Goal: Information Seeking & Learning: Learn about a topic

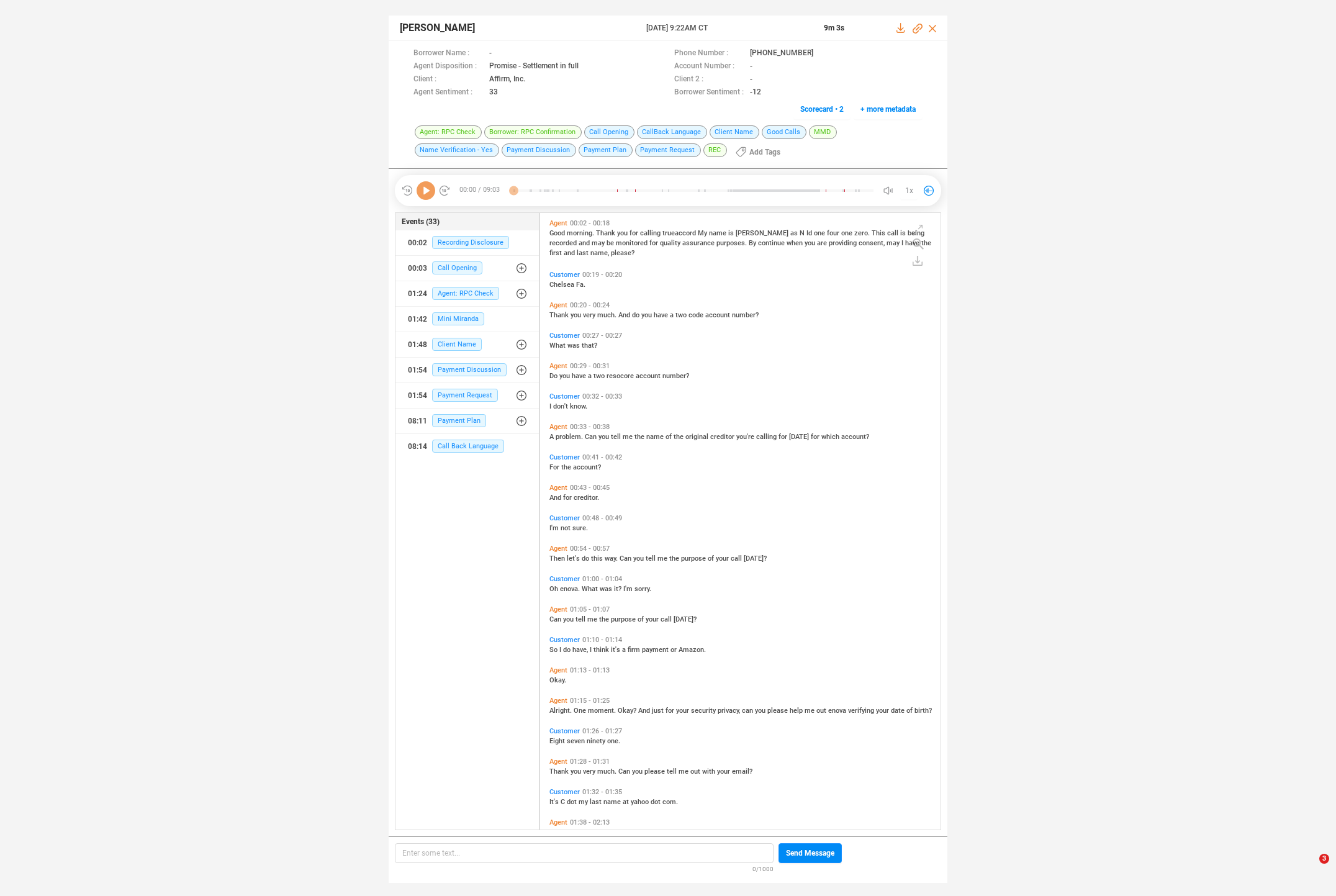
scroll to position [614, 394]
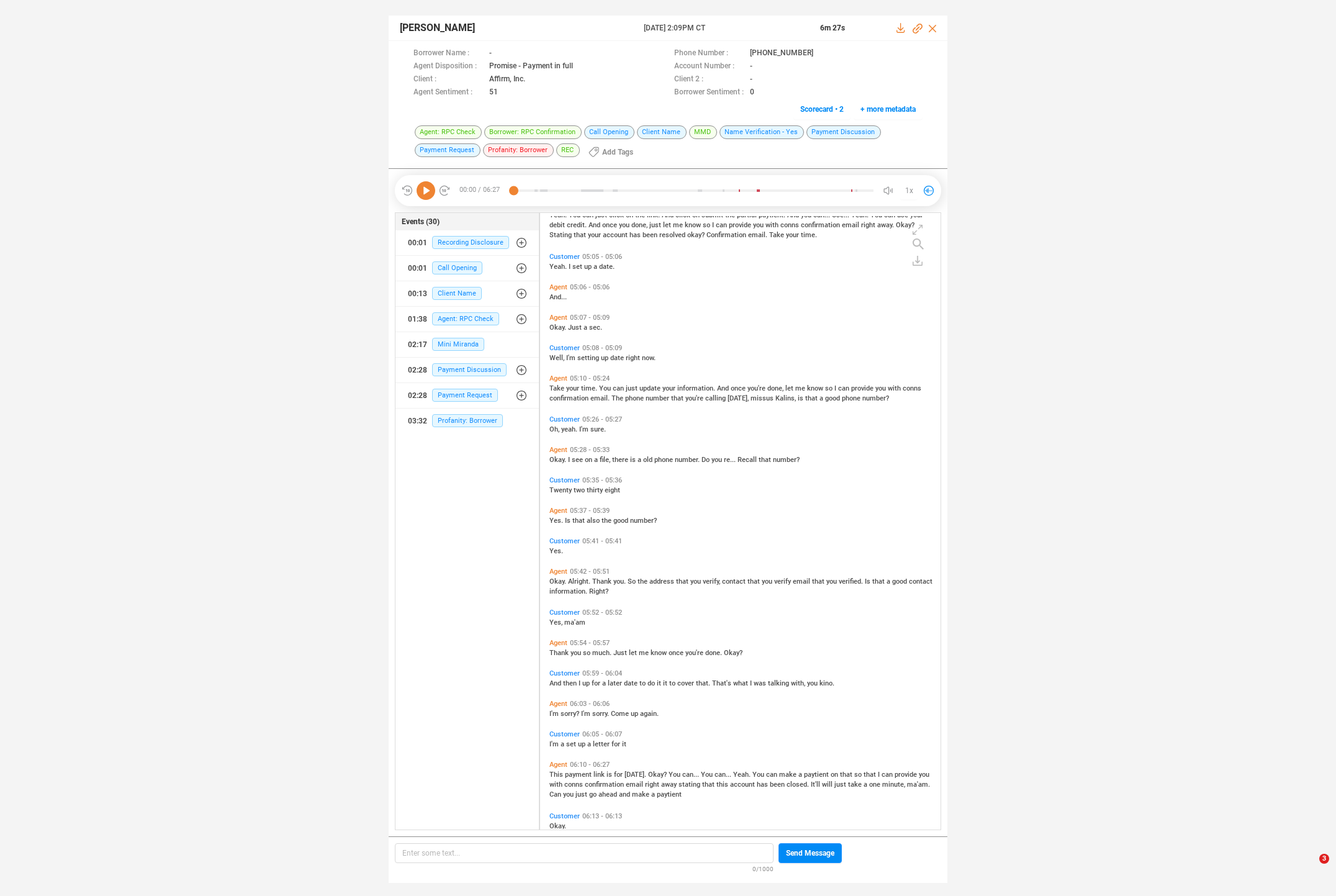
scroll to position [1584, 0]
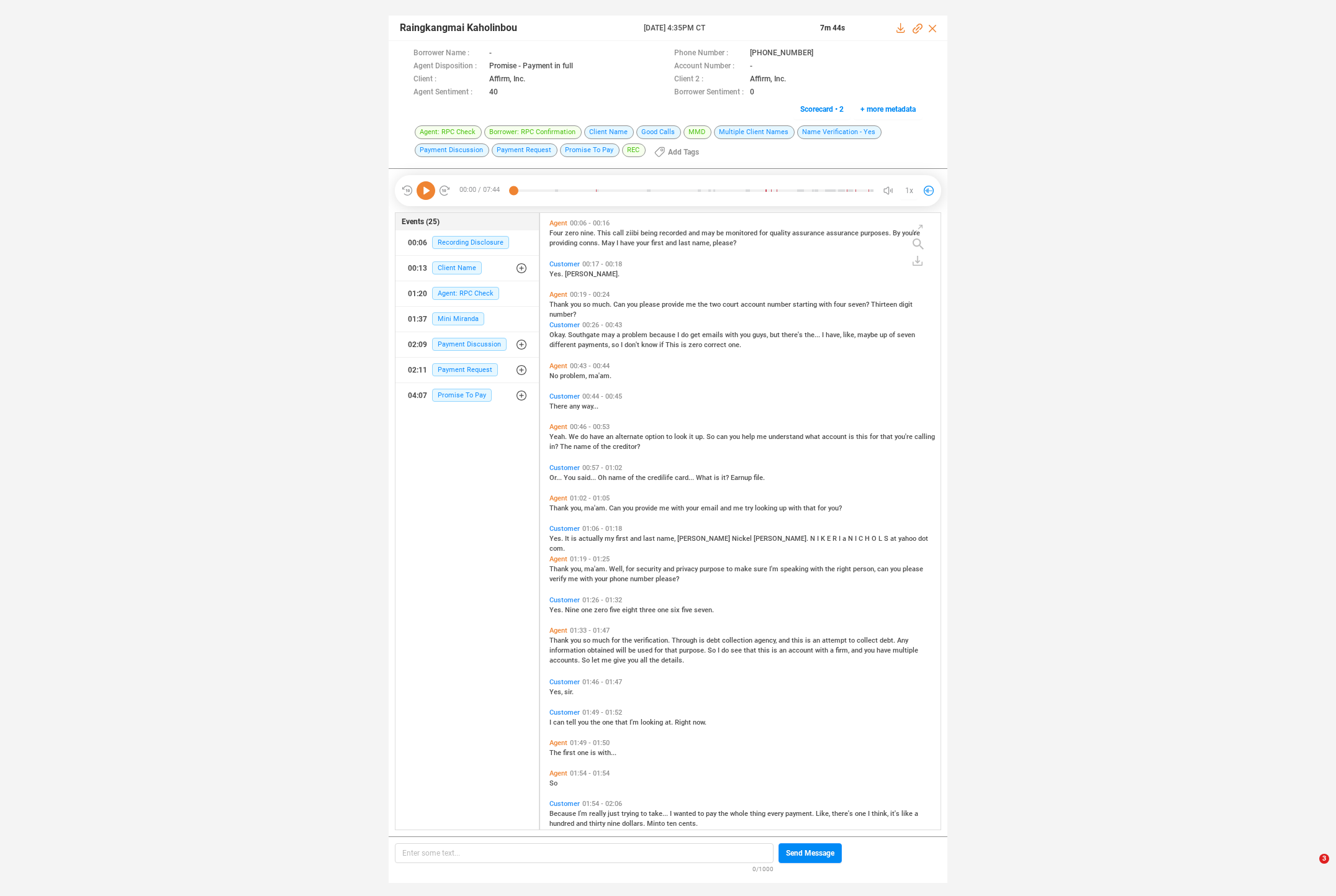
scroll to position [614, 394]
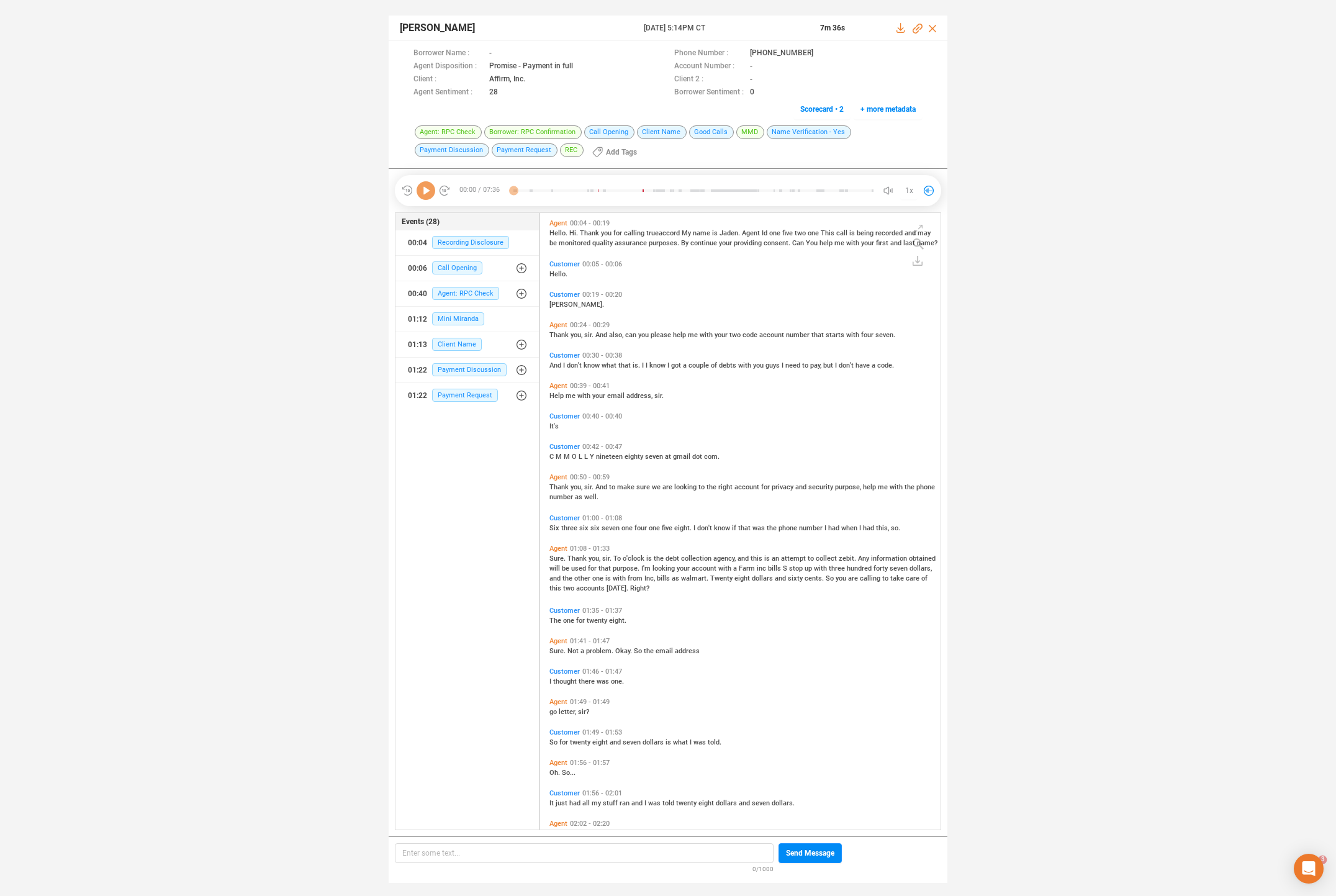
scroll to position [4, 7]
click at [689, 557] on span "collection" at bounding box center [697, 558] width 33 height 8
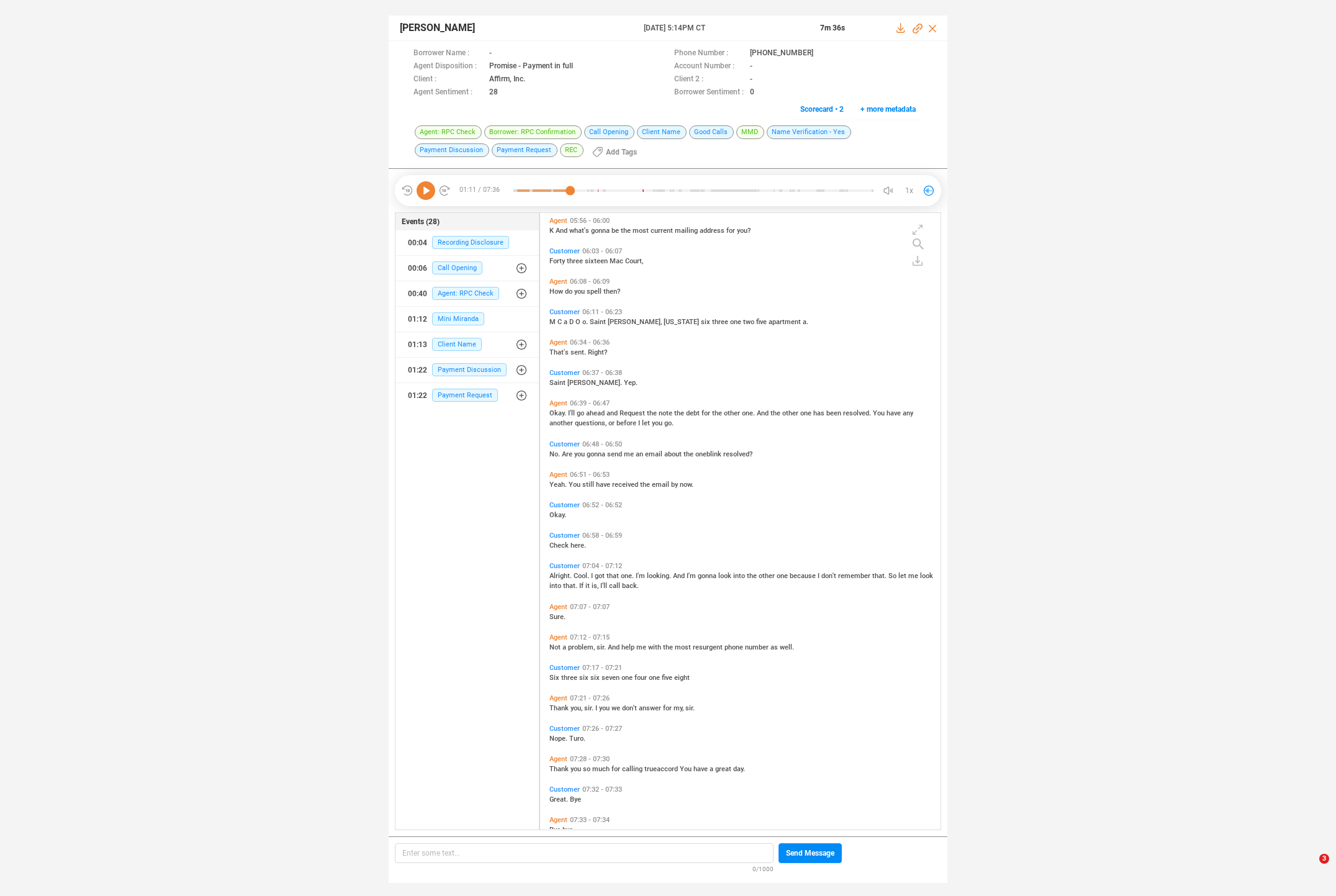
scroll to position [1663, 0]
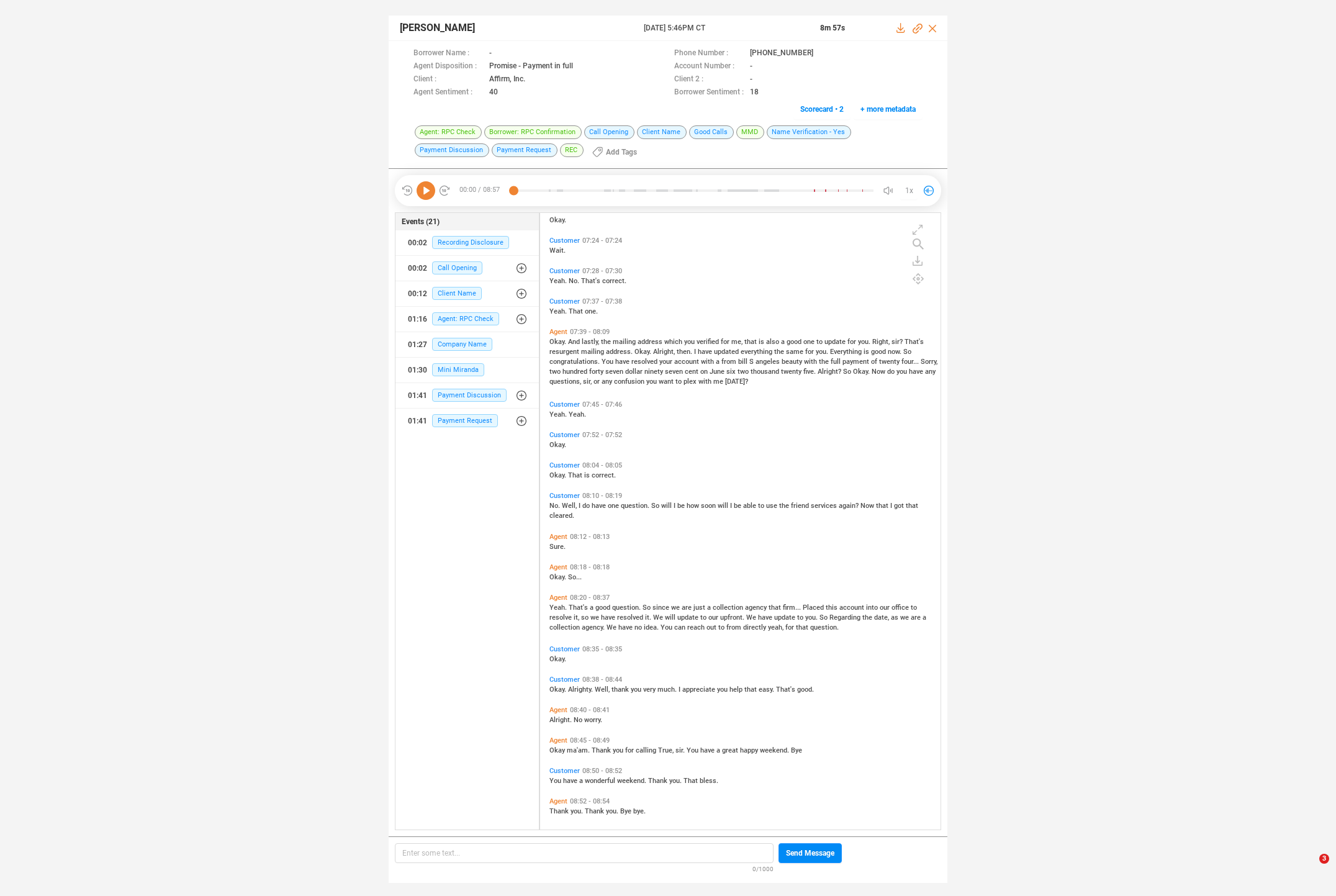
scroll to position [2019, 0]
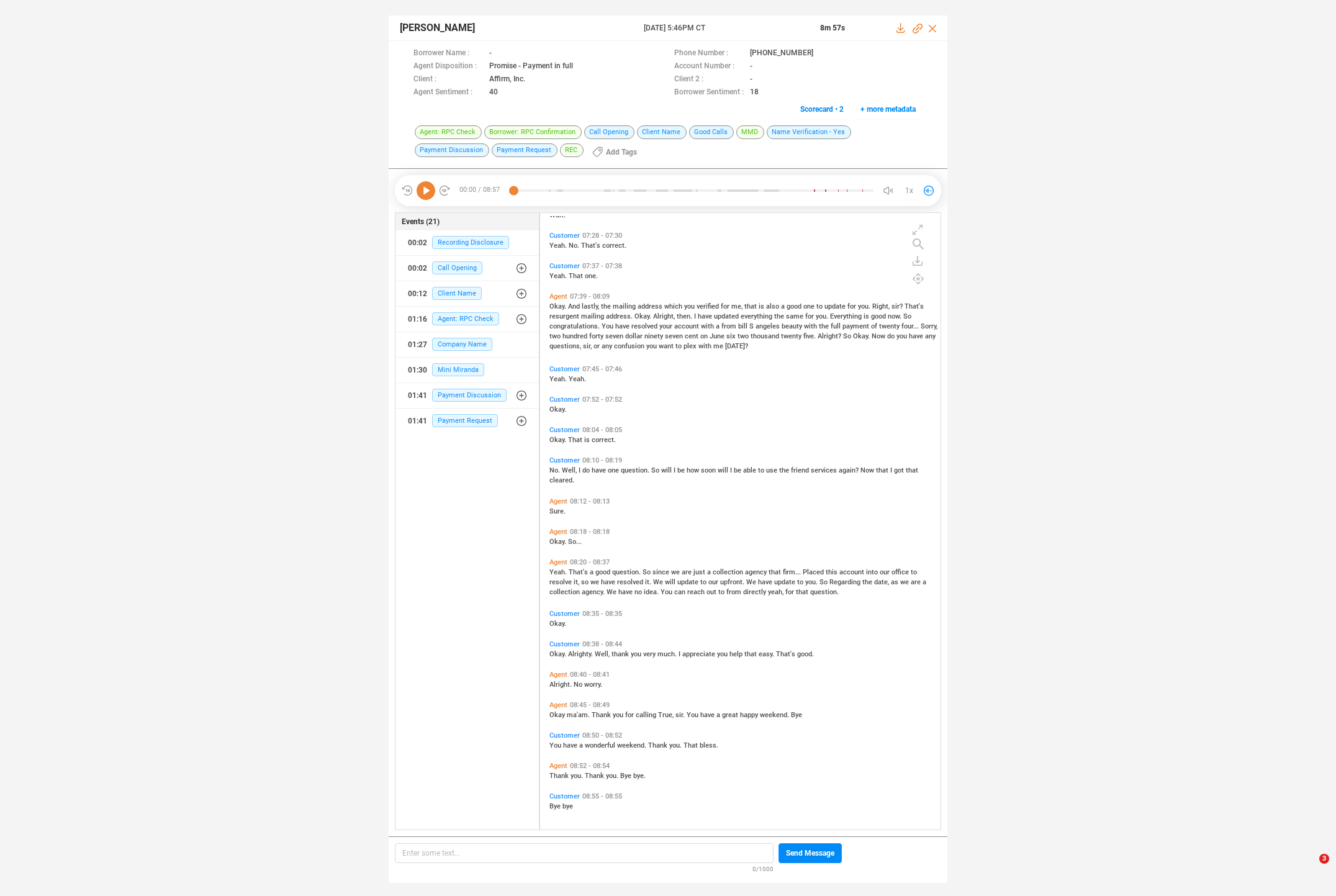
click at [615, 583] on span "have" at bounding box center [609, 582] width 16 height 8
click at [425, 188] on icon at bounding box center [426, 191] width 19 height 19
click at [555, 574] on span "Yeah." at bounding box center [559, 572] width 19 height 8
click at [417, 188] on icon at bounding box center [426, 191] width 19 height 19
click at [581, 304] on span "And" at bounding box center [575, 306] width 14 height 8
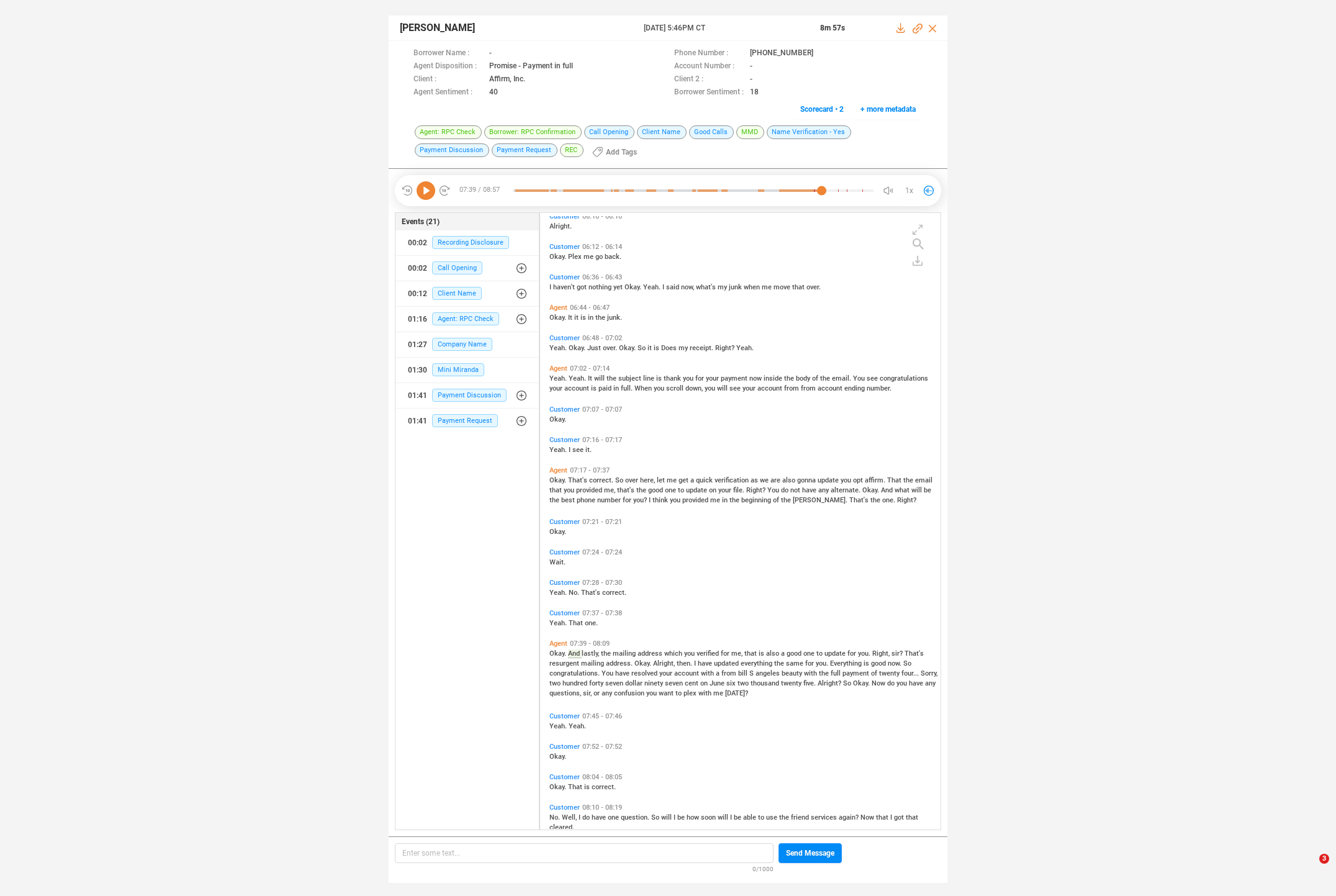
scroll to position [1669, 0]
click at [593, 387] on span "is" at bounding box center [595, 391] width 8 height 8
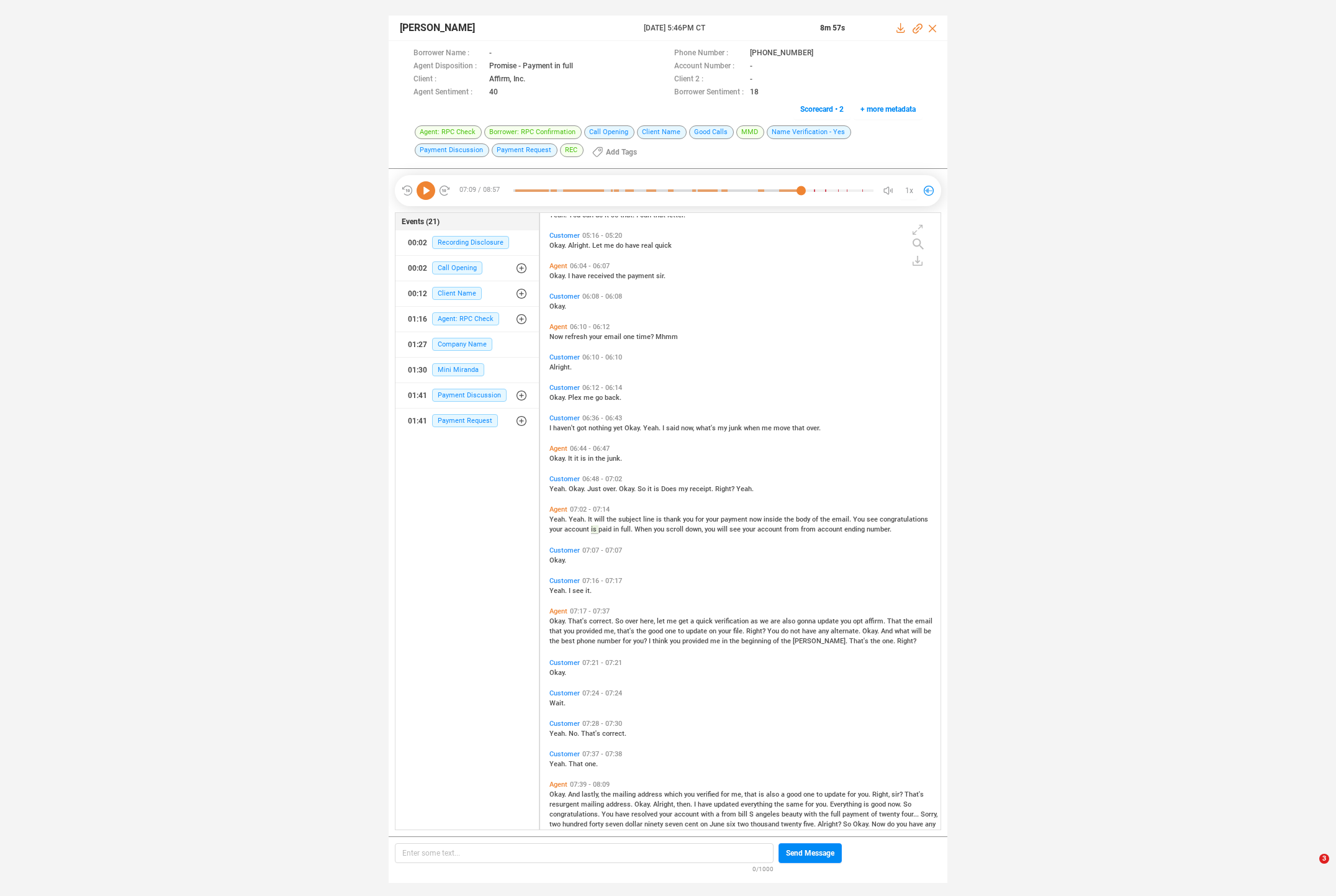
click at [621, 516] on span "subject" at bounding box center [631, 519] width 25 height 8
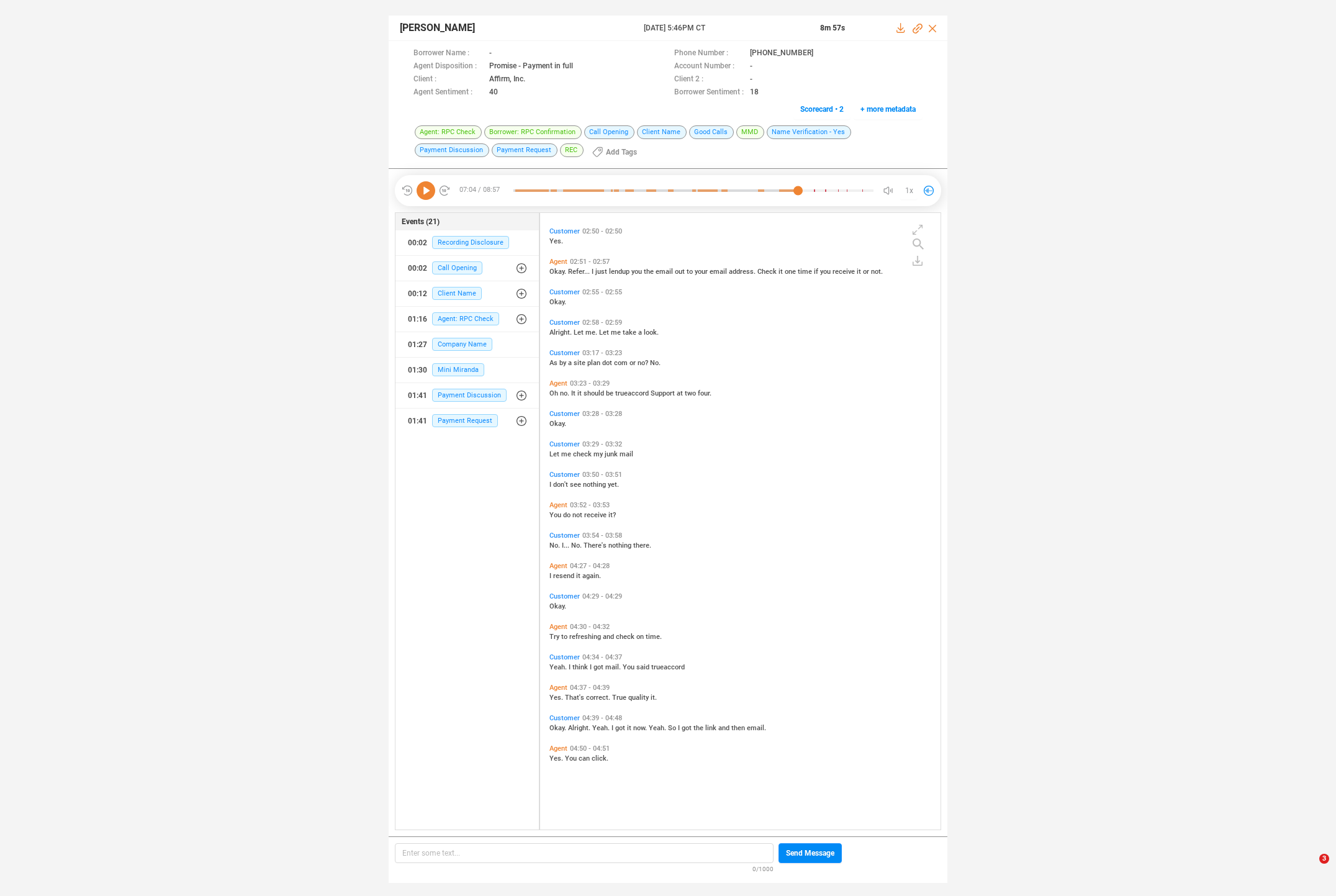
scroll to position [0, 0]
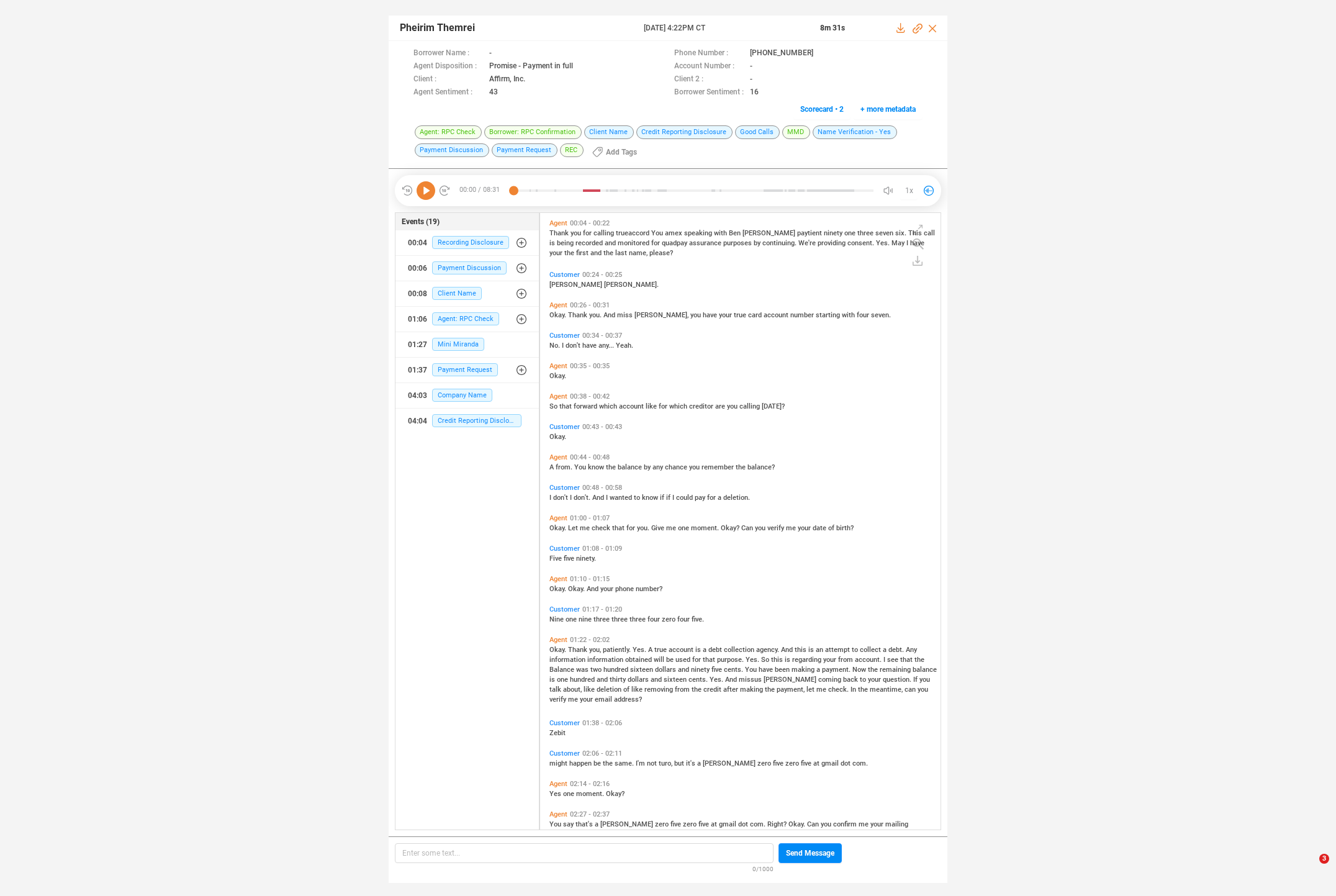
scroll to position [614, 394]
click at [717, 653] on div "Okay. Thank you, patiently. Yes. A true account is a debt collection agency. An…" at bounding box center [744, 673] width 388 height 60
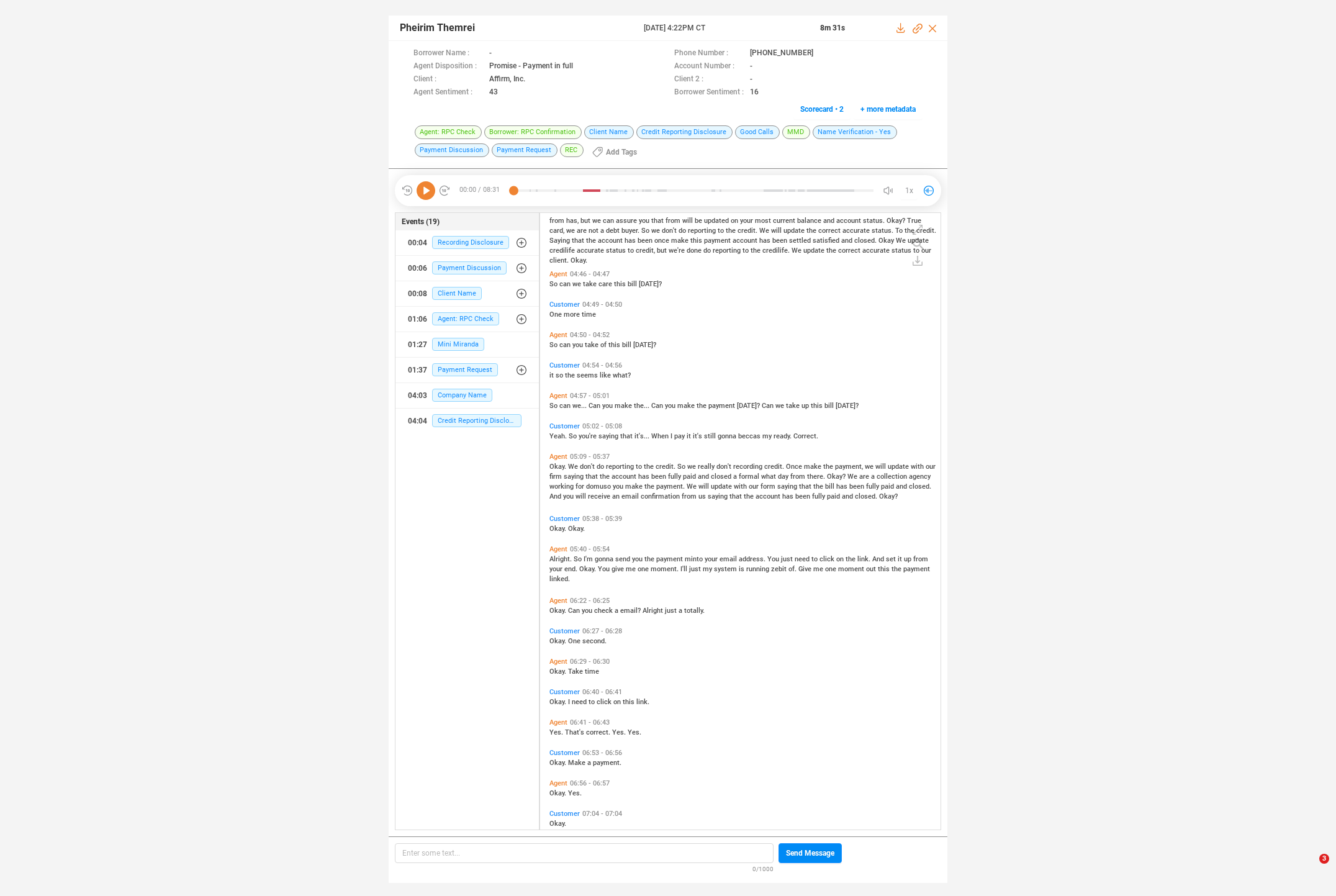
scroll to position [1064, 0]
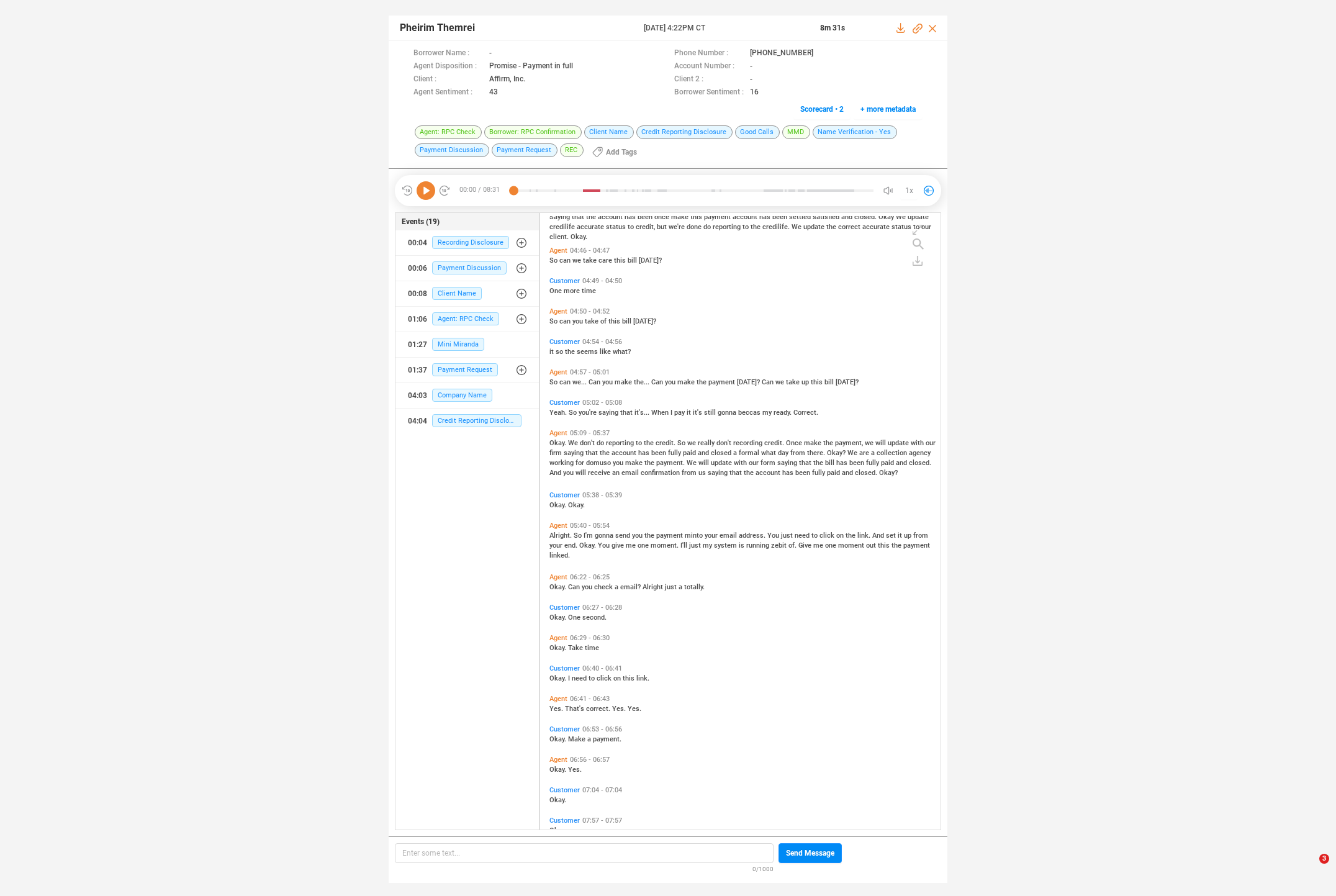
click at [609, 535] on span "gonna" at bounding box center [605, 536] width 20 height 8
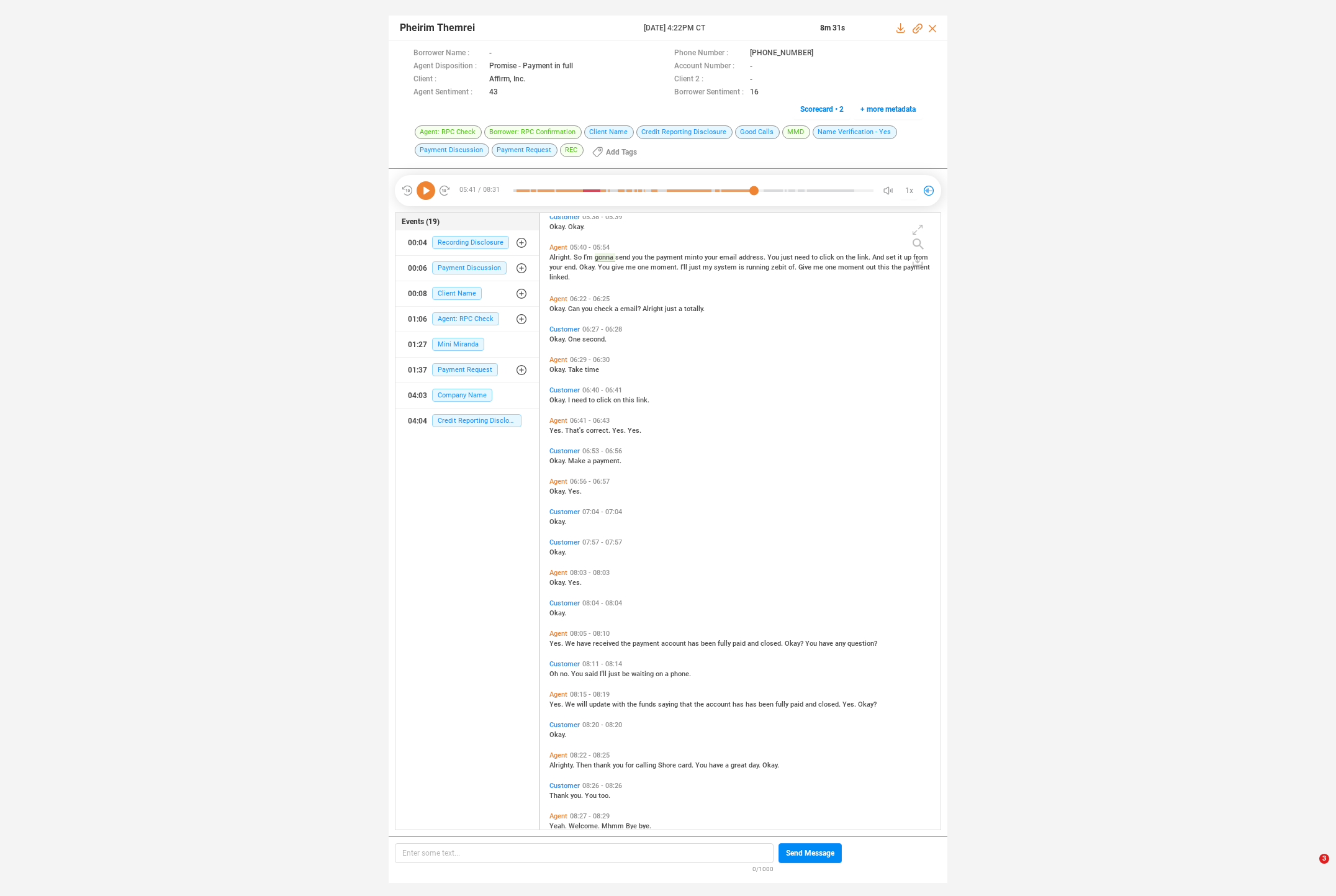
scroll to position [1362, 0]
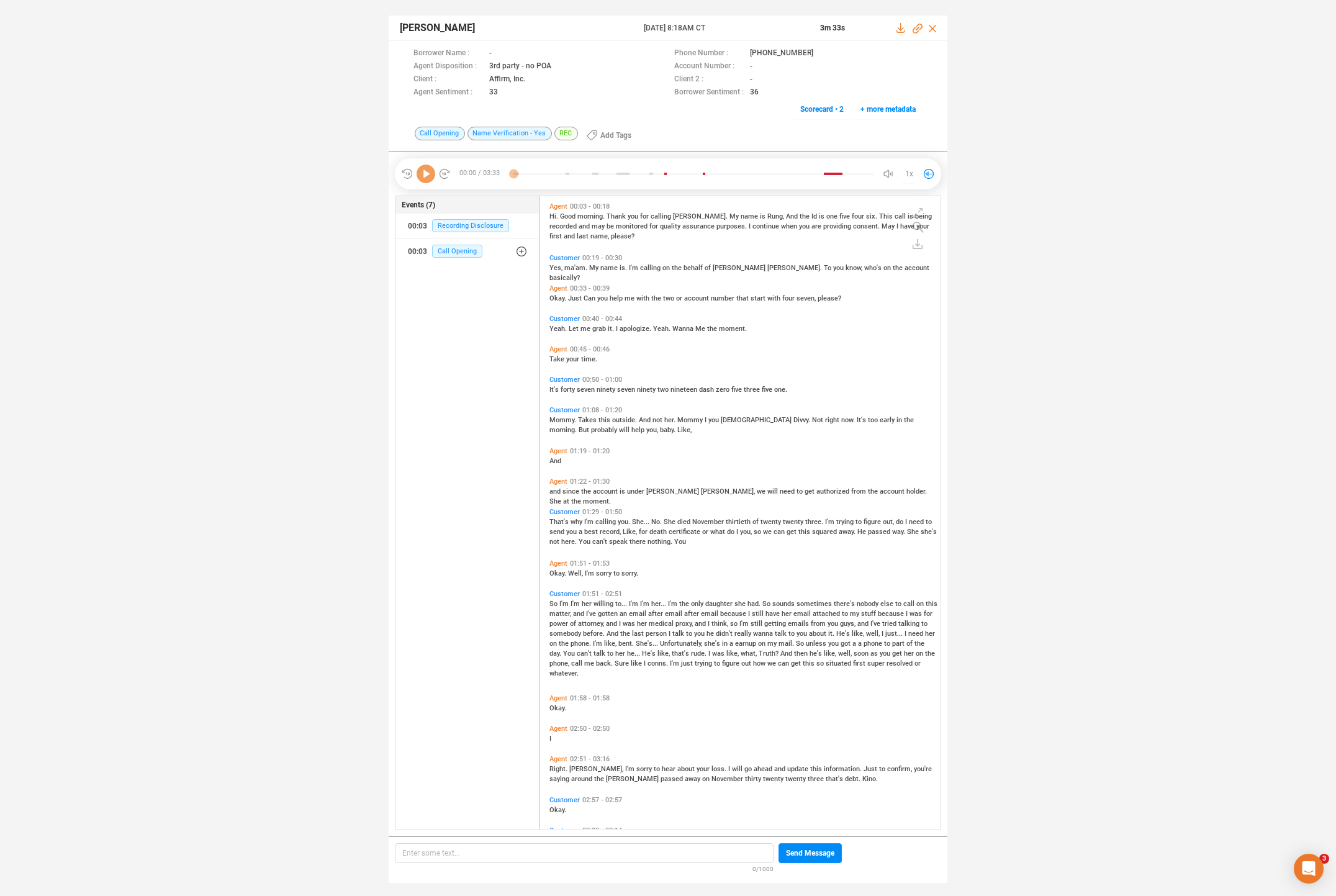
scroll to position [631, 394]
click at [556, 520] on span "That's" at bounding box center [560, 522] width 21 height 8
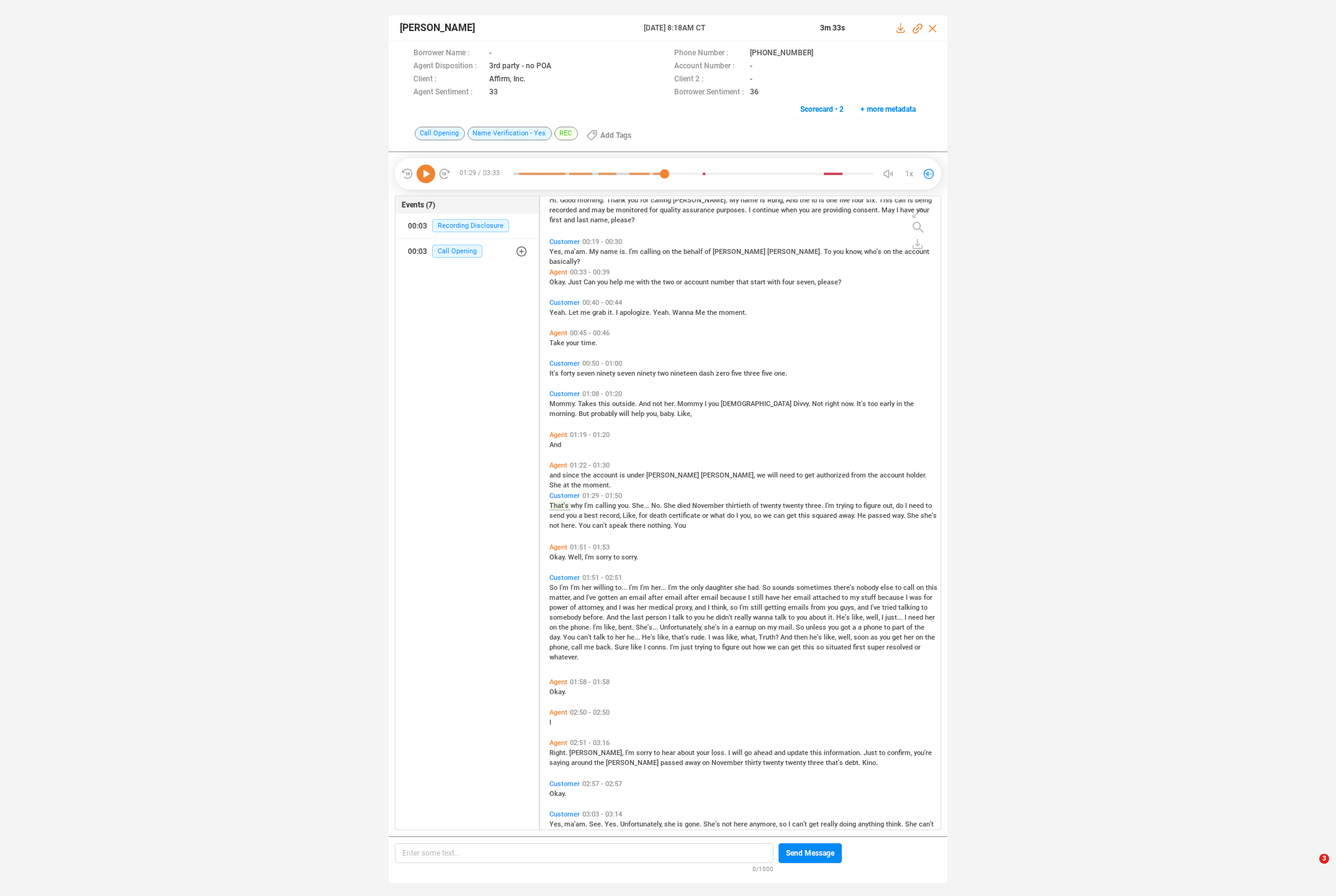
click at [429, 165] on icon at bounding box center [426, 174] width 19 height 19
click at [556, 554] on span "Okay." at bounding box center [559, 557] width 19 height 8
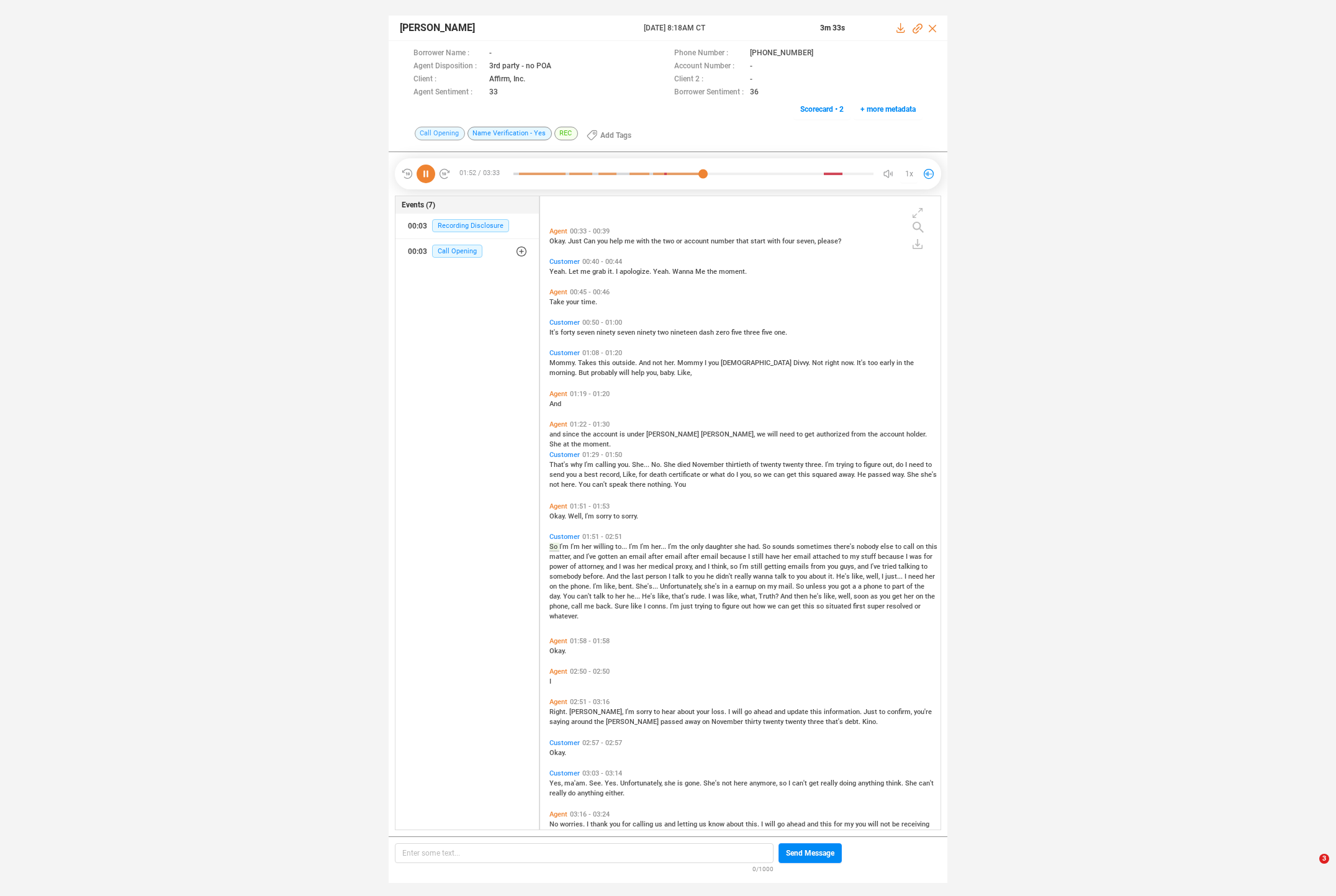
scroll to position [125, 0]
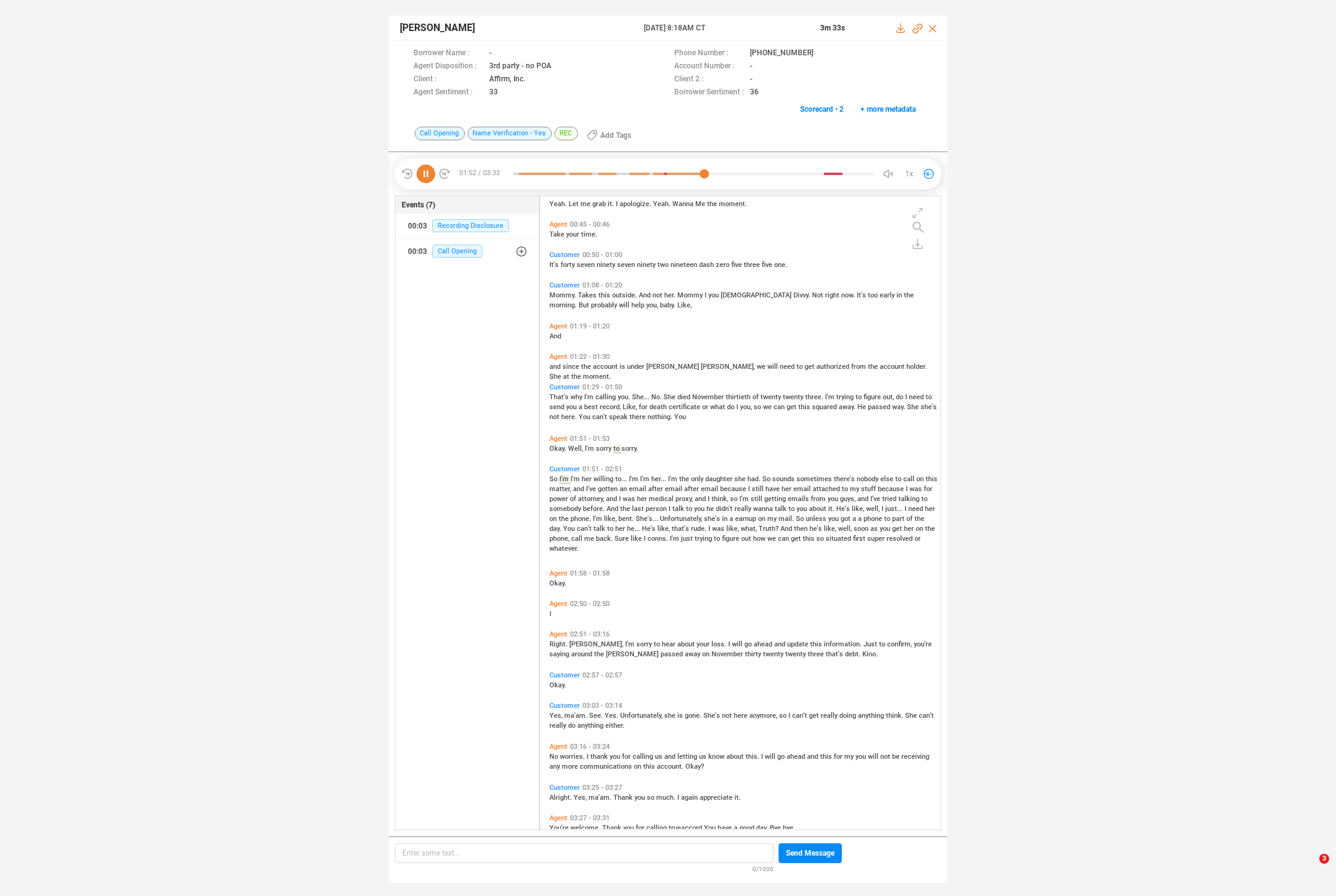
click at [427, 172] on icon at bounding box center [426, 174] width 19 height 19
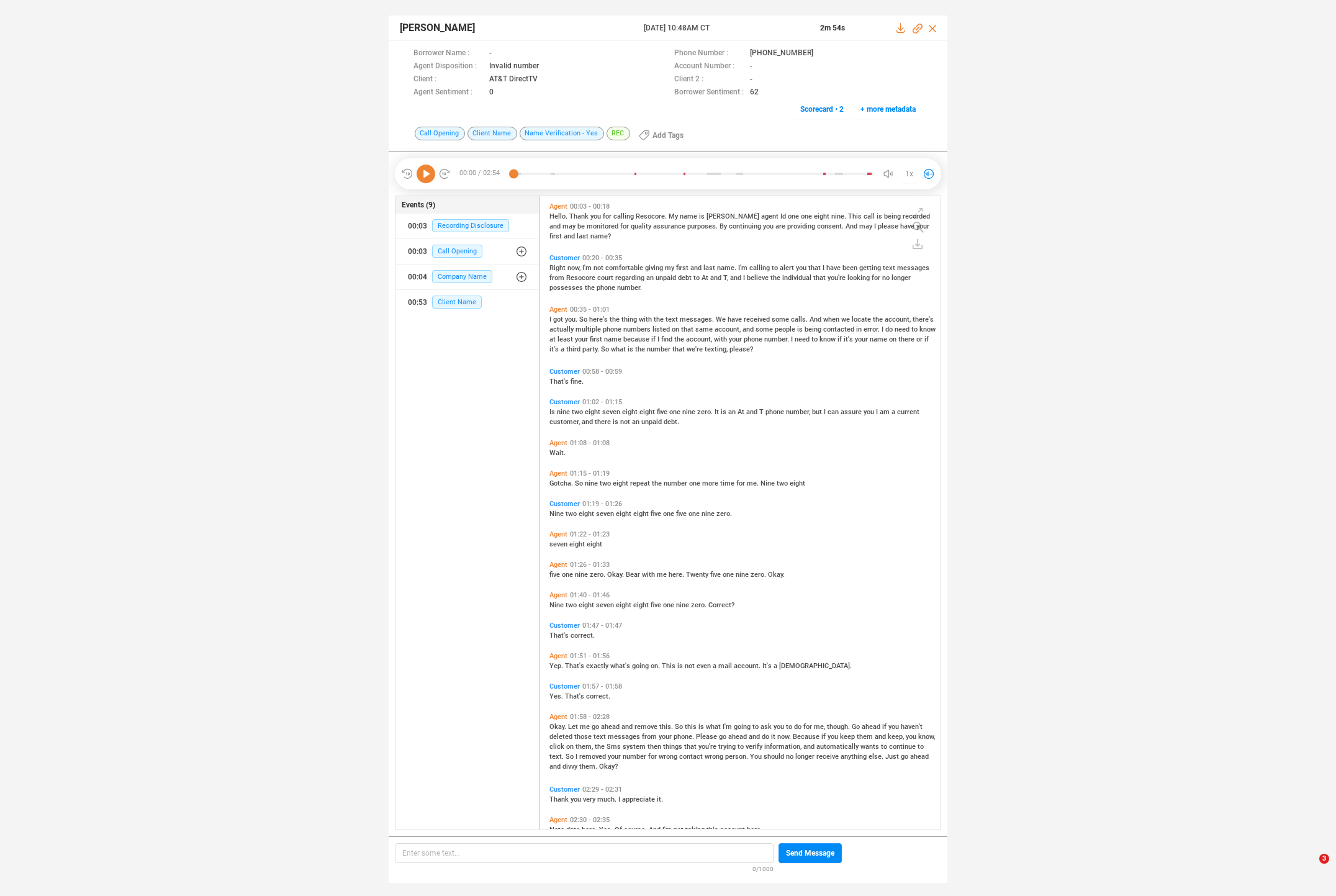
scroll to position [631, 394]
click at [548, 317] on div "Agent 00:35 - 01:01 I got you. So here's the thing with the text messages. We h…" at bounding box center [744, 329] width 394 height 54
click at [559, 321] on span "got" at bounding box center [559, 319] width 12 height 8
click at [417, 168] on icon at bounding box center [426, 174] width 19 height 19
click at [620, 346] on div "I got you. So here's the thing with the text messages. We have received some ca…" at bounding box center [744, 333] width 388 height 40
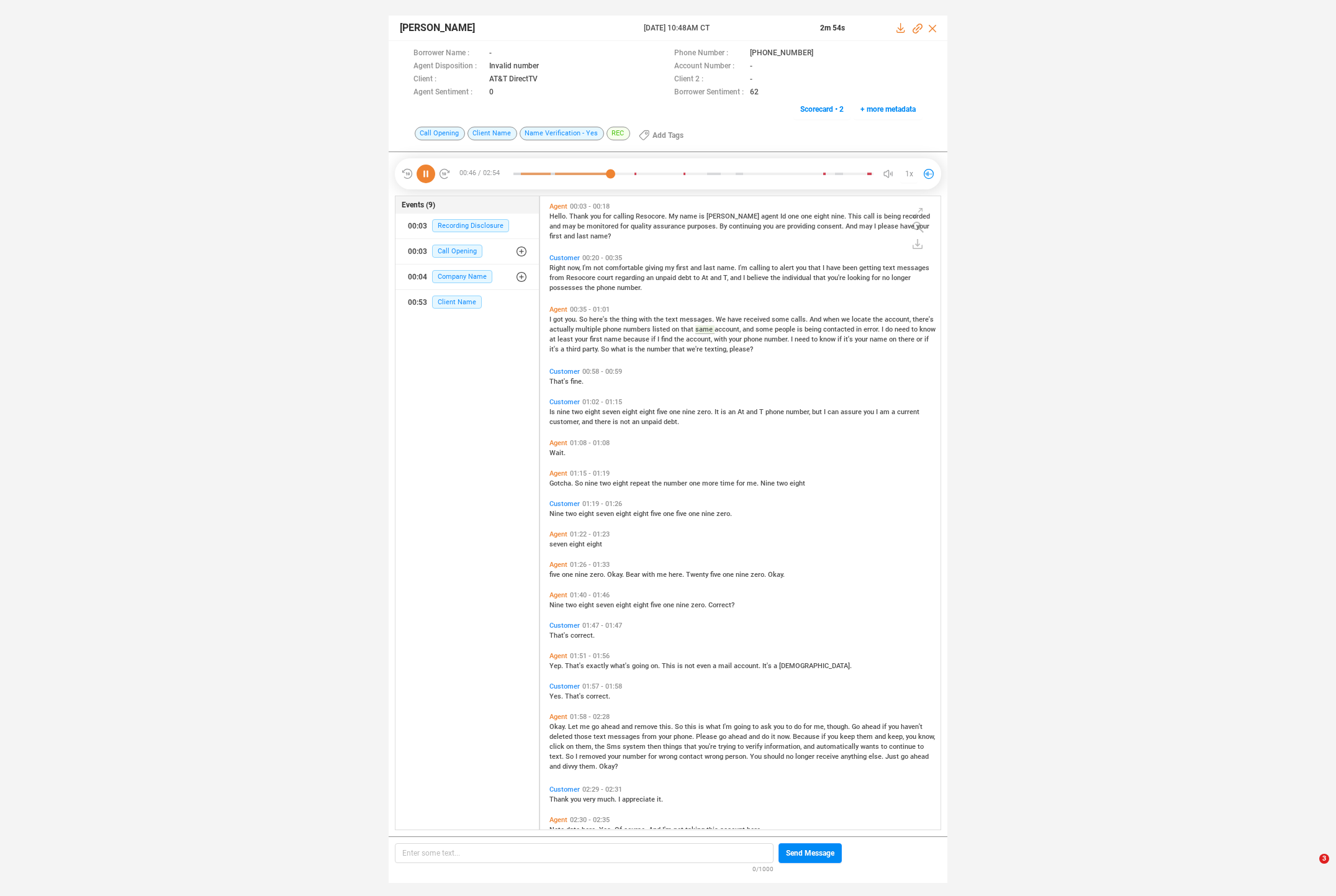
click at [578, 338] on span "your" at bounding box center [582, 339] width 15 height 8
click at [553, 383] on span "That's" at bounding box center [560, 381] width 21 height 8
click at [563, 410] on span "nine" at bounding box center [564, 412] width 15 height 8
click at [560, 422] on span "customer," at bounding box center [566, 422] width 33 height 8
click at [555, 482] on span "Gotcha." at bounding box center [562, 483] width 26 height 8
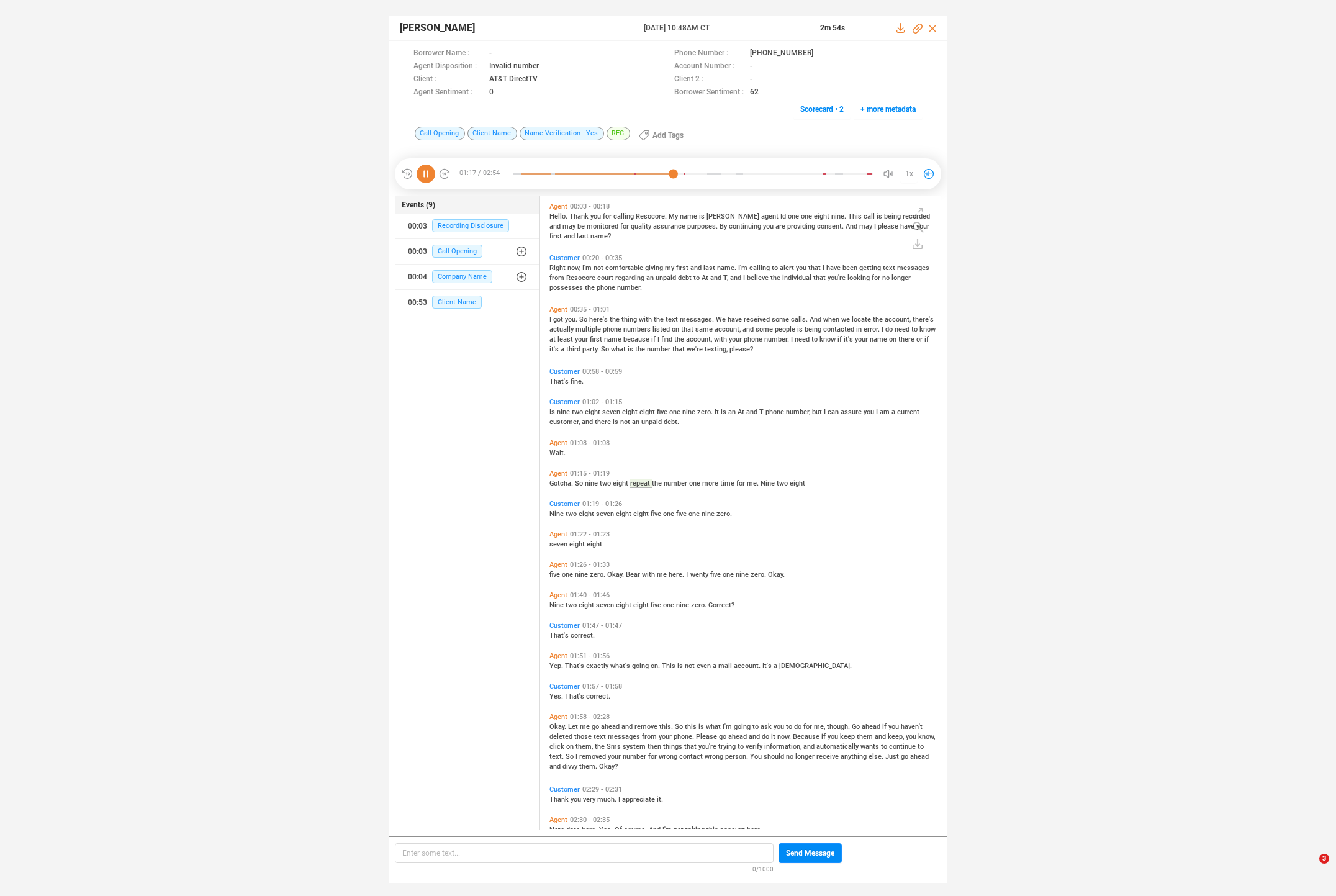
click at [555, 511] on span "Nine" at bounding box center [557, 514] width 16 height 8
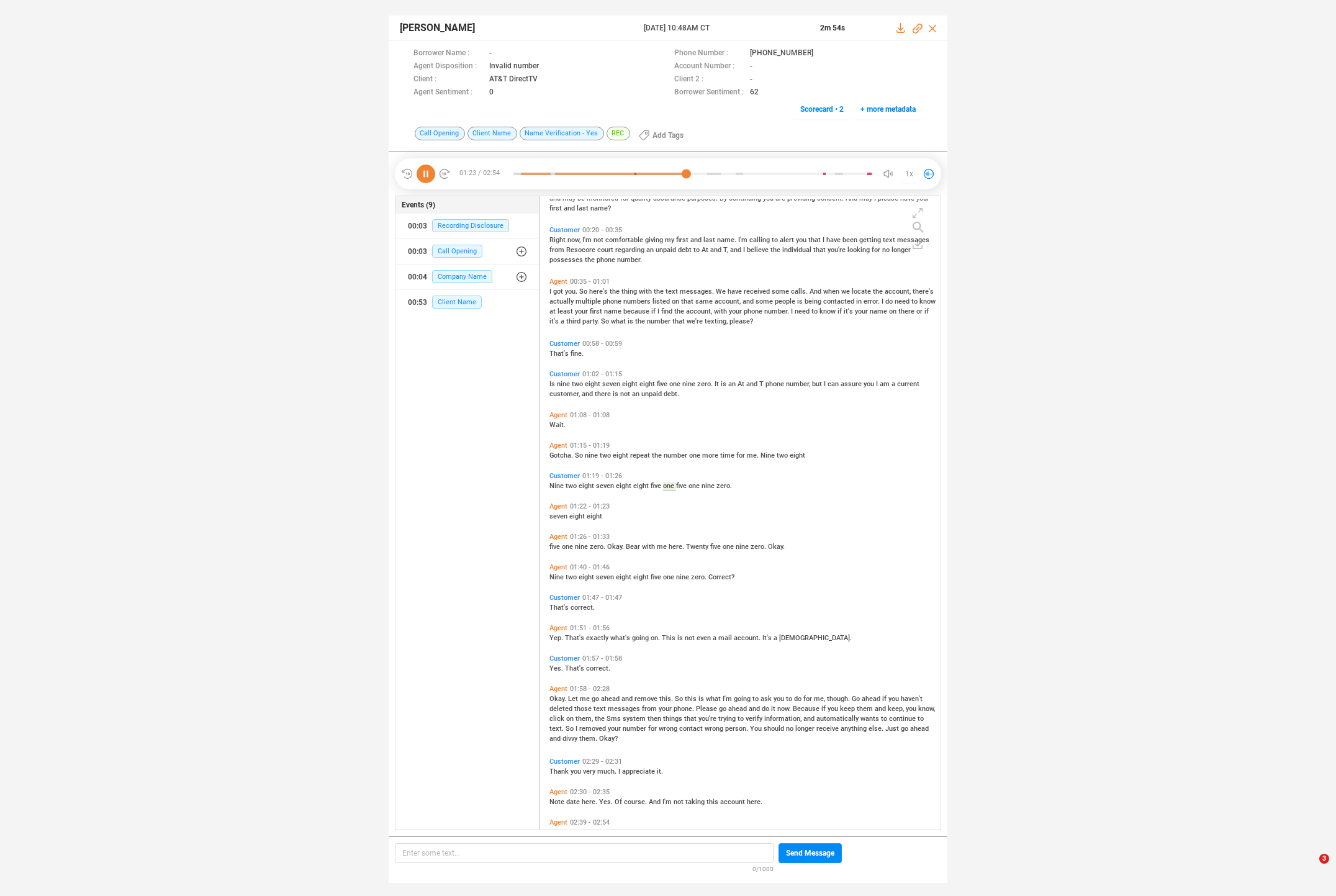
click at [553, 550] on div "five one nine zero. Okay. Bear with me here. Twenty five one nine zero. Okay." at bounding box center [744, 546] width 388 height 10
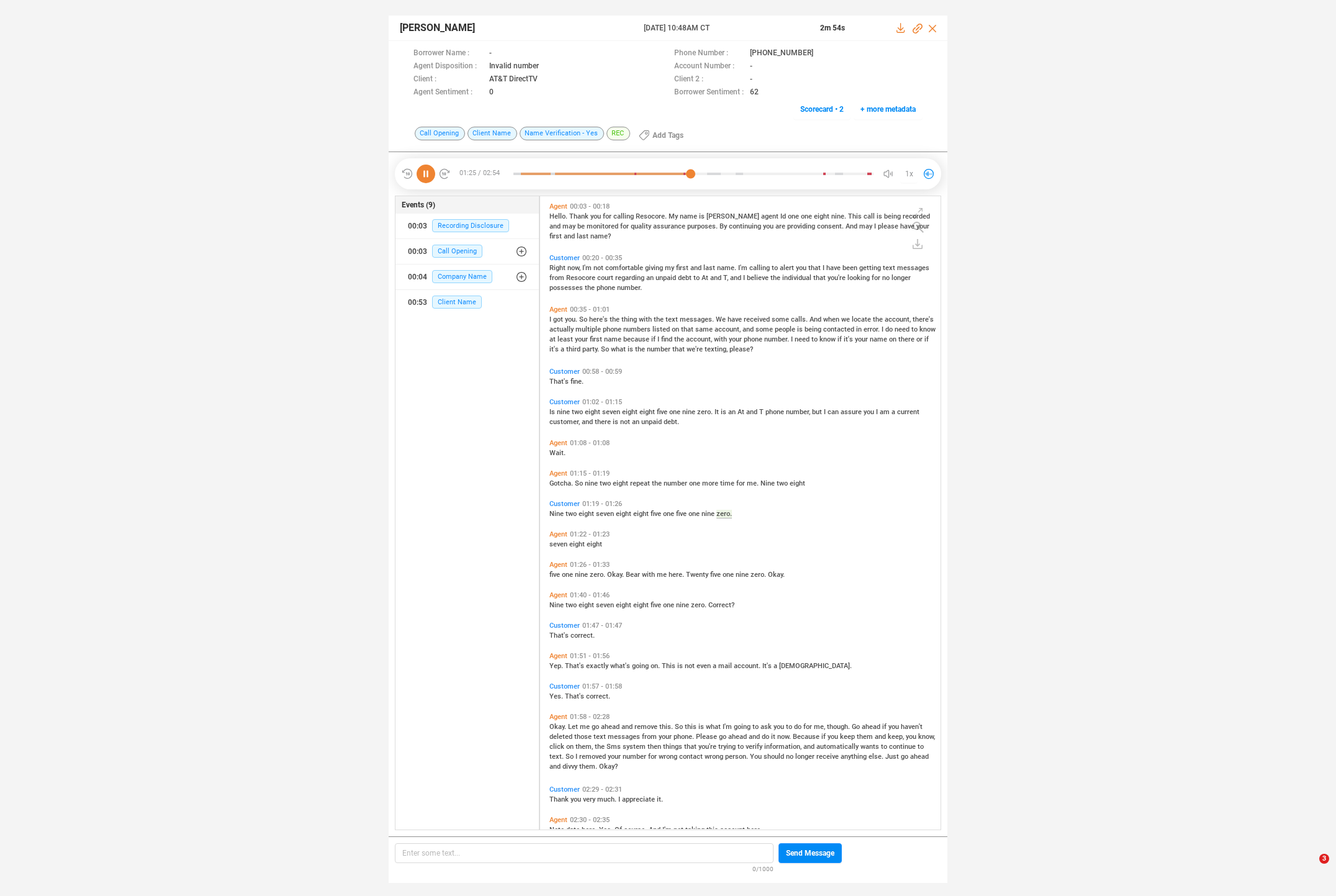
click at [572, 724] on span "Let" at bounding box center [574, 727] width 12 height 8
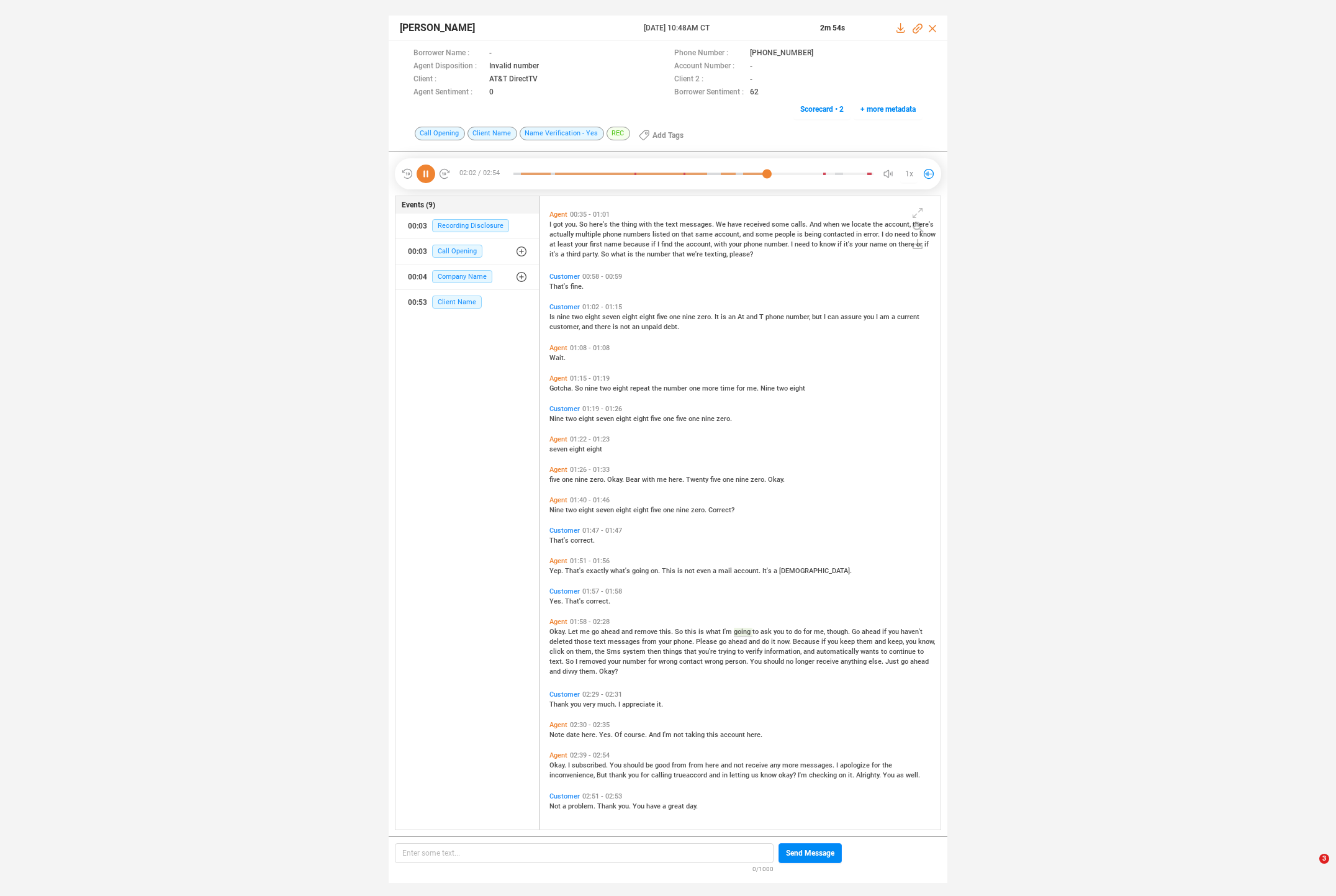
click at [589, 764] on span "subscribed." at bounding box center [591, 765] width 38 height 8
click at [426, 169] on icon at bounding box center [426, 174] width 19 height 19
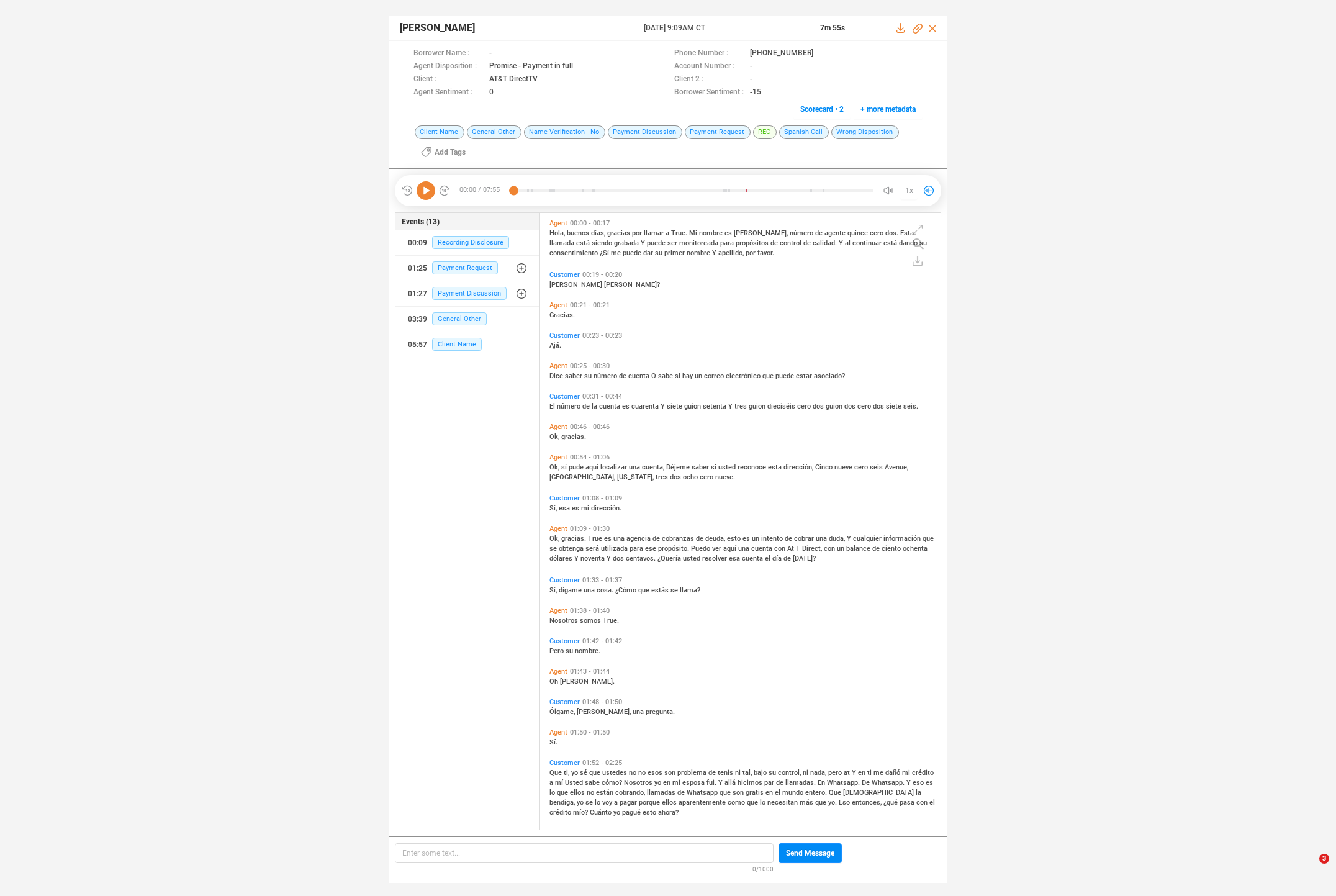
scroll to position [614, 394]
click at [553, 770] on span "Que" at bounding box center [557, 773] width 14 height 8
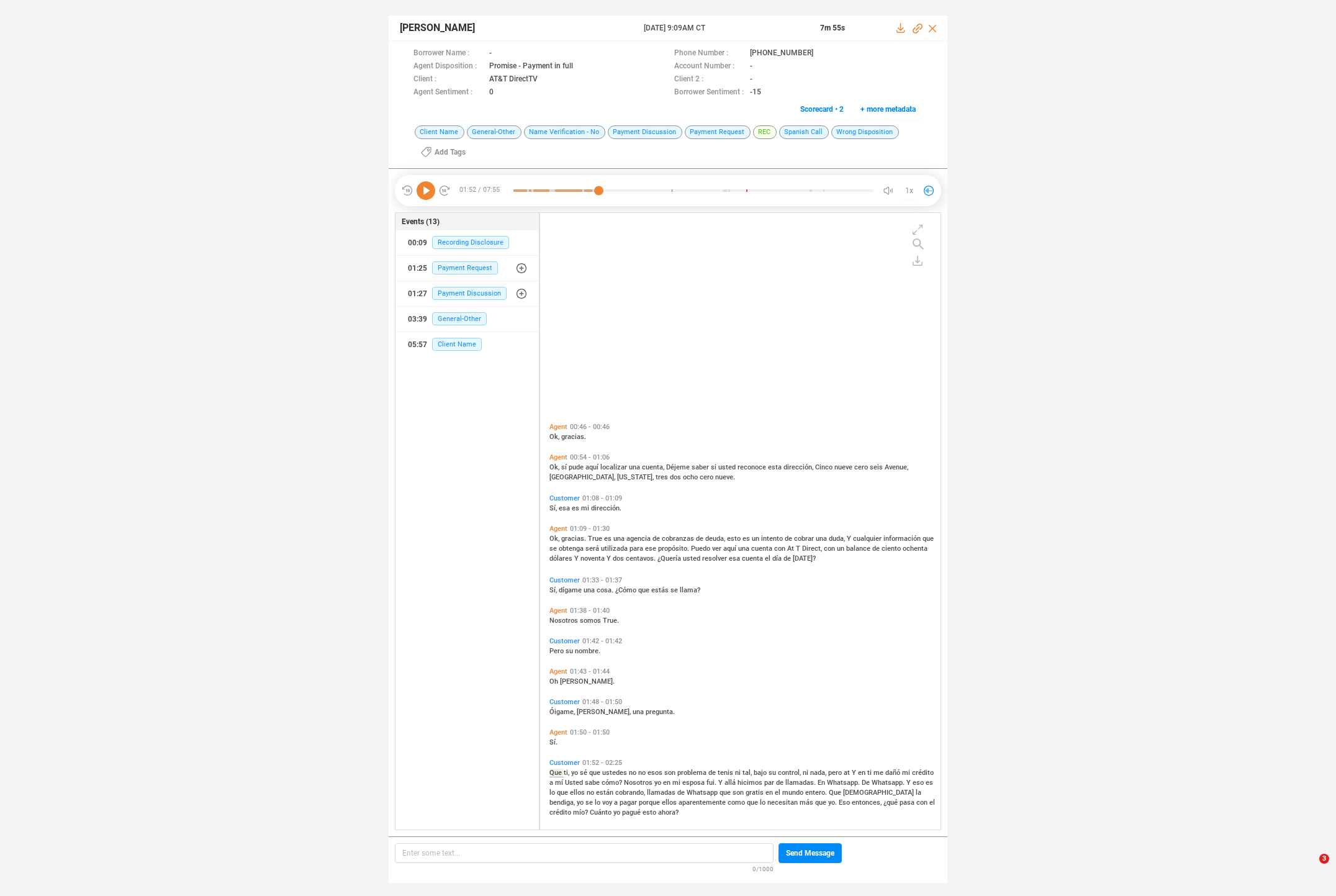
scroll to position [269, 0]
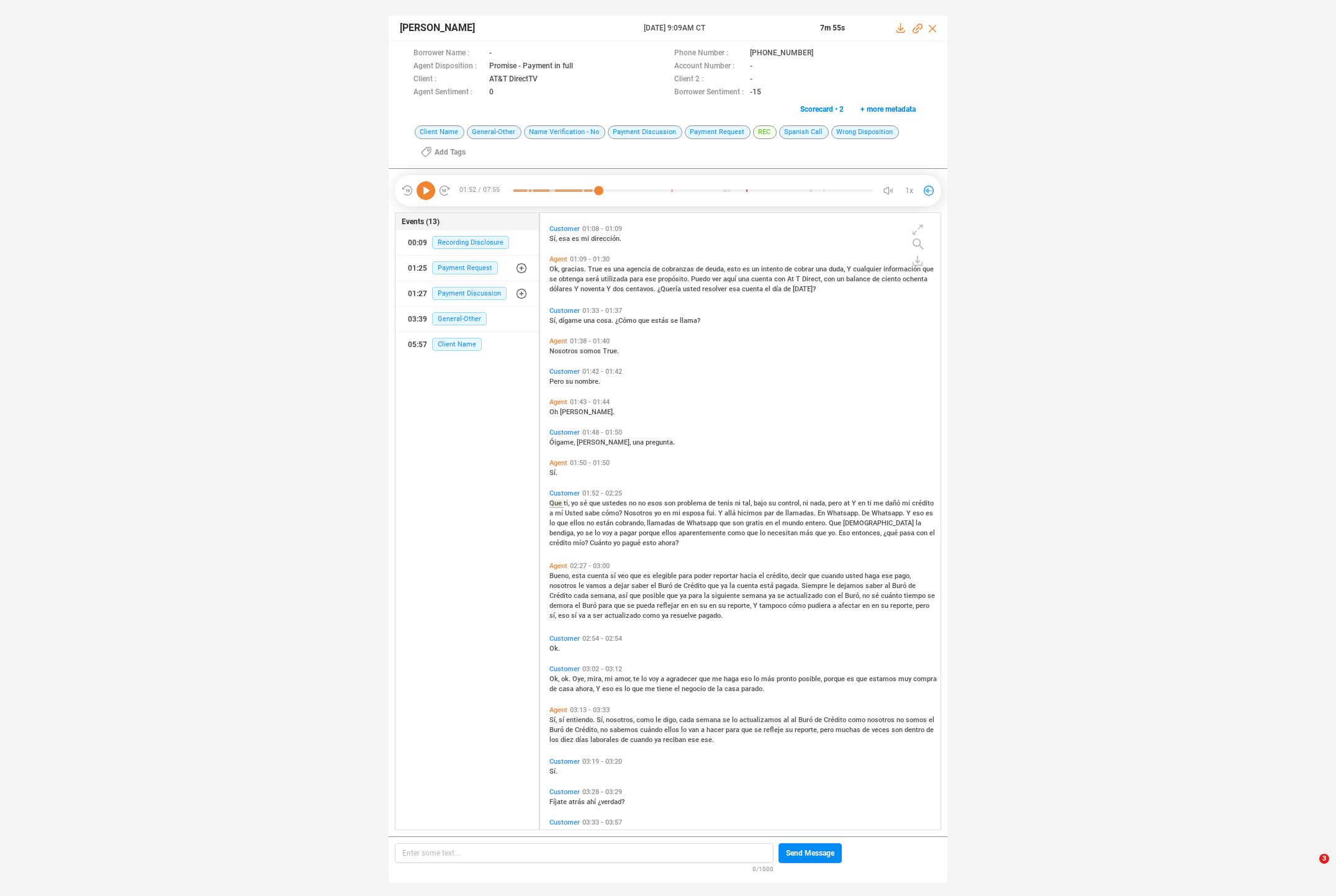
click at [425, 194] on icon at bounding box center [426, 191] width 19 height 19
click at [634, 511] on span "Nosotros" at bounding box center [639, 513] width 30 height 8
click at [628, 522] on span "cobrando," at bounding box center [631, 523] width 32 height 8
click at [561, 572] on span "Bueno," at bounding box center [560, 576] width 23 height 8
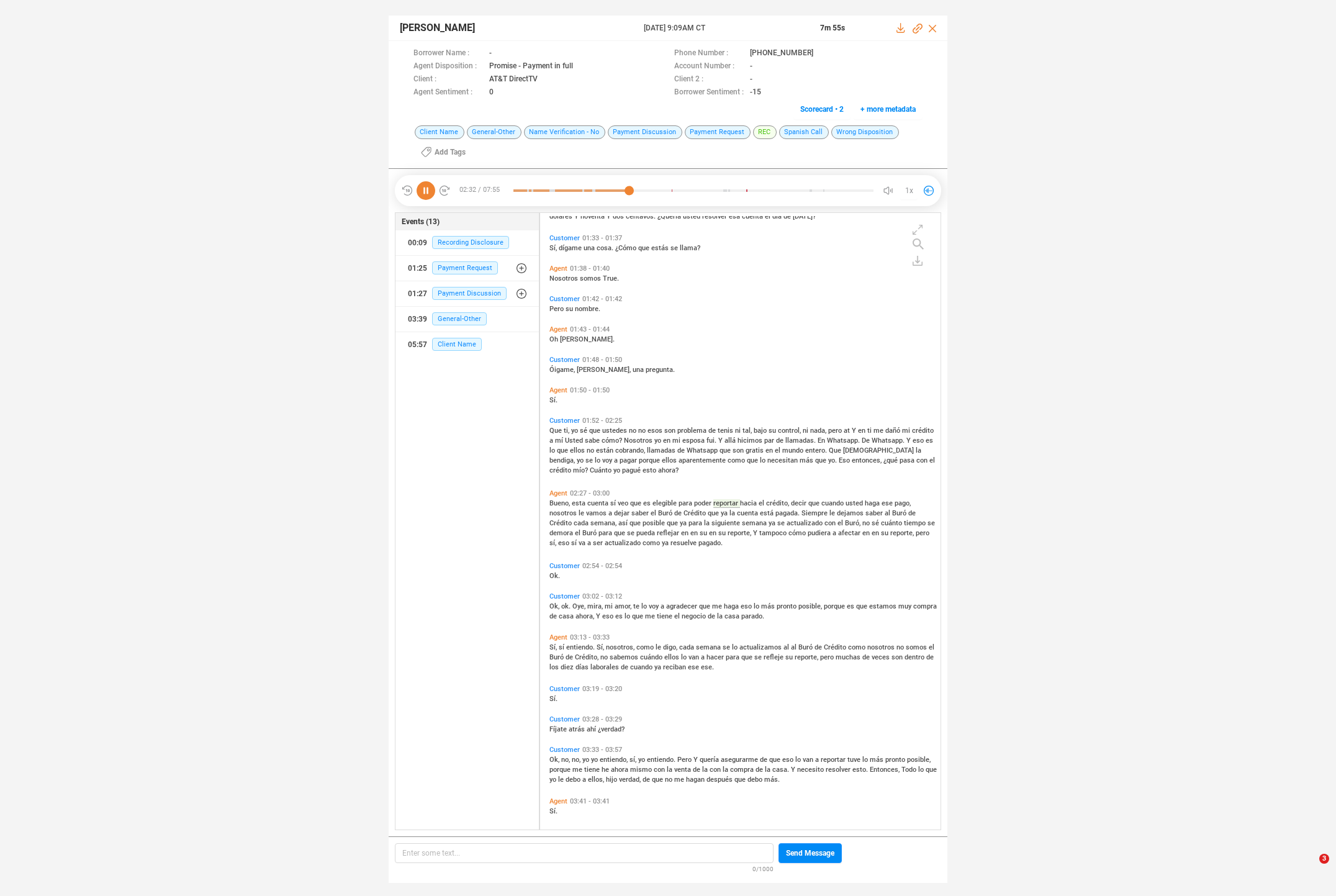
click at [668, 516] on span "Buró" at bounding box center [666, 513] width 16 height 8
click at [762, 523] on span "semana" at bounding box center [755, 523] width 26 height 8
click at [647, 531] on span "pueda" at bounding box center [647, 533] width 20 height 8
click at [609, 542] on span "actualizado" at bounding box center [623, 543] width 38 height 8
click at [593, 604] on span "mira," at bounding box center [596, 606] width 17 height 8
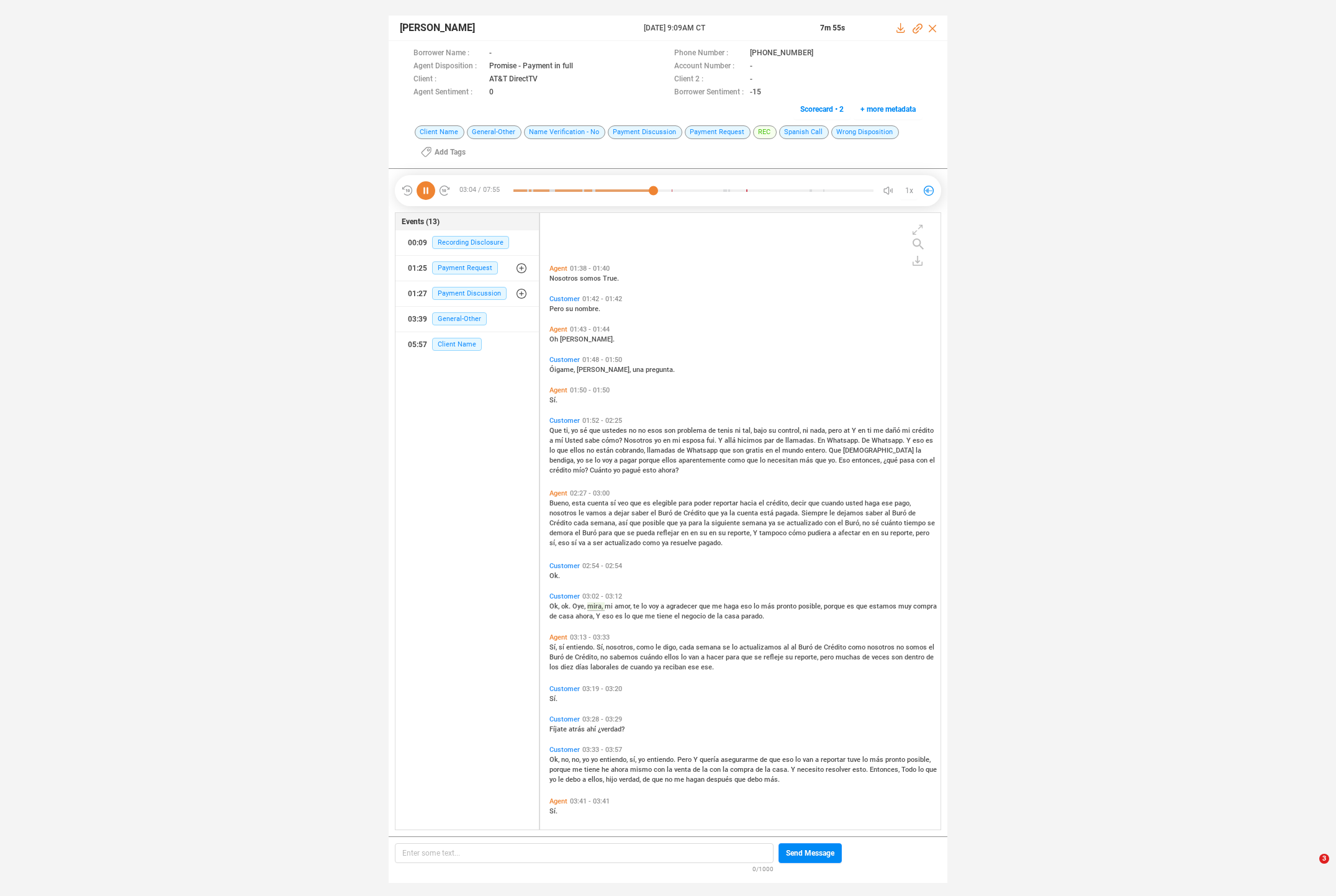
scroll to position [429, 0]
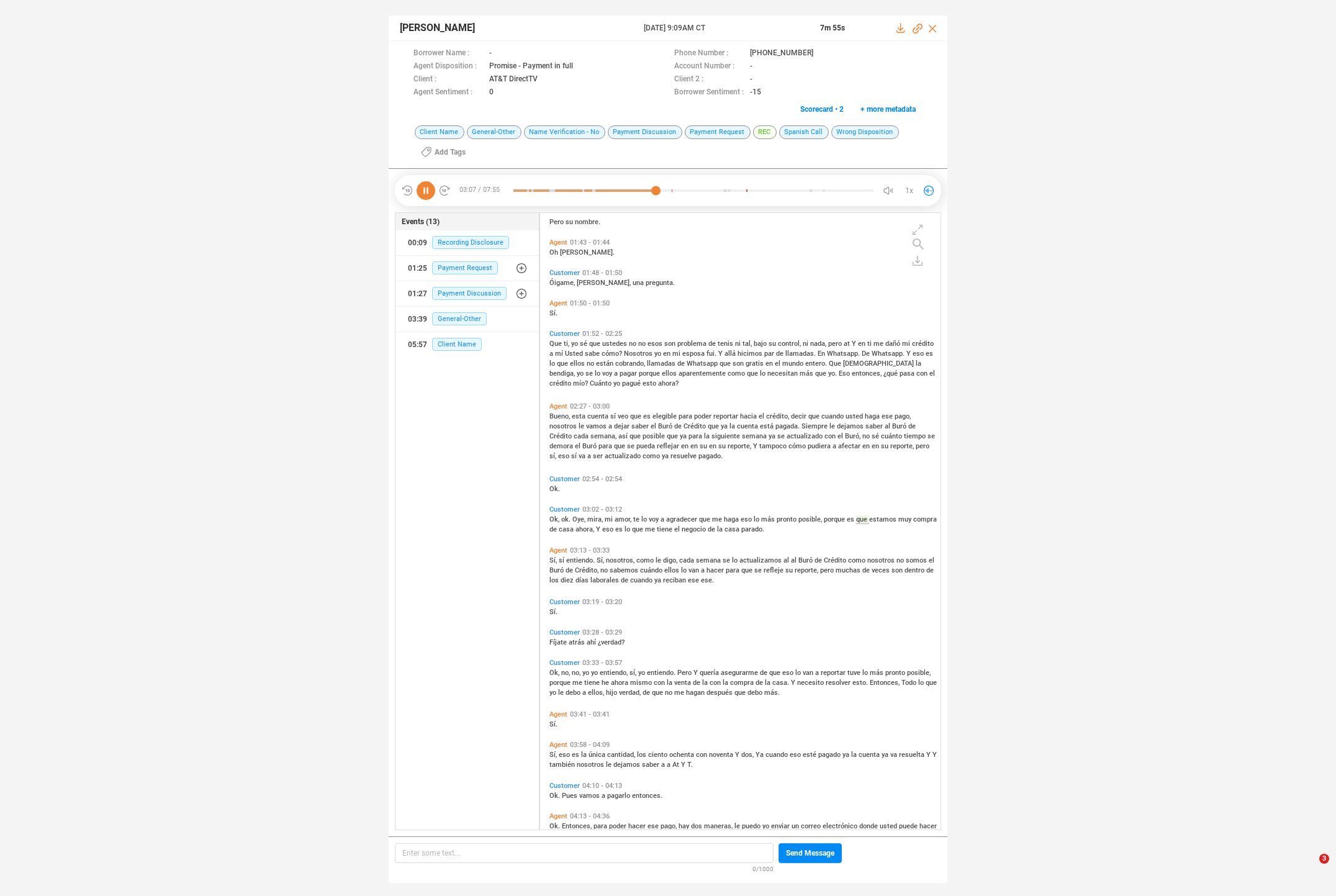
click at [761, 446] on span "tampoco" at bounding box center [774, 446] width 29 height 8
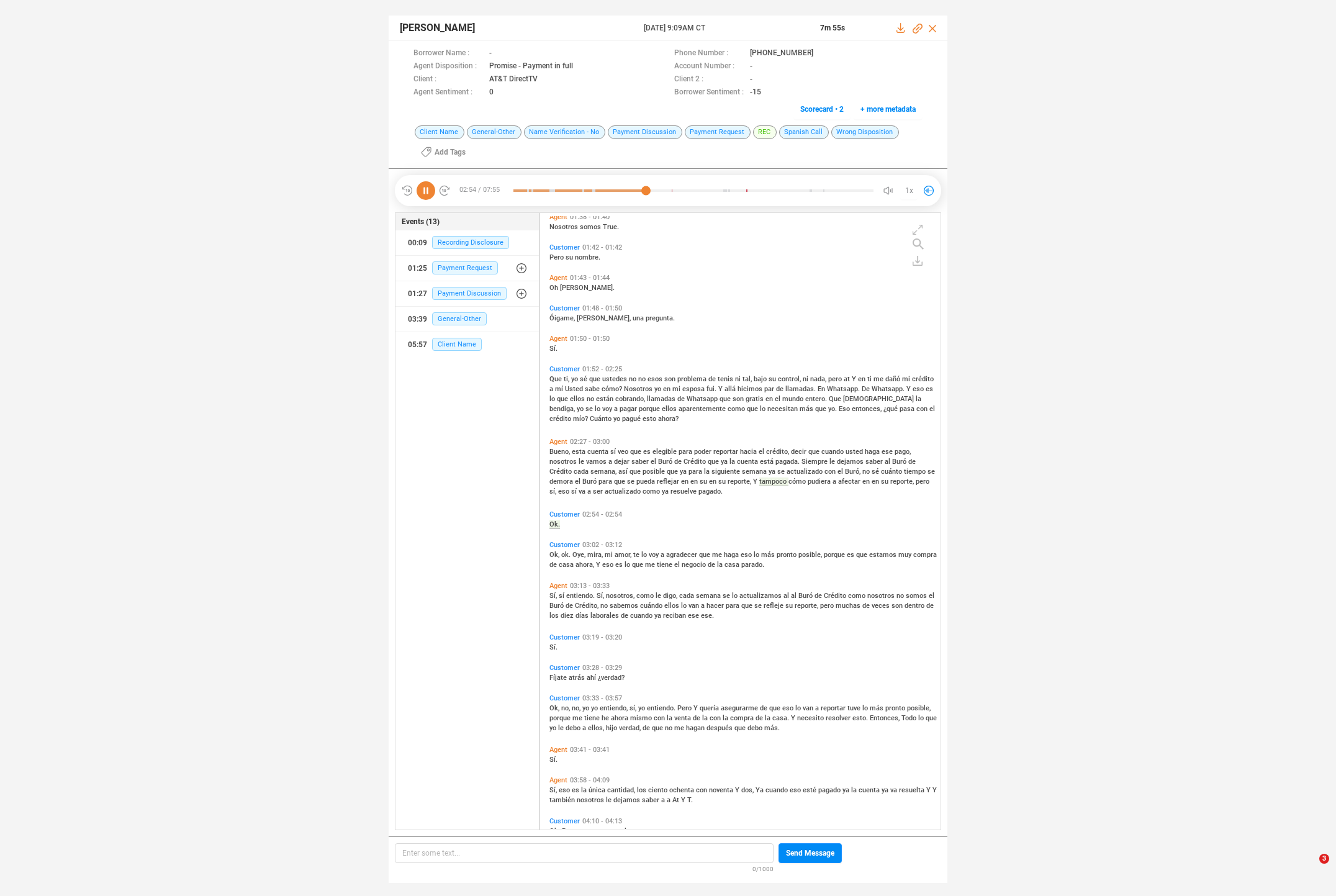
scroll to position [342, 0]
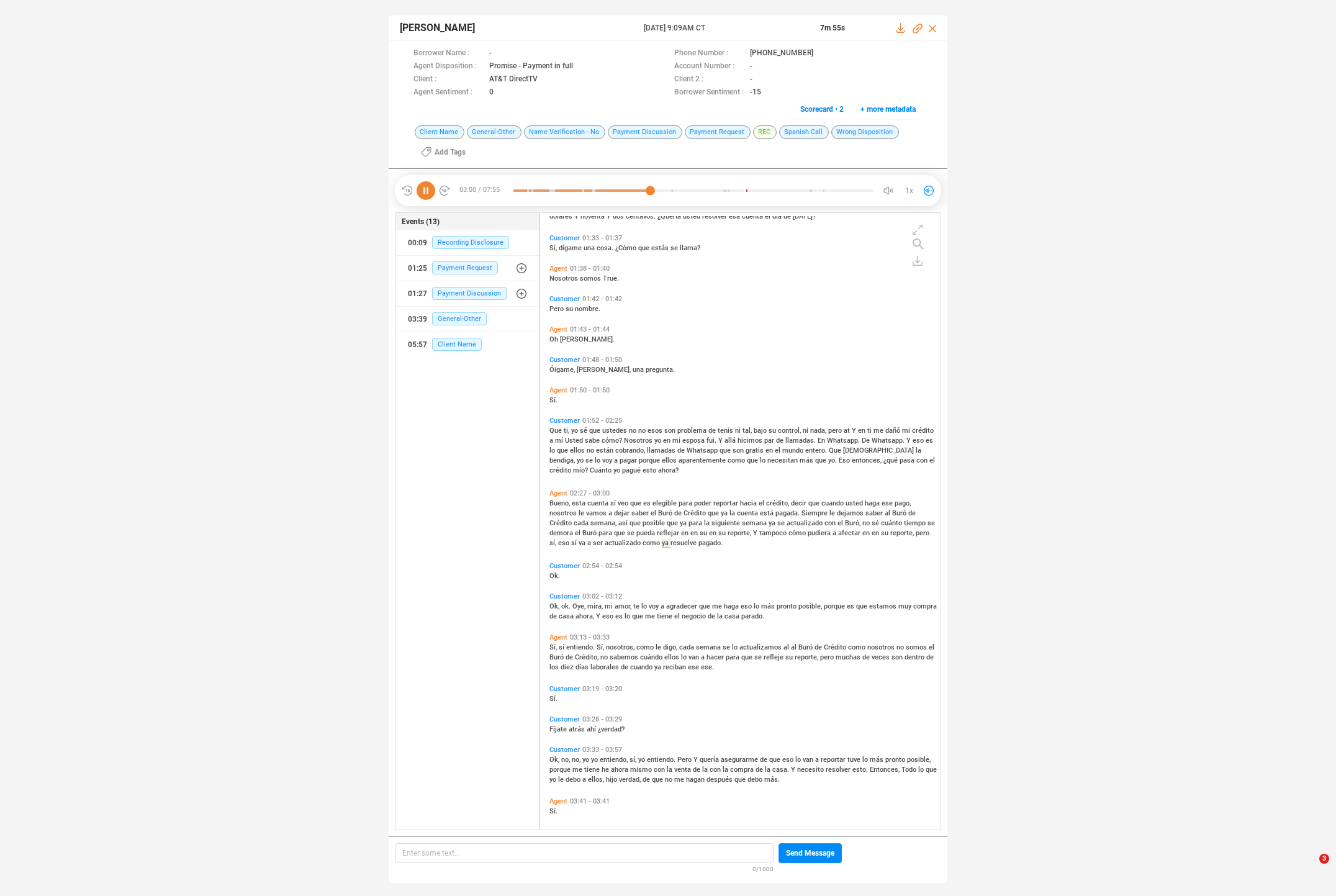
click at [594, 604] on span "mira," at bounding box center [596, 606] width 17 height 8
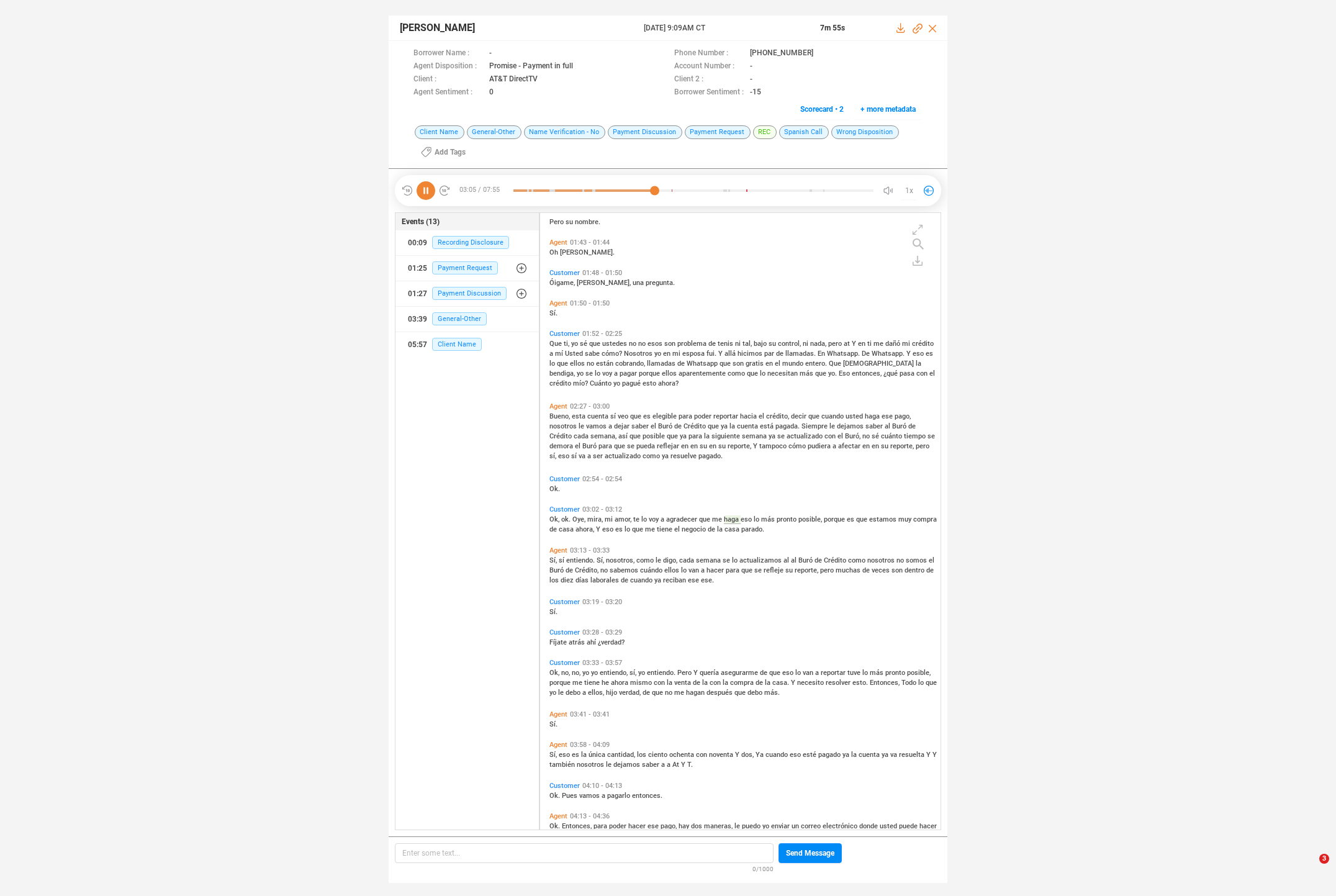
click at [563, 748] on div "Sí, eso es la única cantidad, los ciento ochenta con noventa Y dos, Ya cuando e…" at bounding box center [744, 759] width 388 height 20
click at [564, 752] on span "eso" at bounding box center [565, 755] width 13 height 8
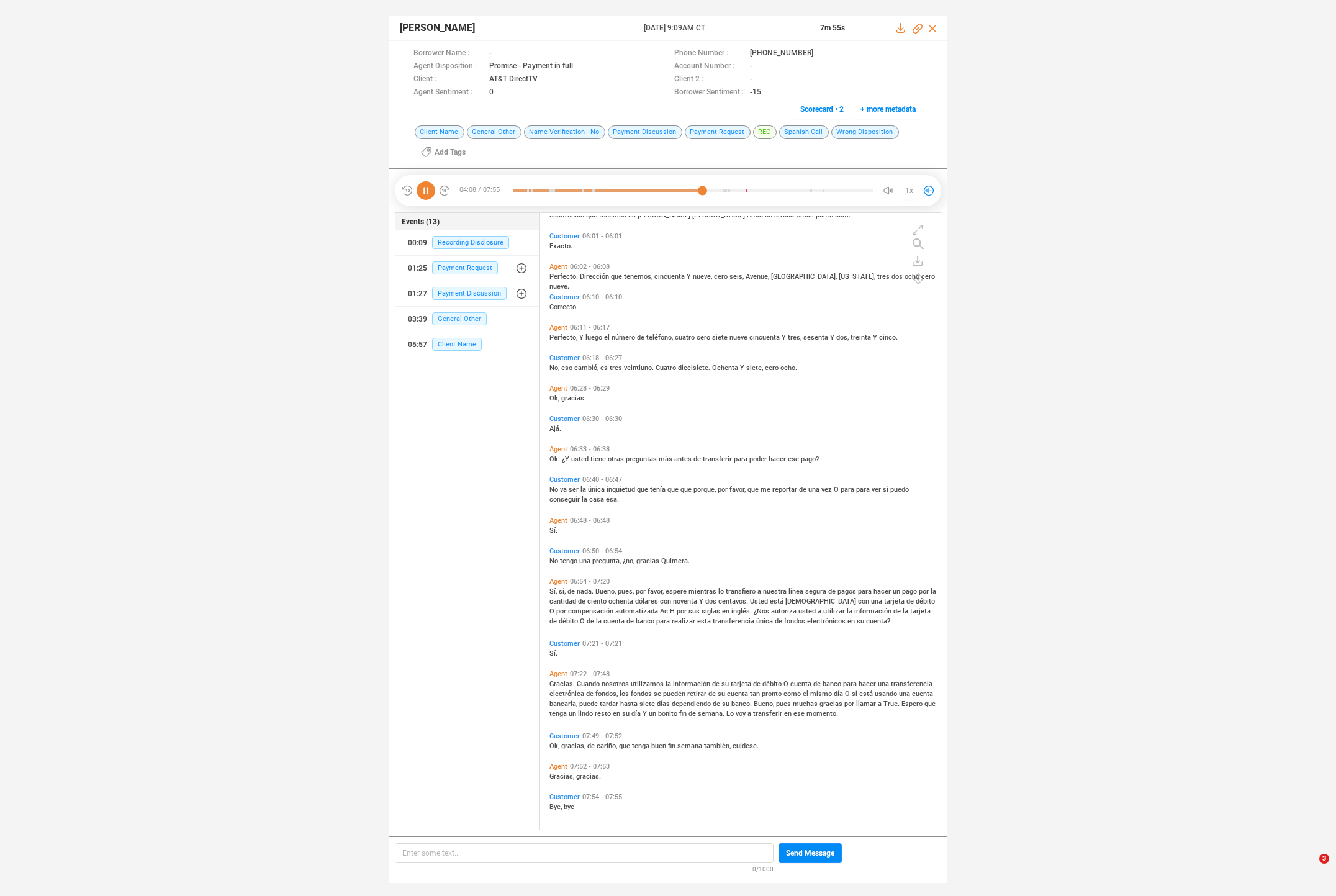
scroll to position [1509, 0]
click at [676, 591] on span "espere" at bounding box center [677, 591] width 23 height 8
click at [680, 334] on span "cuatro" at bounding box center [685, 337] width 22 height 8
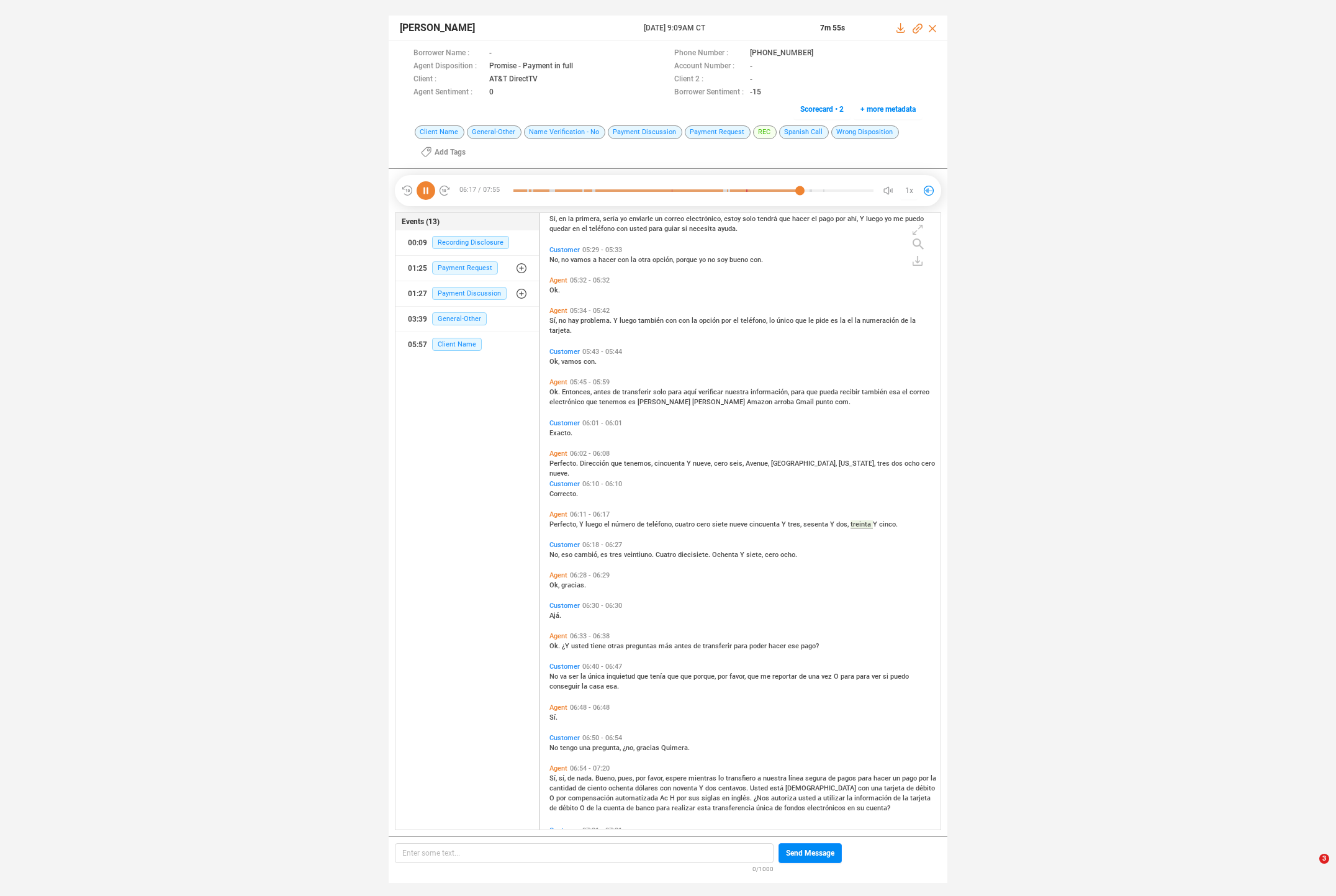
click at [551, 524] on span "Perfecto," at bounding box center [564, 524] width 29 height 8
click at [581, 555] on span "cambió," at bounding box center [588, 554] width 26 height 8
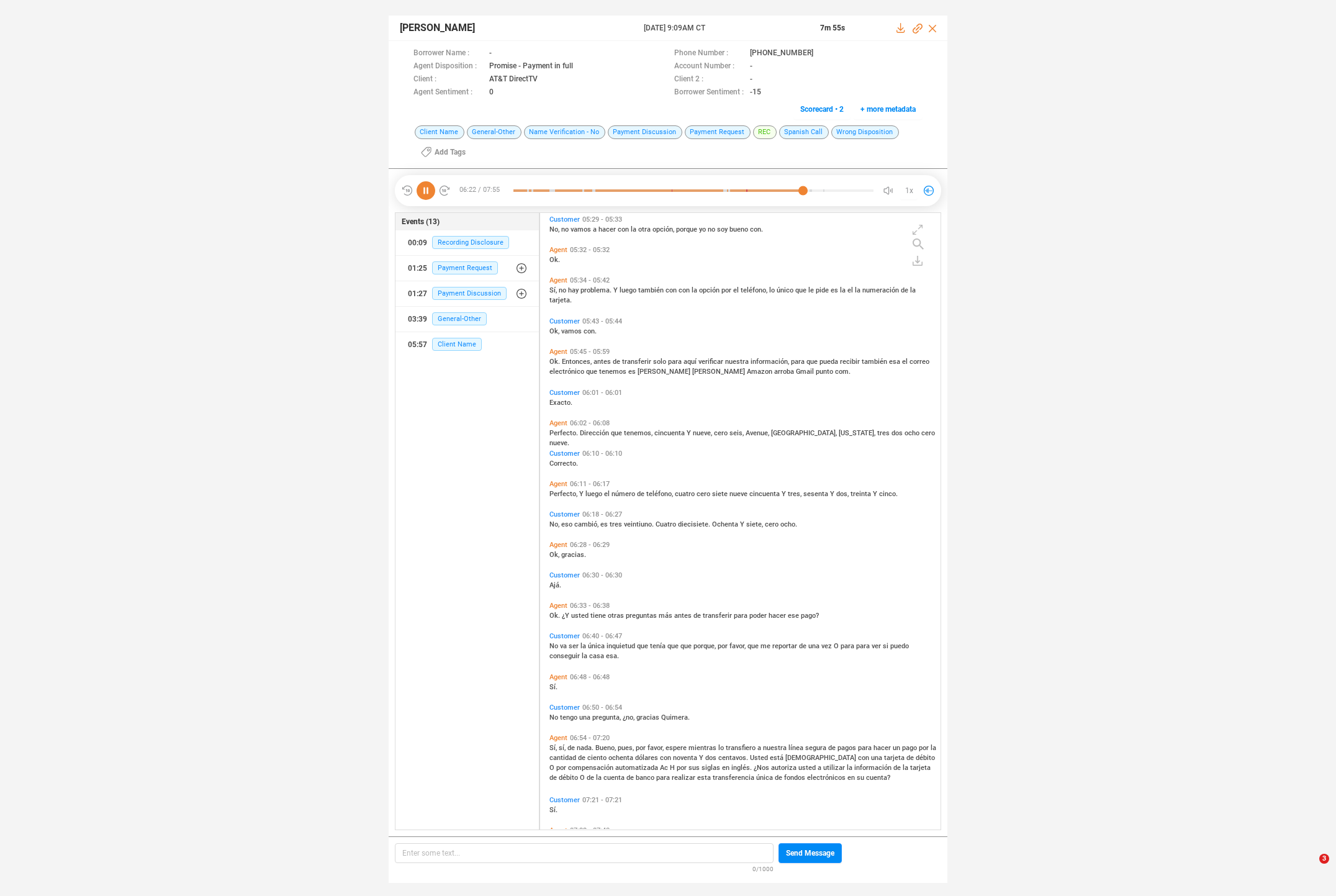
click at [640, 287] on span "también" at bounding box center [651, 290] width 27 height 8
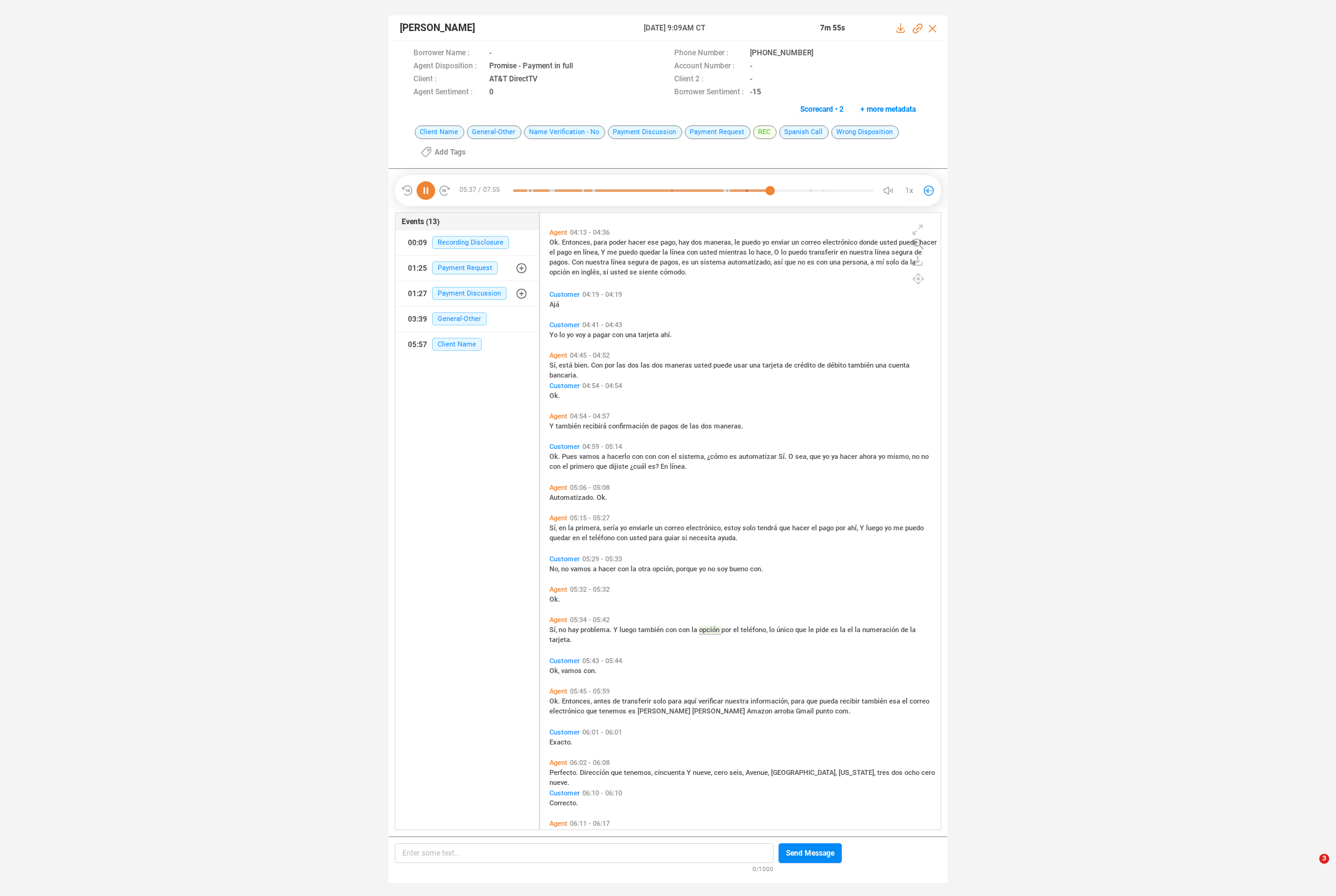
scroll to position [1012, 0]
click at [427, 189] on icon at bounding box center [426, 191] width 19 height 19
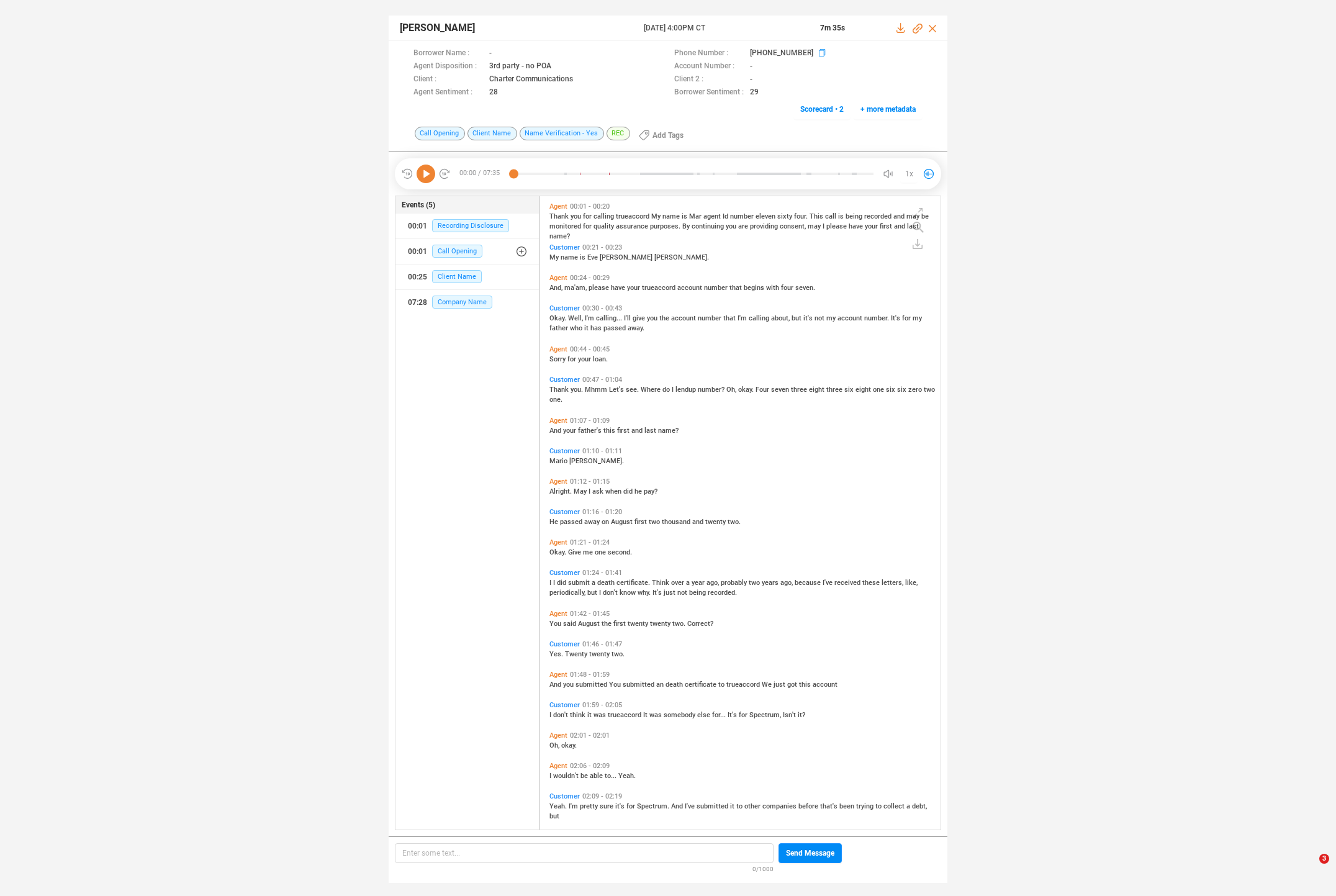
scroll to position [631, 394]
click at [429, 179] on icon at bounding box center [426, 174] width 19 height 19
click at [570, 258] on span "name" at bounding box center [570, 257] width 19 height 8
click at [555, 315] on span "Okay." at bounding box center [559, 318] width 19 height 8
click at [553, 388] on span "Thank" at bounding box center [560, 390] width 21 height 8
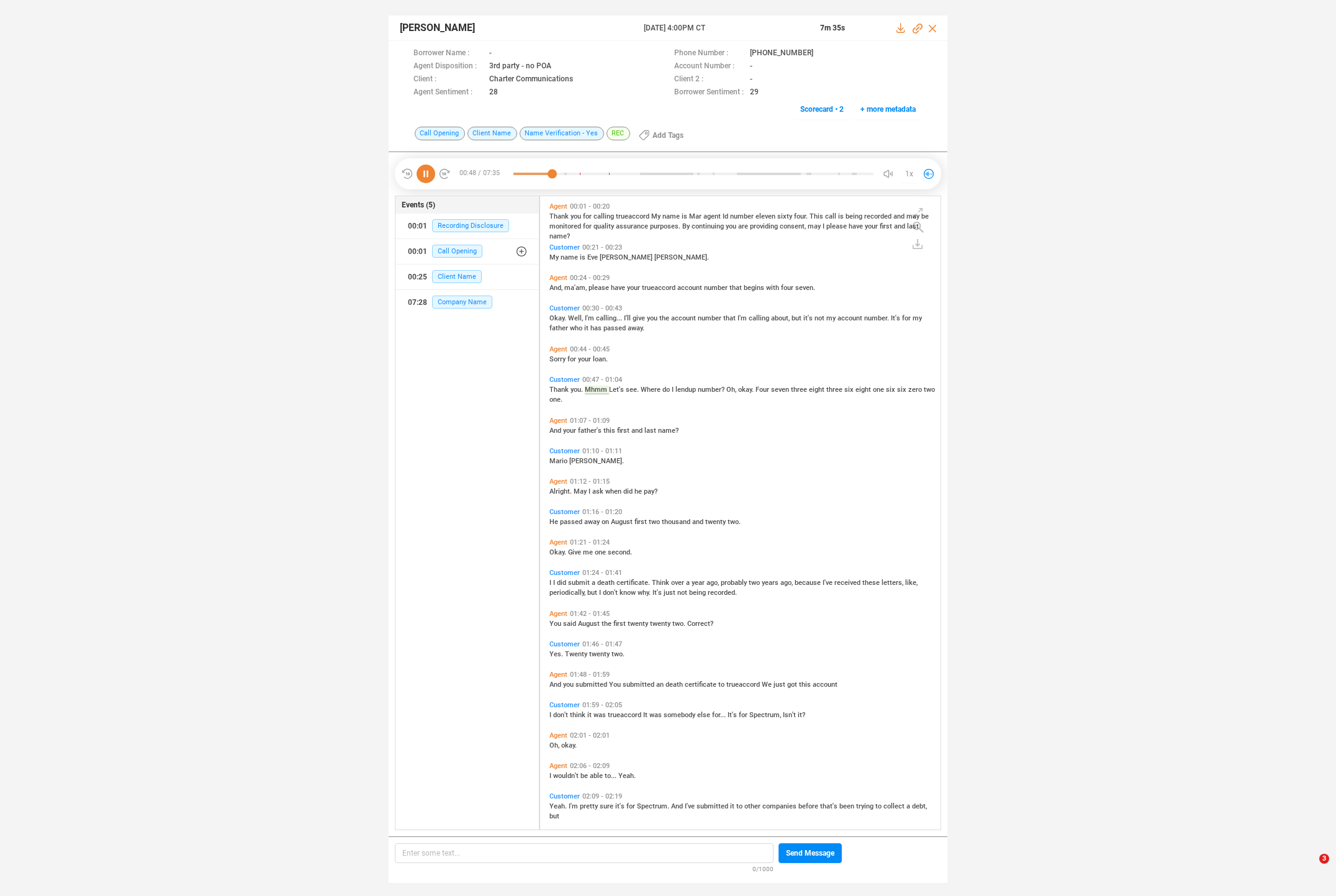
click at [574, 430] on span "your" at bounding box center [570, 430] width 15 height 8
click at [557, 488] on span "Alright." at bounding box center [561, 491] width 24 height 8
click at [559, 519] on span "He" at bounding box center [555, 522] width 11 height 8
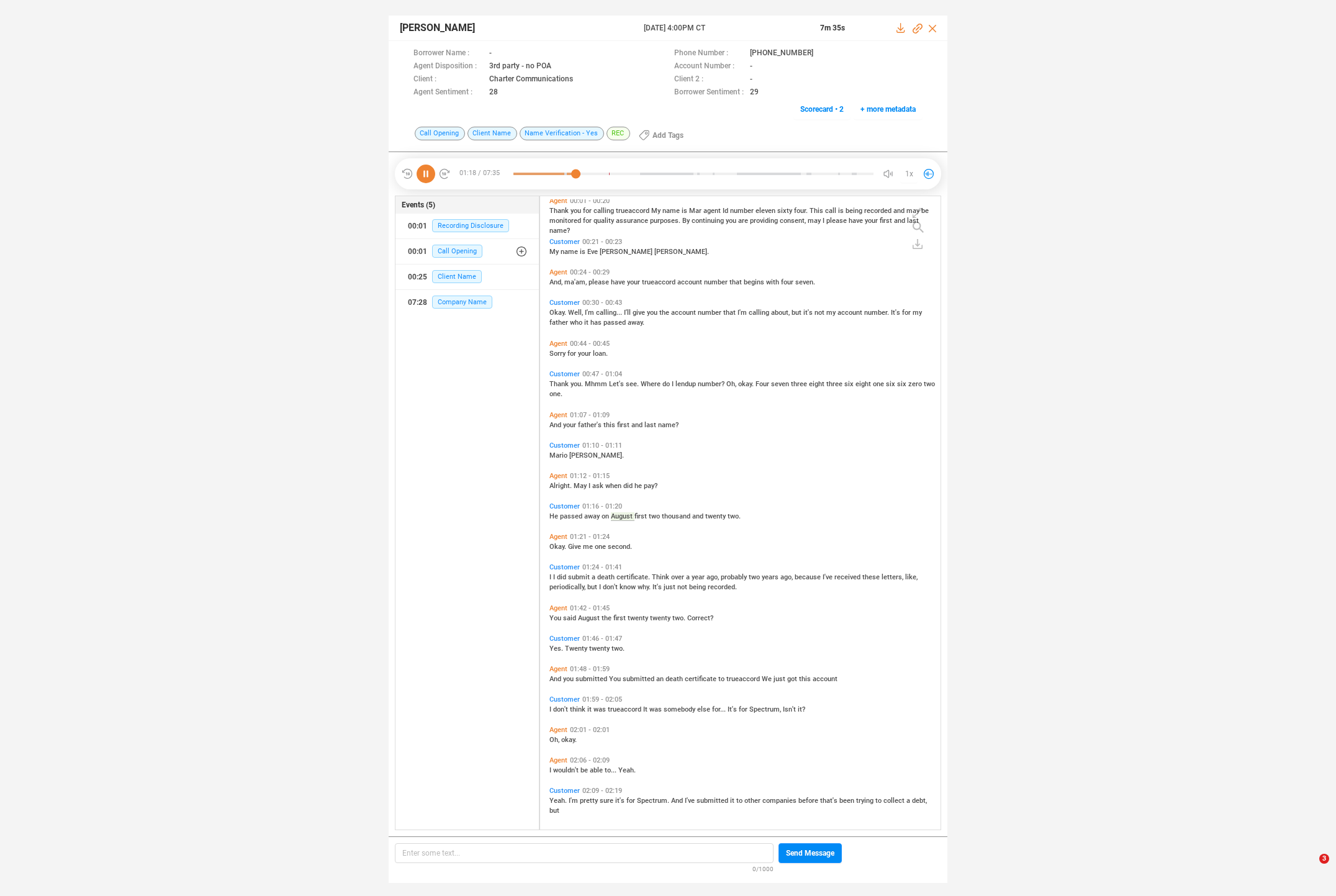
click at [560, 575] on span "did" at bounding box center [562, 577] width 11 height 8
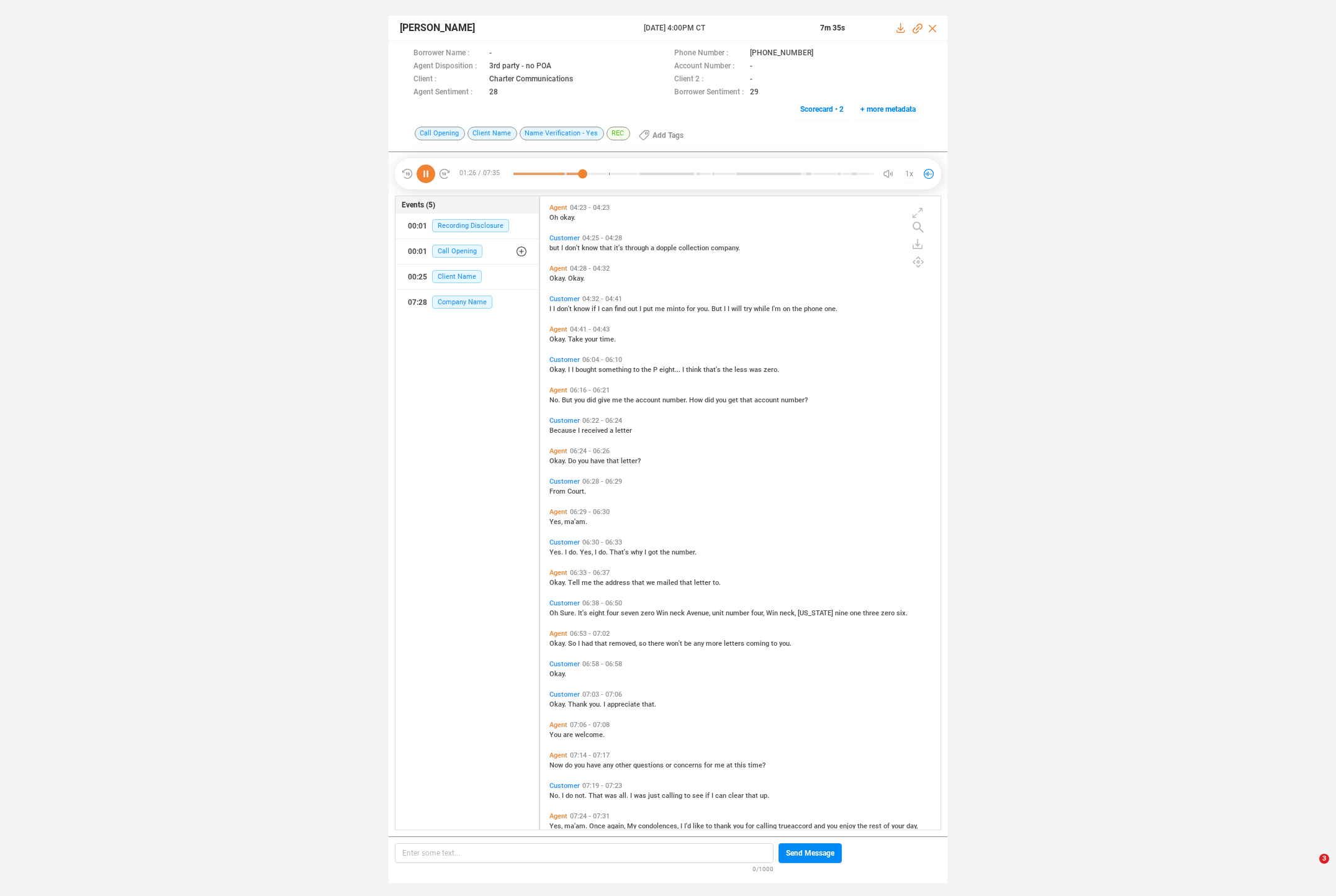
scroll to position [1019, 0]
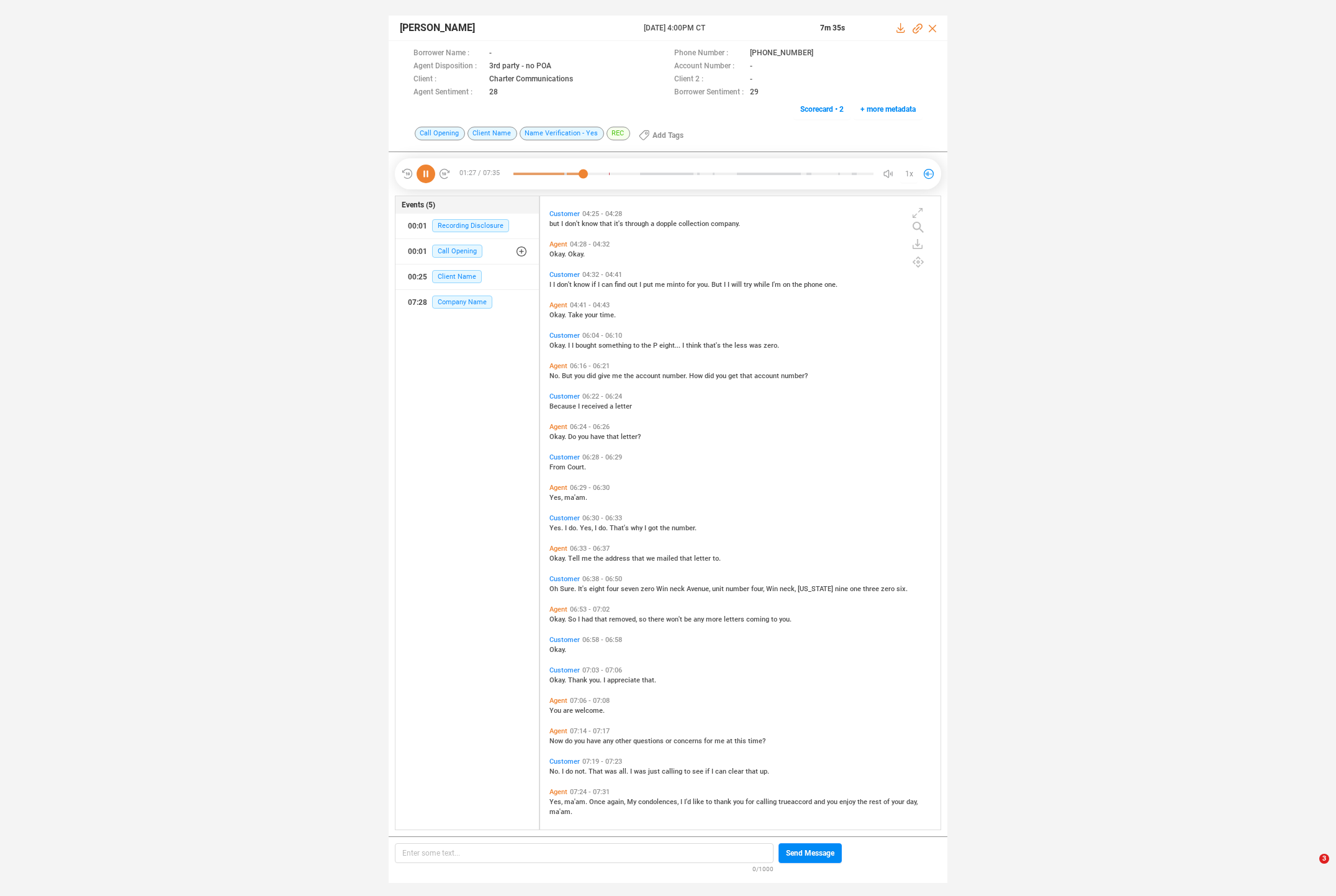
click at [425, 172] on icon at bounding box center [426, 174] width 19 height 19
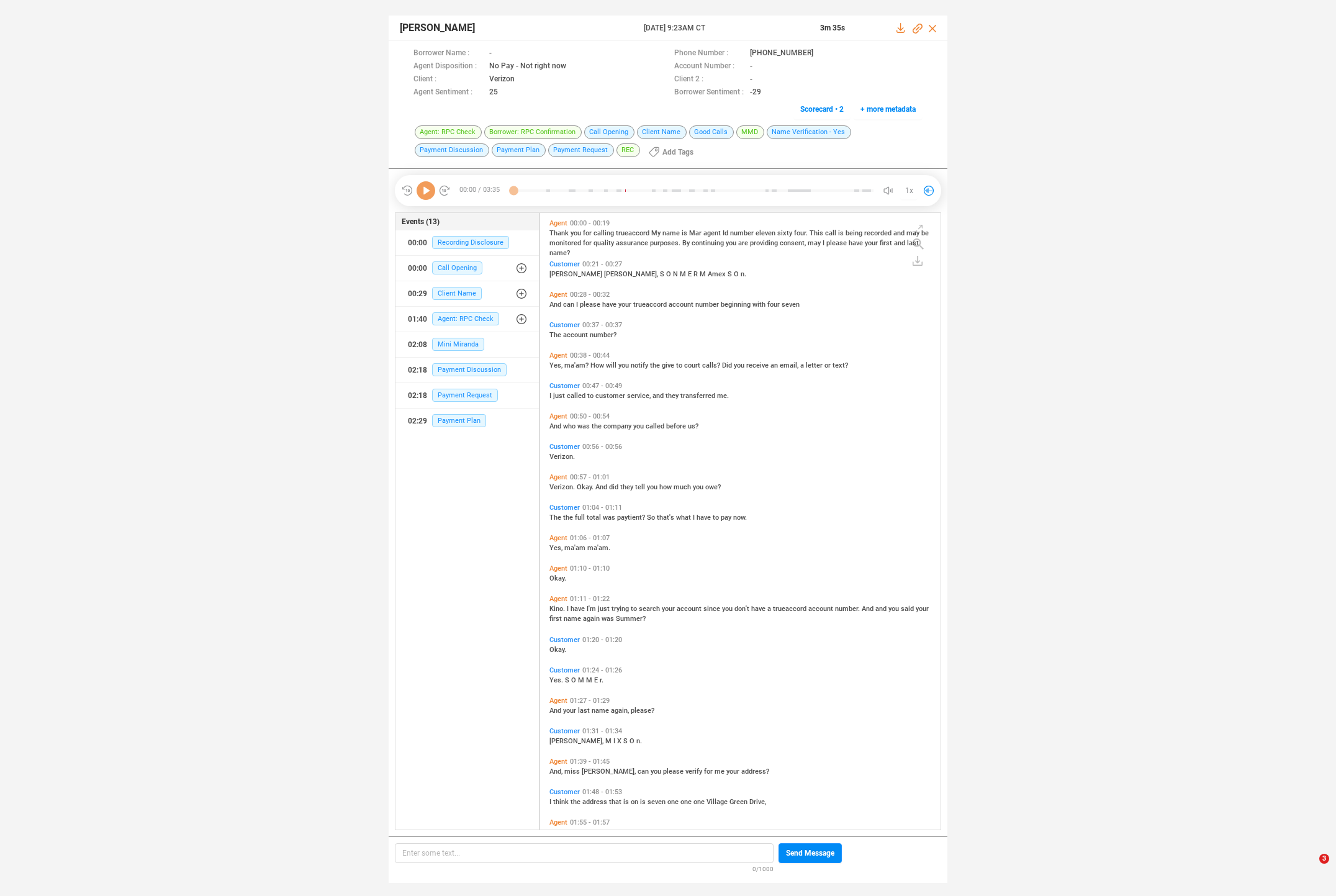
scroll to position [4, 7]
click at [429, 194] on icon at bounding box center [426, 191] width 19 height 19
click at [553, 273] on span "[PERSON_NAME]" at bounding box center [577, 274] width 54 height 8
click at [555, 302] on span "And" at bounding box center [557, 304] width 14 height 8
click at [559, 361] on span "Yes," at bounding box center [557, 365] width 15 height 8
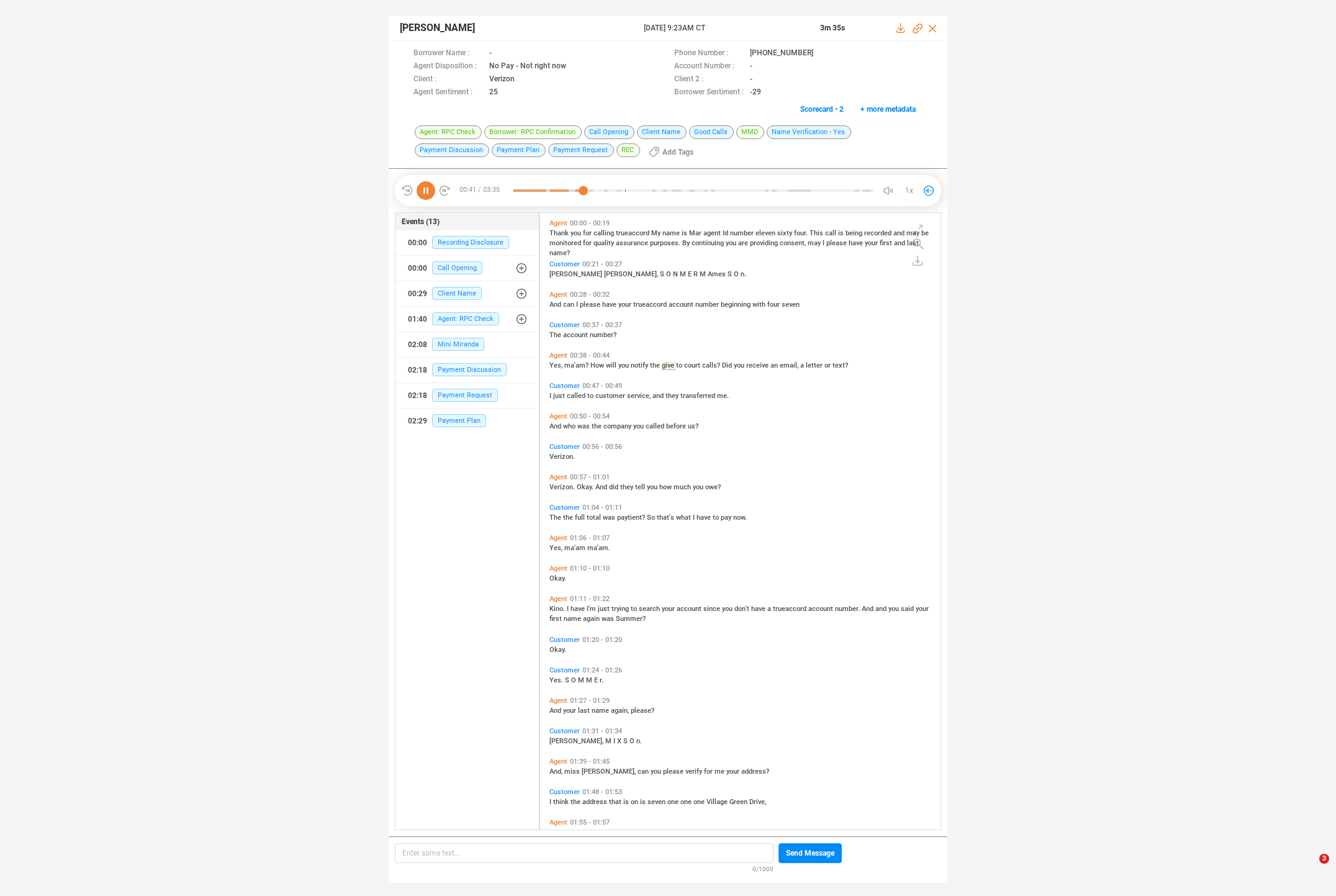
click at [578, 392] on span "called" at bounding box center [577, 396] width 20 height 8
click at [552, 423] on span "And" at bounding box center [557, 426] width 14 height 8
click at [555, 491] on div "Agent 00:57 - 01:01 Verizon. Okay. And did they tell you how much you owe?" at bounding box center [744, 481] width 394 height 24
click at [555, 484] on span "Verizon." at bounding box center [563, 487] width 27 height 8
click at [555, 514] on span "The" at bounding box center [557, 517] width 14 height 8
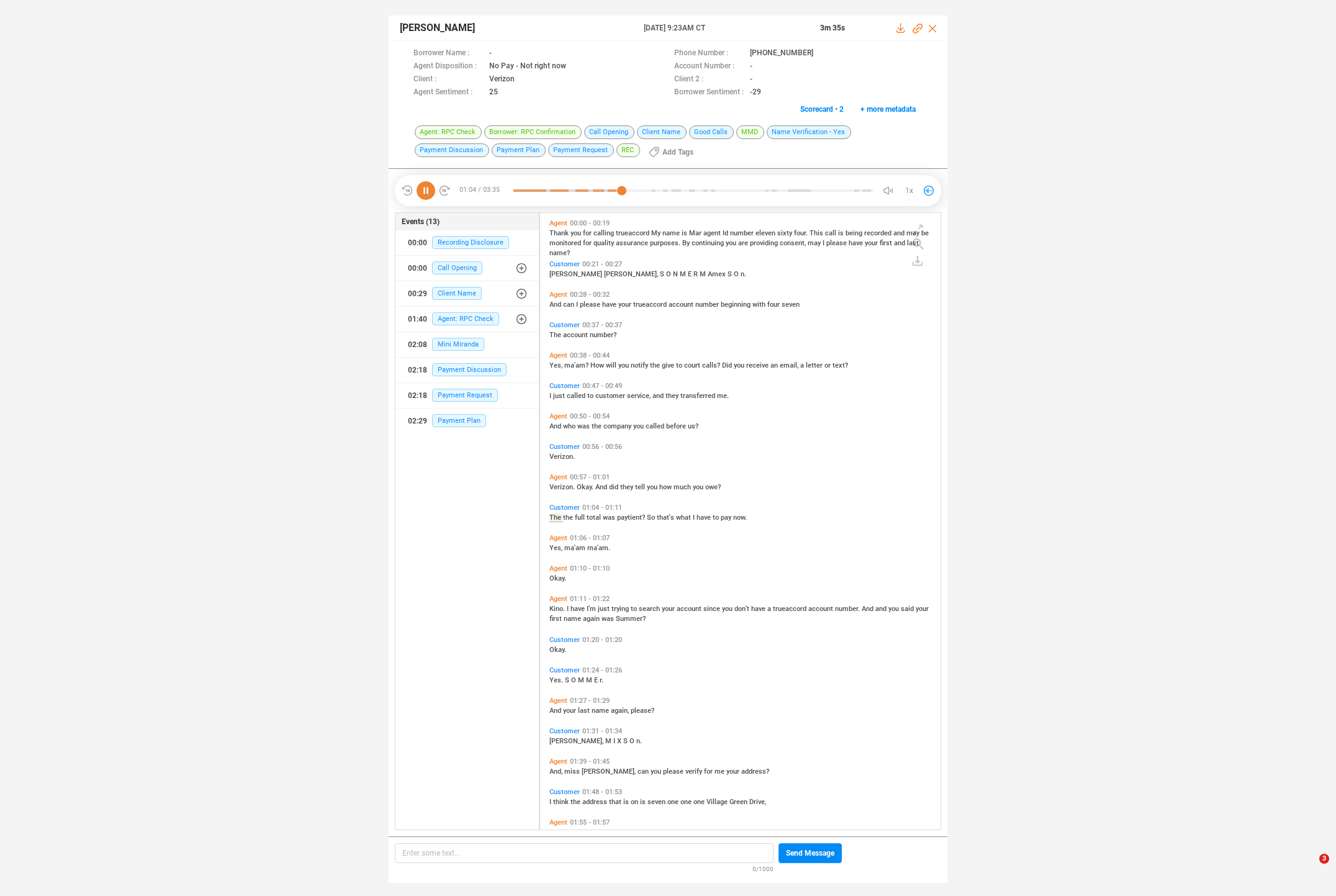
click at [555, 515] on span "The" at bounding box center [557, 517] width 14 height 9
click at [555, 547] on span "Yes," at bounding box center [557, 548] width 15 height 8
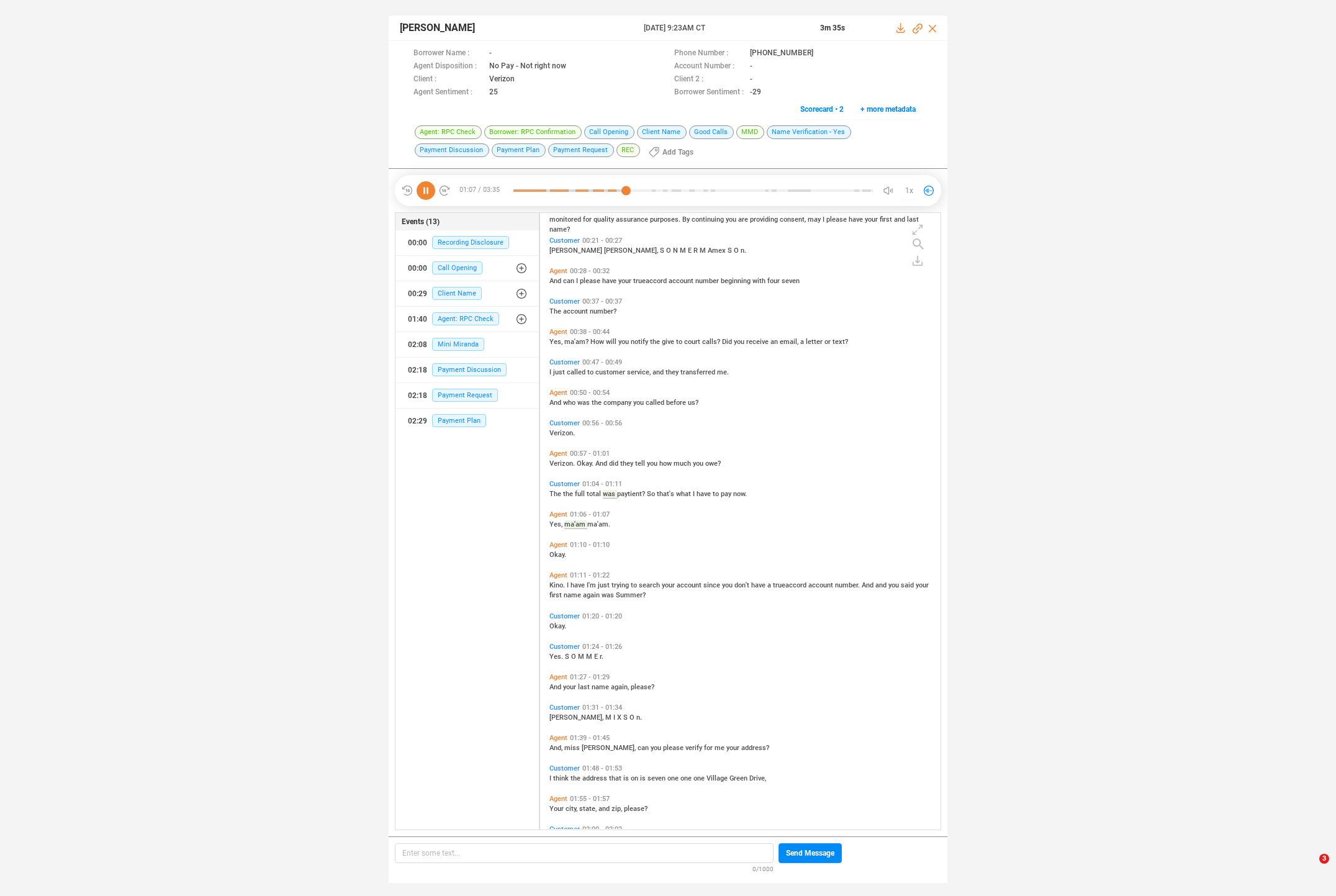
click at [597, 562] on div "Agent 01:10 - 01:10 Okay." at bounding box center [744, 550] width 394 height 24
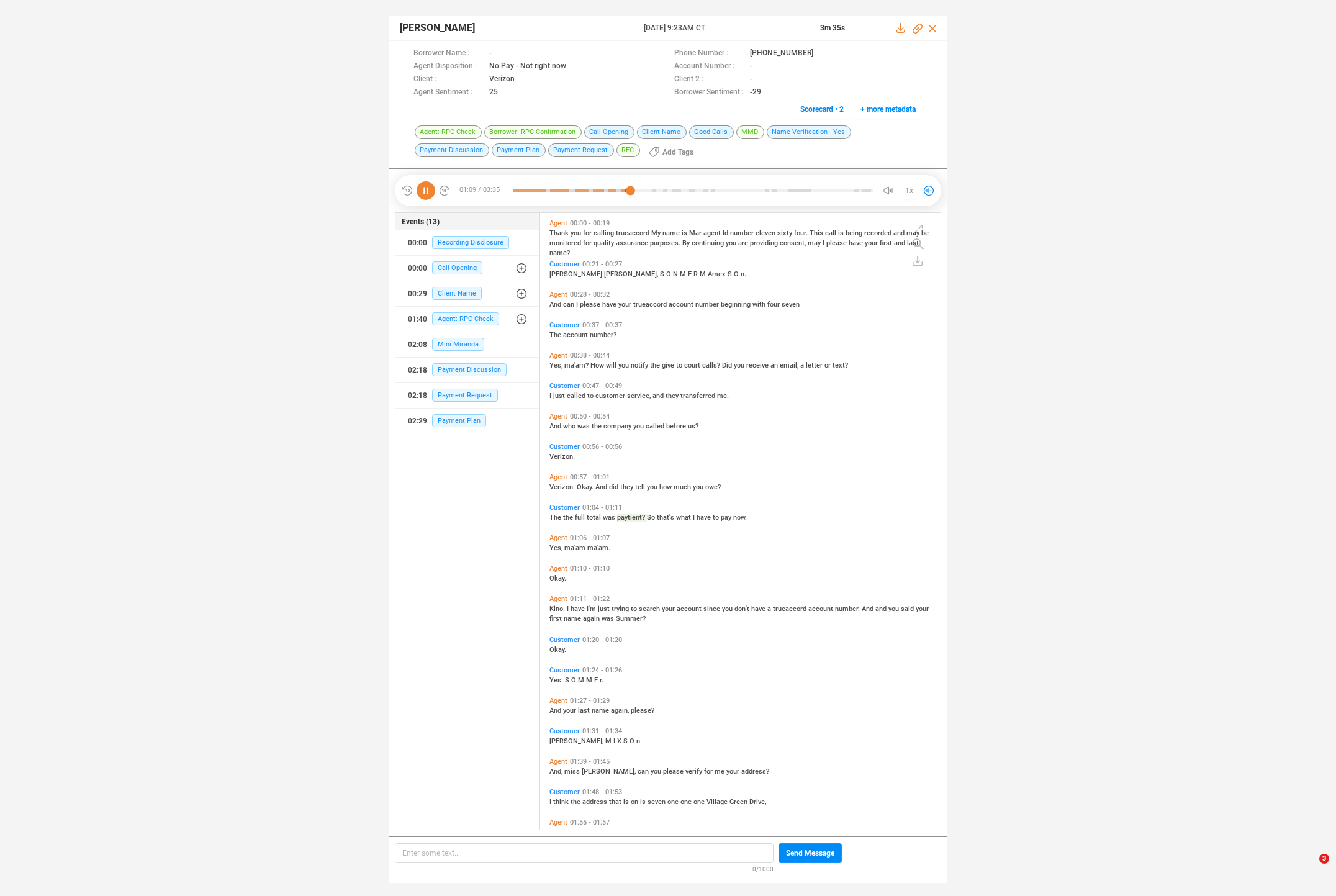
click at [631, 606] on span "to" at bounding box center [635, 609] width 8 height 8
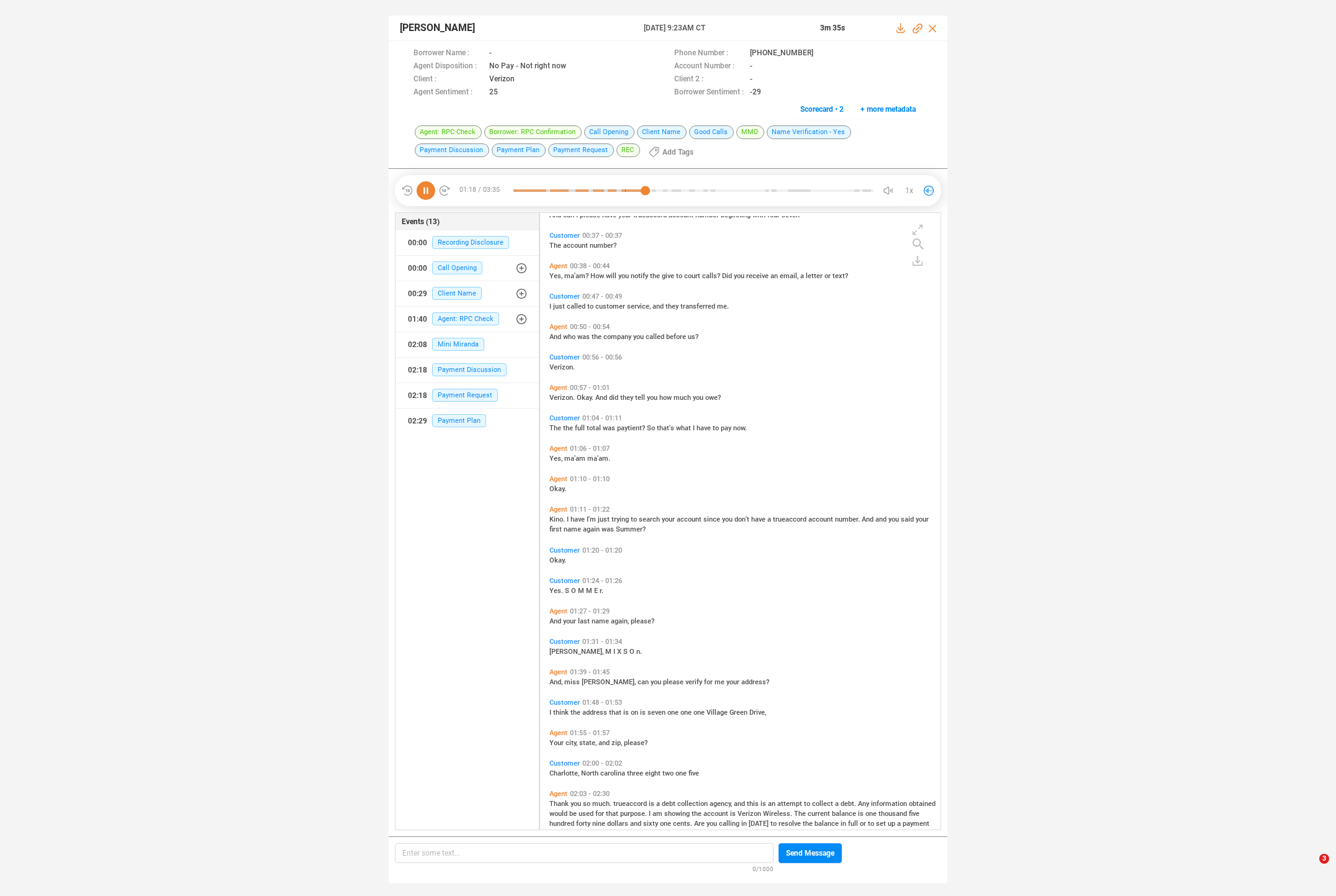
click at [557, 588] on span "Yes." at bounding box center [557, 591] width 16 height 8
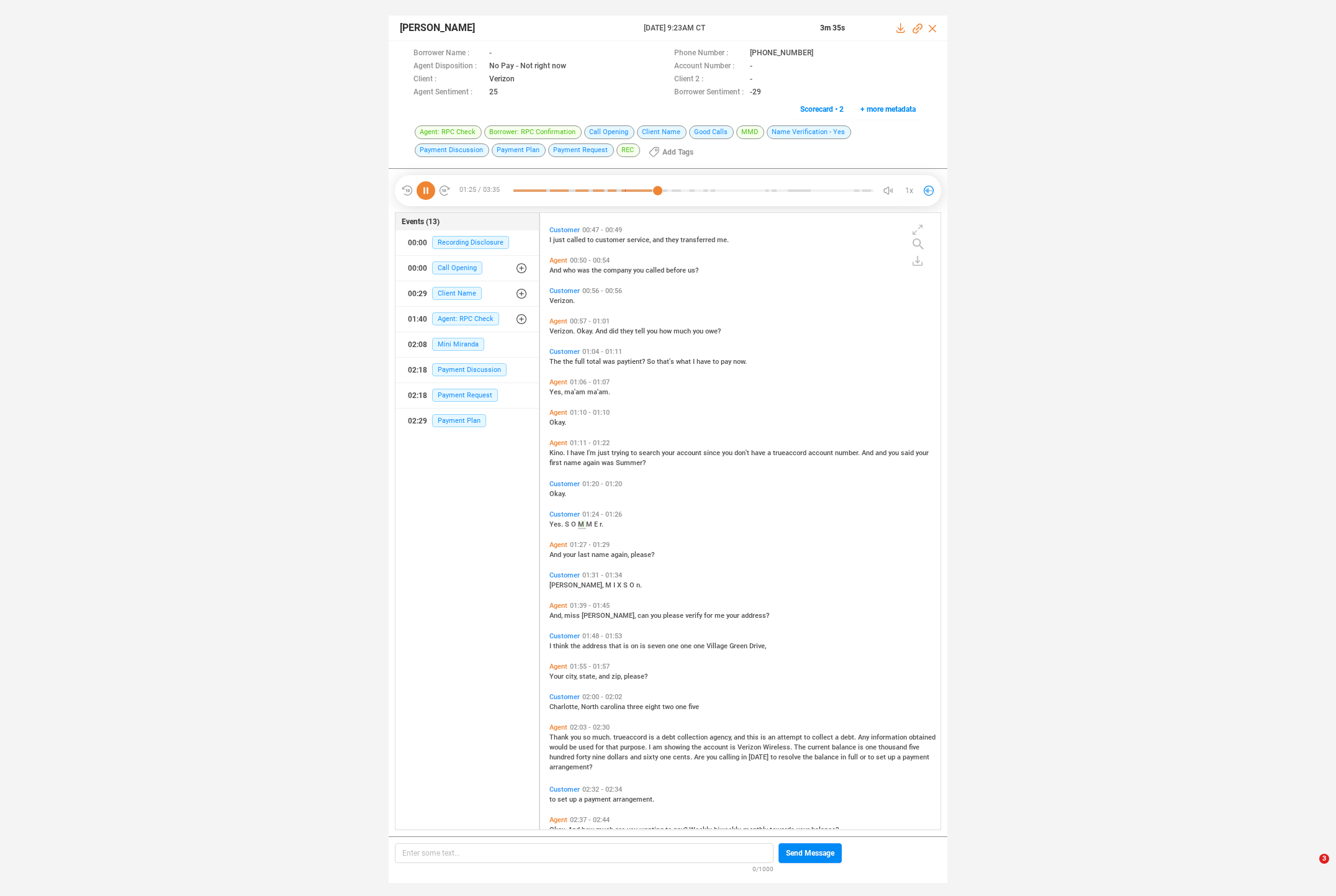
click at [557, 612] on span "And," at bounding box center [557, 616] width 15 height 8
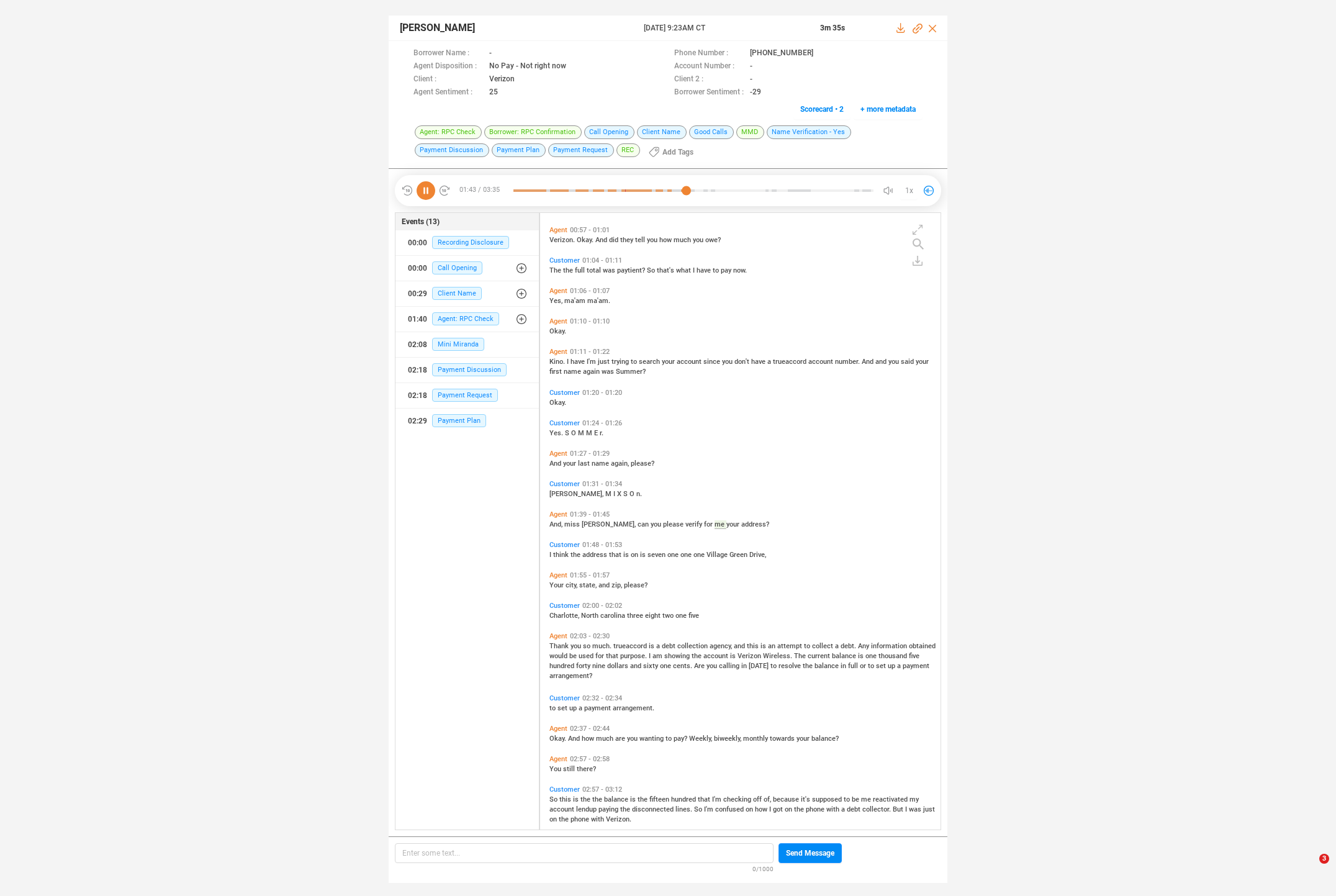
click at [553, 585] on span "Your" at bounding box center [557, 585] width 16 height 8
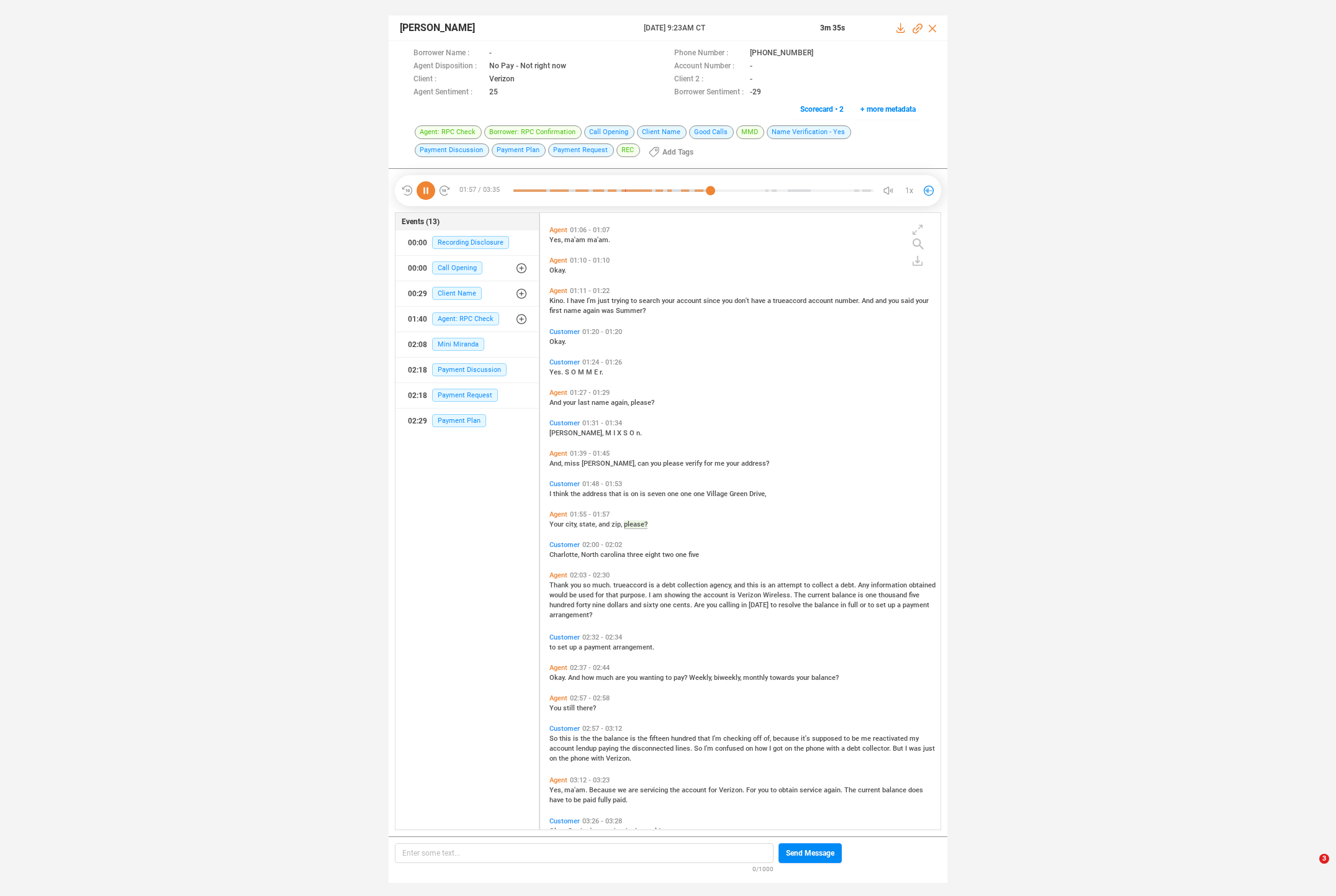
click at [557, 587] on span "Thank" at bounding box center [560, 585] width 21 height 8
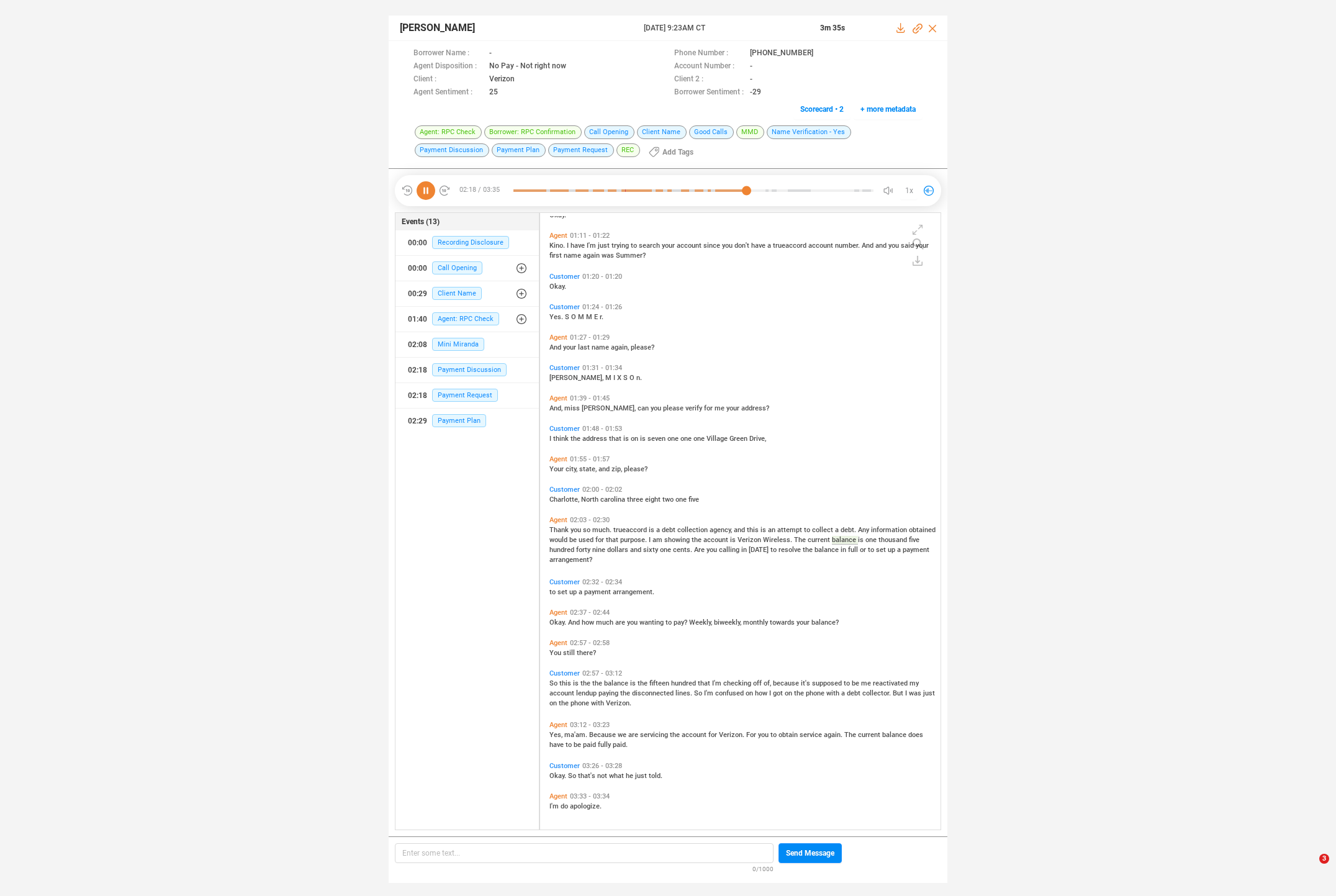
click at [598, 548] on span "nine" at bounding box center [599, 550] width 15 height 8
click at [607, 619] on span "much" at bounding box center [606, 623] width 19 height 8
click at [584, 682] on span "the" at bounding box center [586, 683] width 12 height 8
click at [578, 735] on span "ma'am." at bounding box center [577, 735] width 25 height 8
click at [572, 779] on div "Okay. So that's not what he just told." at bounding box center [744, 775] width 388 height 10
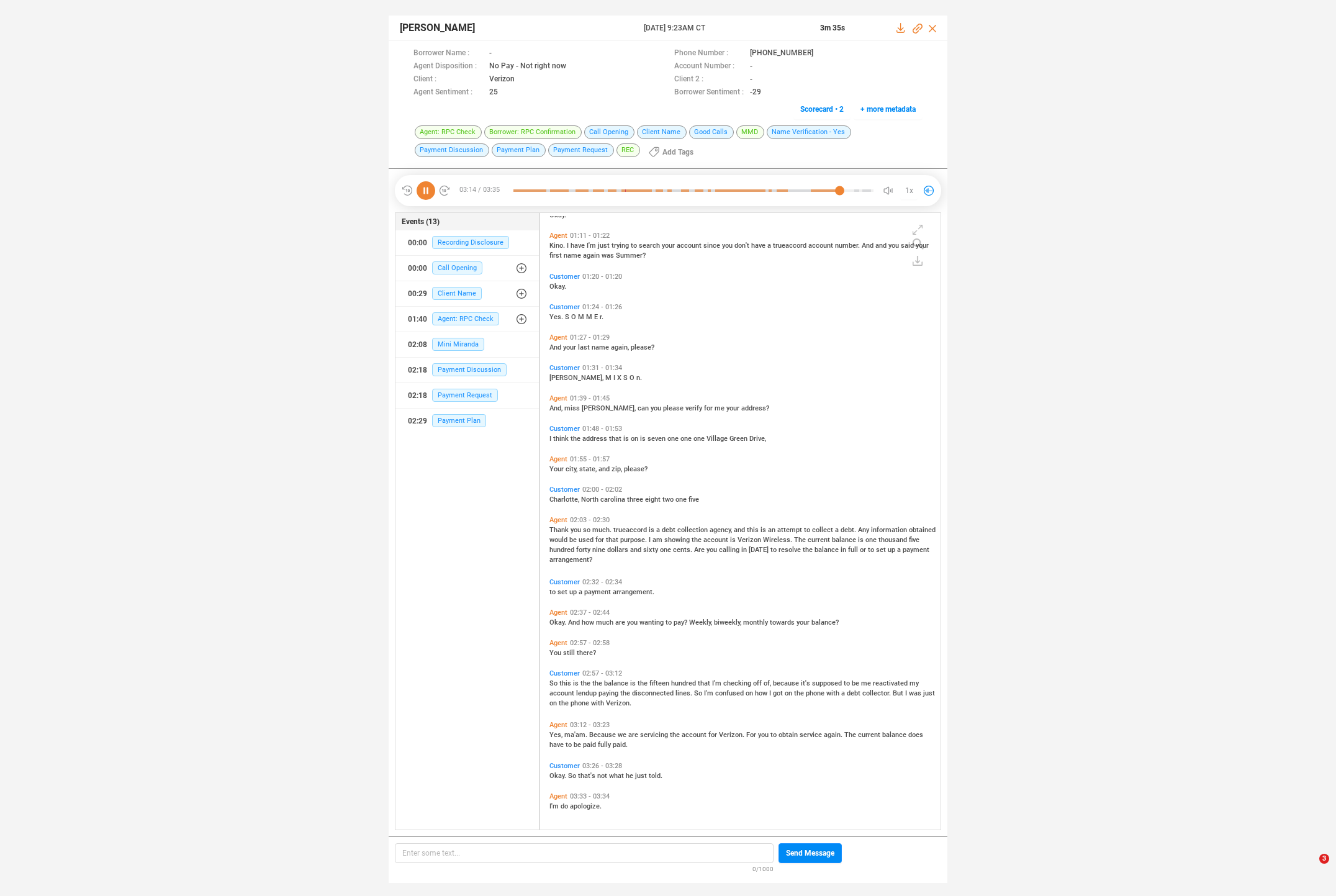
click at [572, 773] on span "So" at bounding box center [573, 776] width 10 height 8
click at [600, 734] on span "Because" at bounding box center [603, 735] width 29 height 8
click at [555, 773] on span "Okay." at bounding box center [559, 776] width 19 height 8
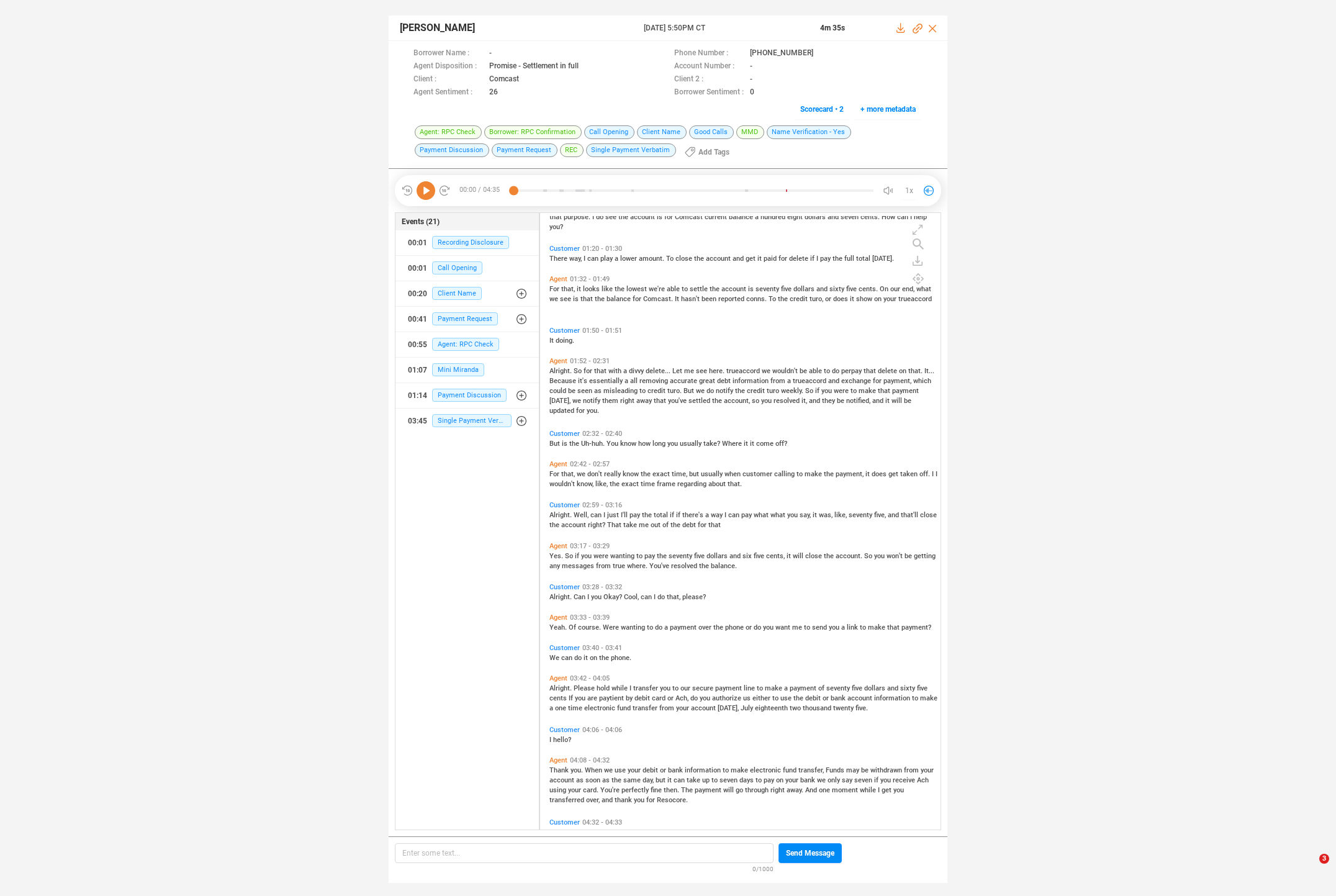
scroll to position [428, 0]
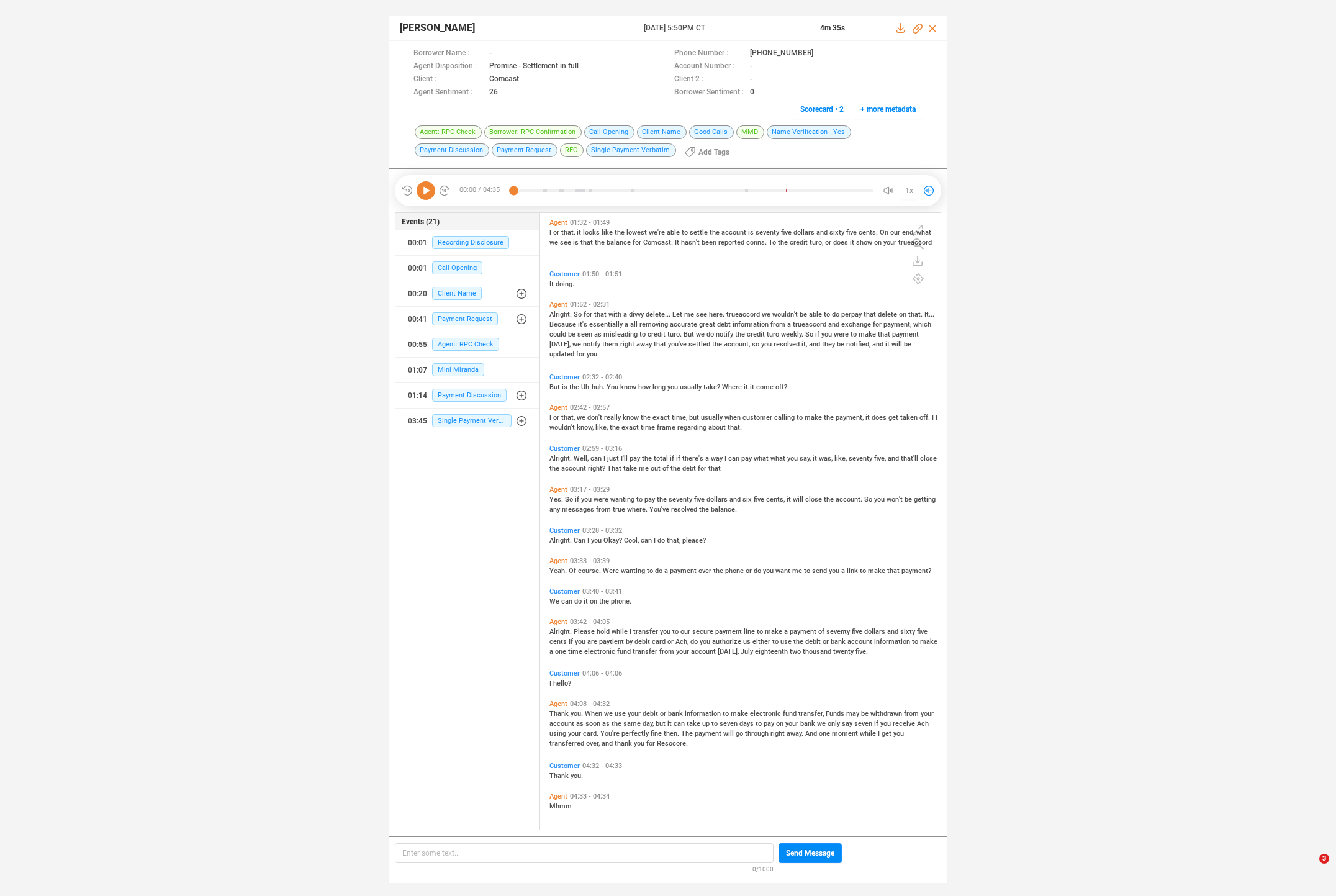
click at [576, 710] on span "you." at bounding box center [578, 714] width 14 height 8
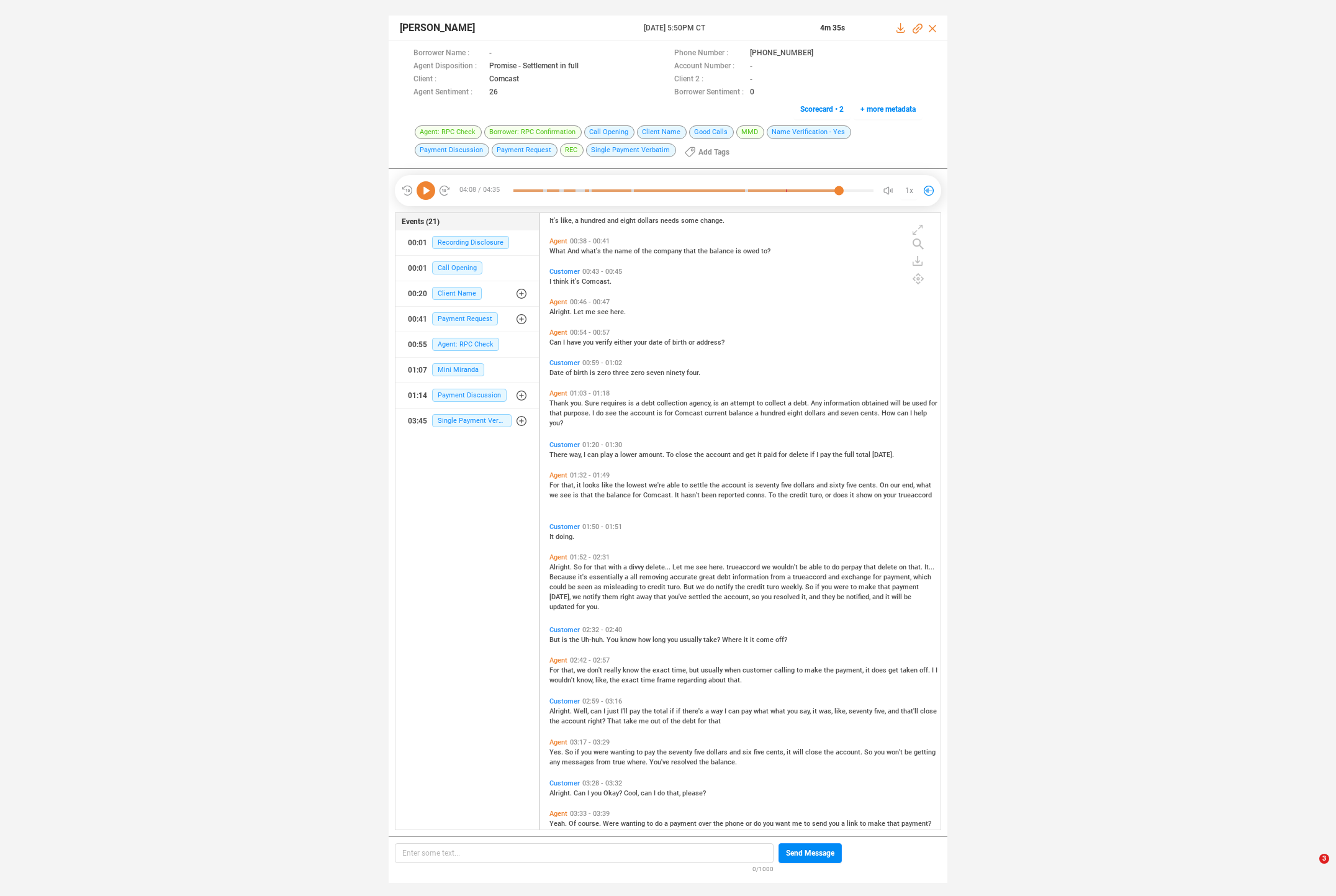
click at [641, 328] on div "Agent 00:17 - 00:22 Alright. Thank you. And do you happen to have that your acc…" at bounding box center [744, 522] width 394 height 613
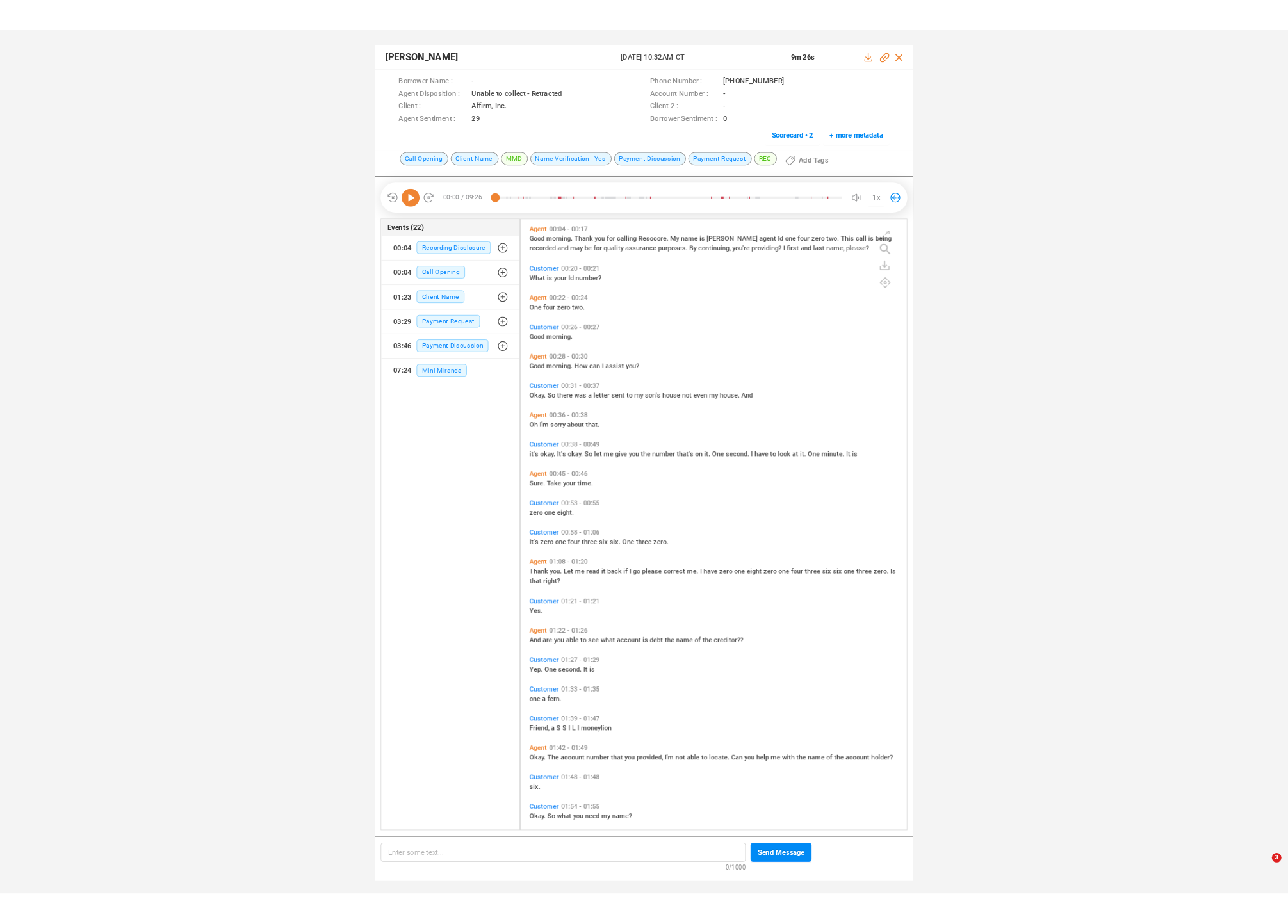
scroll to position [651, 407]
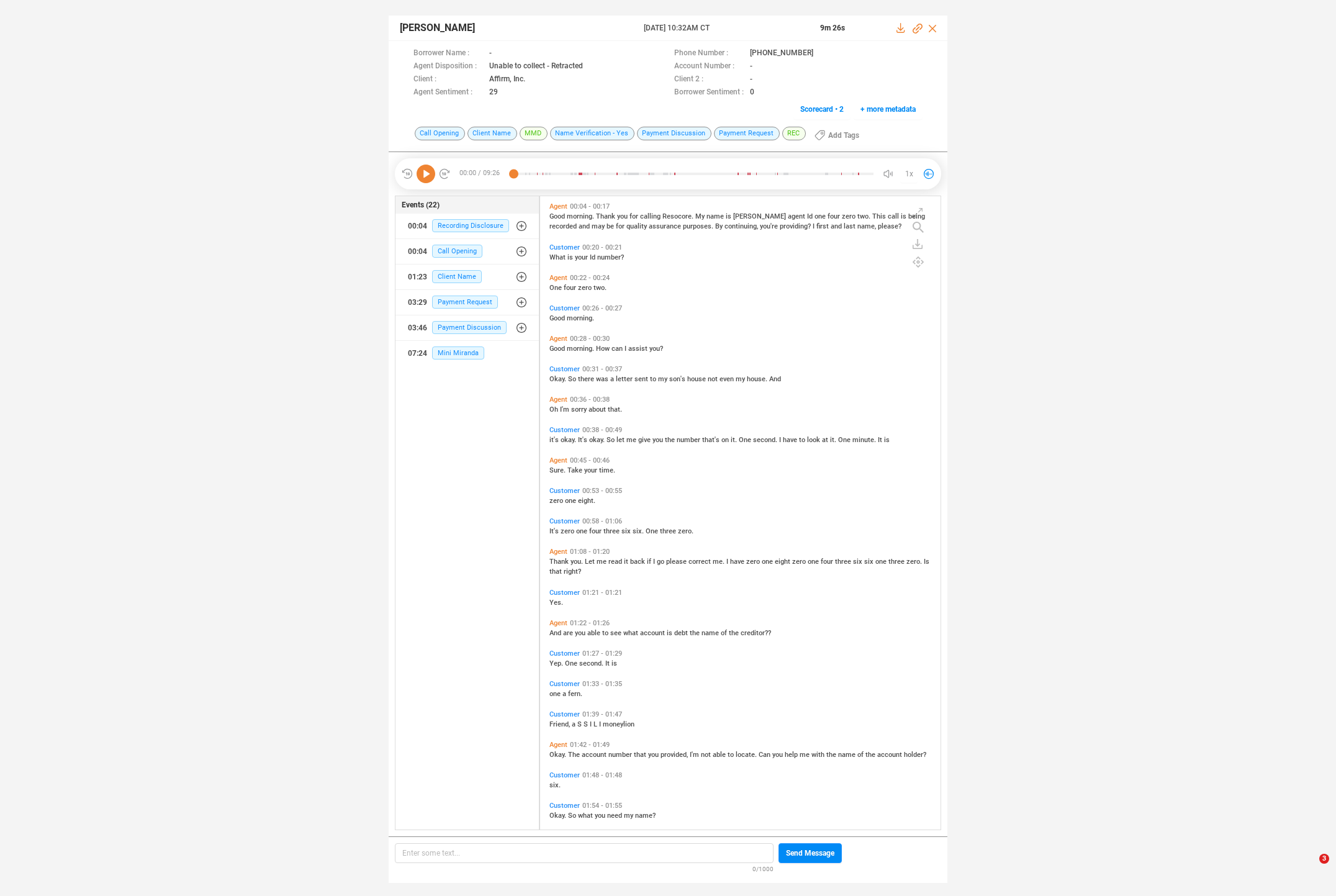
click at [553, 216] on span "Good" at bounding box center [558, 217] width 17 height 8
click at [423, 175] on icon at bounding box center [426, 174] width 19 height 19
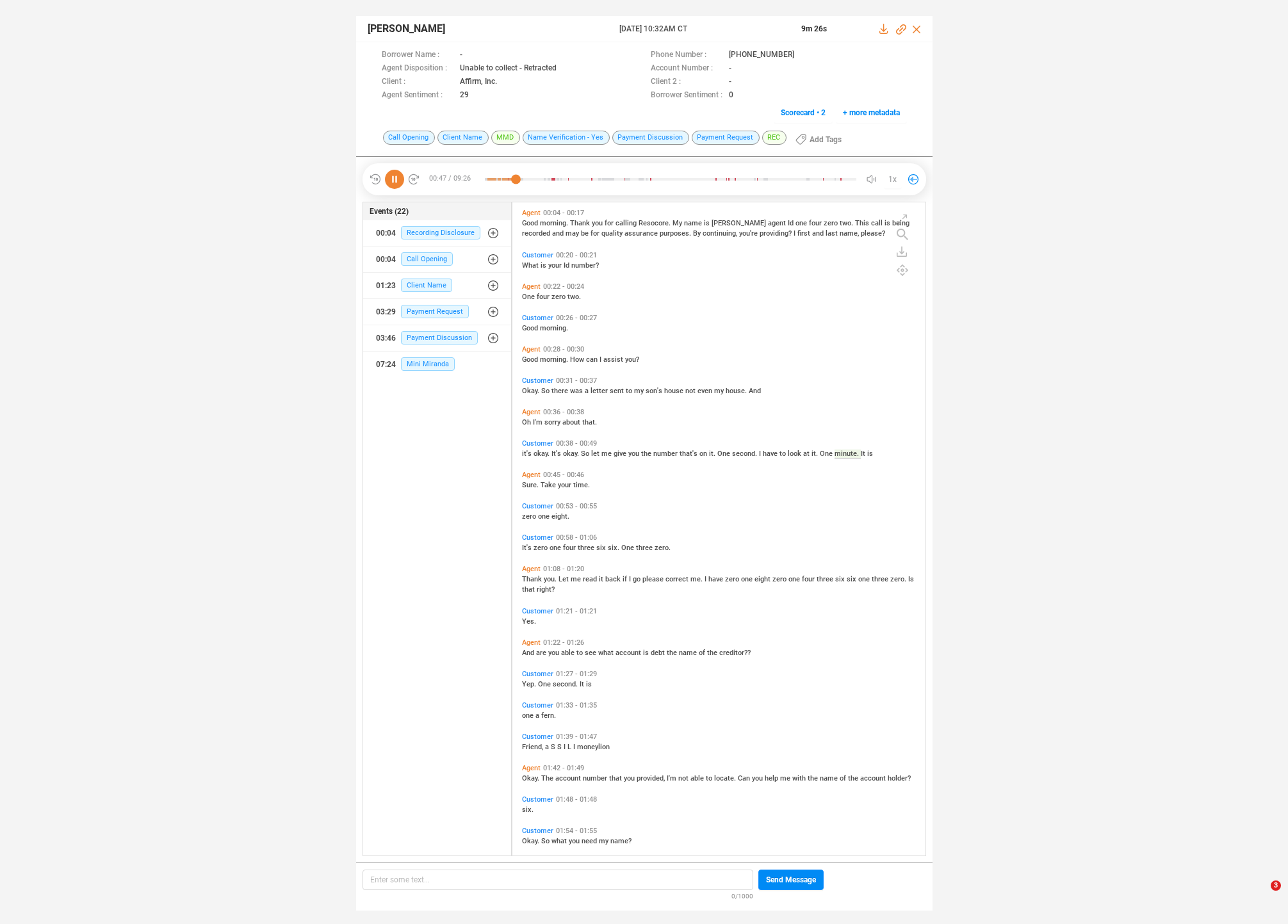
click at [531, 513] on span "zero" at bounding box center [530, 516] width 16 height 8
click at [529, 548] on span "It's" at bounding box center [528, 548] width 11 height 8
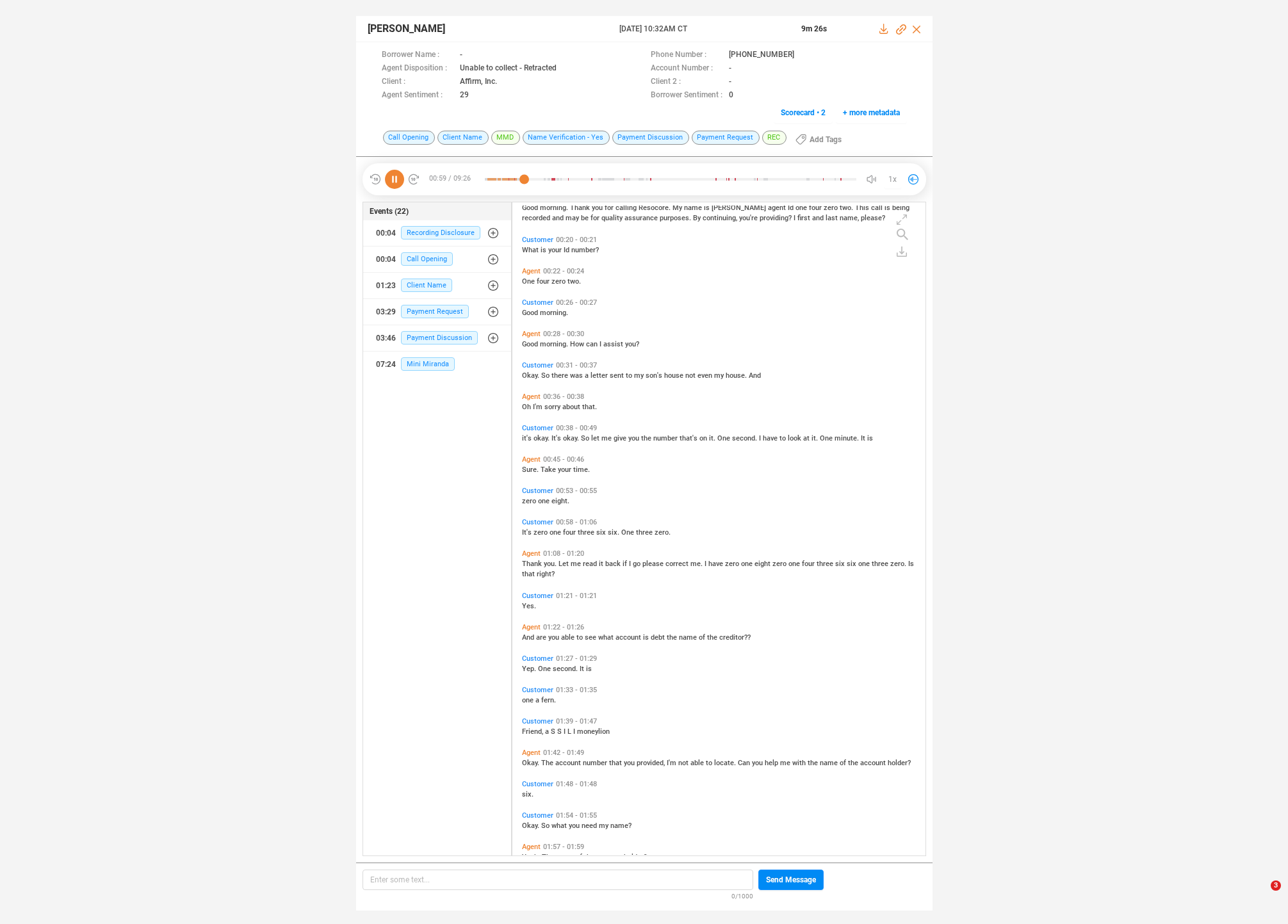
click at [523, 563] on span "Thank" at bounding box center [533, 564] width 22 height 8
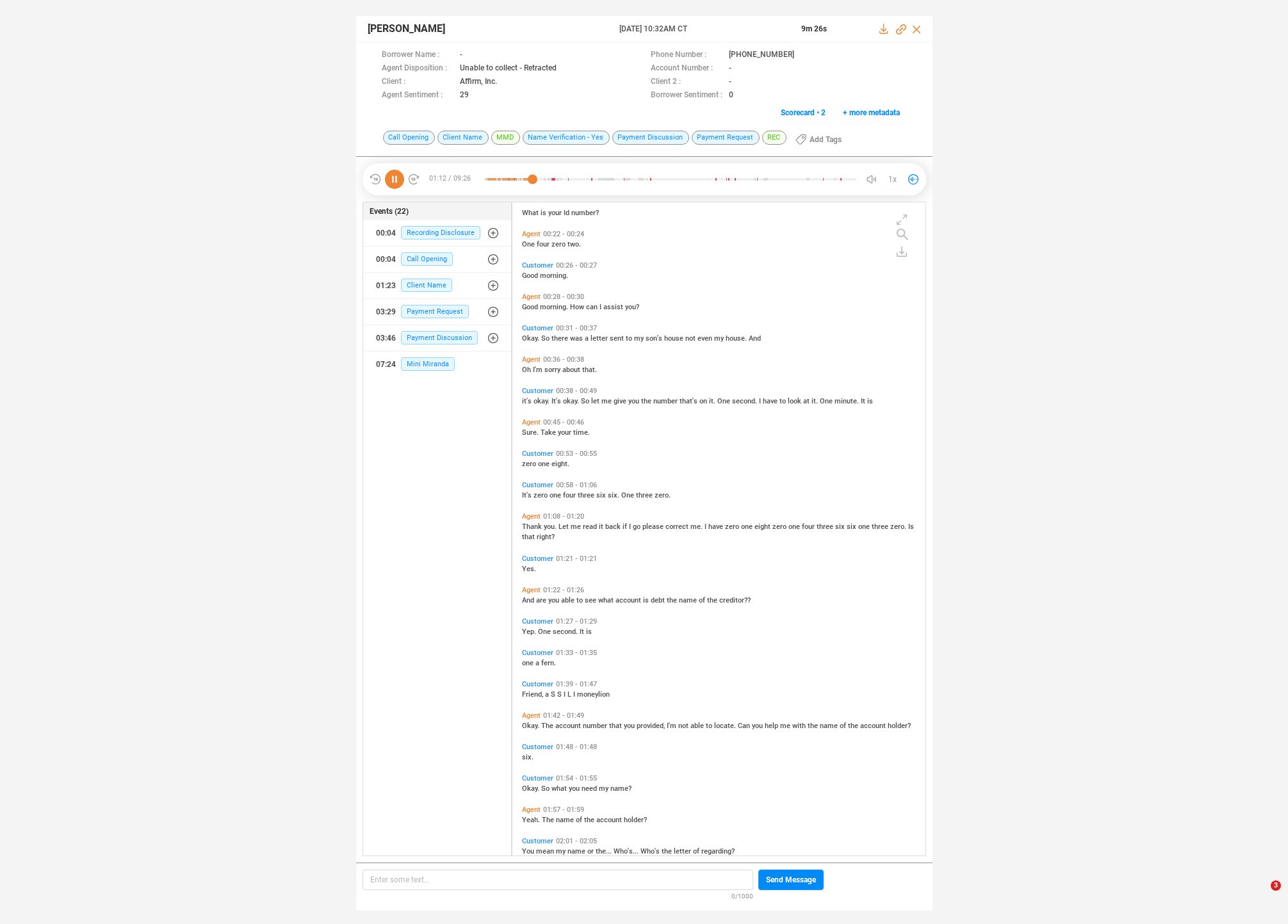
click at [533, 600] on span "And" at bounding box center [529, 601] width 14 height 8
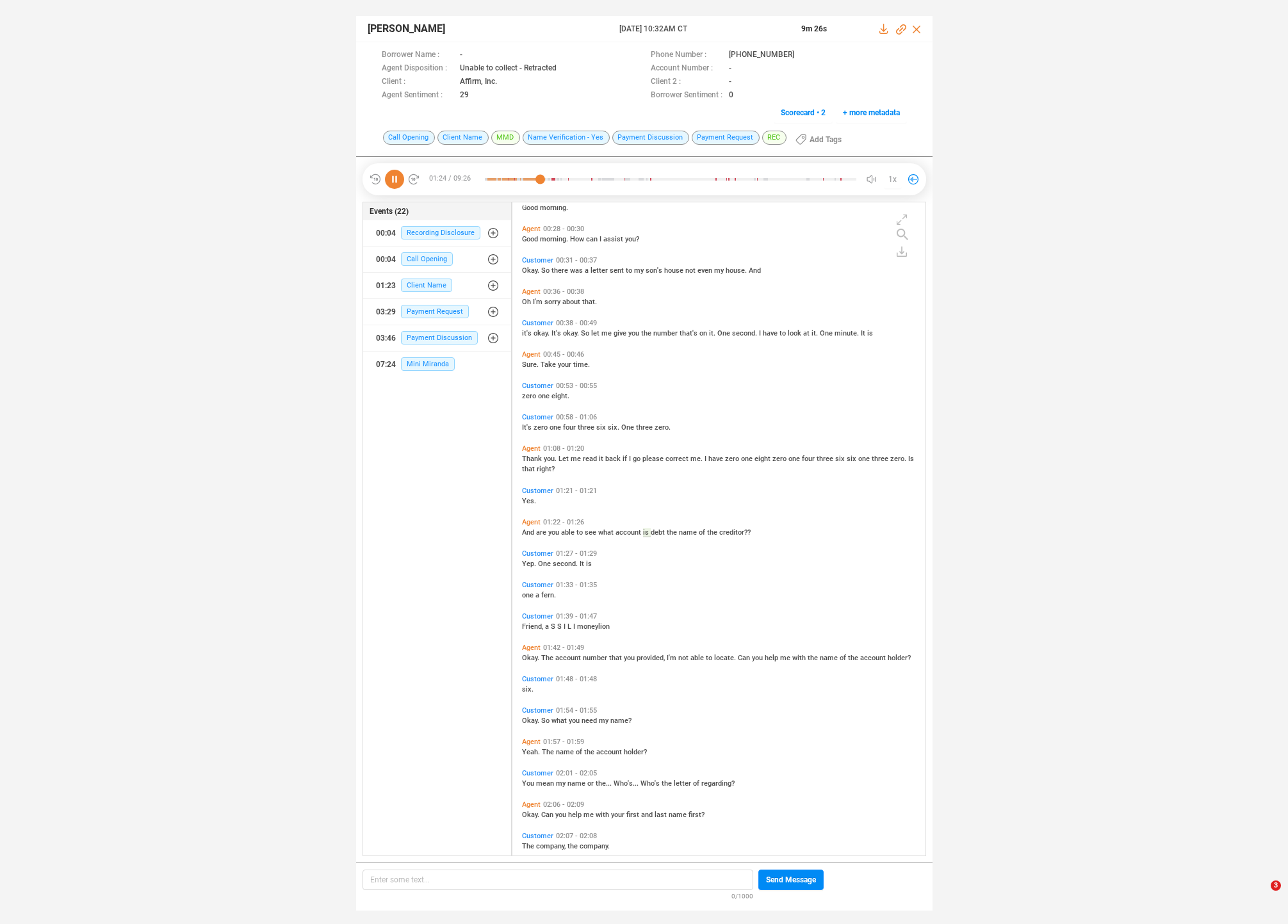
click at [530, 625] on span "Friend," at bounding box center [533, 626] width 23 height 8
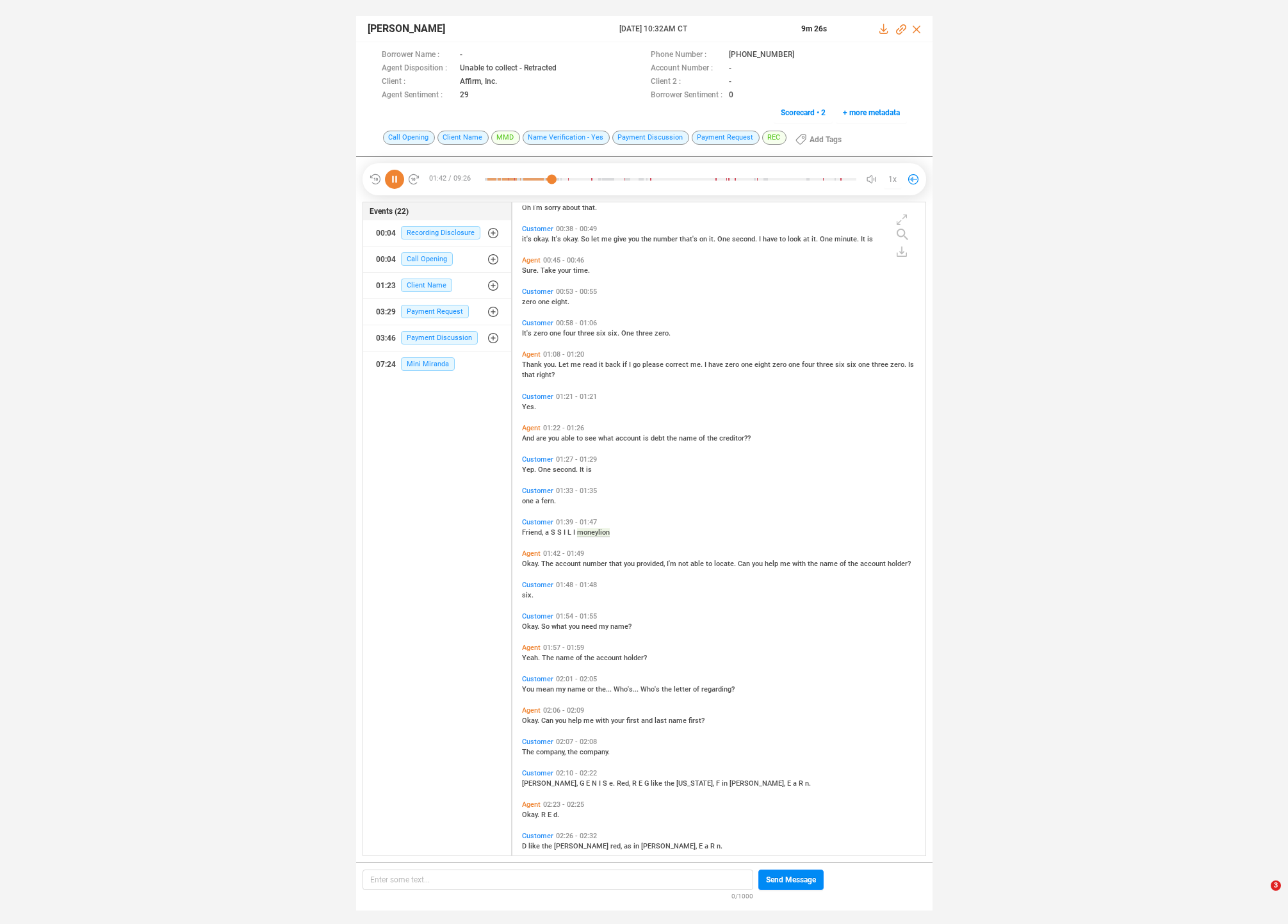
scroll to position [246, 0]
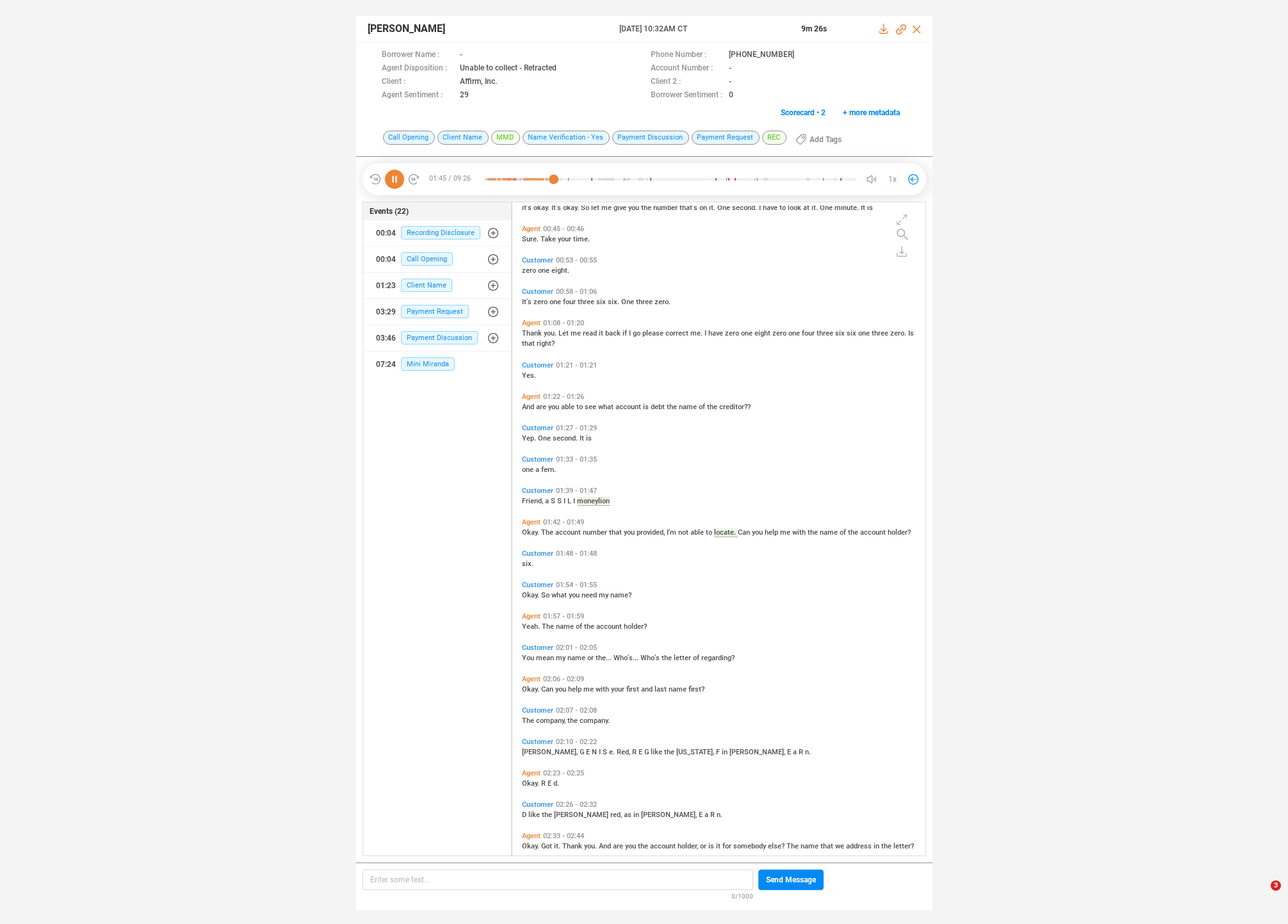
click at [527, 596] on span "Okay." at bounding box center [532, 595] width 19 height 8
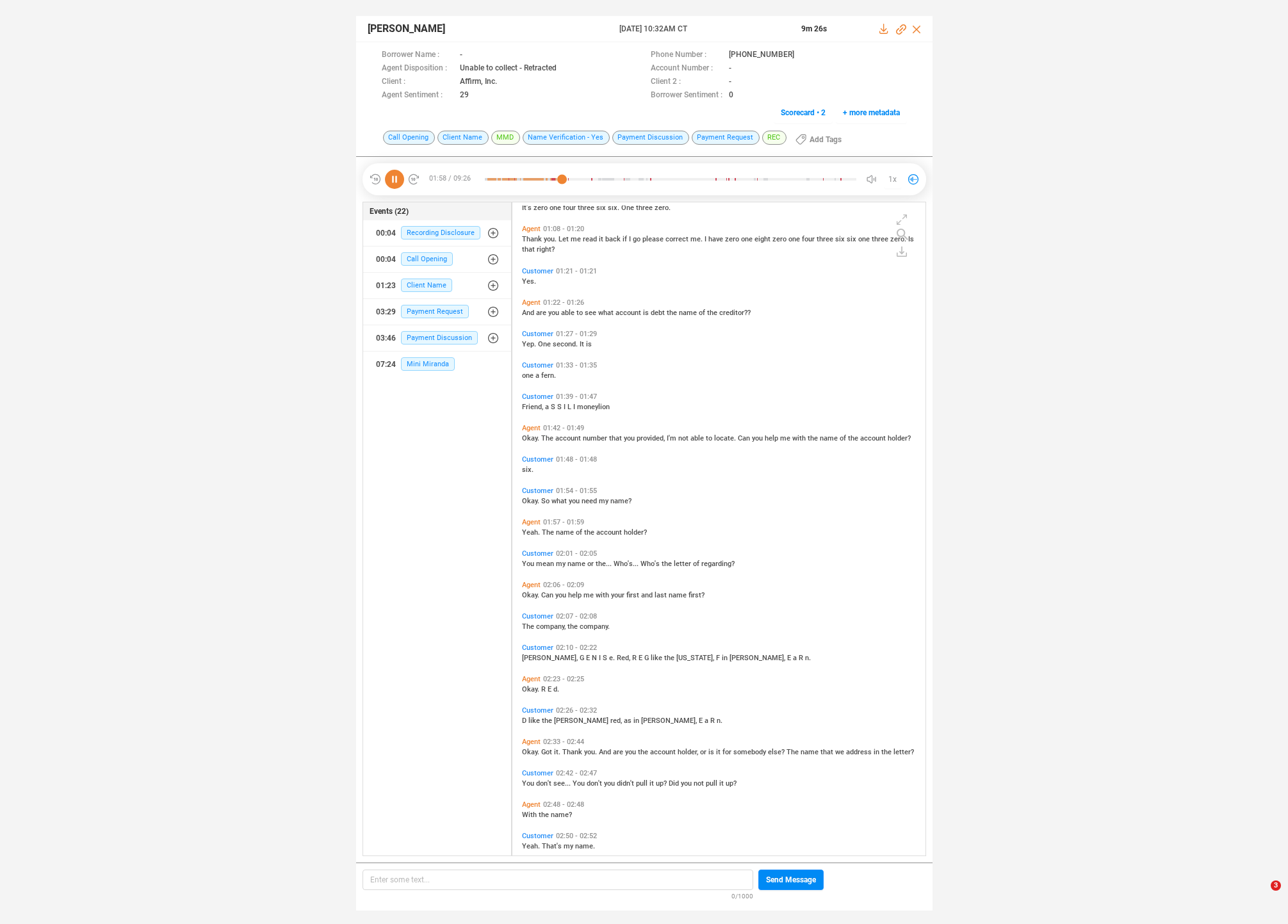
click at [525, 561] on span "You" at bounding box center [529, 564] width 14 height 8
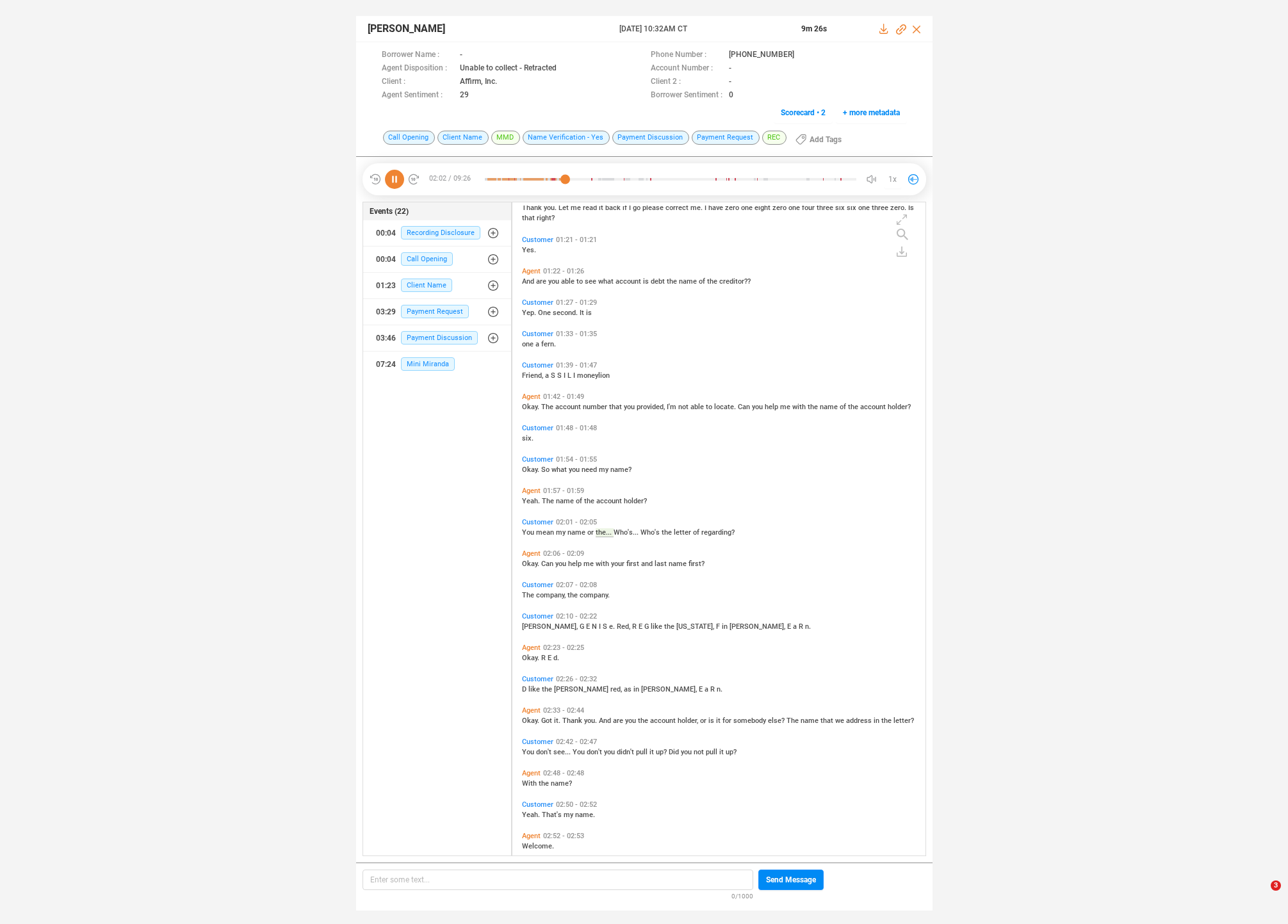
click at [527, 564] on span "Okay." at bounding box center [532, 564] width 19 height 8
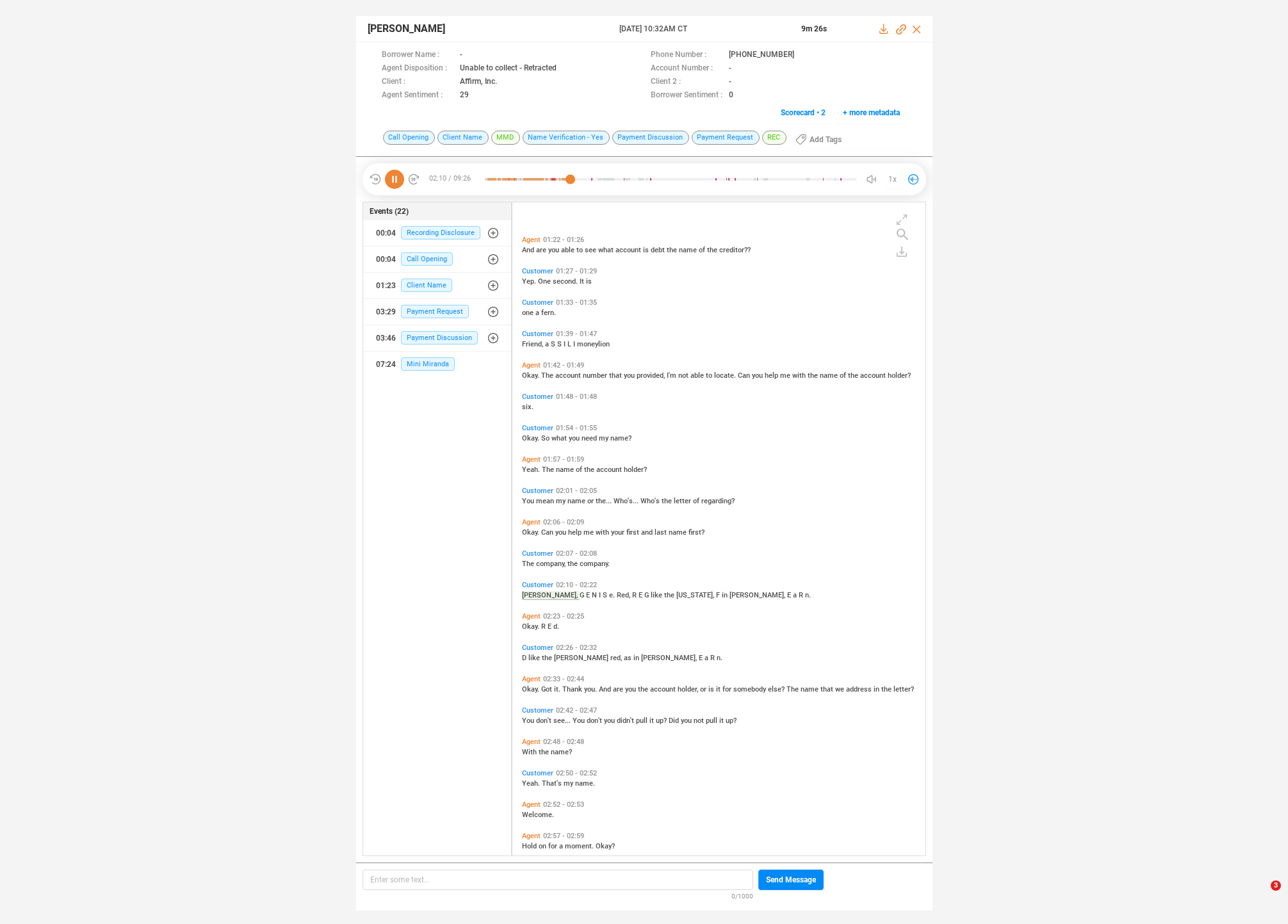
scroll to position [465, 0]
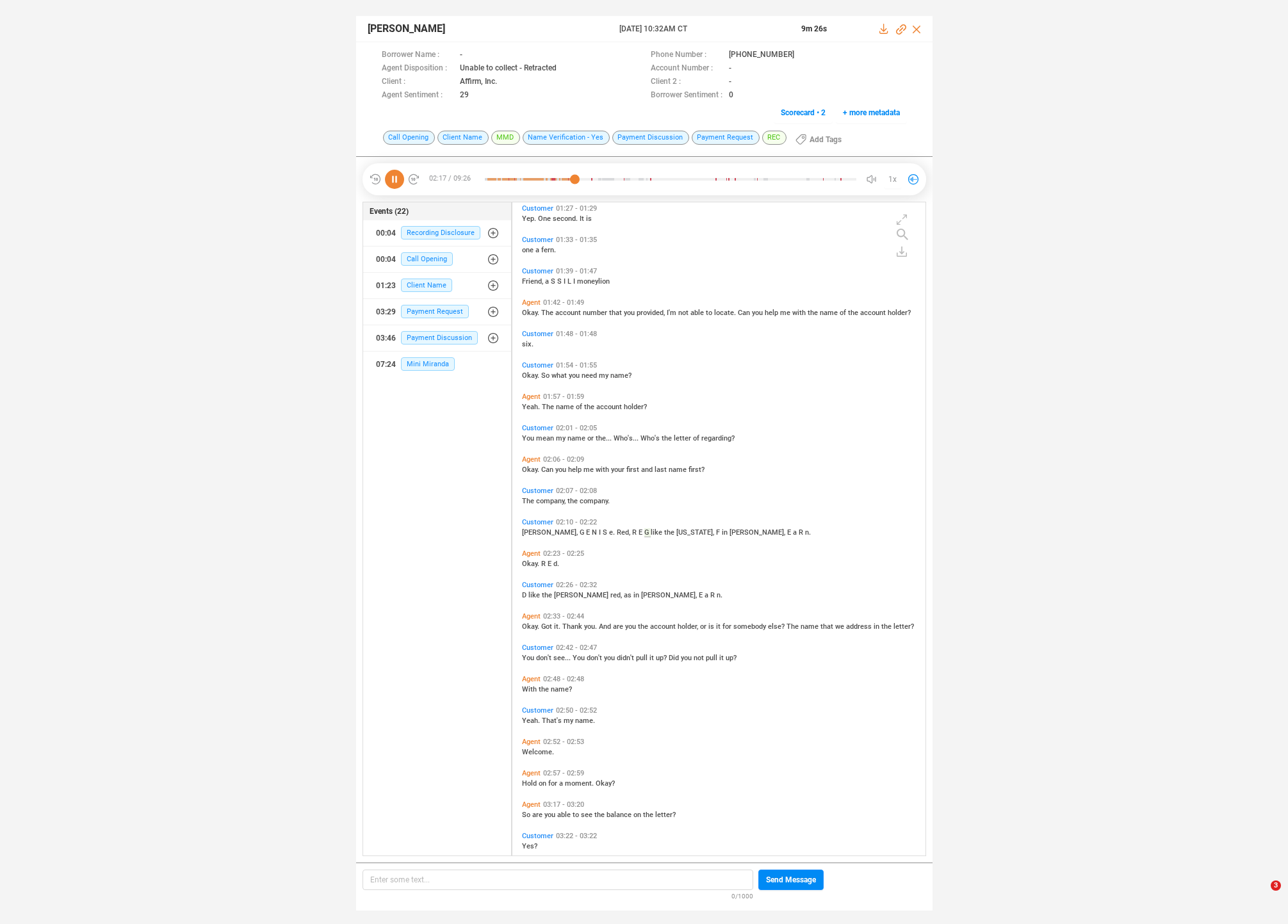
click at [529, 629] on span "Okay." at bounding box center [532, 626] width 19 height 8
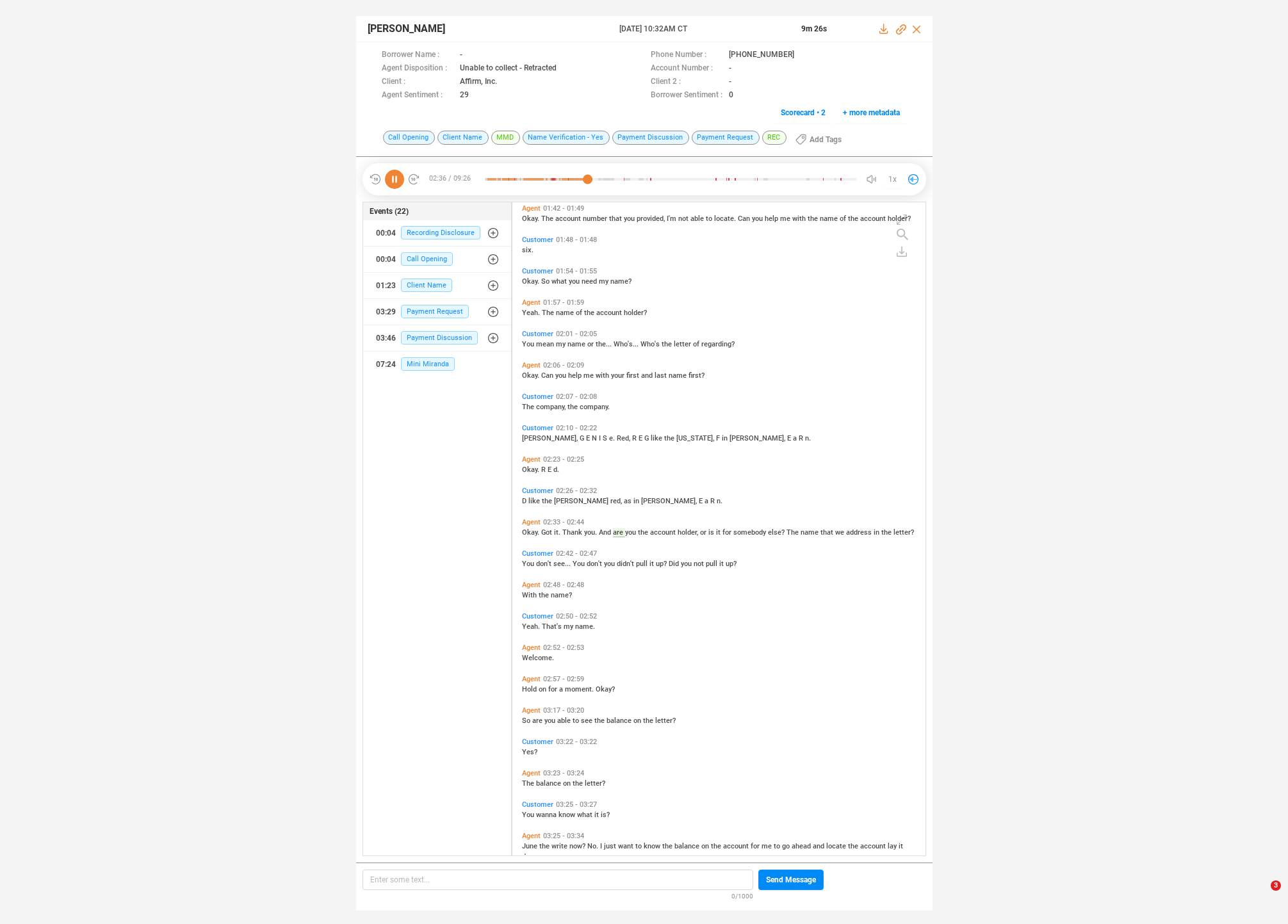
click at [530, 564] on span "You" at bounding box center [529, 564] width 14 height 8
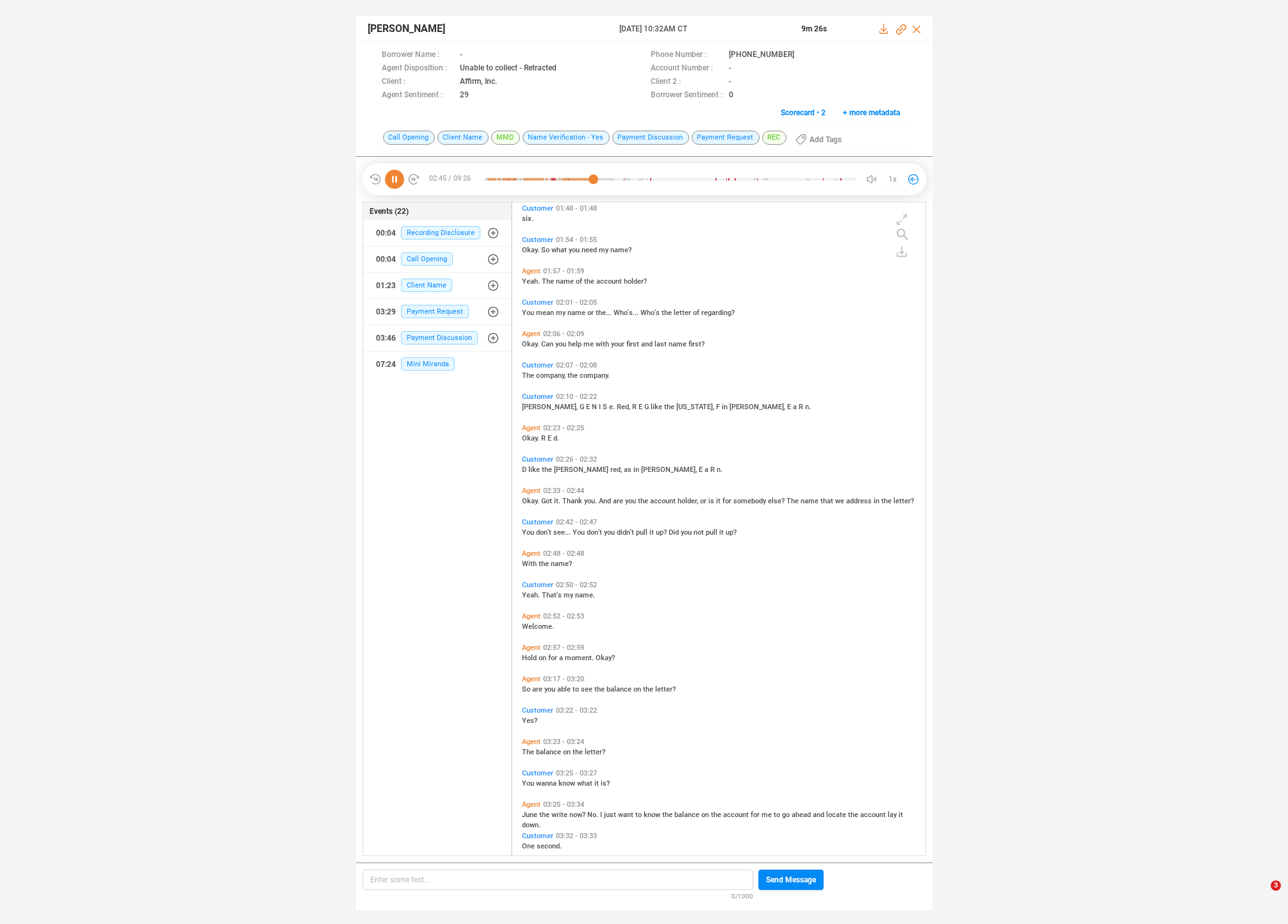
click at [529, 561] on span "With" at bounding box center [530, 564] width 17 height 8
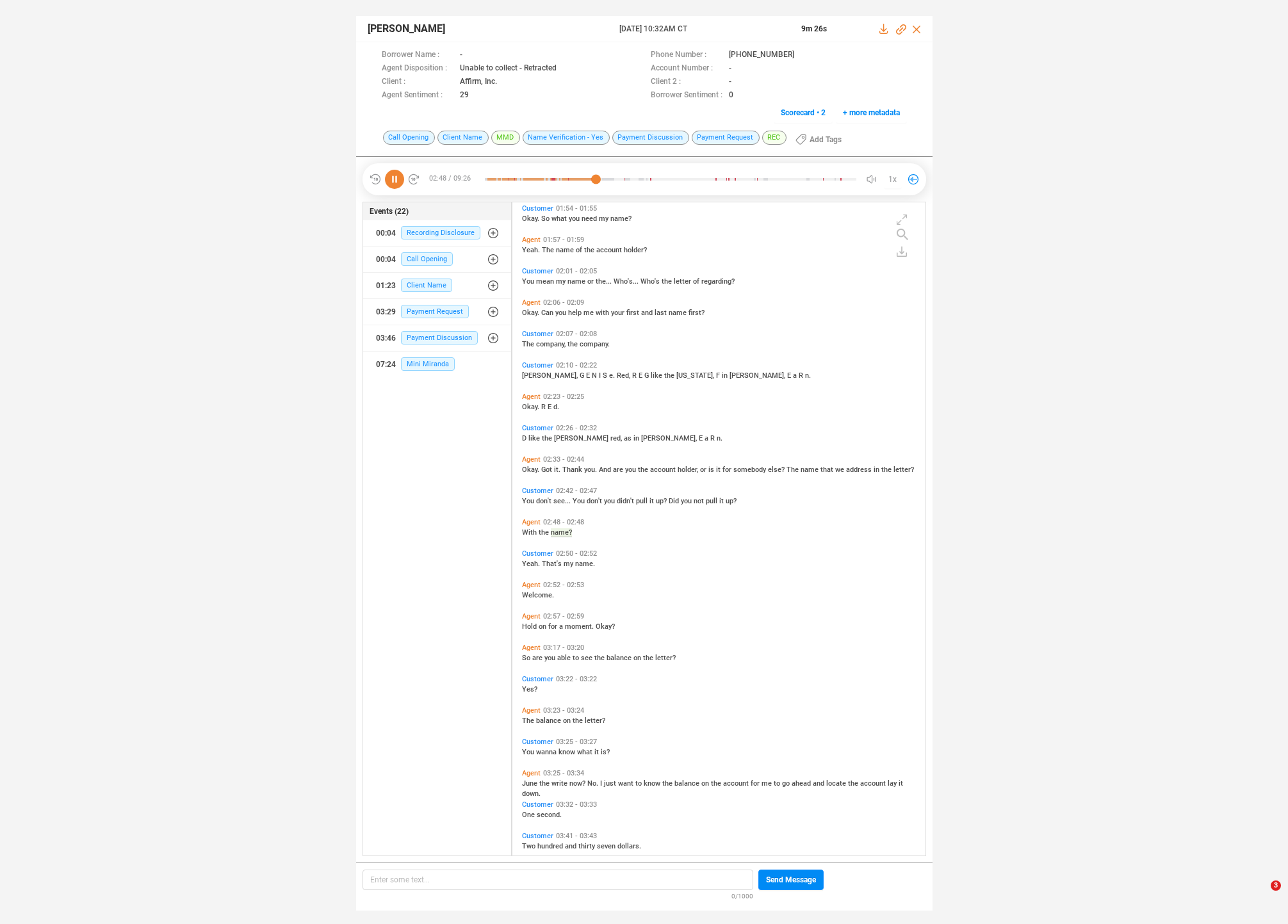
click at [529, 561] on span "Yeah." at bounding box center [532, 564] width 20 height 8
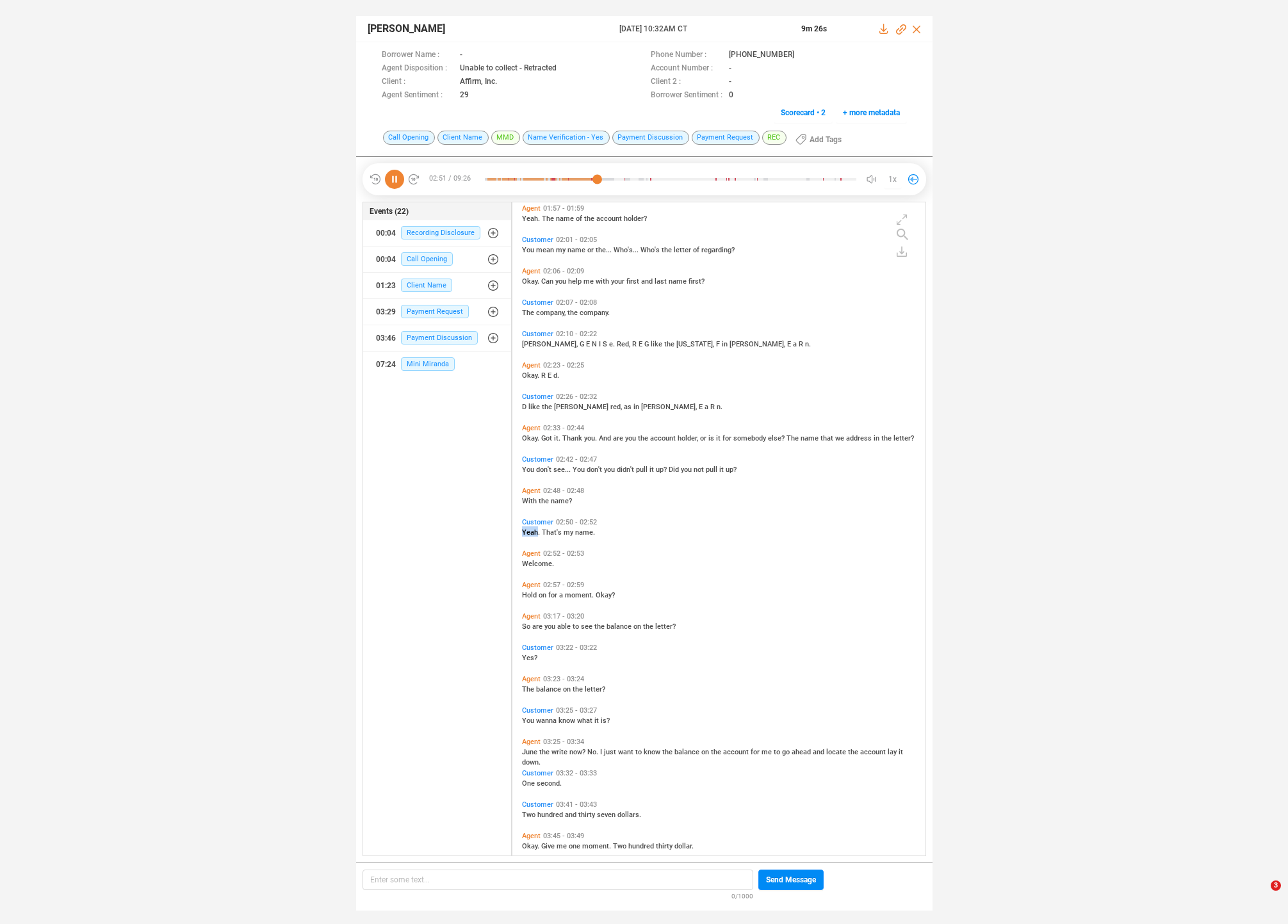
click at [529, 561] on span "Welcome." at bounding box center [538, 564] width 32 height 8
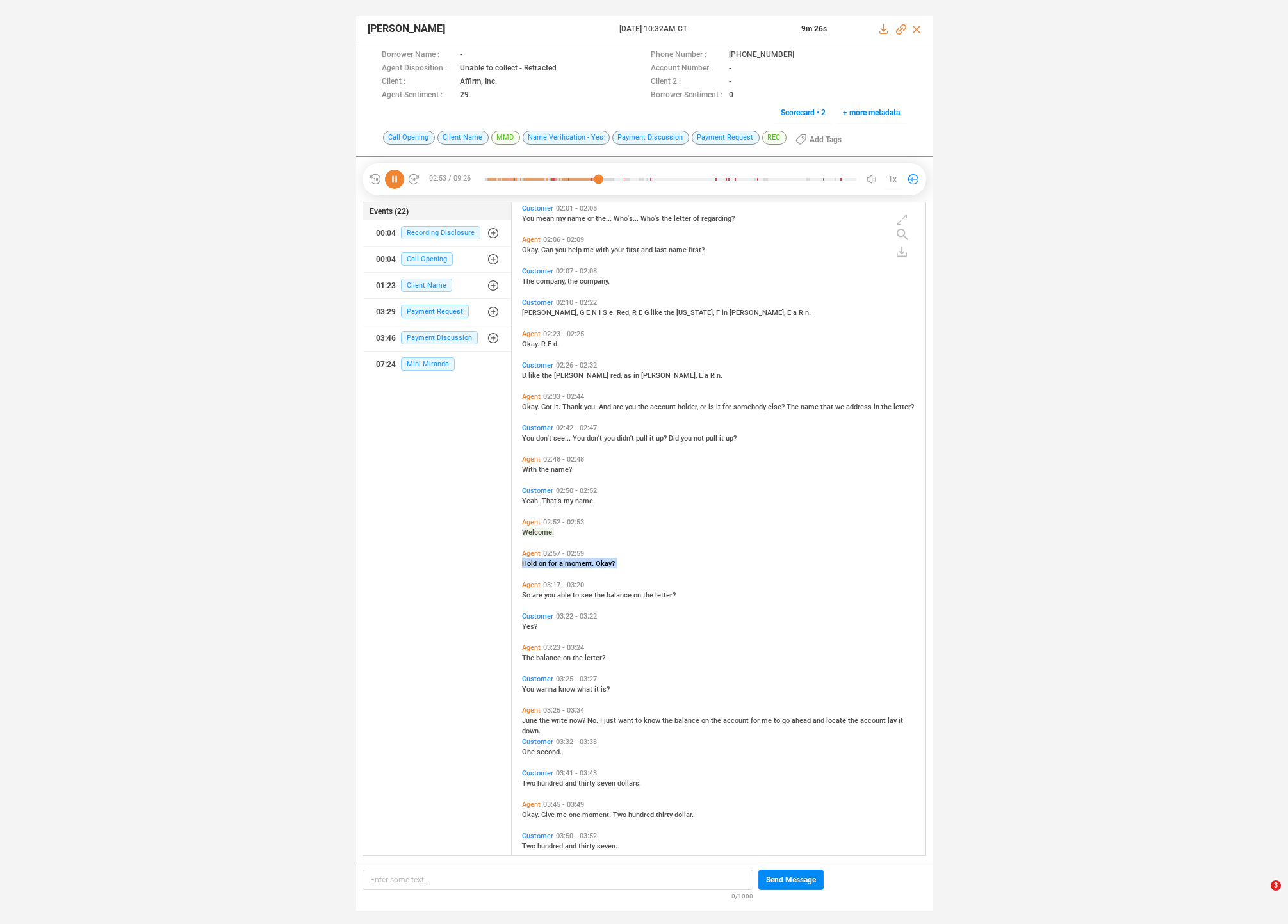
click at [529, 561] on span "Hold" at bounding box center [530, 564] width 17 height 8
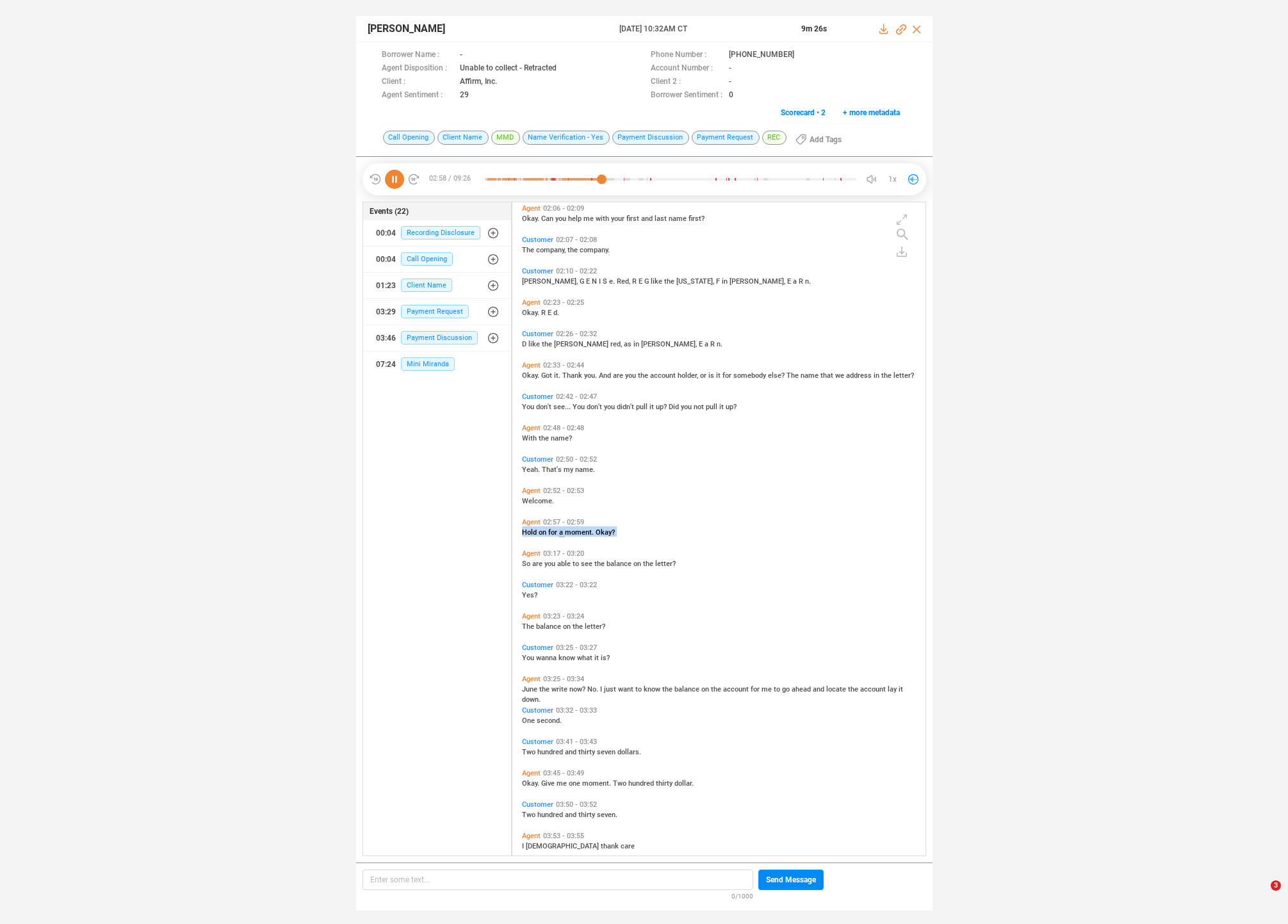
click at [529, 561] on span "So" at bounding box center [527, 564] width 10 height 8
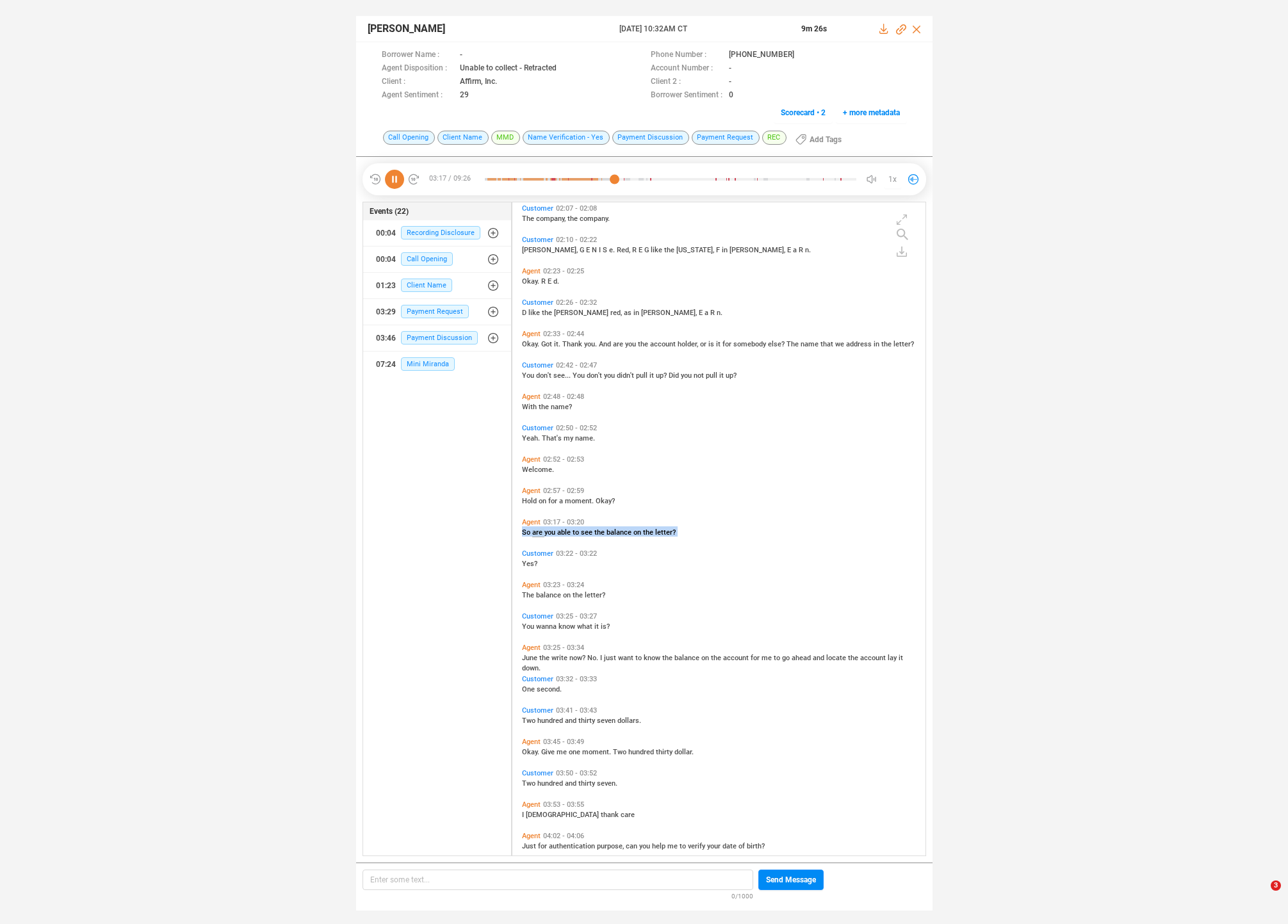
click at [529, 561] on span "Yes?" at bounding box center [529, 564] width 15 height 8
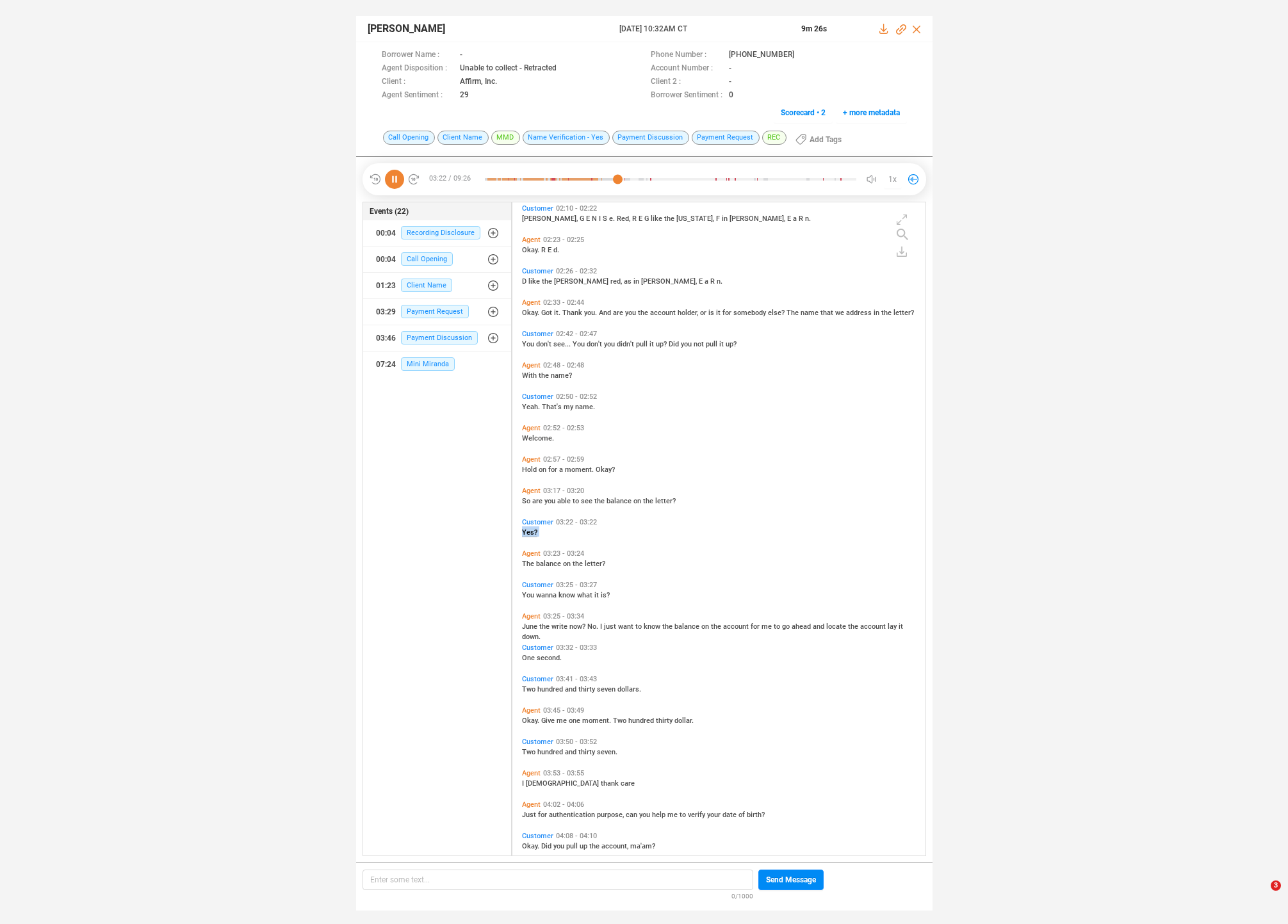
click at [529, 561] on span "The" at bounding box center [529, 564] width 14 height 8
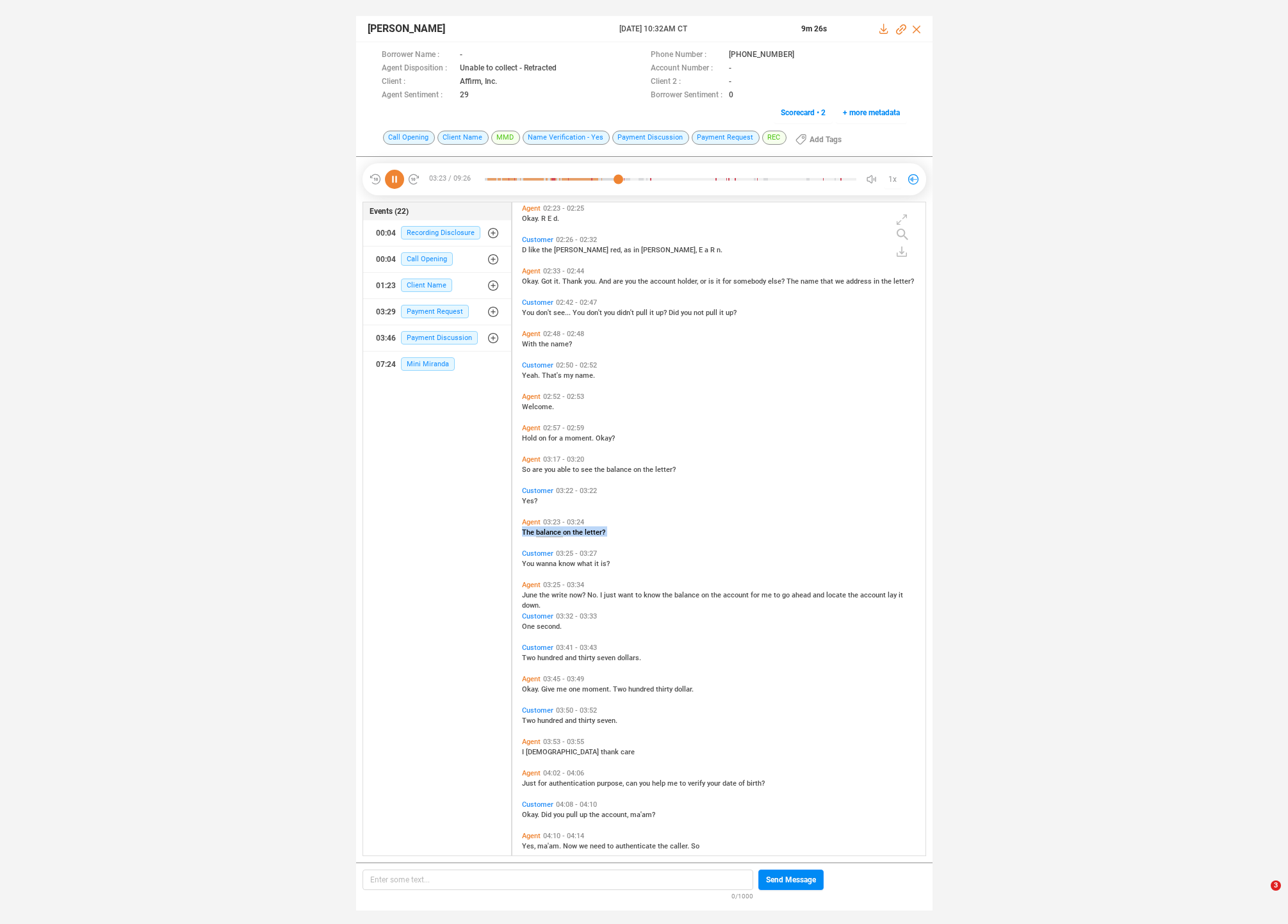
click at [529, 561] on span "You" at bounding box center [529, 564] width 14 height 8
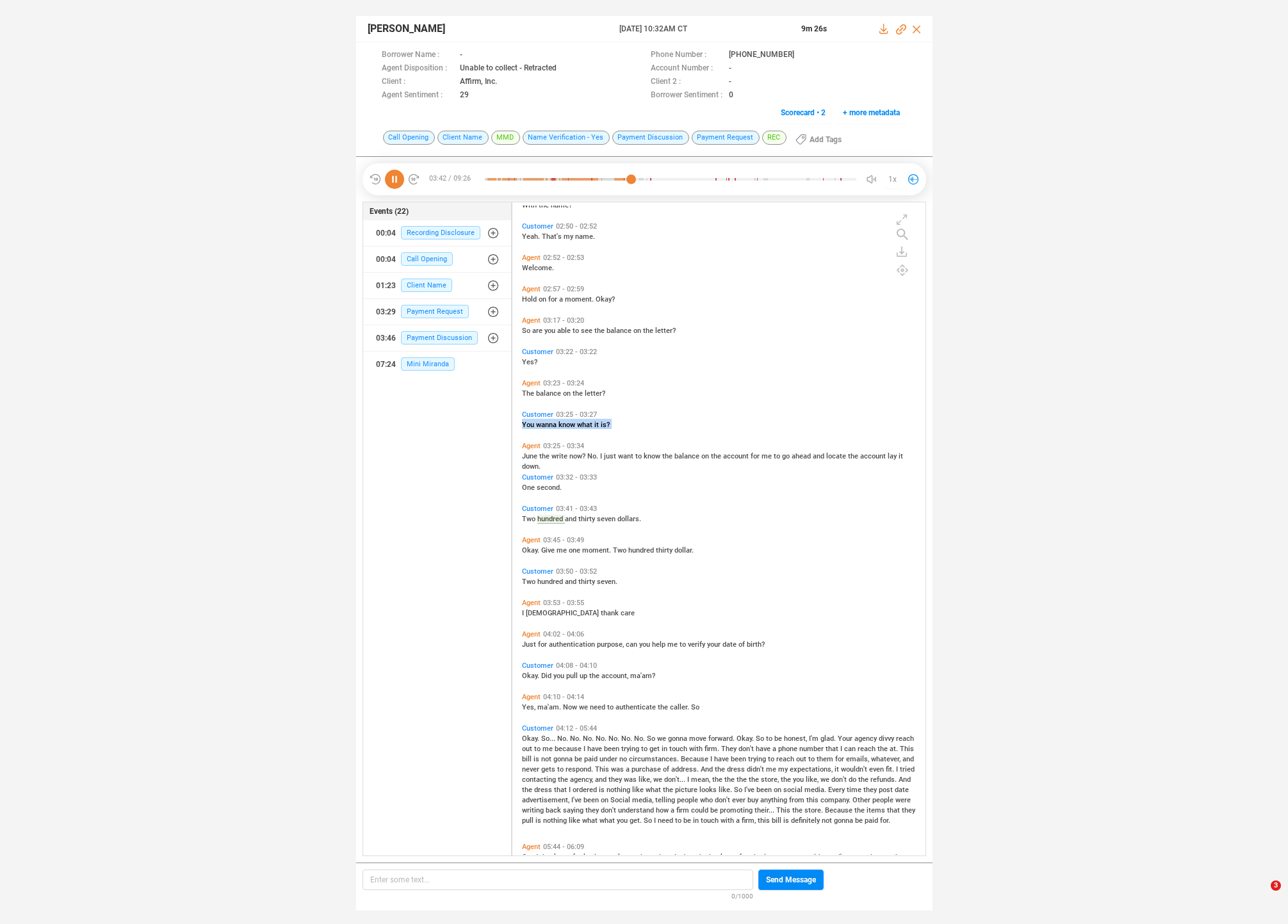
scroll to position [952, 0]
click at [690, 732] on span "move" at bounding box center [699, 736] width 19 height 8
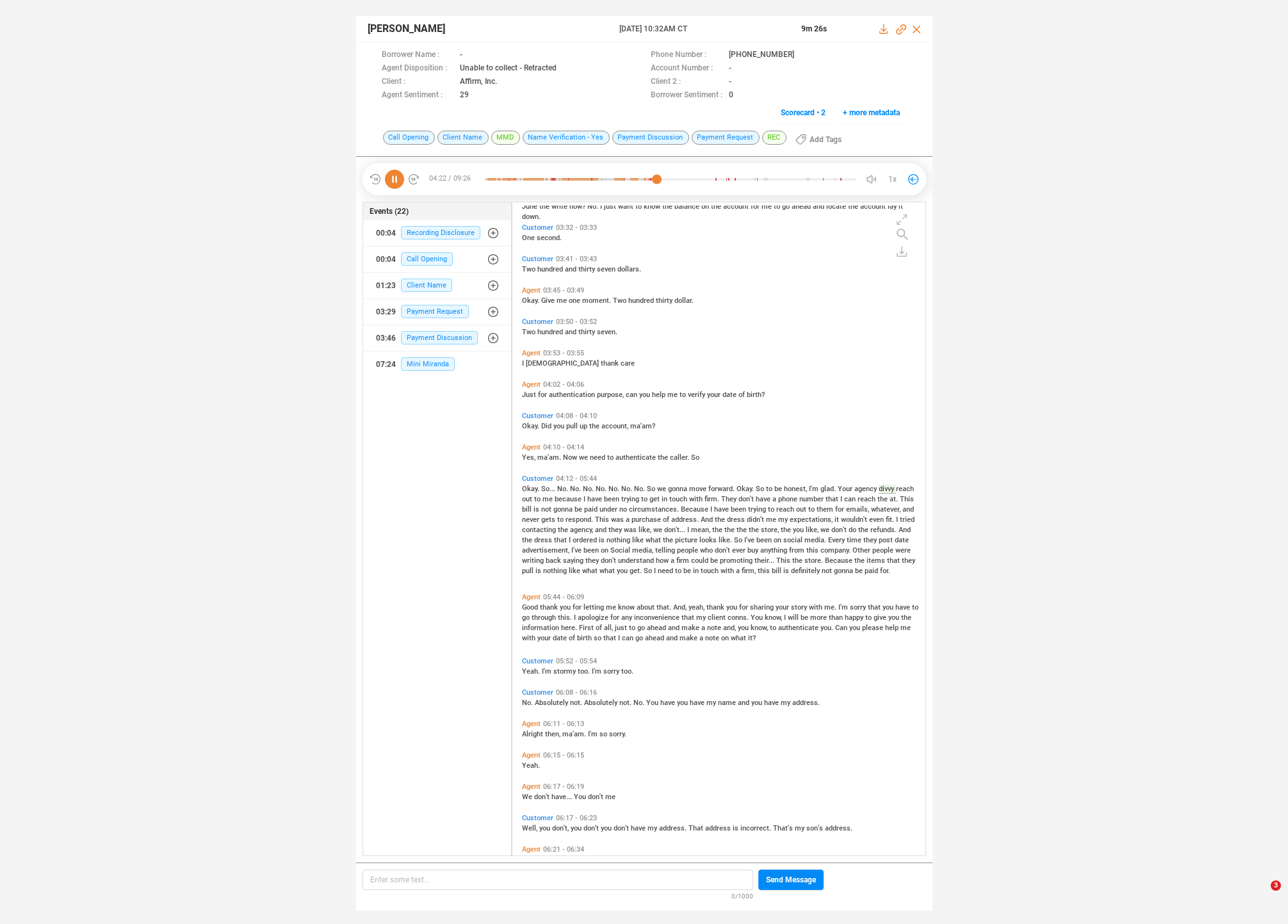
click at [529, 396] on span "Just" at bounding box center [530, 395] width 16 height 8
click at [535, 605] on span "Good" at bounding box center [531, 607] width 18 height 8
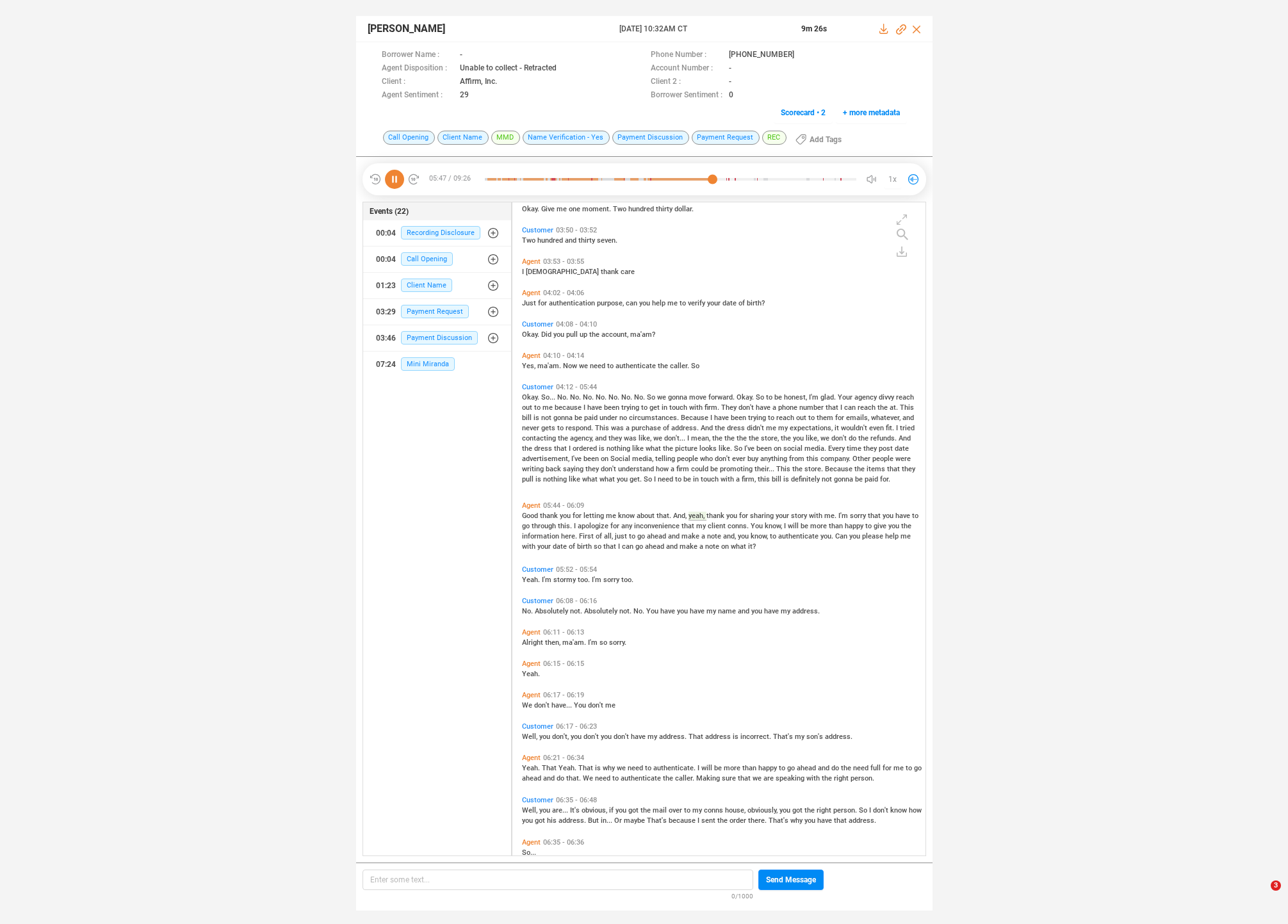
click at [590, 526] on span "apologize" at bounding box center [594, 526] width 33 height 8
click at [612, 548] on span "that" at bounding box center [610, 546] width 14 height 8
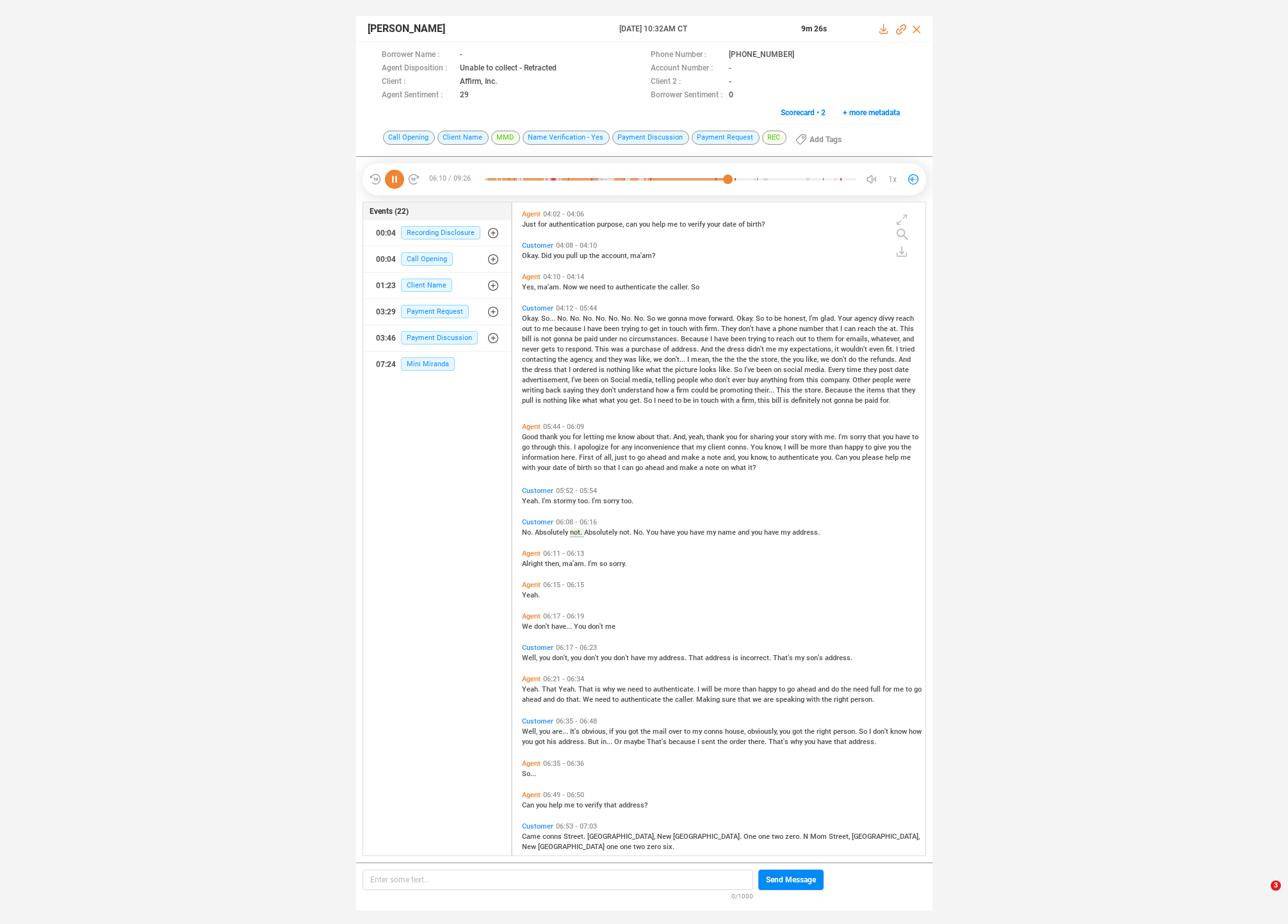
click at [533, 561] on span "Alright" at bounding box center [533, 564] width 23 height 8
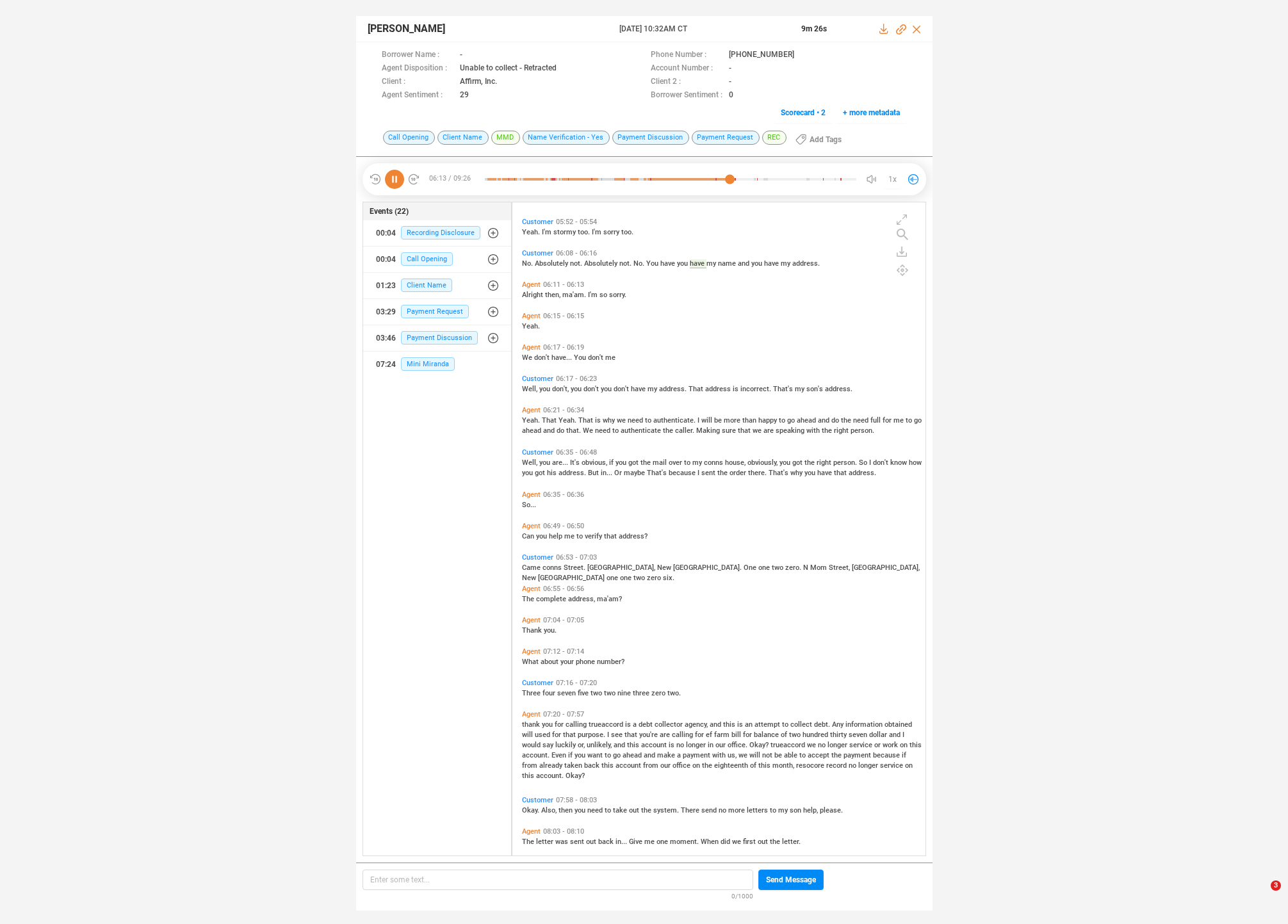
scroll to position [1641, 0]
click at [531, 382] on span "Well," at bounding box center [531, 386] width 18 height 8
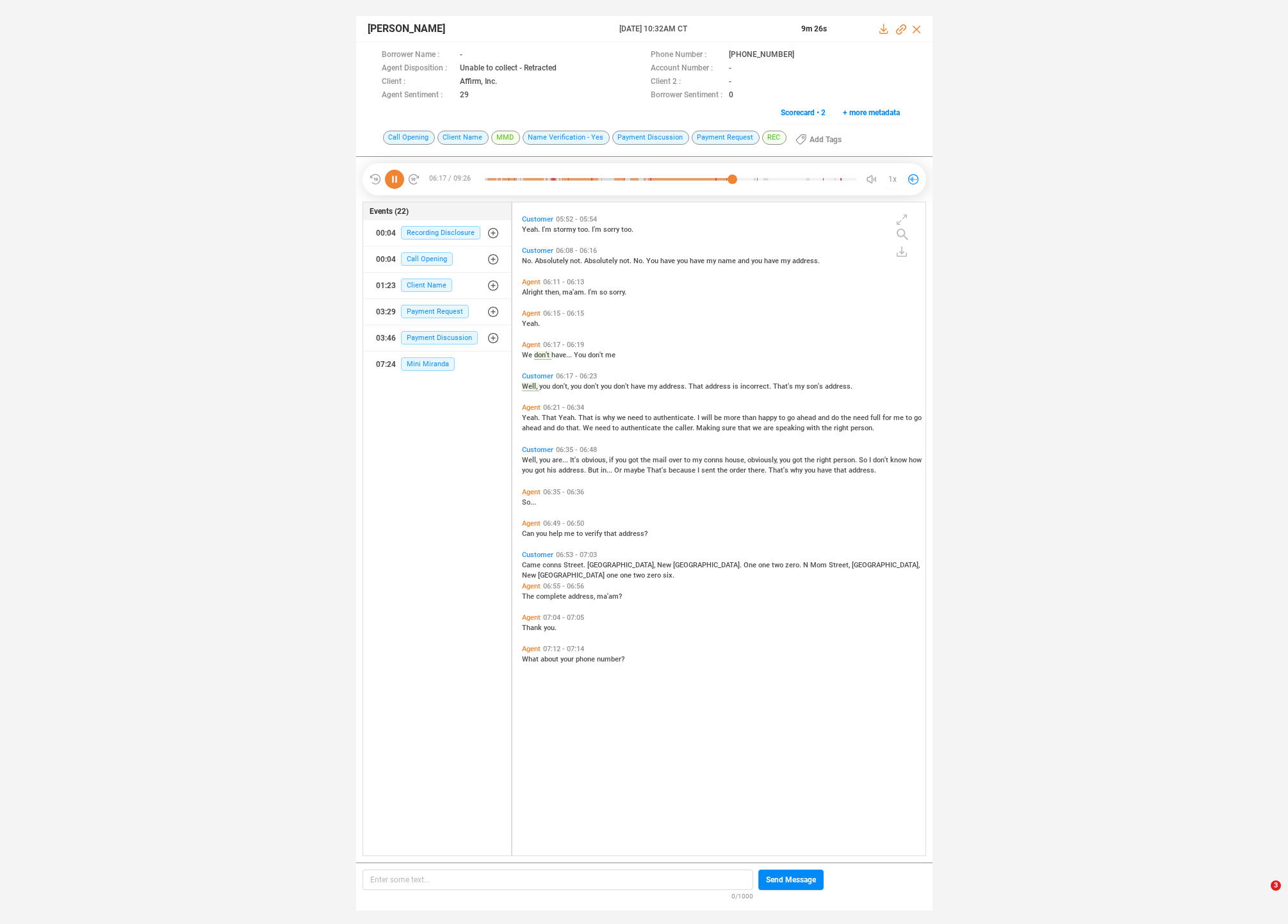
scroll to position [1495, 0]
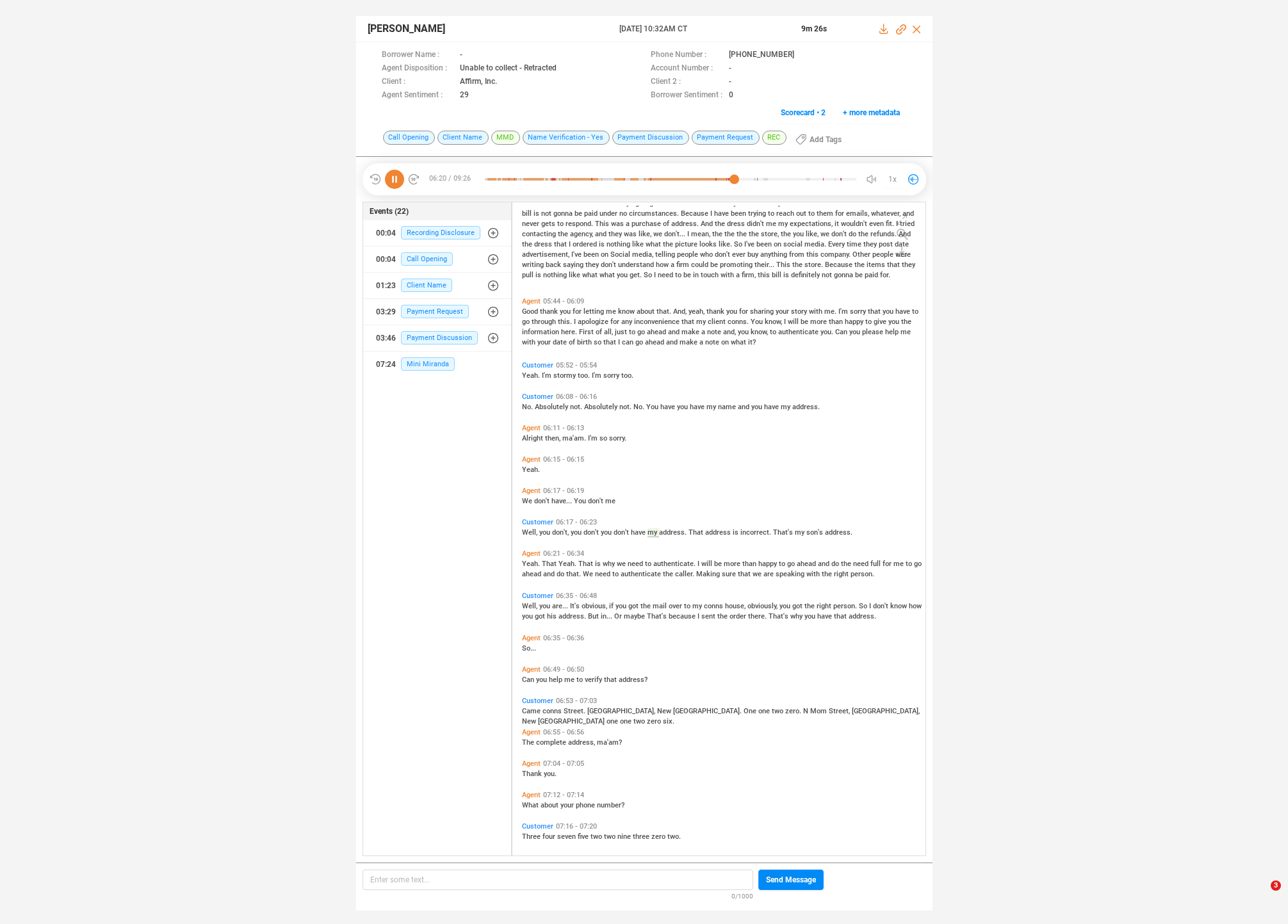
click at [533, 561] on span "Yeah." at bounding box center [532, 564] width 20 height 8
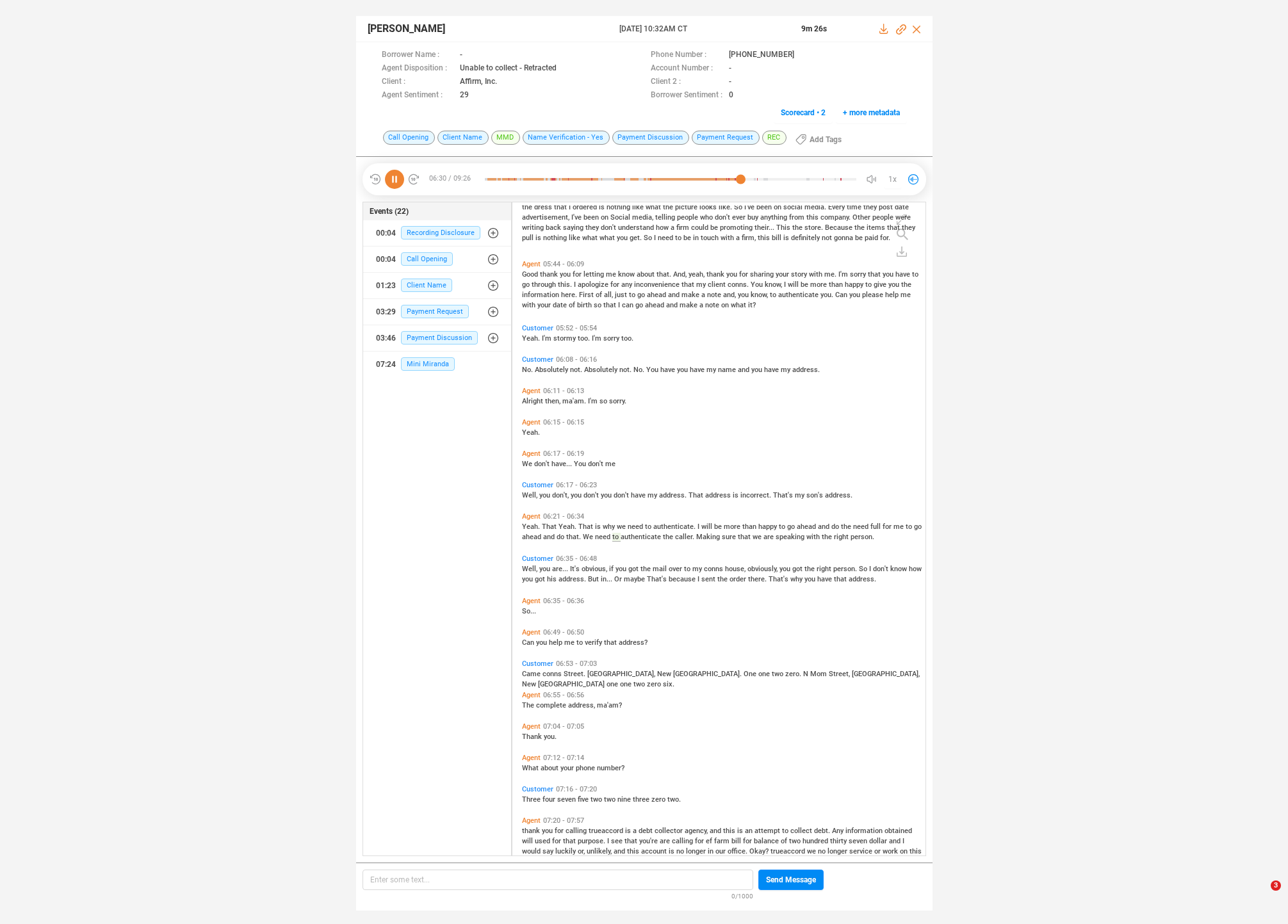
click at [542, 568] on span "you" at bounding box center [545, 568] width 13 height 8
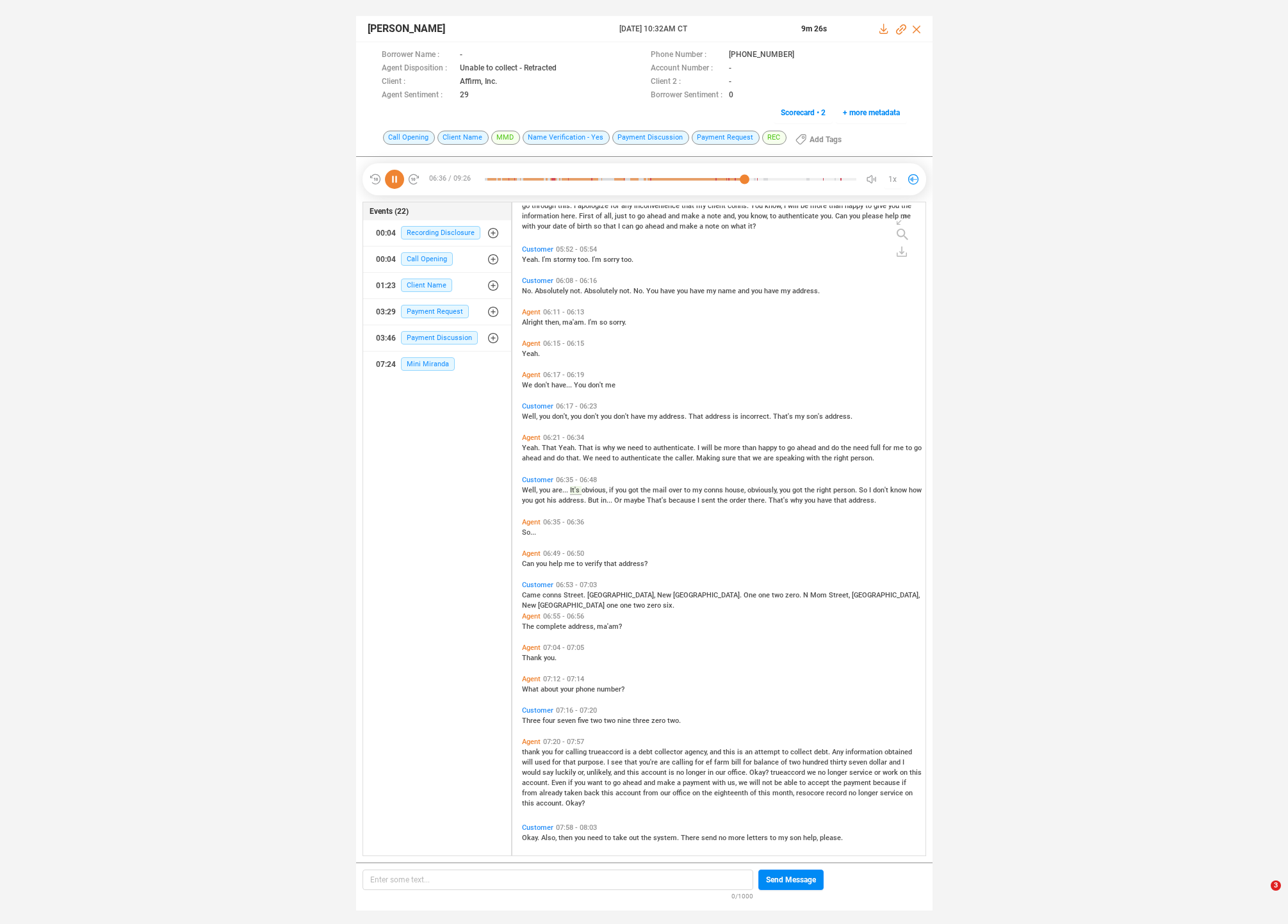
scroll to position [1575, 0]
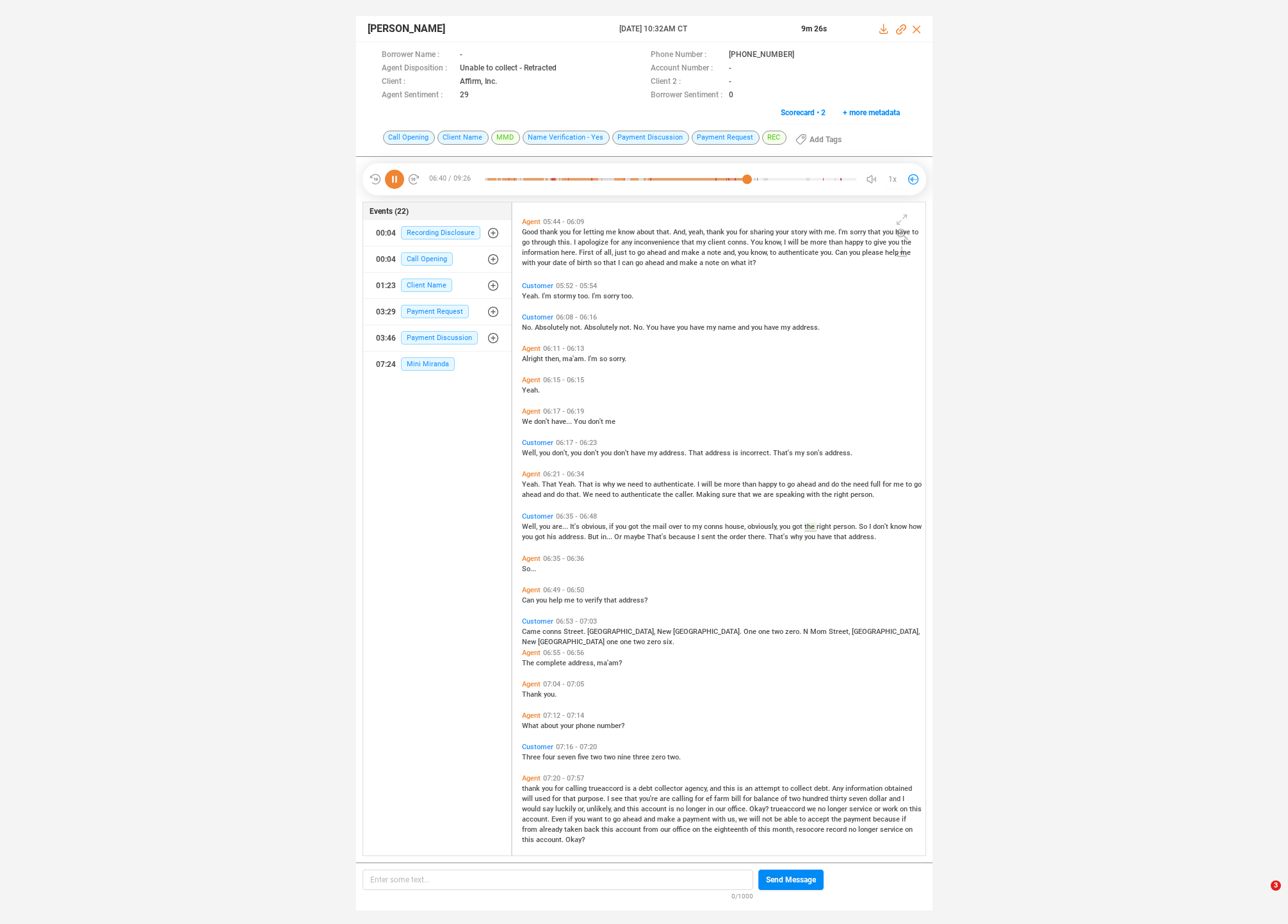
click at [646, 539] on span "maybe" at bounding box center [635, 536] width 23 height 8
click at [542, 597] on span "you" at bounding box center [542, 601] width 13 height 8
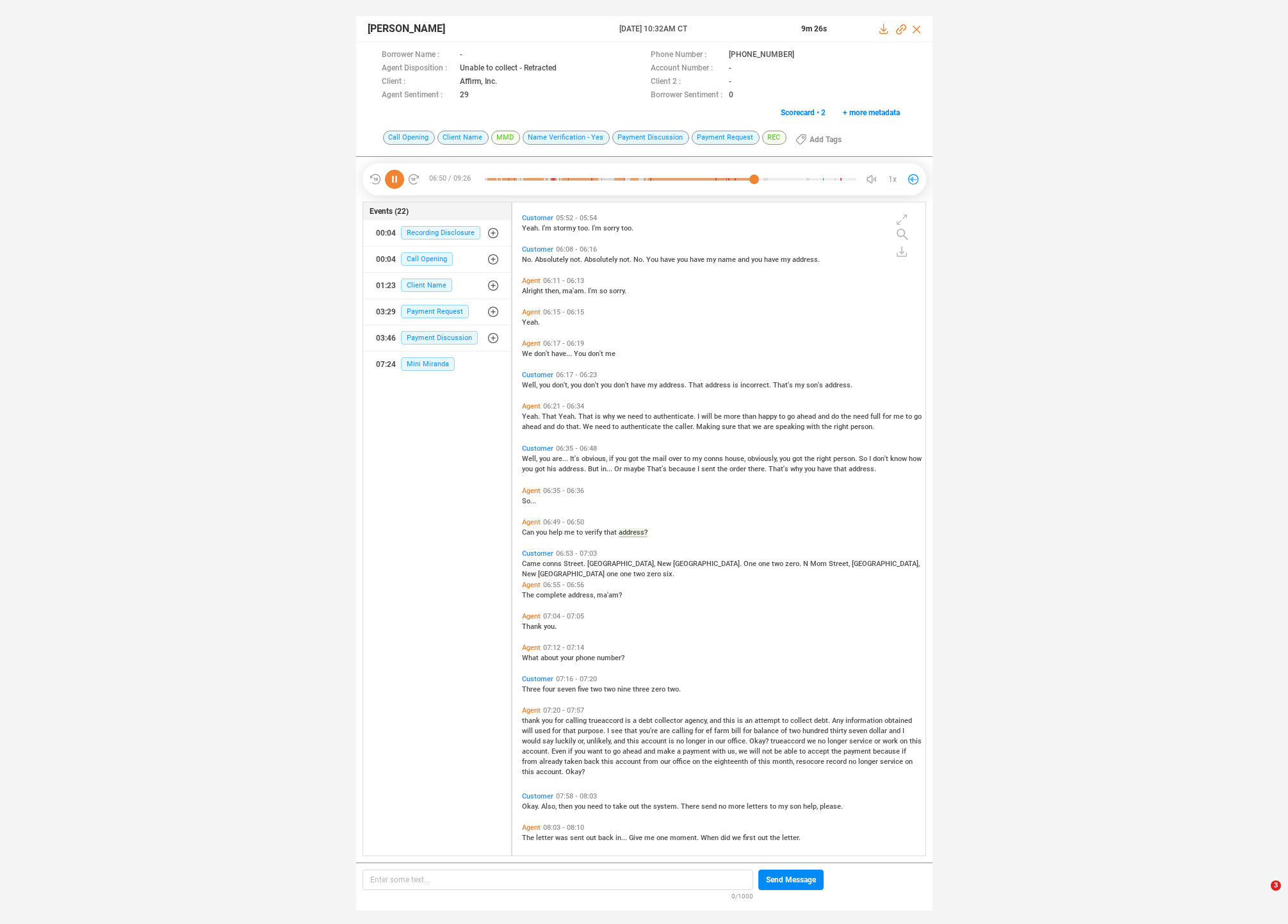
click at [545, 565] on span "conns" at bounding box center [553, 564] width 21 height 8
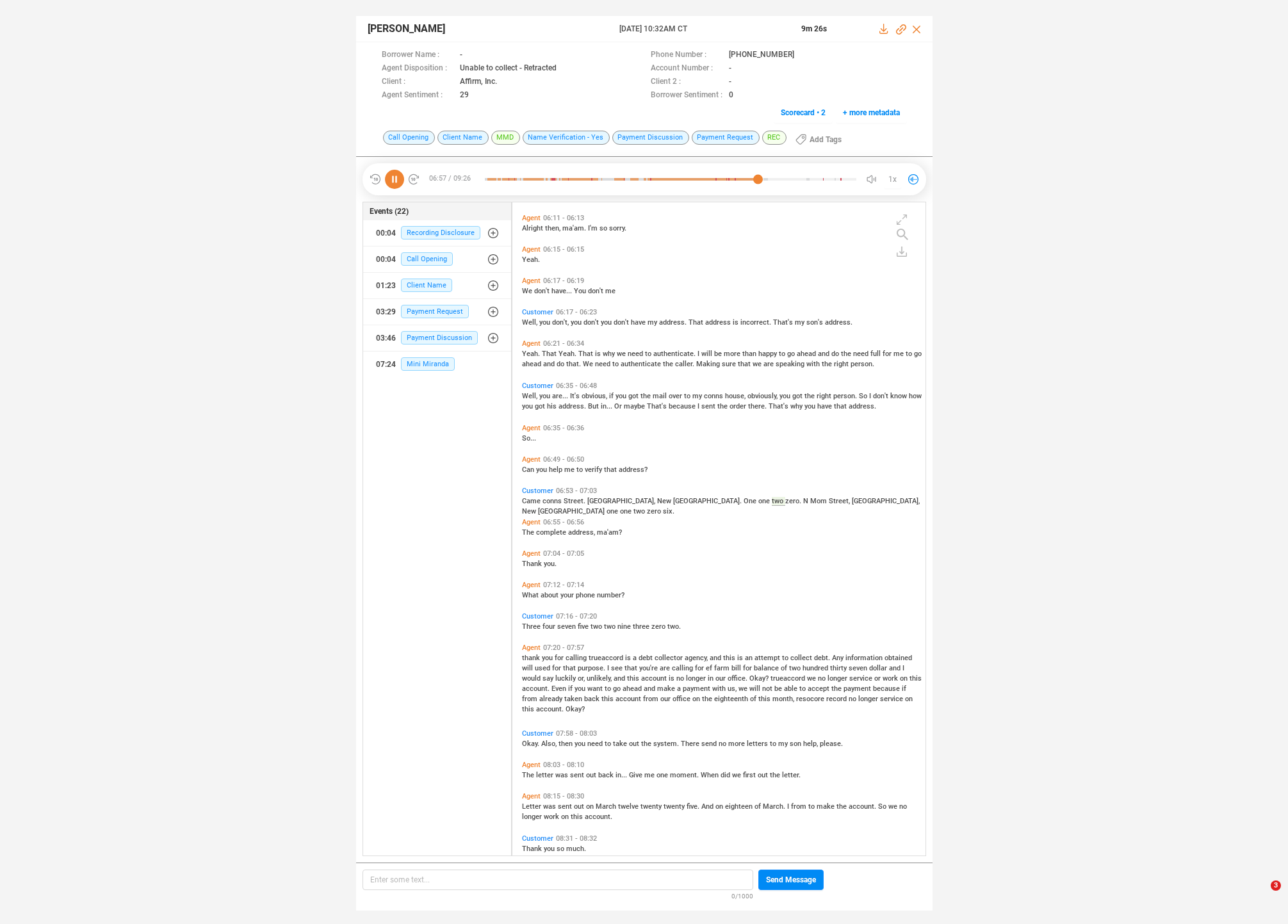
scroll to position [1673, 0]
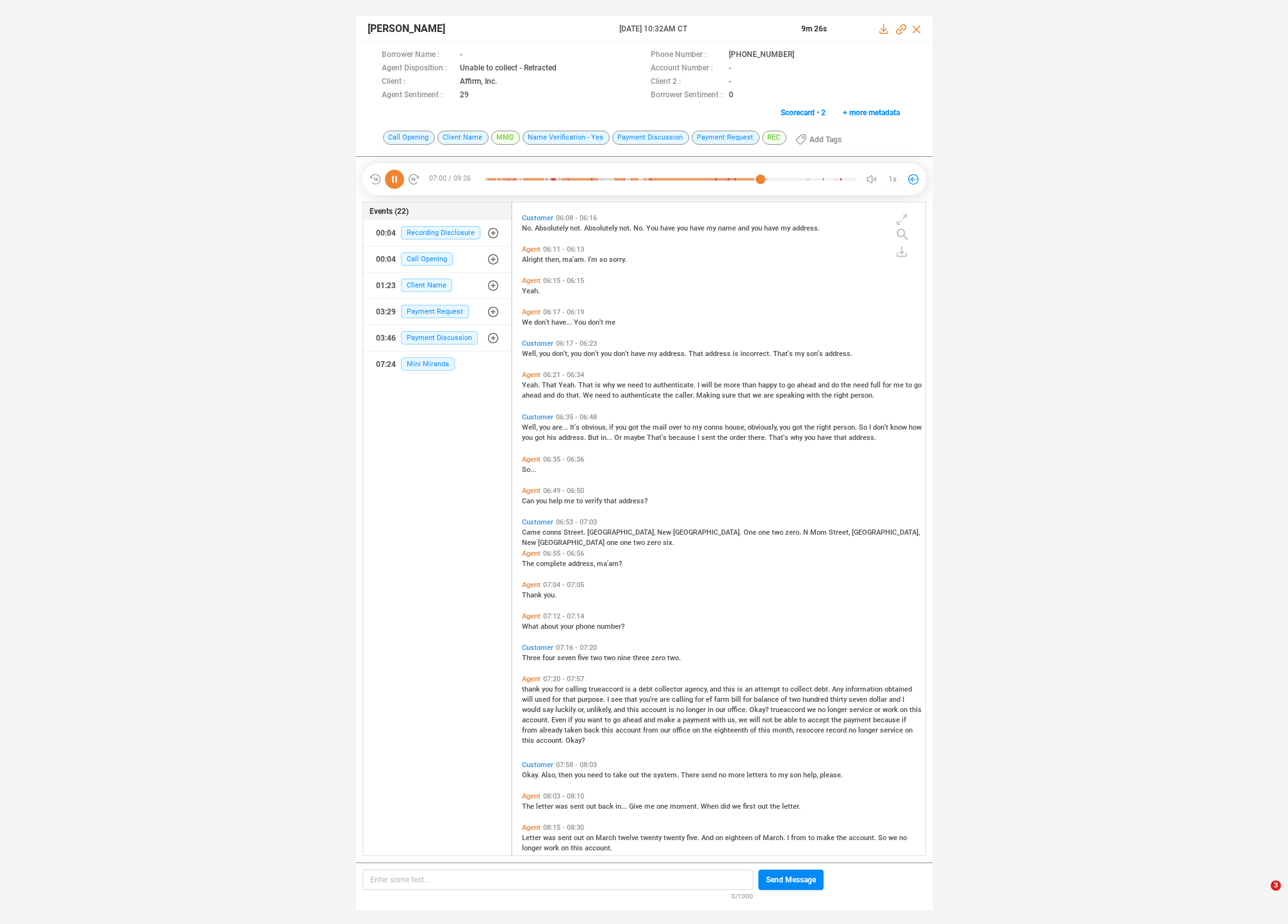
click at [535, 688] on span "thank" at bounding box center [532, 689] width 20 height 8
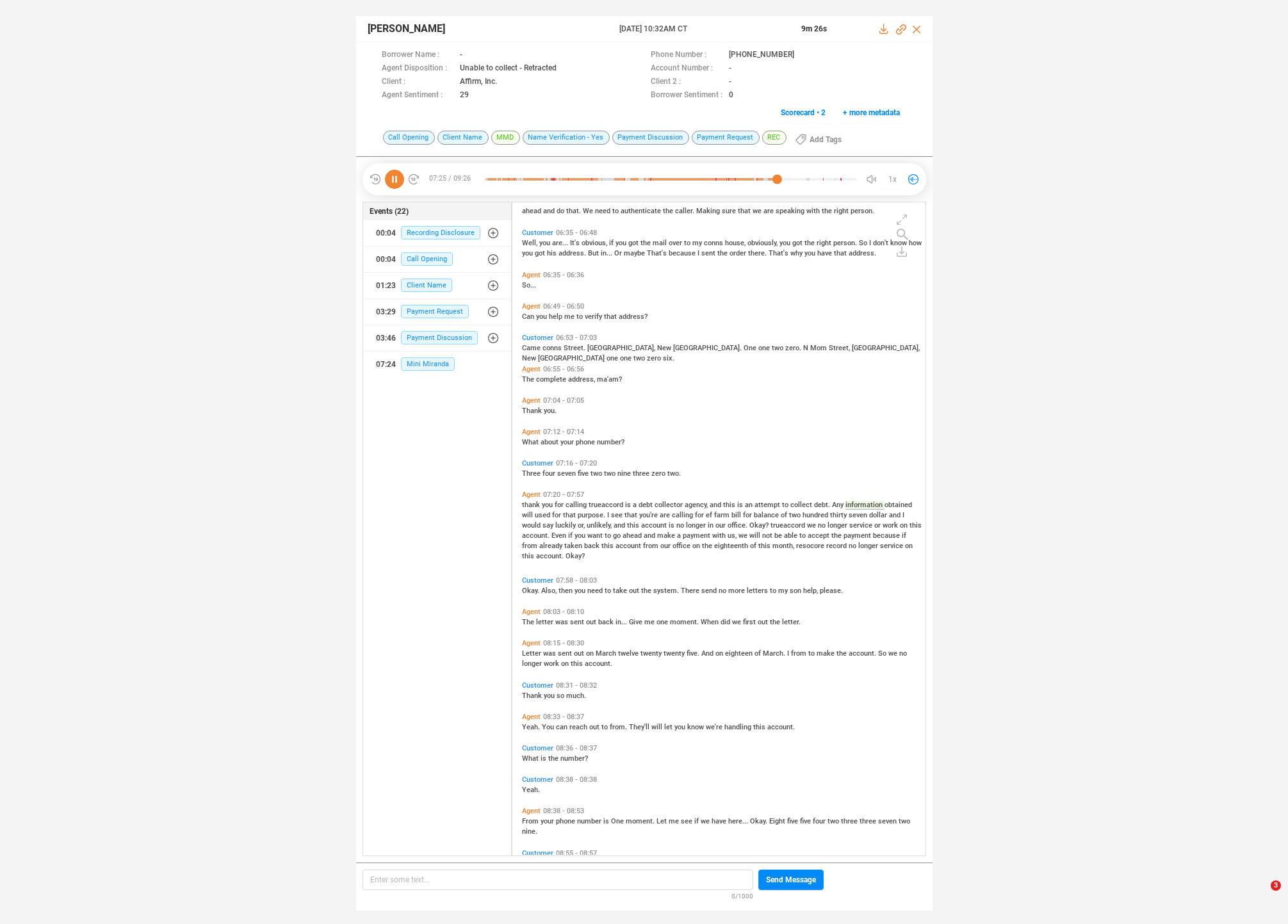
click at [598, 528] on span "unlikely," at bounding box center [601, 525] width 27 height 8
click at [563, 588] on span "then" at bounding box center [566, 591] width 16 height 8
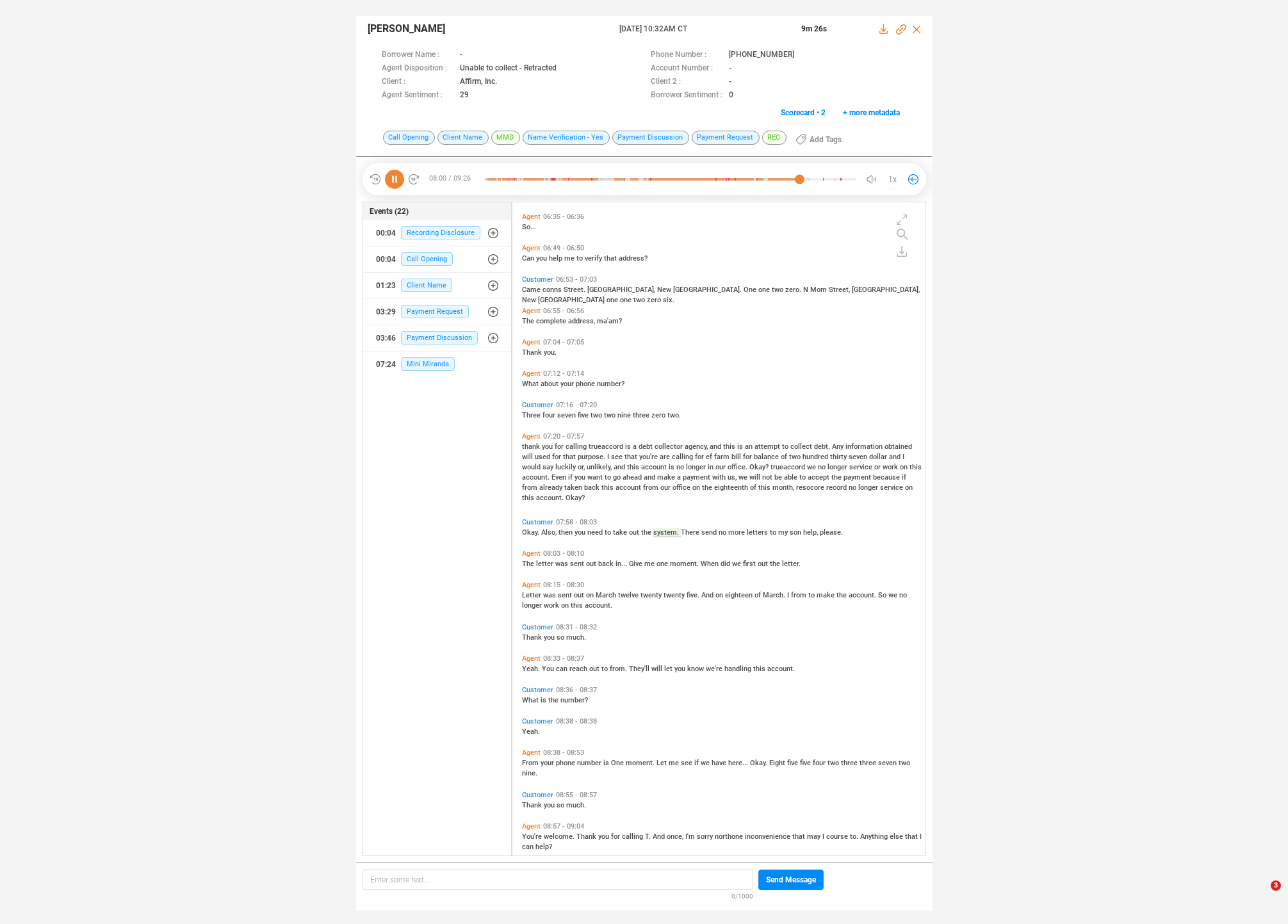
click at [570, 592] on span "sent" at bounding box center [566, 595] width 16 height 8
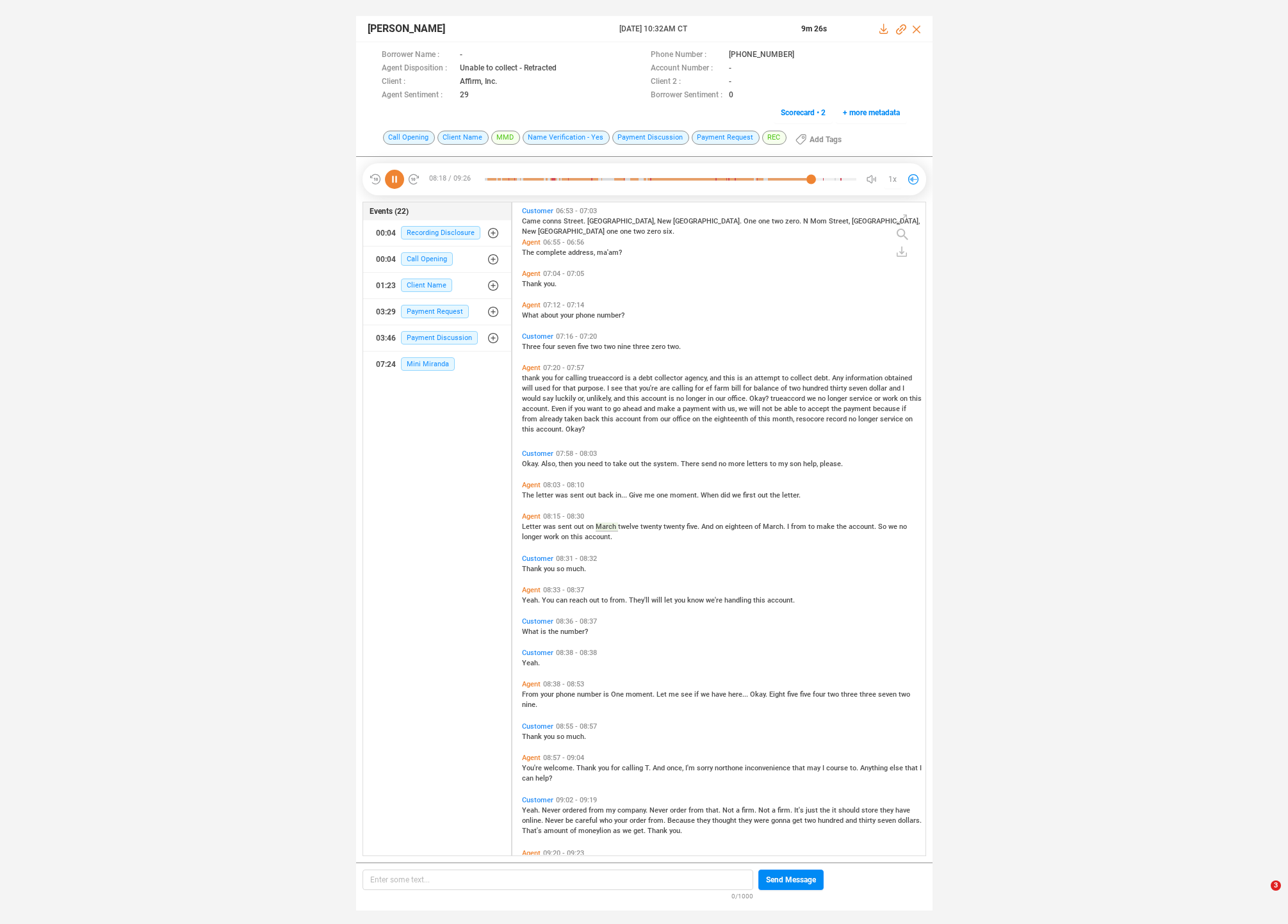
click at [566, 597] on span "can" at bounding box center [562, 601] width 14 height 8
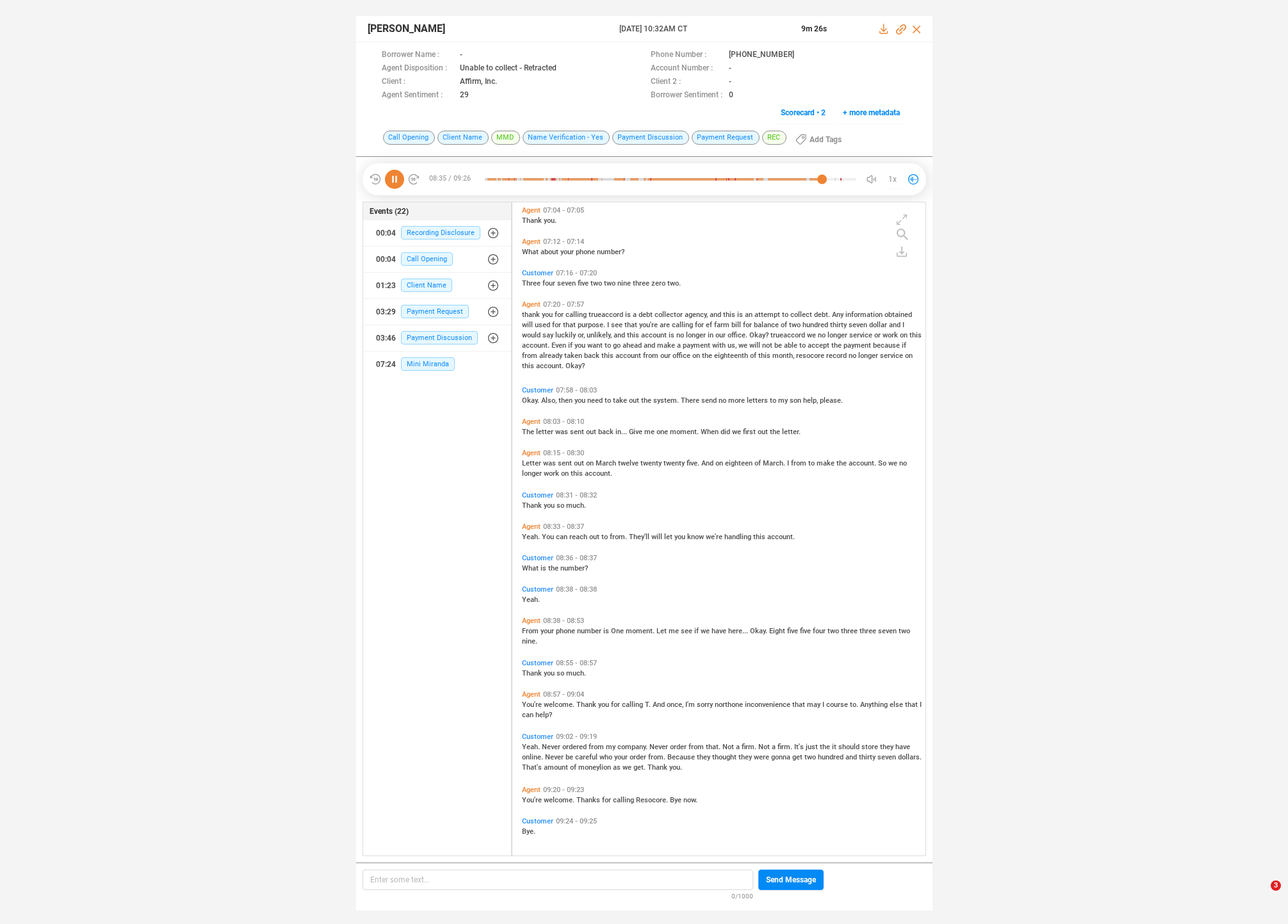
click at [557, 634] on div "From your phone number is One moment. Let me see if we have here... Okay. Eight…" at bounding box center [722, 636] width 400 height 21
click at [558, 744] on span "Never" at bounding box center [553, 747] width 21 height 8
click at [674, 755] on span "Because" at bounding box center [682, 757] width 30 height 8
click at [561, 772] on div "Customer 09:02 - 09:19 Yeah. Never ordered from my company. Never order from th…" at bounding box center [722, 752] width 407 height 46
click at [544, 767] on span "That's" at bounding box center [533, 767] width 22 height 8
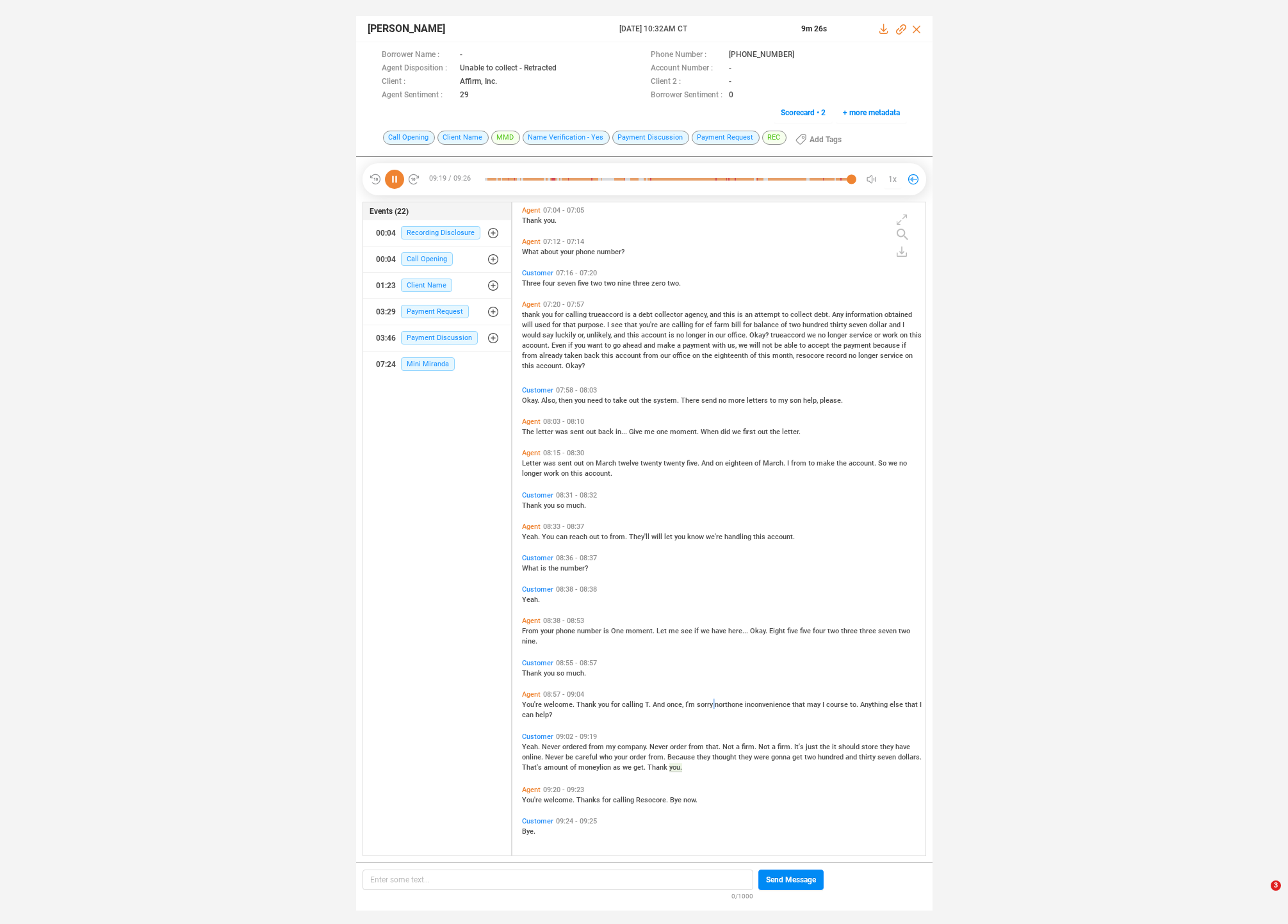
click at [711, 705] on span "You're welcome. Thank you for calling T. And once, I'm sorry northone inconveni…" at bounding box center [722, 709] width 400 height 18
click at [566, 633] on span "phone" at bounding box center [566, 631] width 21 height 8
click at [530, 797] on span "You're" at bounding box center [533, 800] width 22 height 8
click at [398, 179] on icon at bounding box center [395, 179] width 19 height 19
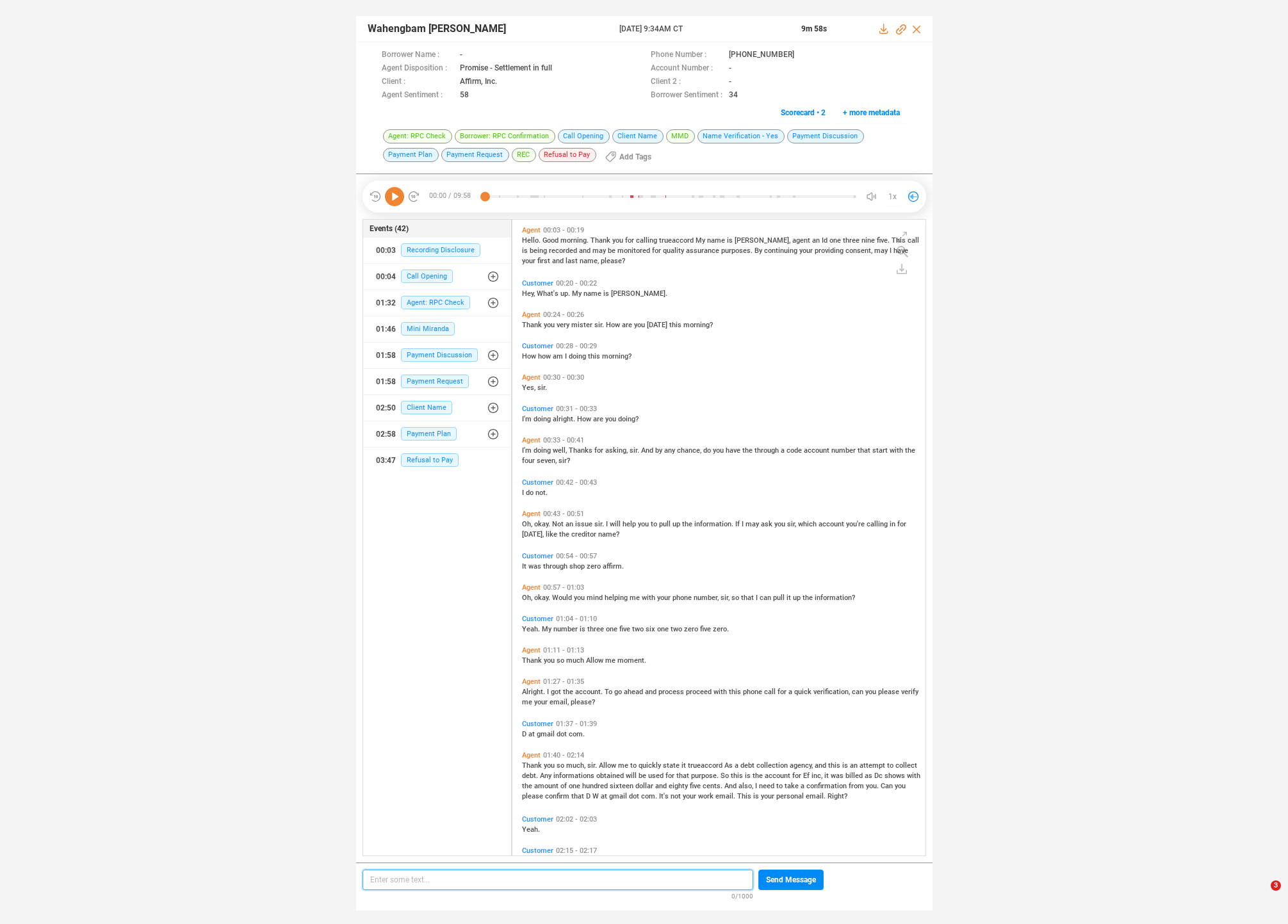
scroll to position [4, 7]
click at [395, 191] on icon at bounding box center [395, 197] width 19 height 19
click at [541, 291] on span "What's" at bounding box center [549, 293] width 24 height 8
click at [538, 323] on span "Thank" at bounding box center [533, 325] width 22 height 8
click at [527, 453] on div "I'm doing well, Thanks for asking, sir. And by any chance, do you have the thro…" at bounding box center [722, 455] width 400 height 21
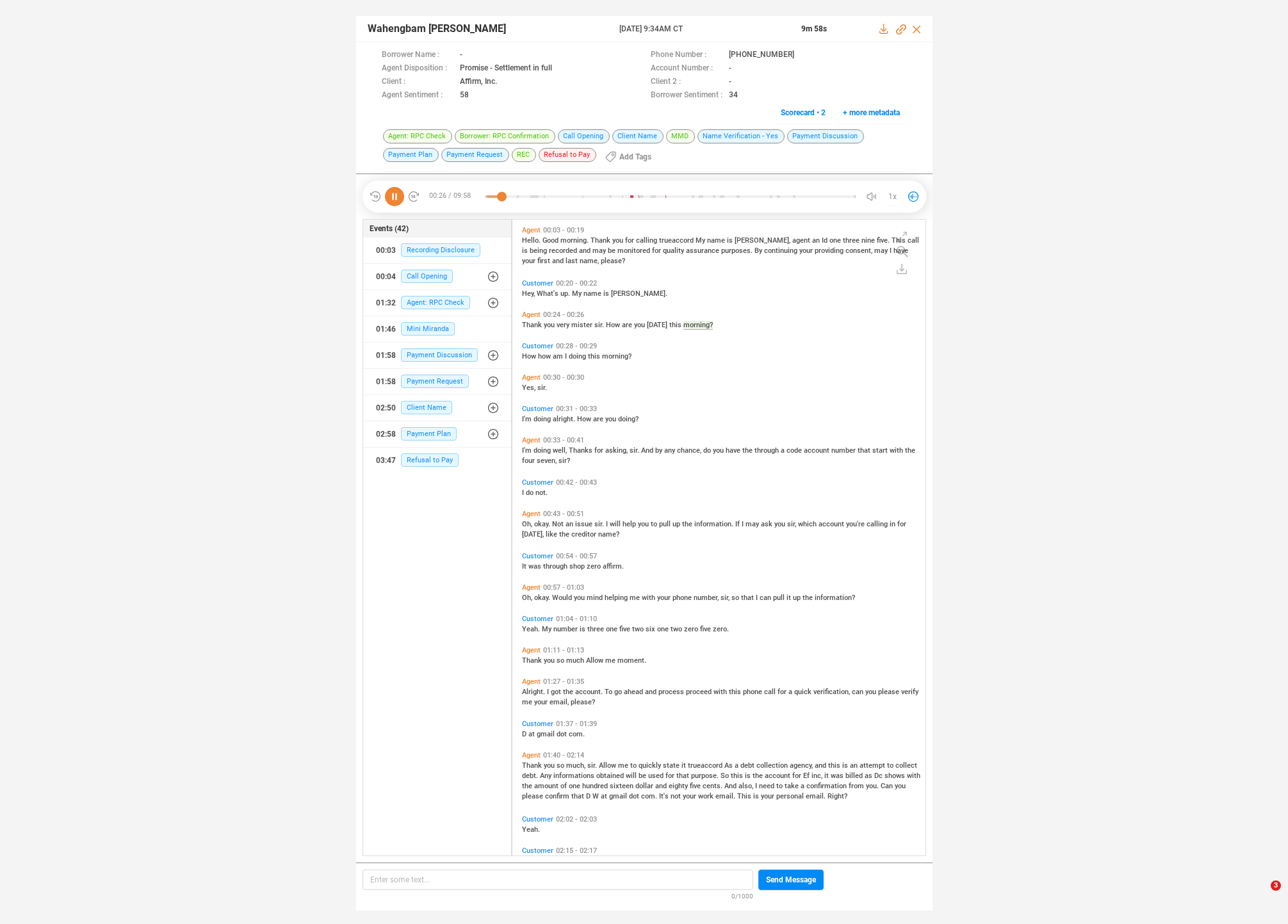
click at [529, 444] on div "I'm doing well, Thanks for asking, sir. And by any chance, do you have the thro…" at bounding box center [722, 455] width 400 height 21
click at [529, 448] on span "I'm" at bounding box center [528, 450] width 11 height 8
click at [545, 528] on div "Oh, okay. Not an issue sir. I will help you to pull up the information. If I ma…" at bounding box center [722, 528] width 400 height 21
click at [555, 523] on span "Not" at bounding box center [558, 524] width 14 height 8
click at [533, 765] on span "Thank" at bounding box center [533, 765] width 22 height 8
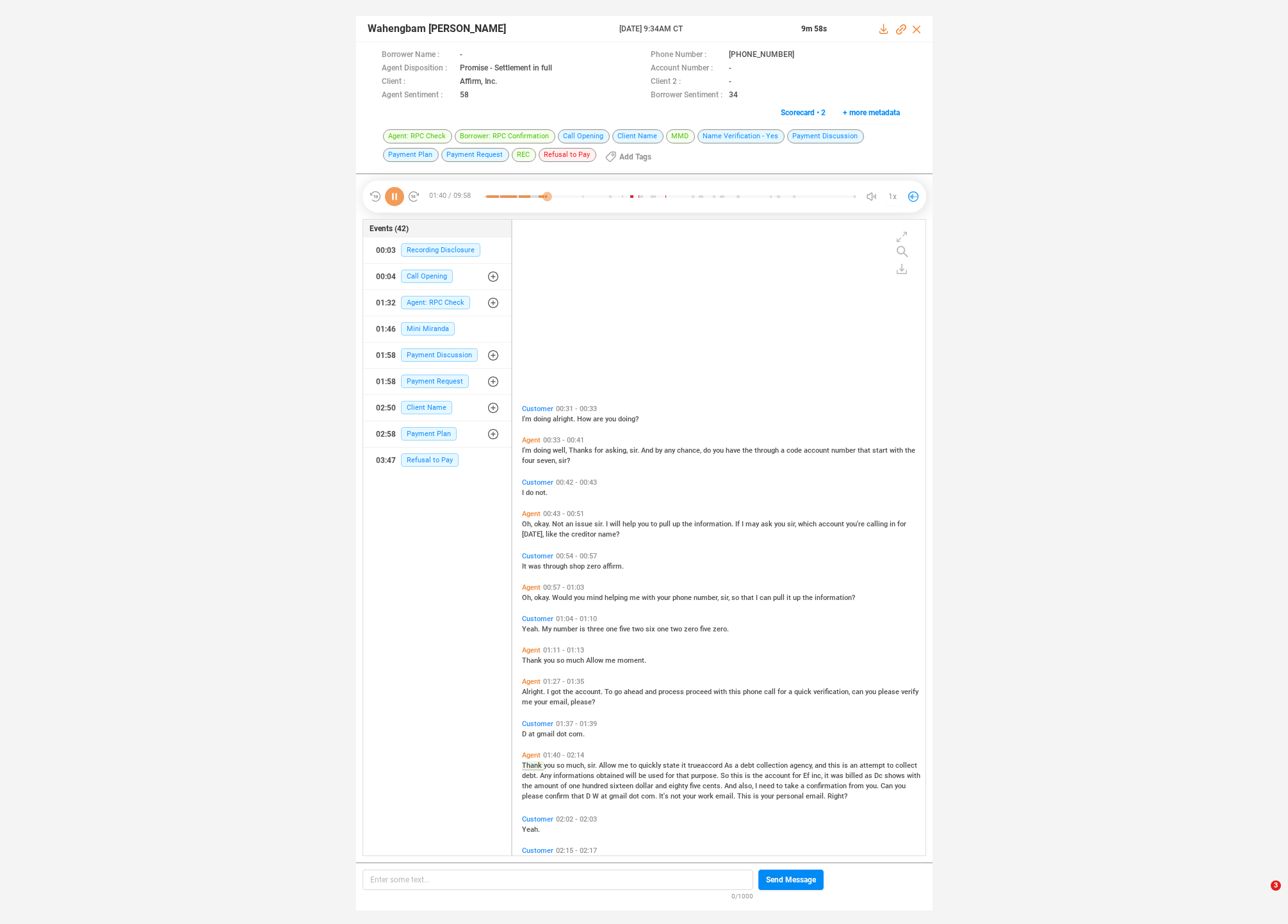
scroll to position [241, 0]
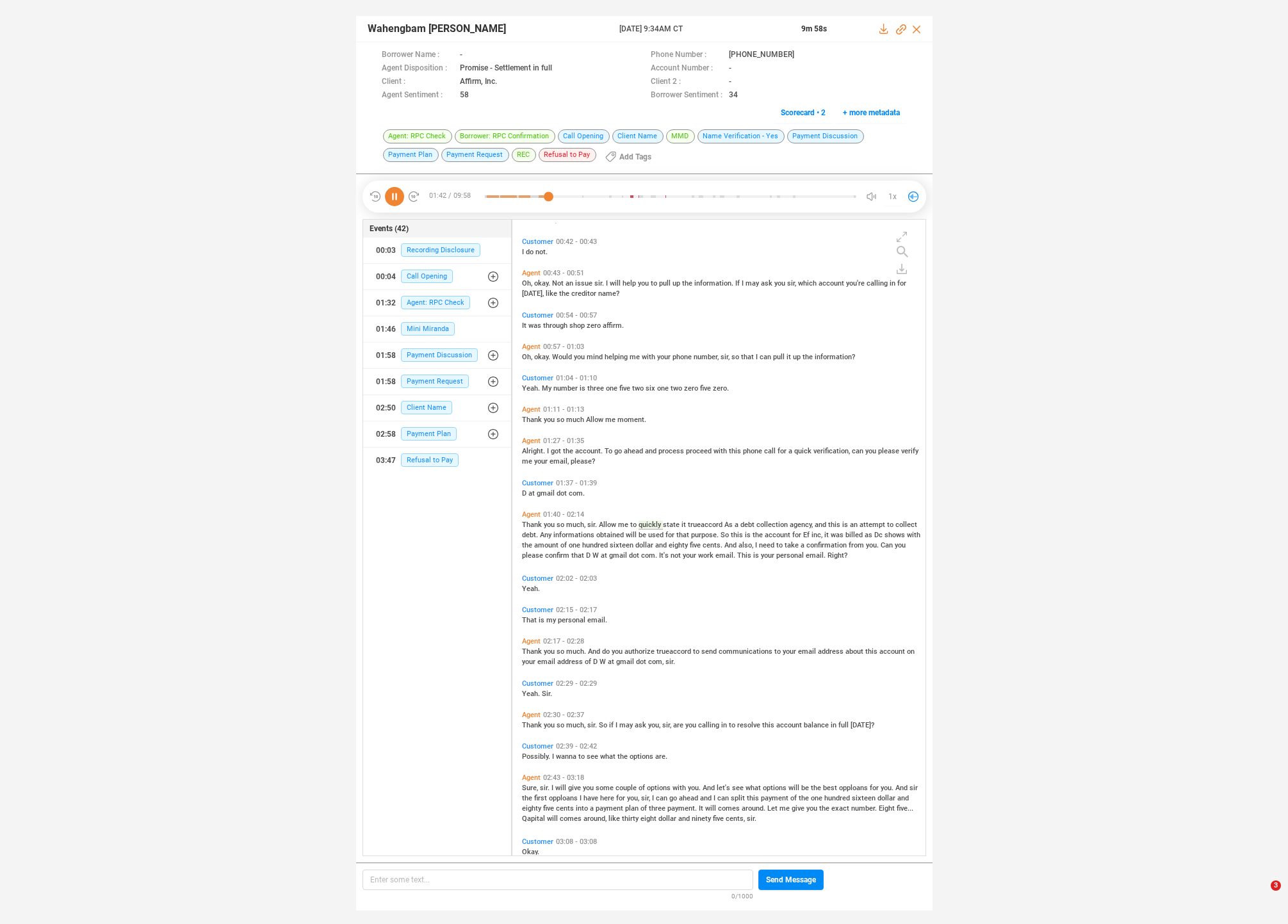
click at [736, 532] on span "this" at bounding box center [738, 535] width 14 height 8
click at [596, 545] on span "hundred" at bounding box center [596, 545] width 27 height 8
click at [561, 552] on span "confirm" at bounding box center [558, 556] width 26 height 8
click at [529, 648] on span "Thank" at bounding box center [533, 652] width 22 height 8
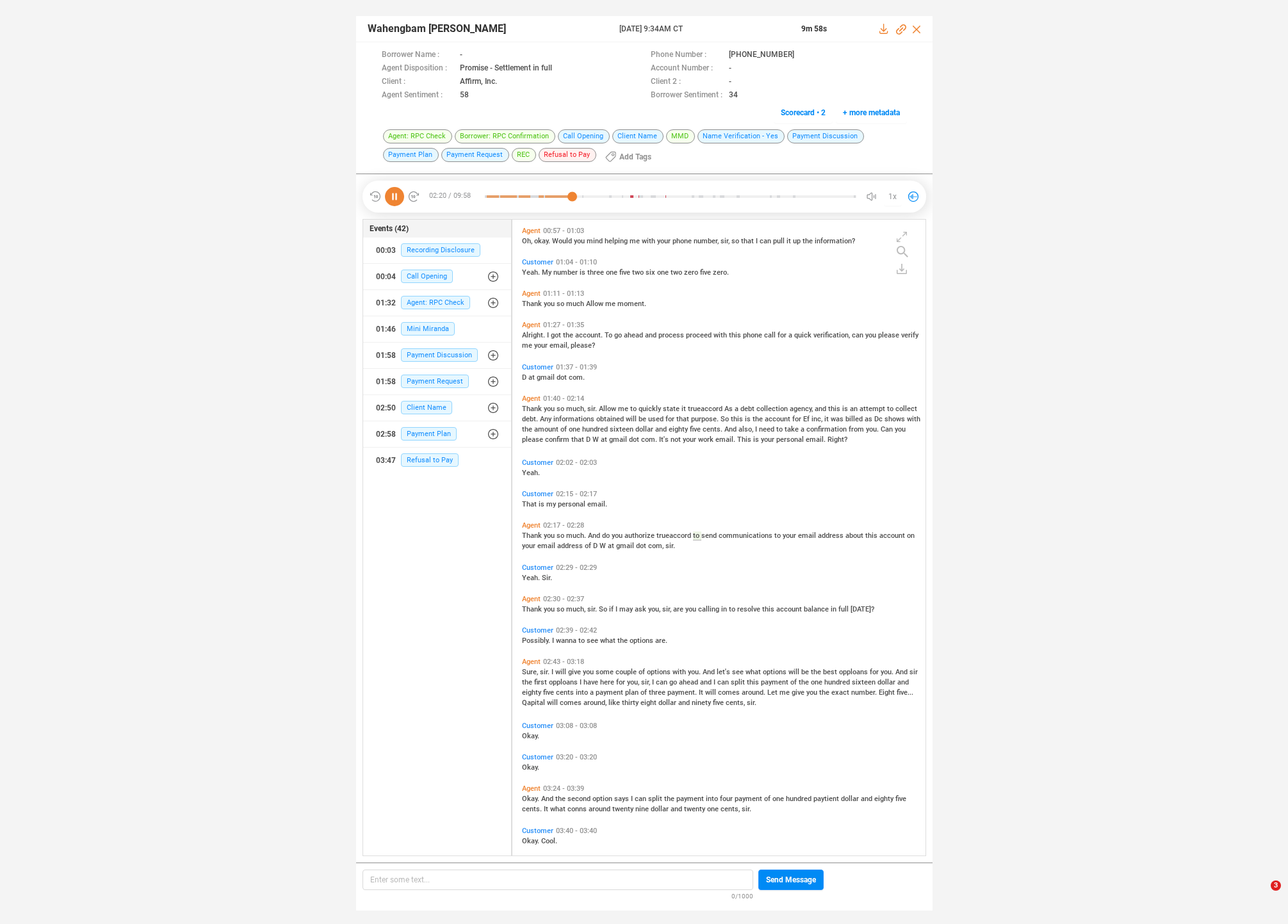
click at [544, 609] on span "you" at bounding box center [550, 609] width 13 height 8
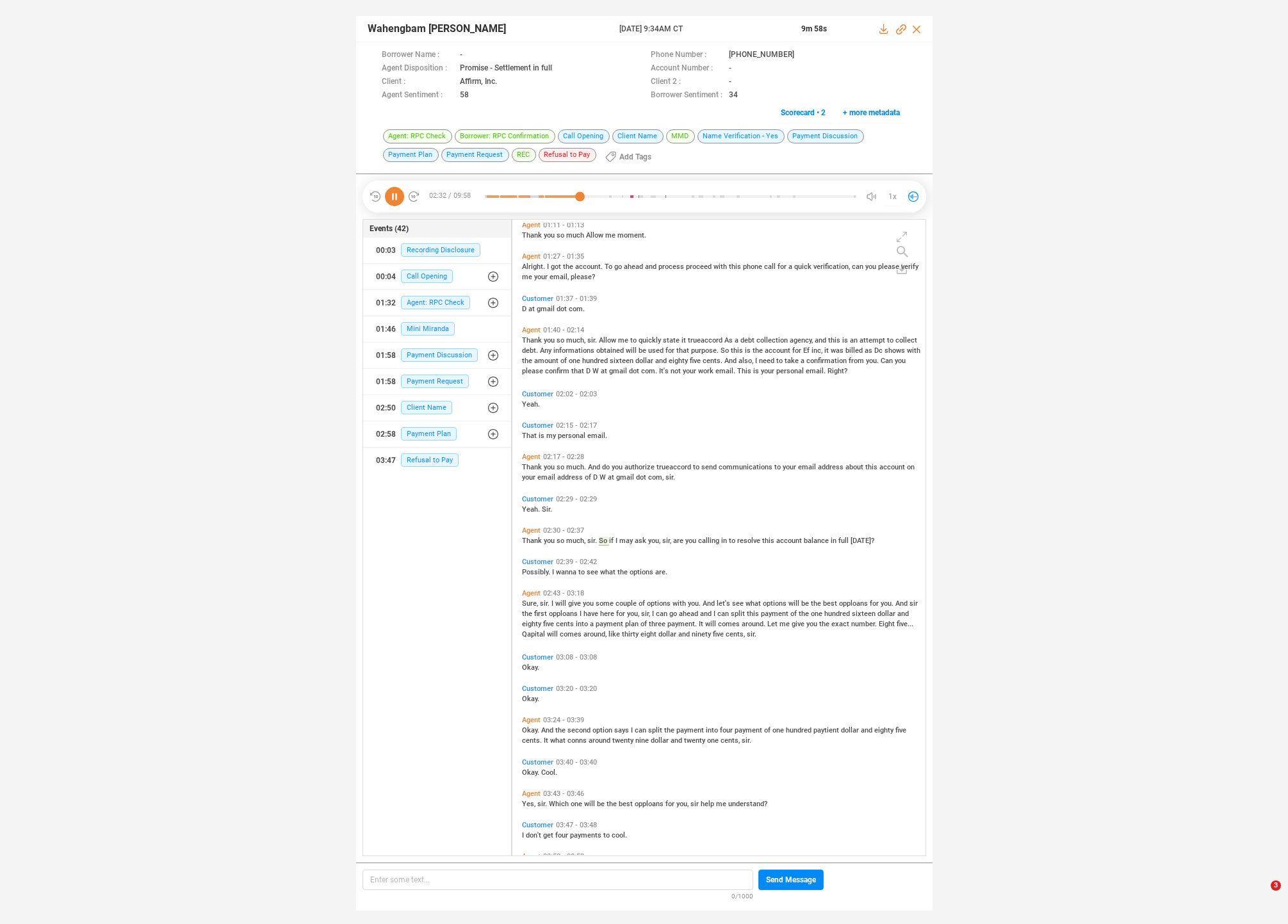
click at [571, 601] on span "give" at bounding box center [575, 604] width 14 height 8
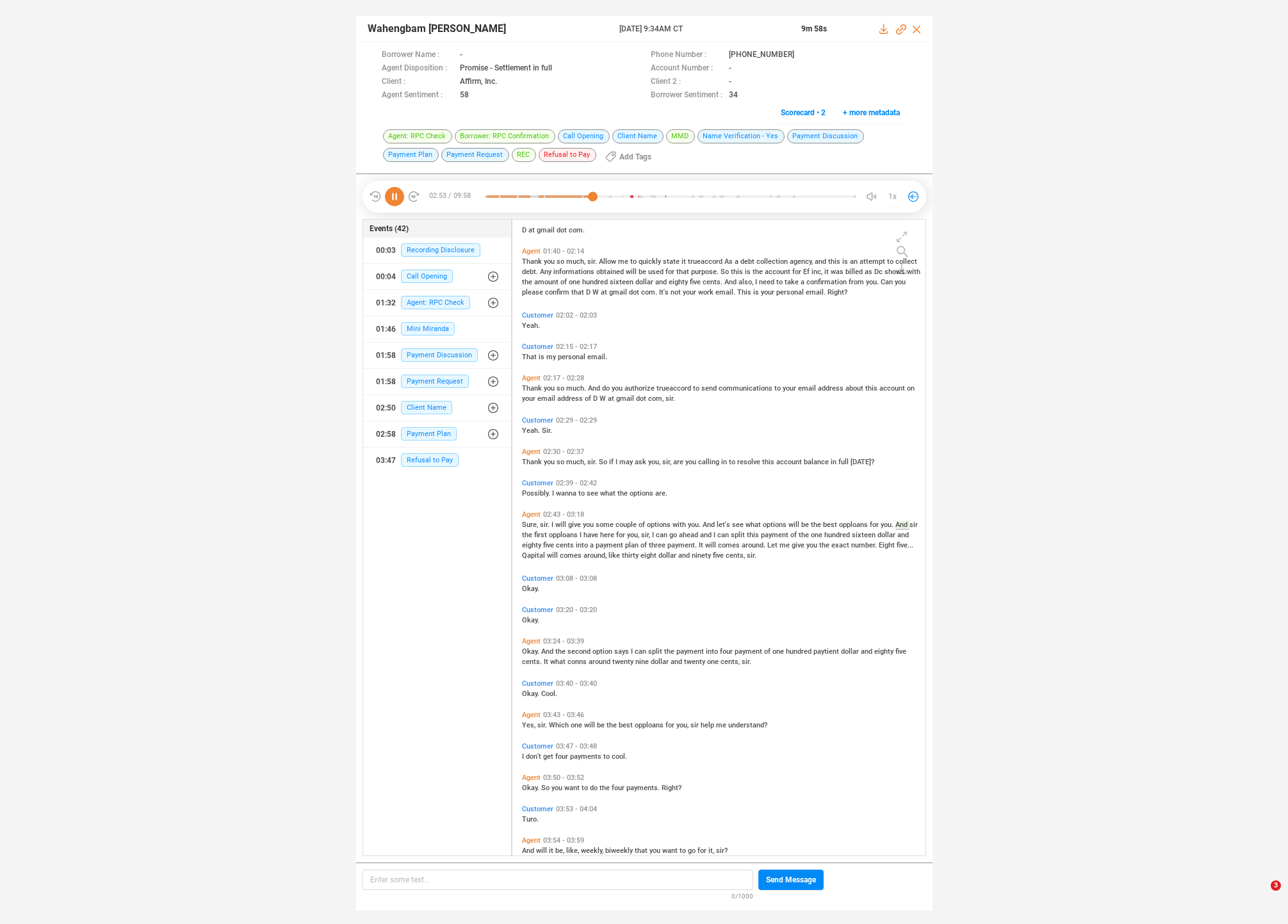
click at [613, 544] on span "payment" at bounding box center [610, 545] width 30 height 8
click at [552, 653] on span "And" at bounding box center [549, 652] width 14 height 8
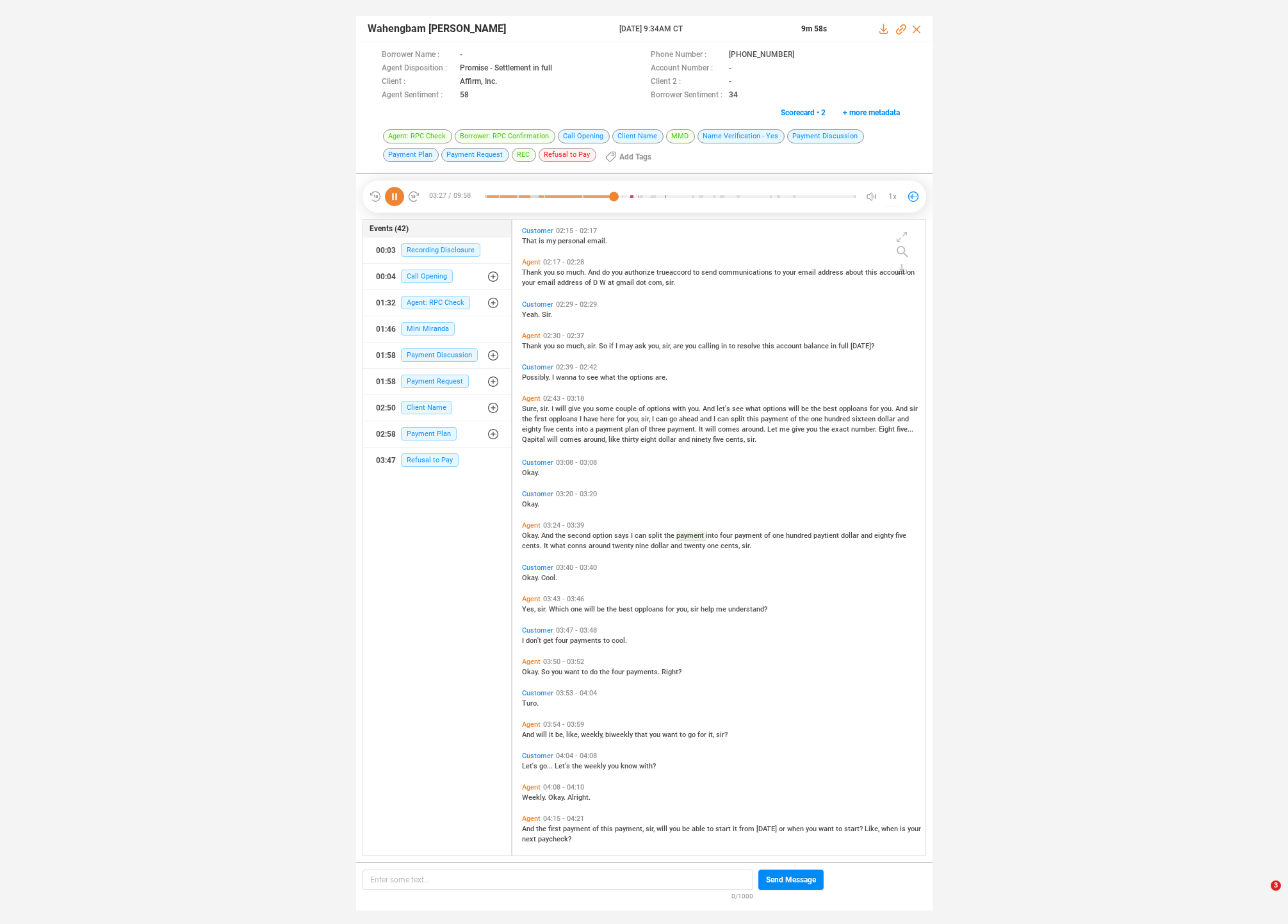
click at [560, 609] on span "Which" at bounding box center [559, 609] width 22 height 8
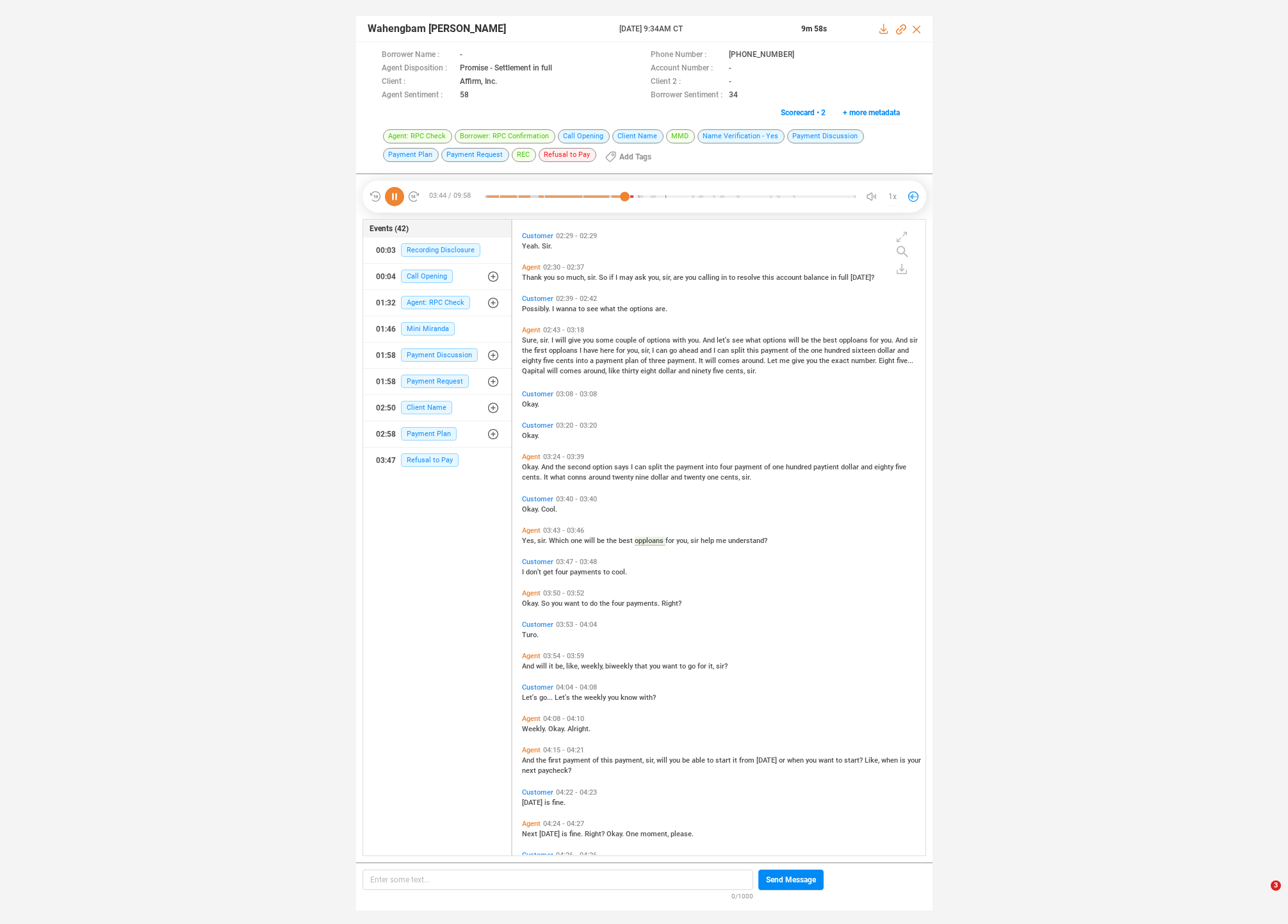
click at [565, 603] on span "want" at bounding box center [574, 604] width 18 height 8
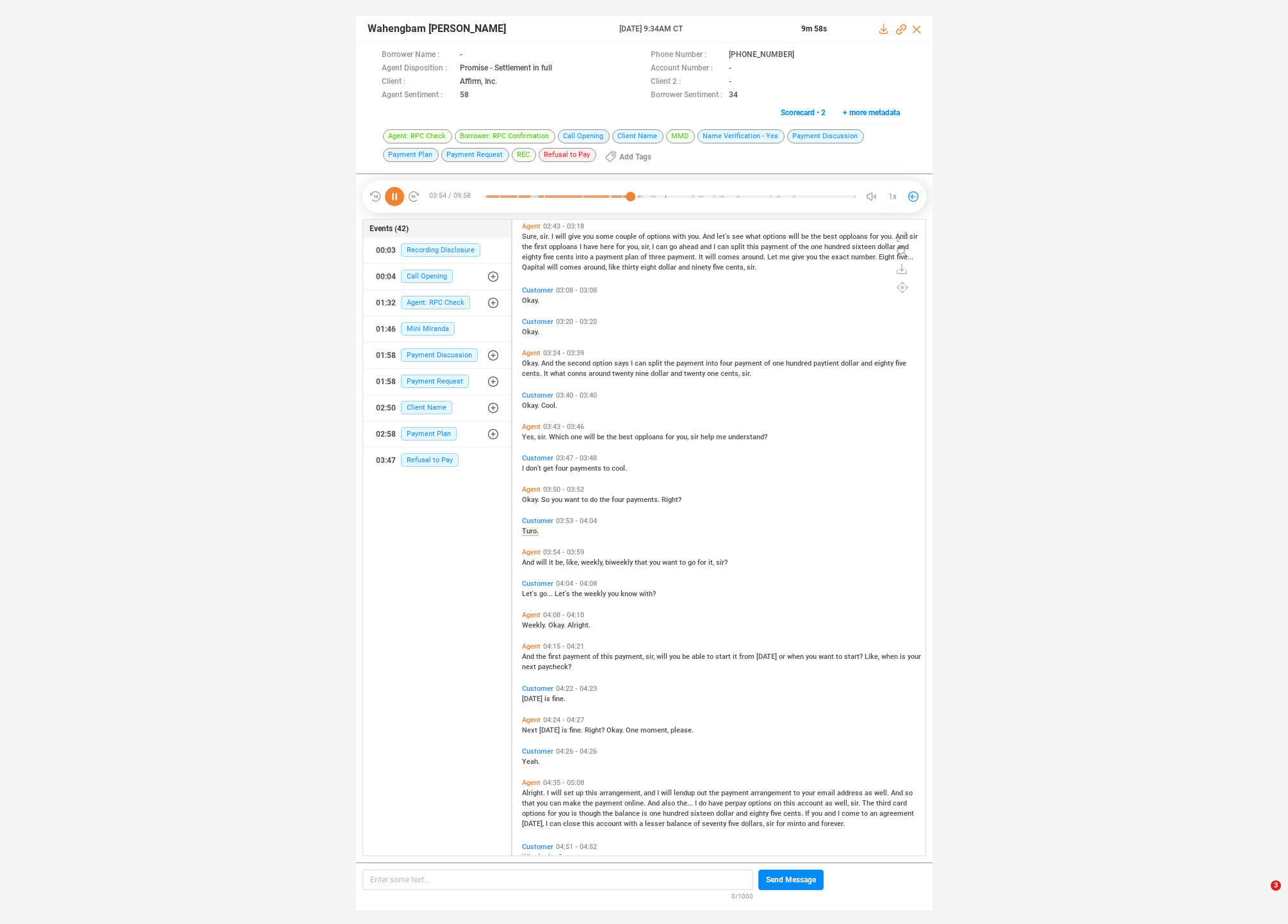
scroll to position [731, 0]
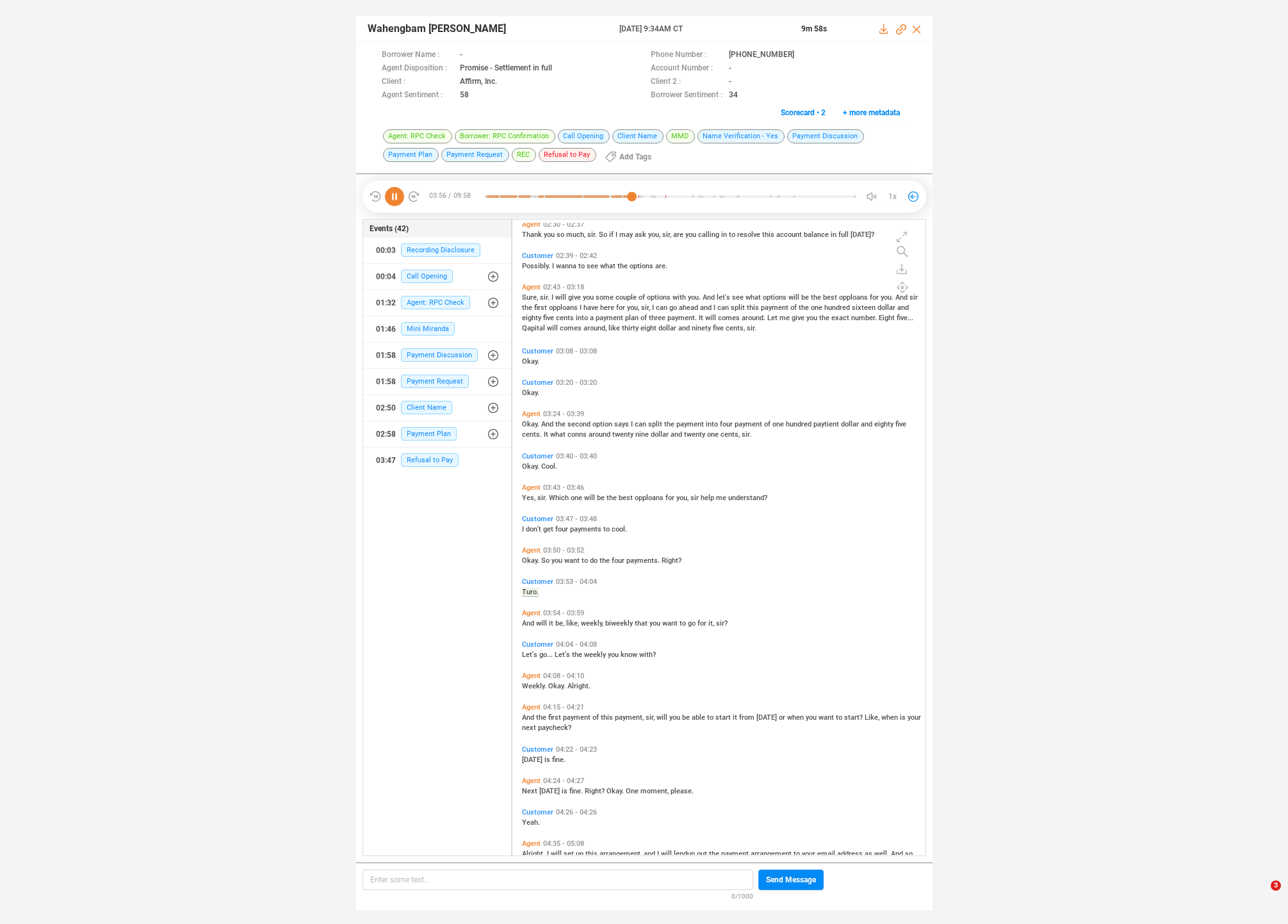
click at [631, 421] on span "I" at bounding box center [633, 424] width 4 height 8
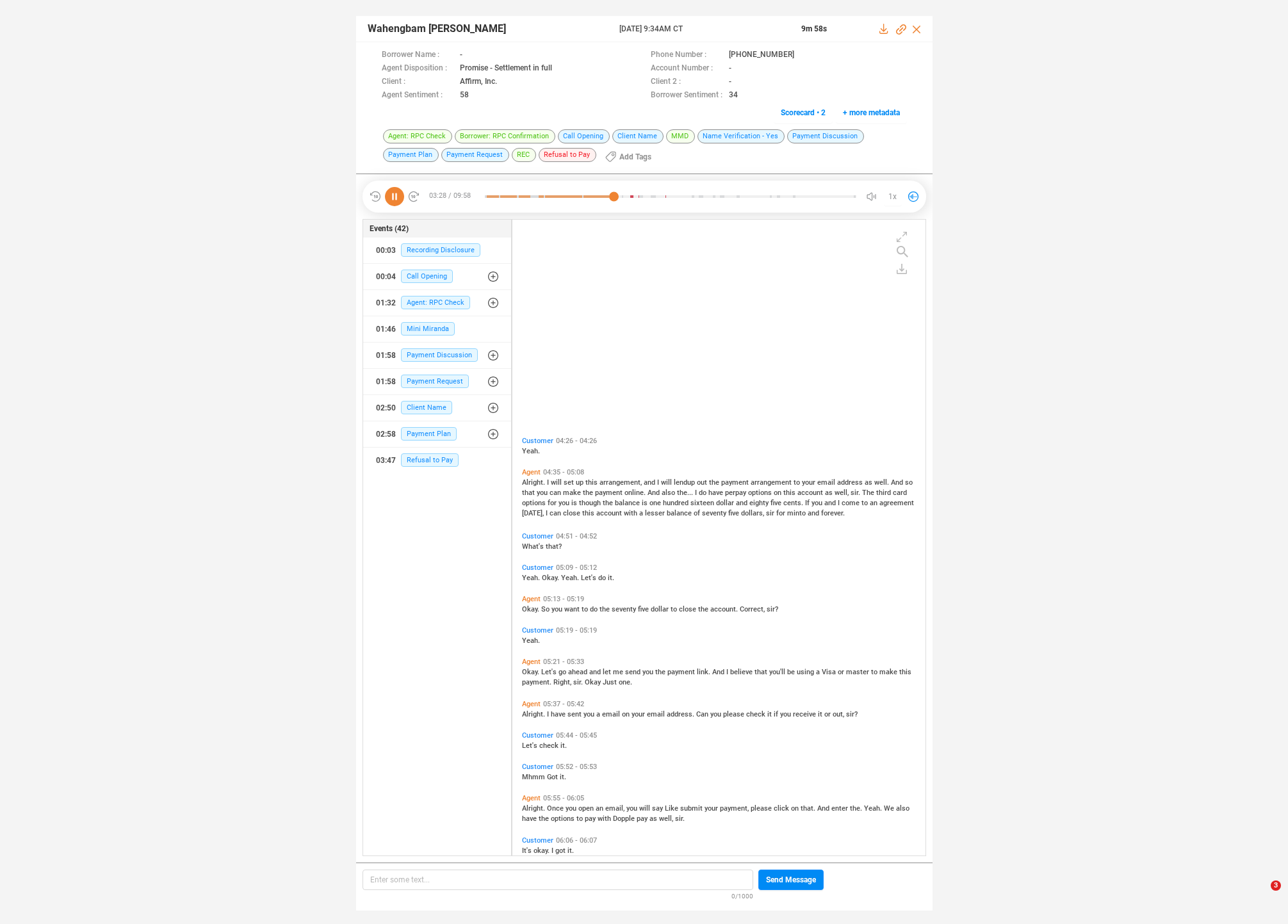
scroll to position [1395, 0]
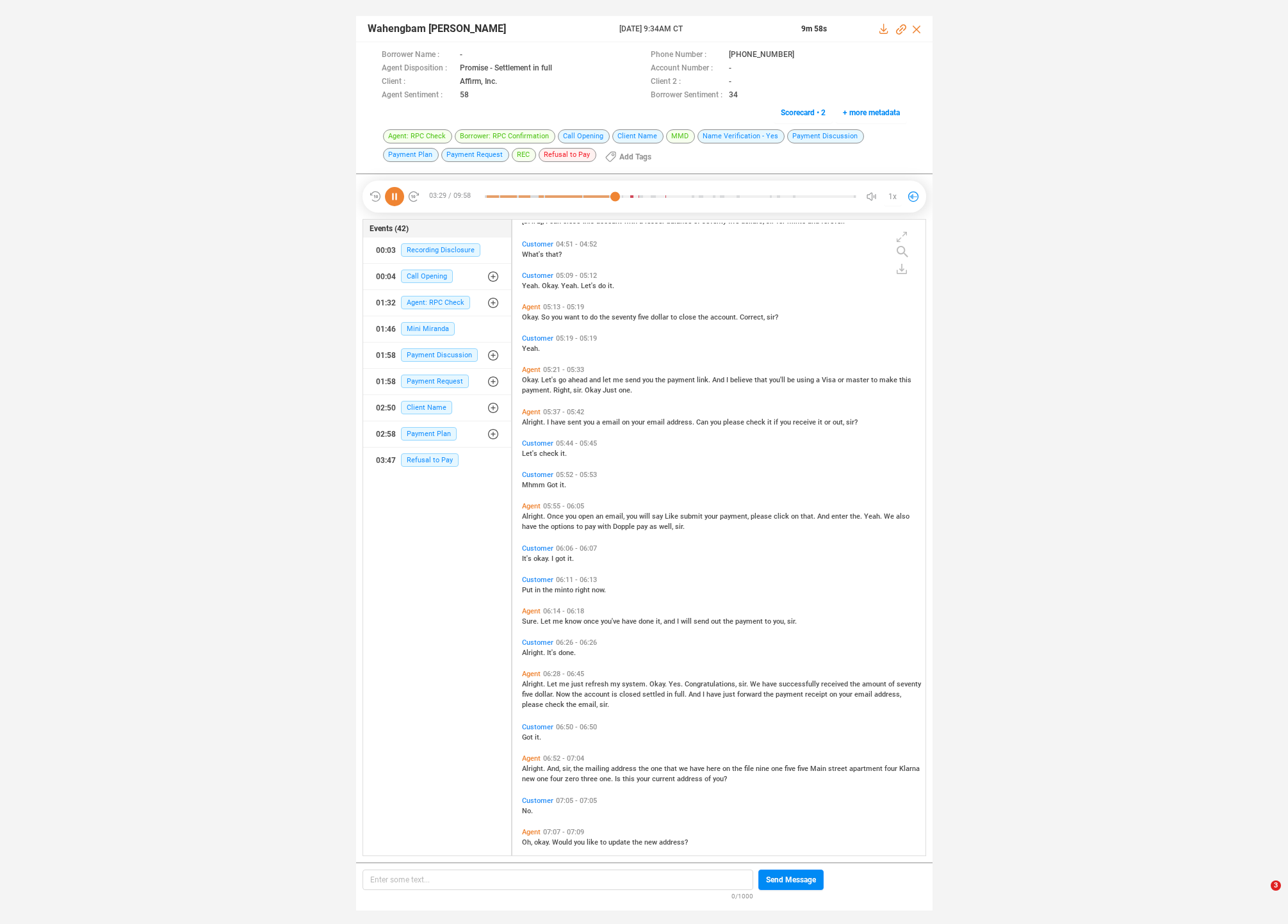
click at [625, 621] on span "have" at bounding box center [630, 621] width 17 height 8
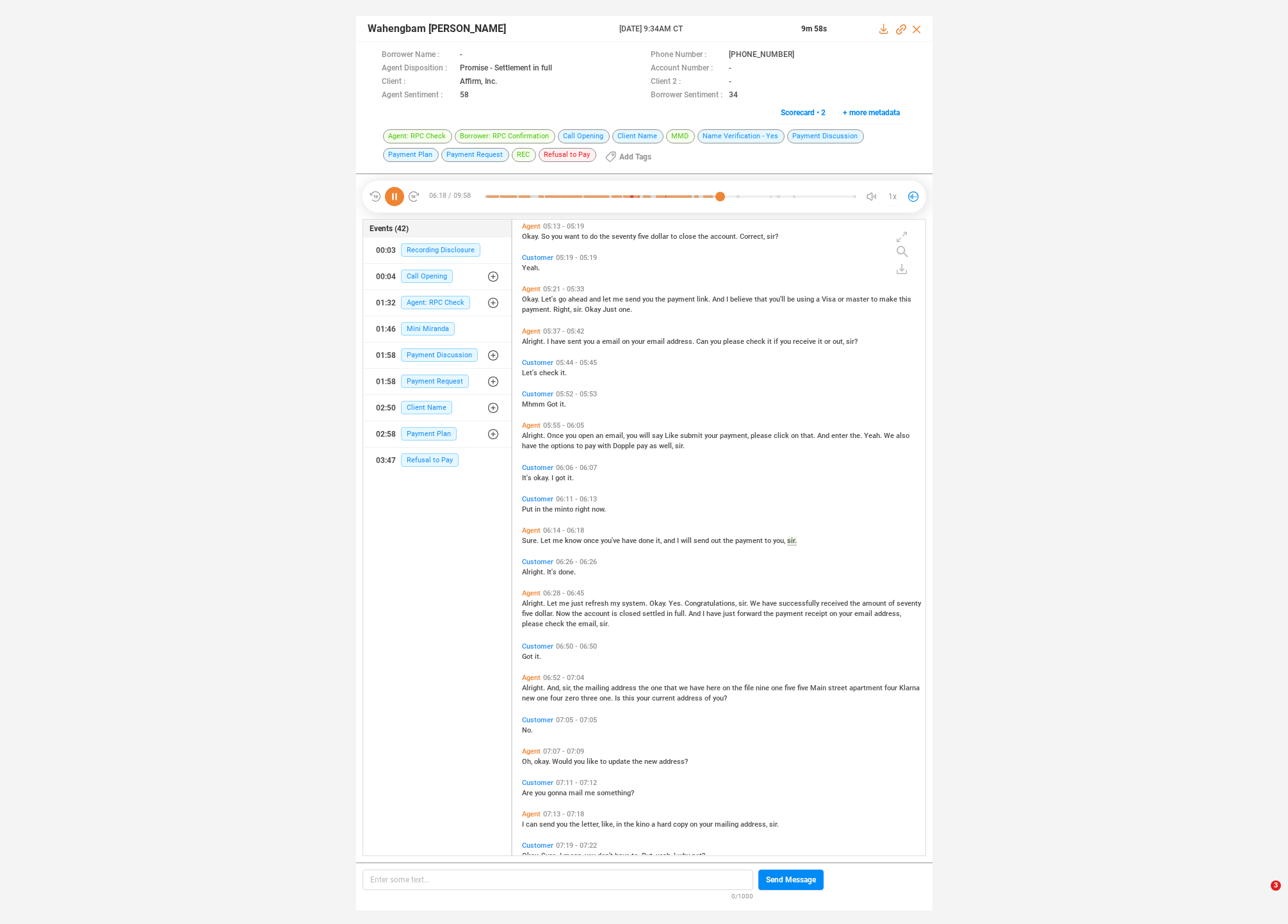
click at [621, 686] on span "address" at bounding box center [625, 688] width 27 height 8
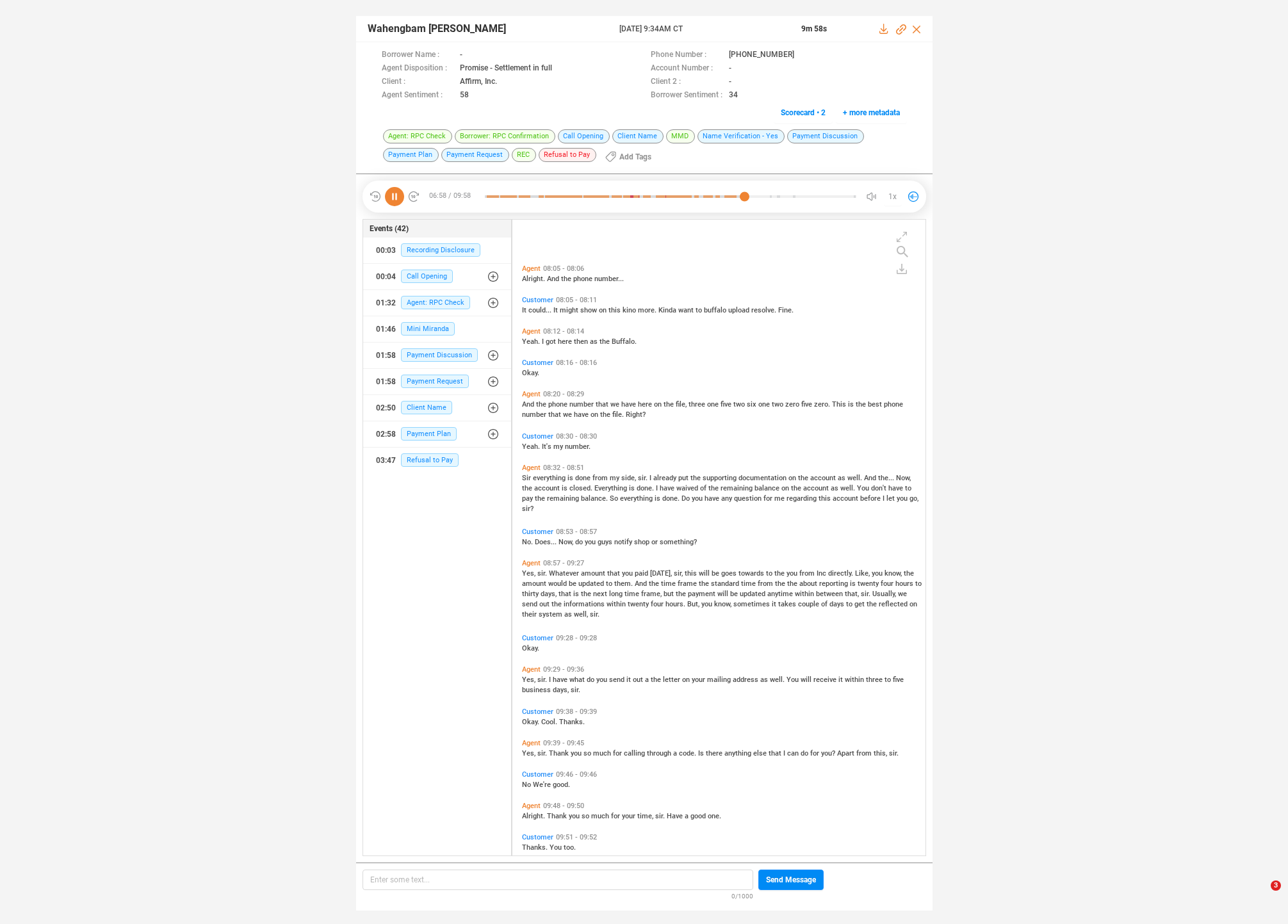
scroll to position [2361, 0]
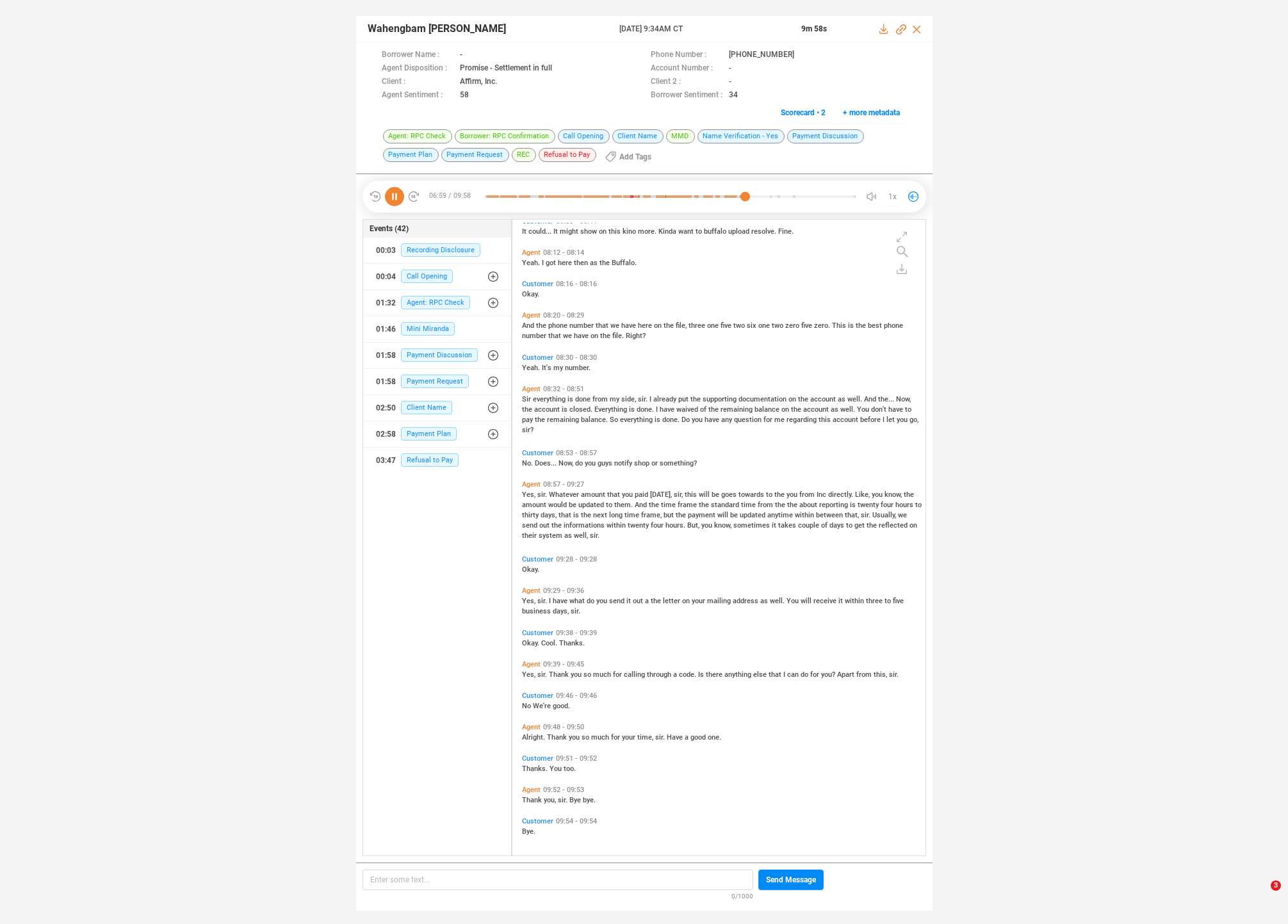
click at [640, 494] on span "paid" at bounding box center [642, 495] width 15 height 8
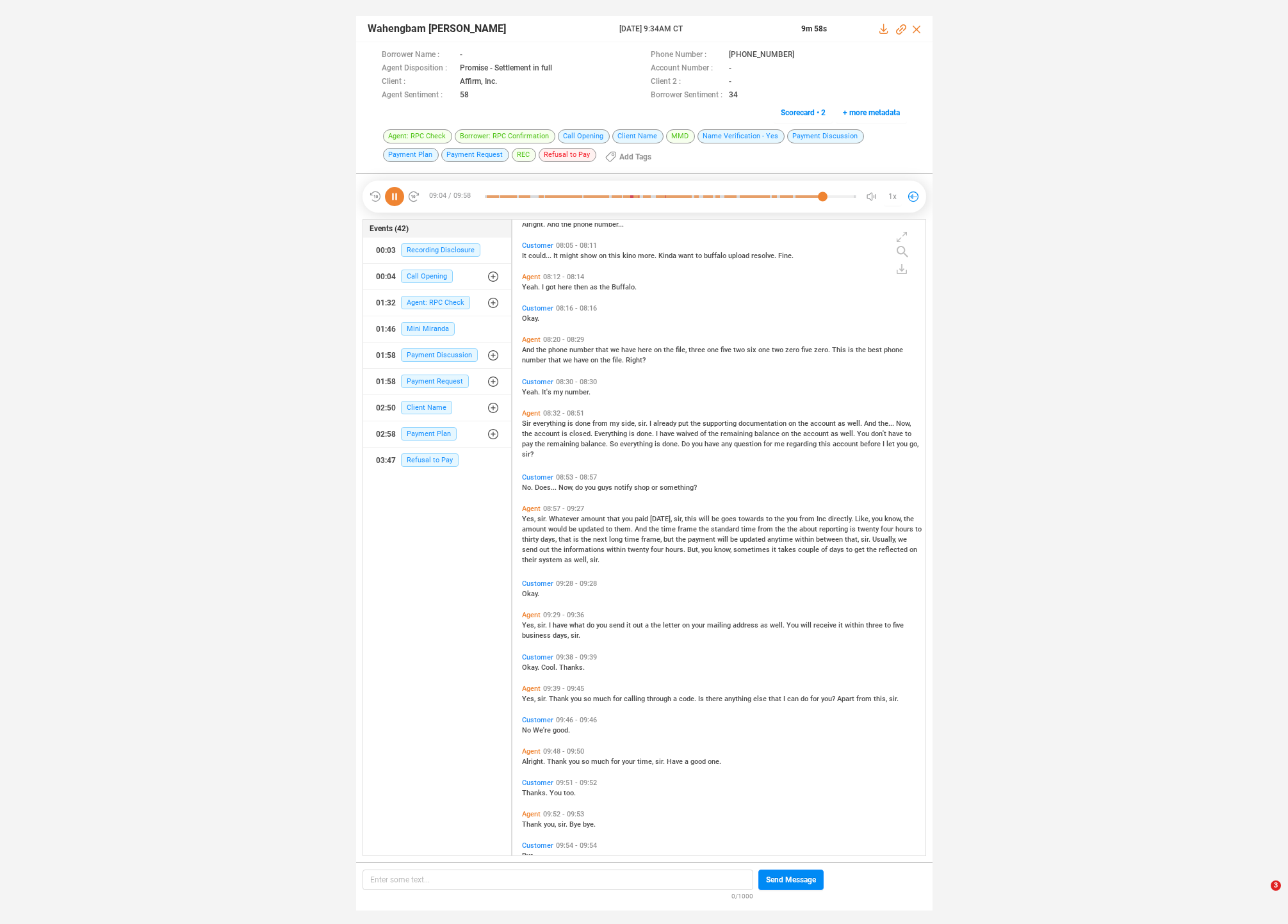
click at [602, 430] on span "Everything" at bounding box center [611, 434] width 34 height 8
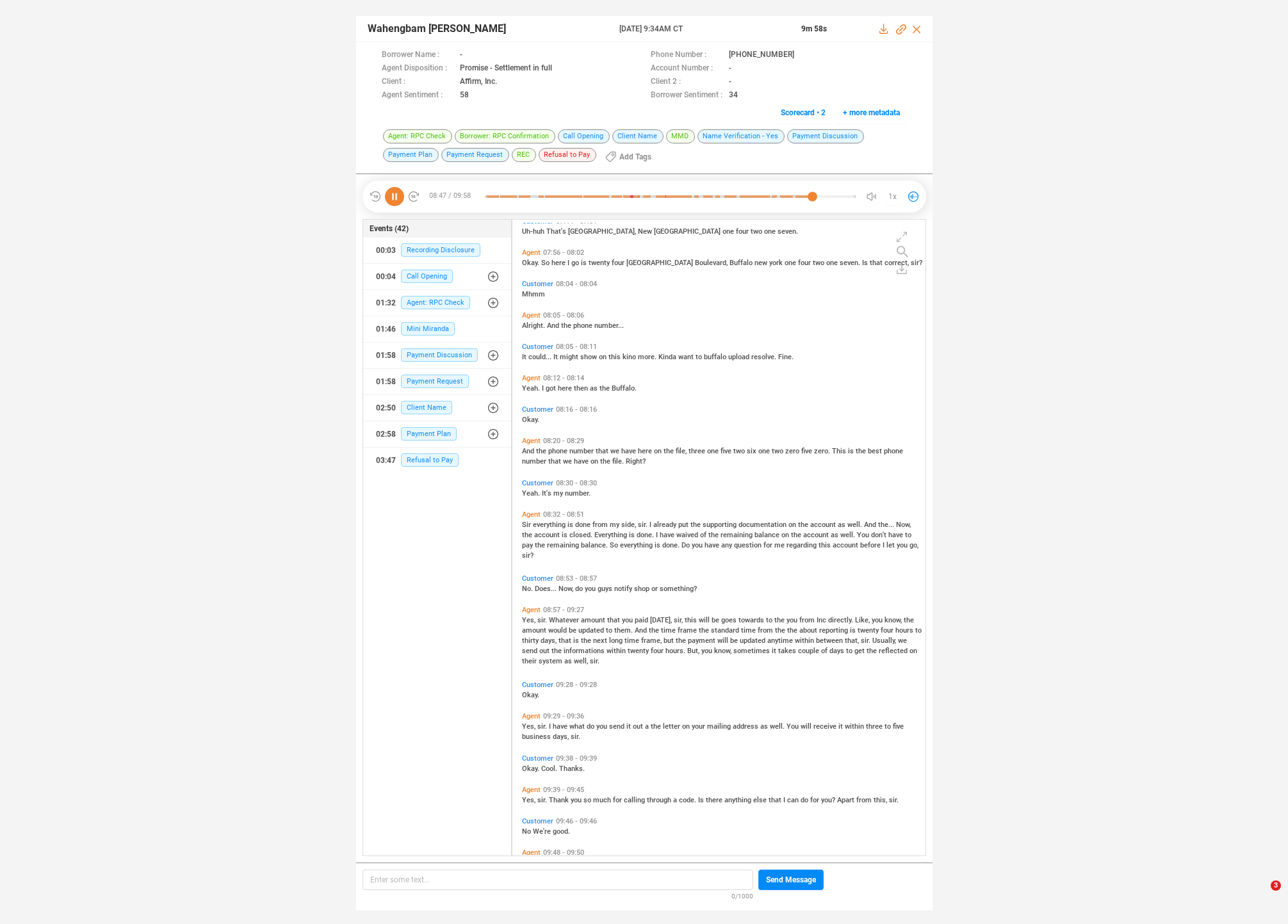
click at [529, 524] on span "Sir" at bounding box center [528, 524] width 11 height 8
click at [392, 195] on div "08:43 / 09:58 1x" at bounding box center [645, 197] width 564 height 32
click at [392, 194] on icon at bounding box center [395, 197] width 19 height 19
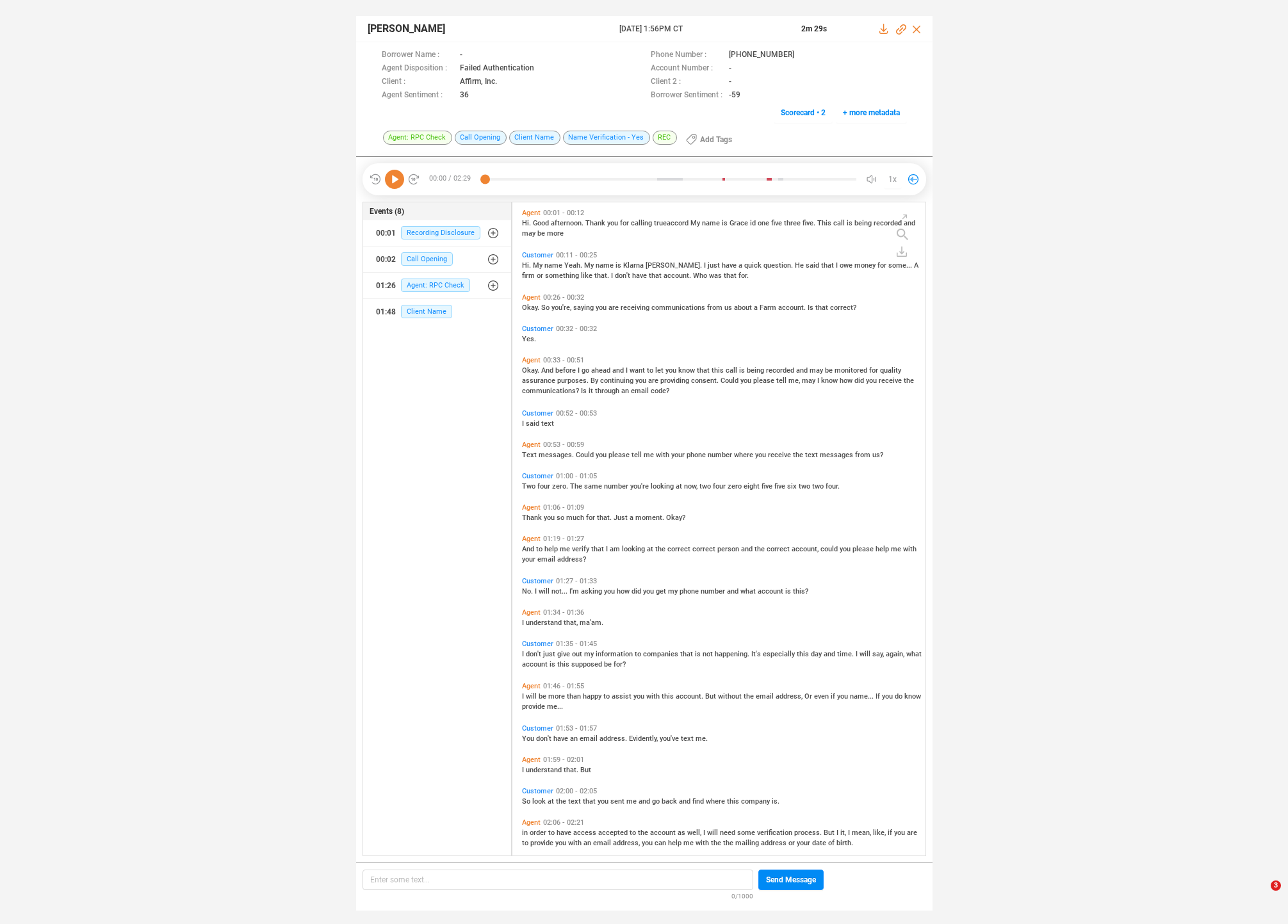
scroll to position [651, 407]
click at [563, 367] on span "before" at bounding box center [566, 370] width 22 height 8
click at [561, 449] on div "Text messages. Could you please tell me with your phone number where you receiv…" at bounding box center [722, 454] width 400 height 10
click at [553, 486] on span "zero." at bounding box center [561, 486] width 18 height 8
click at [560, 548] on span "me" at bounding box center [566, 549] width 12 height 8
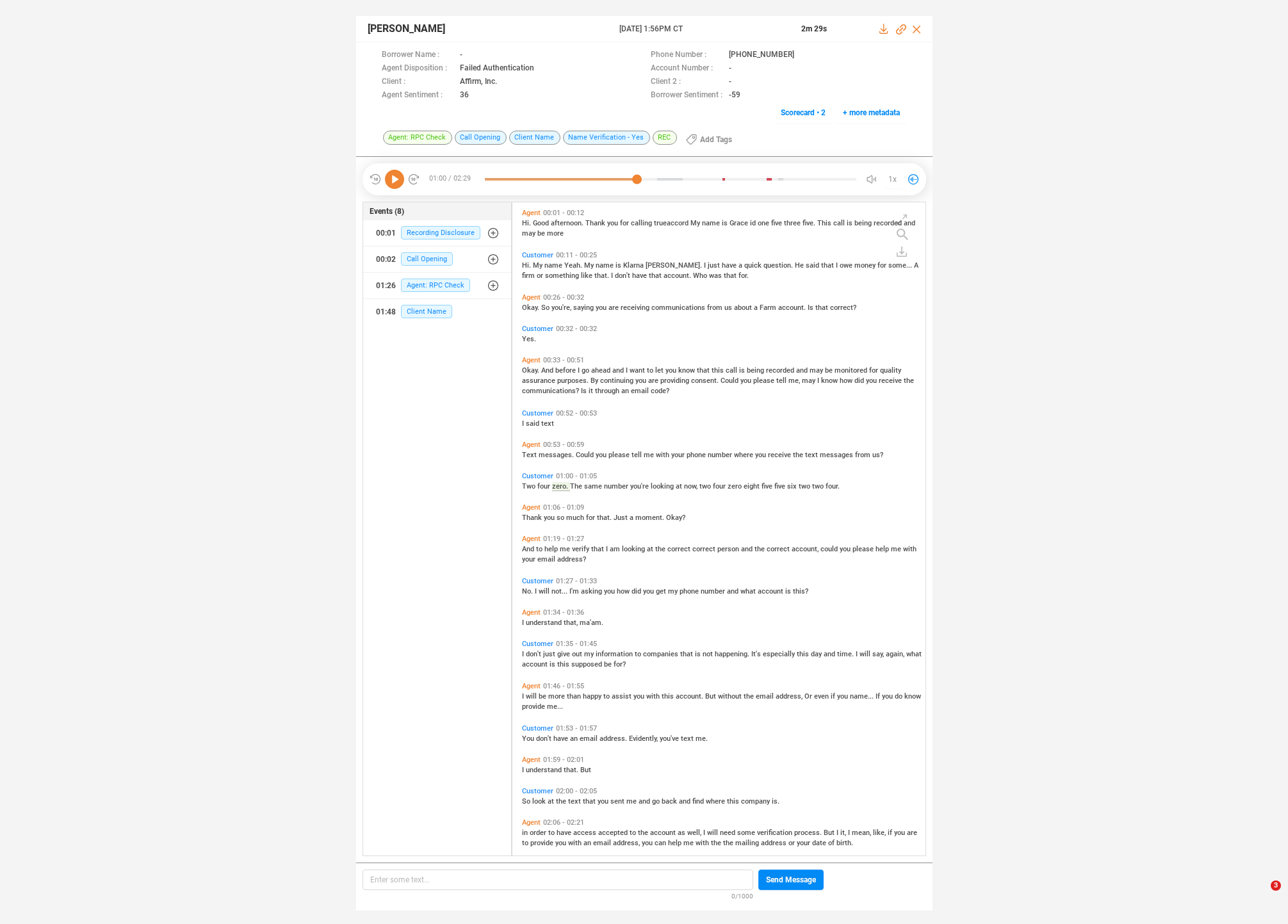
scroll to position [22, 0]
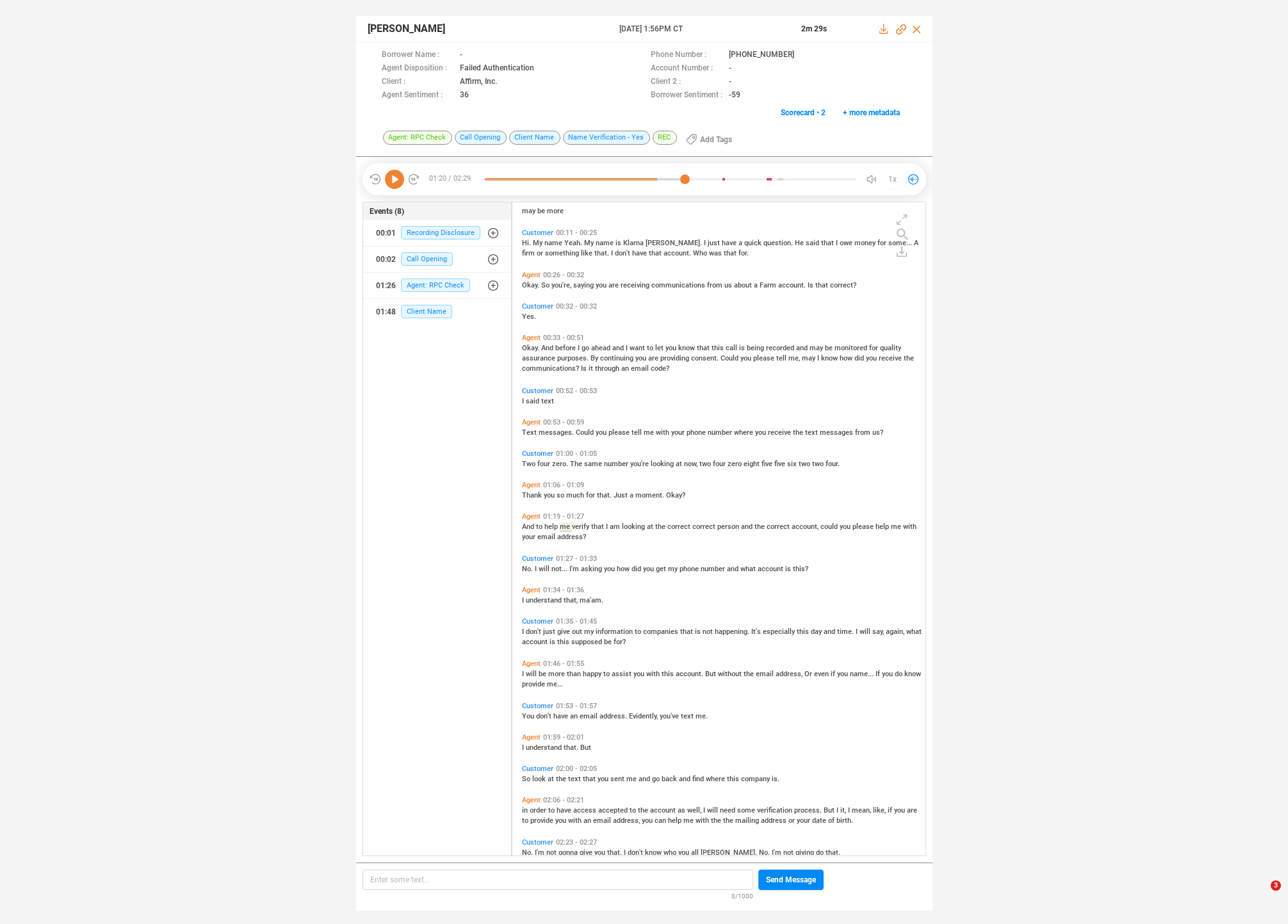
click at [387, 178] on icon at bounding box center [395, 179] width 19 height 19
click at [548, 568] on span "will" at bounding box center [545, 568] width 13 height 8
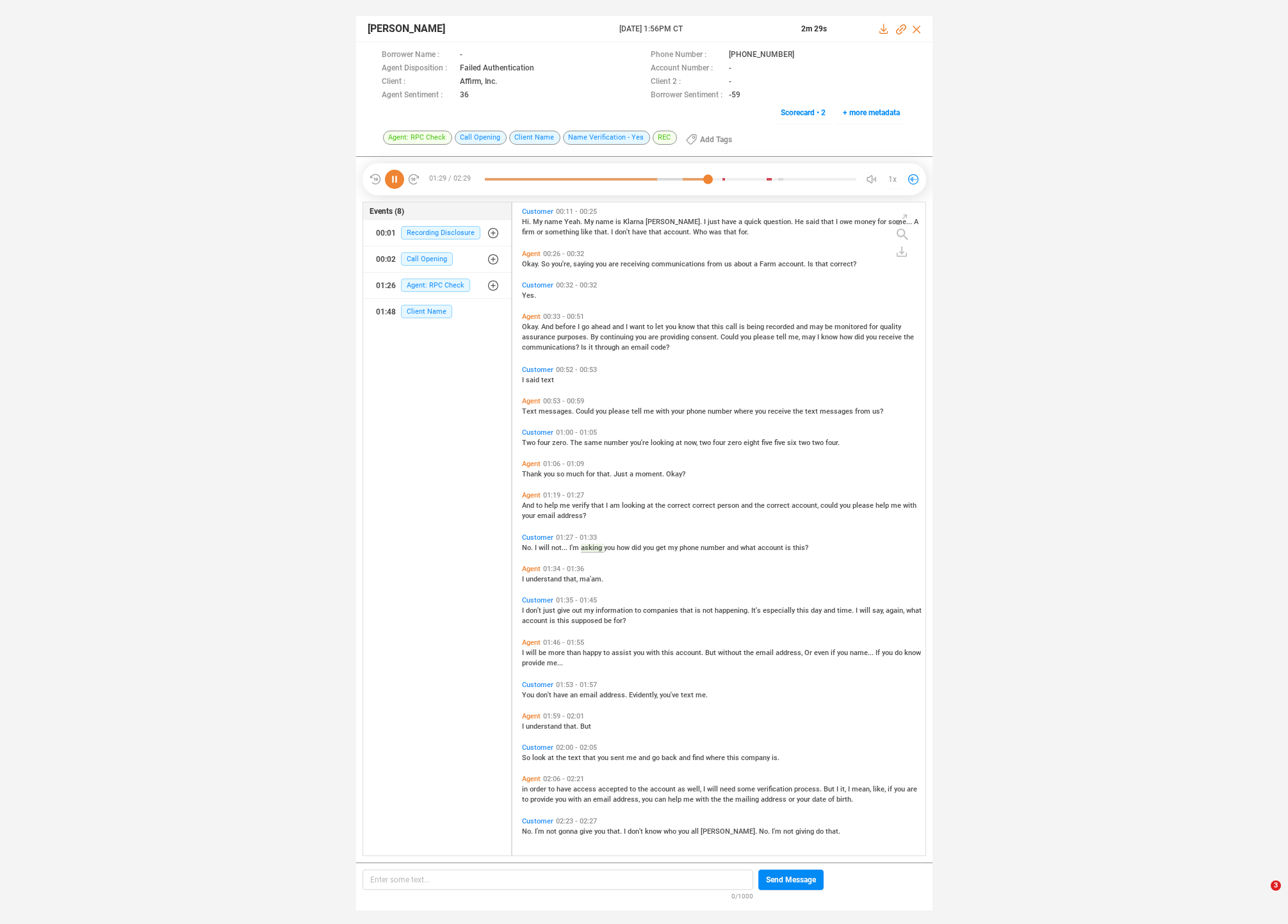
click at [545, 573] on div "I understand that, ma'am." at bounding box center [722, 578] width 400 height 10
click at [542, 576] on span "understand" at bounding box center [545, 579] width 38 height 8
click at [536, 581] on span "understand" at bounding box center [545, 579] width 38 height 8
click at [525, 544] on span "No." at bounding box center [529, 548] width 13 height 8
click at [534, 652] on span "will" at bounding box center [533, 653] width 13 height 8
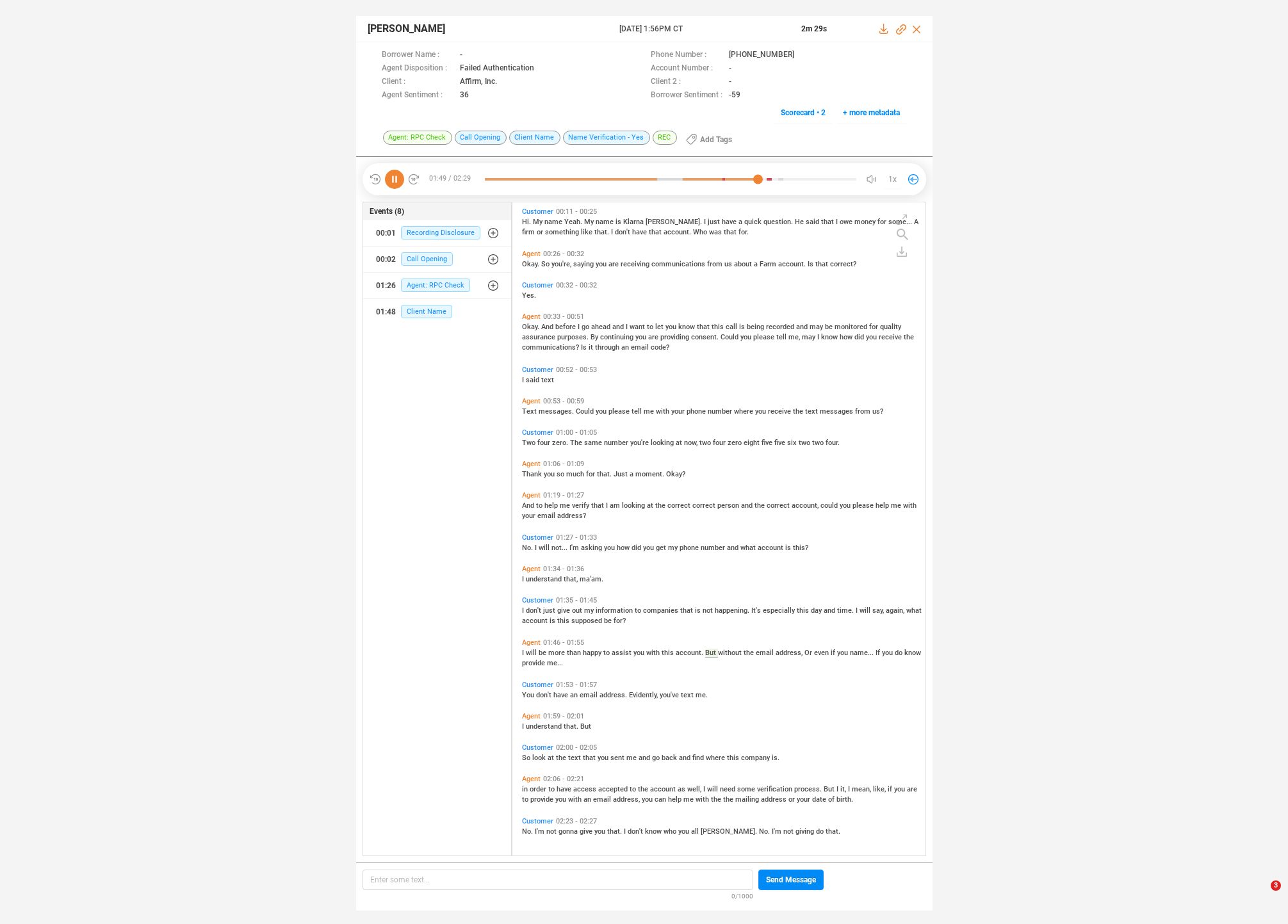
click at [542, 693] on span "don't" at bounding box center [545, 695] width 18 height 8
click at [534, 723] on span "understand" at bounding box center [545, 726] width 38 height 8
click at [529, 794] on div "in order to have access accepted to the account as well, I will need some verif…" at bounding box center [722, 793] width 400 height 21
click at [533, 785] on span "order" at bounding box center [538, 789] width 18 height 8
click at [662, 801] on span "can" at bounding box center [661, 799] width 14 height 8
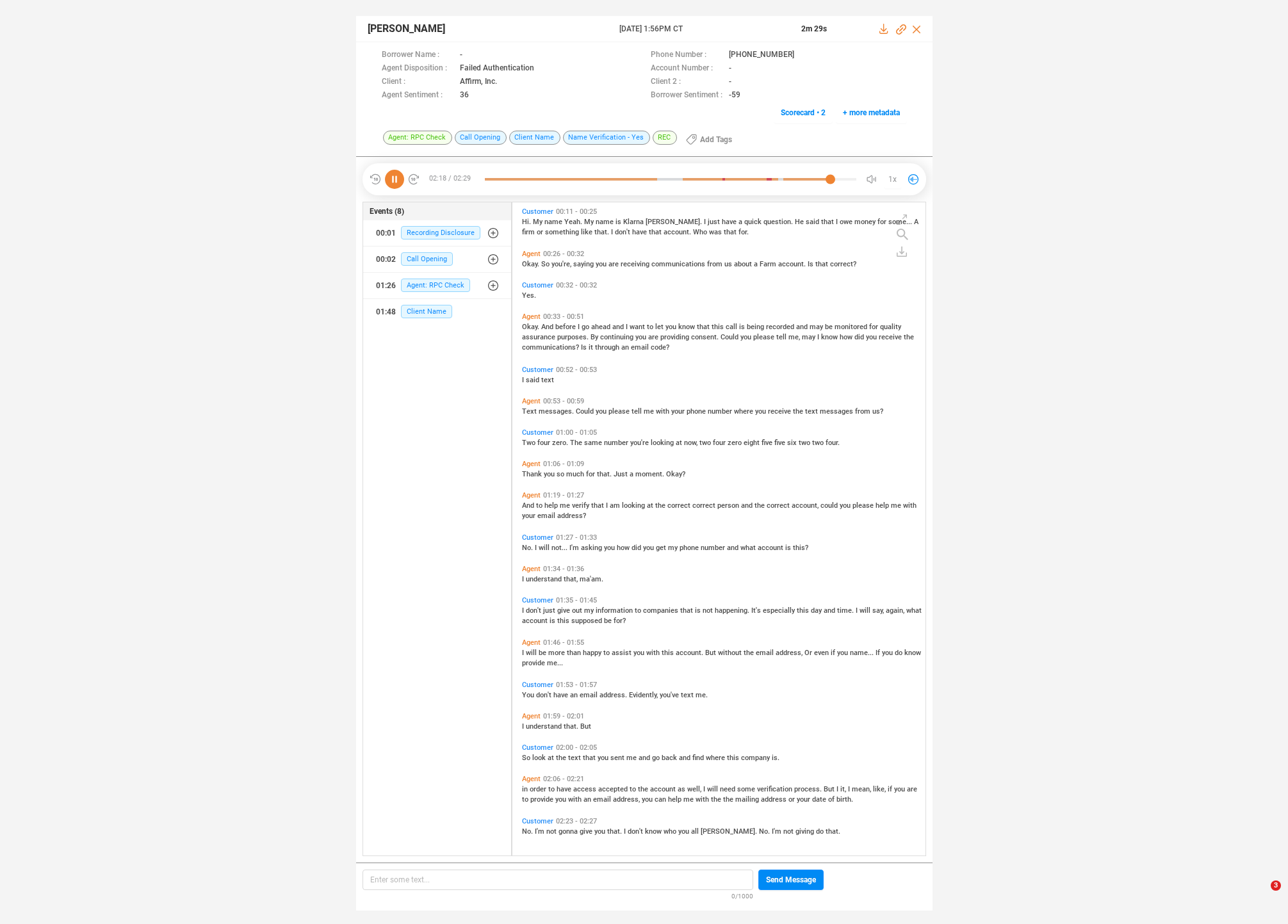
click at [797, 795] on span "your" at bounding box center [804, 799] width 15 height 8
click at [540, 829] on span "I'm" at bounding box center [541, 831] width 11 height 8
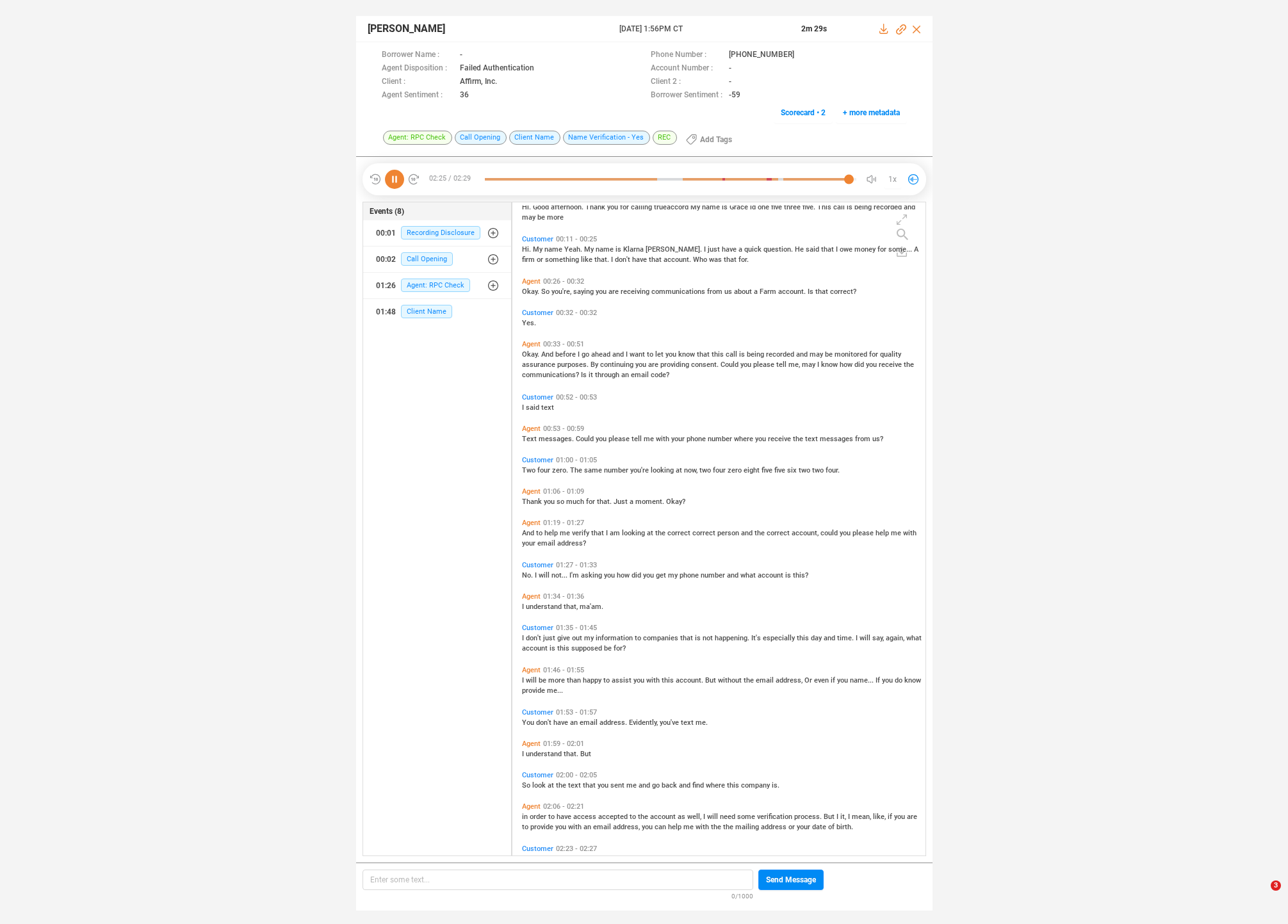
scroll to position [0, 0]
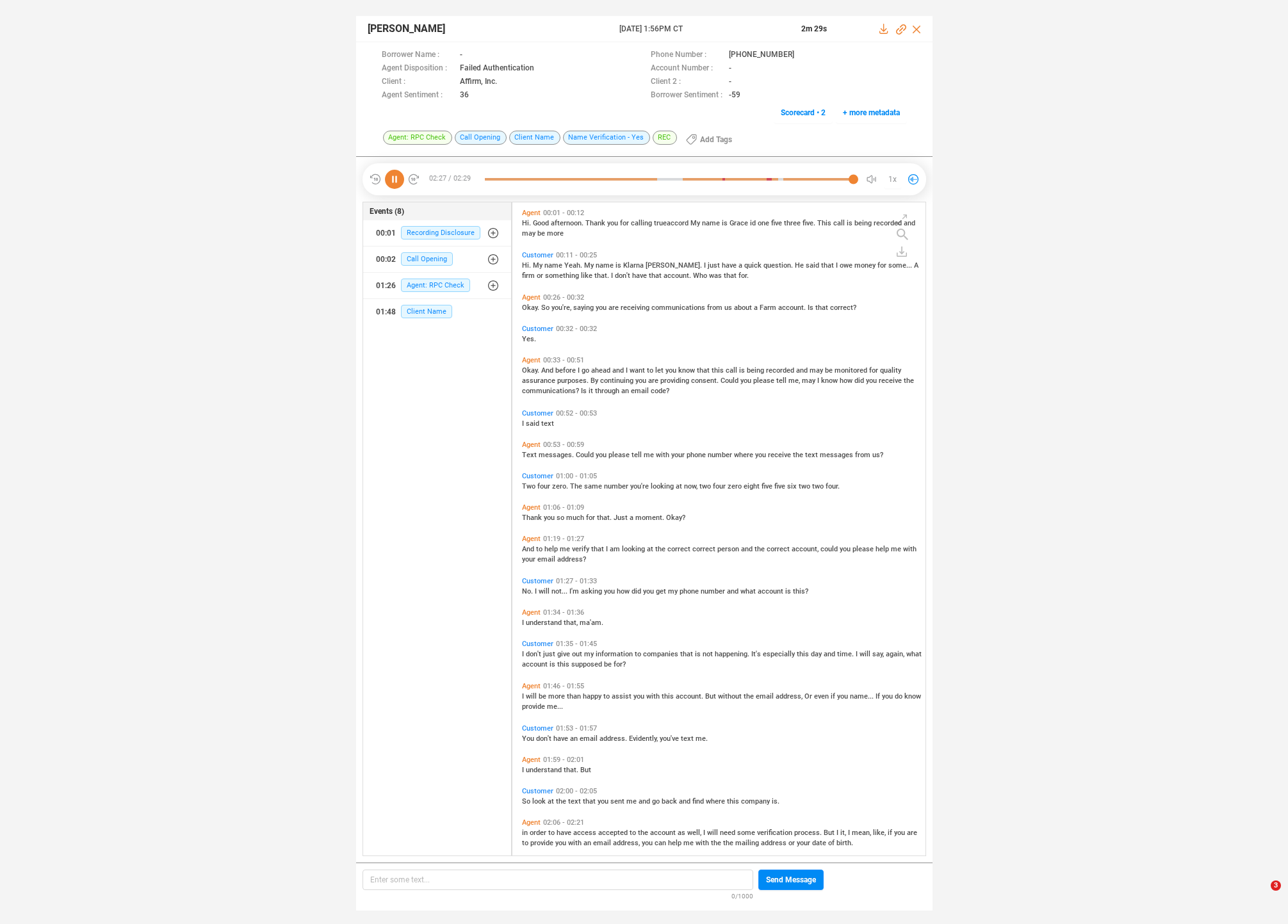
click at [581, 309] on span "saying" at bounding box center [585, 307] width 22 height 8
click at [563, 369] on span "before" at bounding box center [566, 370] width 22 height 8
click at [566, 379] on span "purposes." at bounding box center [574, 380] width 34 height 8
click at [392, 185] on icon at bounding box center [395, 179] width 19 height 19
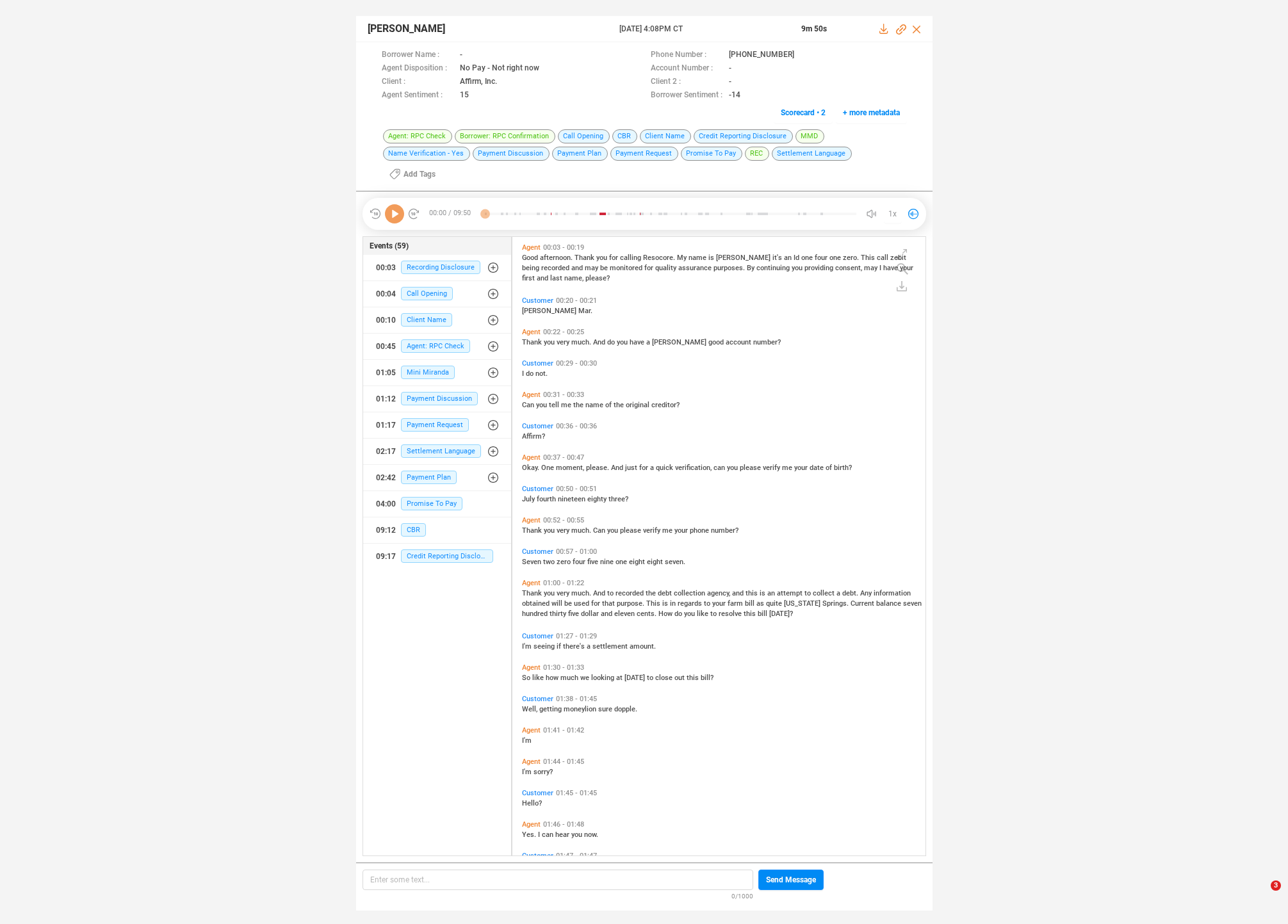
scroll to position [633, 407]
click at [606, 338] on span "And" at bounding box center [601, 342] width 14 height 8
click at [559, 401] on span "tell" at bounding box center [554, 405] width 12 height 8
click at [552, 464] on span "One" at bounding box center [549, 468] width 14 height 8
click at [550, 589] on span "you" at bounding box center [550, 593] width 13 height 8
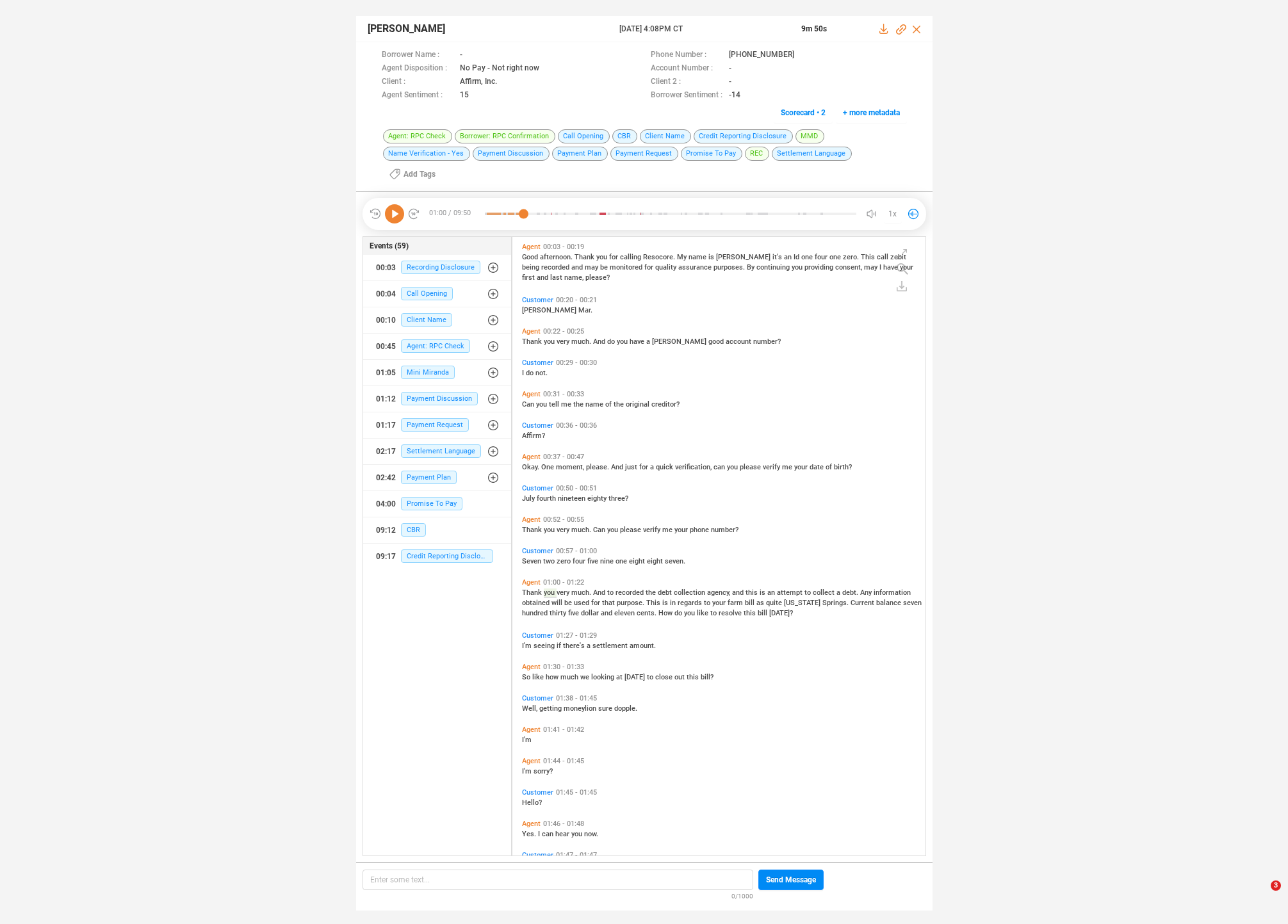
scroll to position [0, 0]
click at [396, 204] on icon at bounding box center [395, 214] width 19 height 19
click at [548, 642] on span "seeing" at bounding box center [545, 646] width 23 height 8
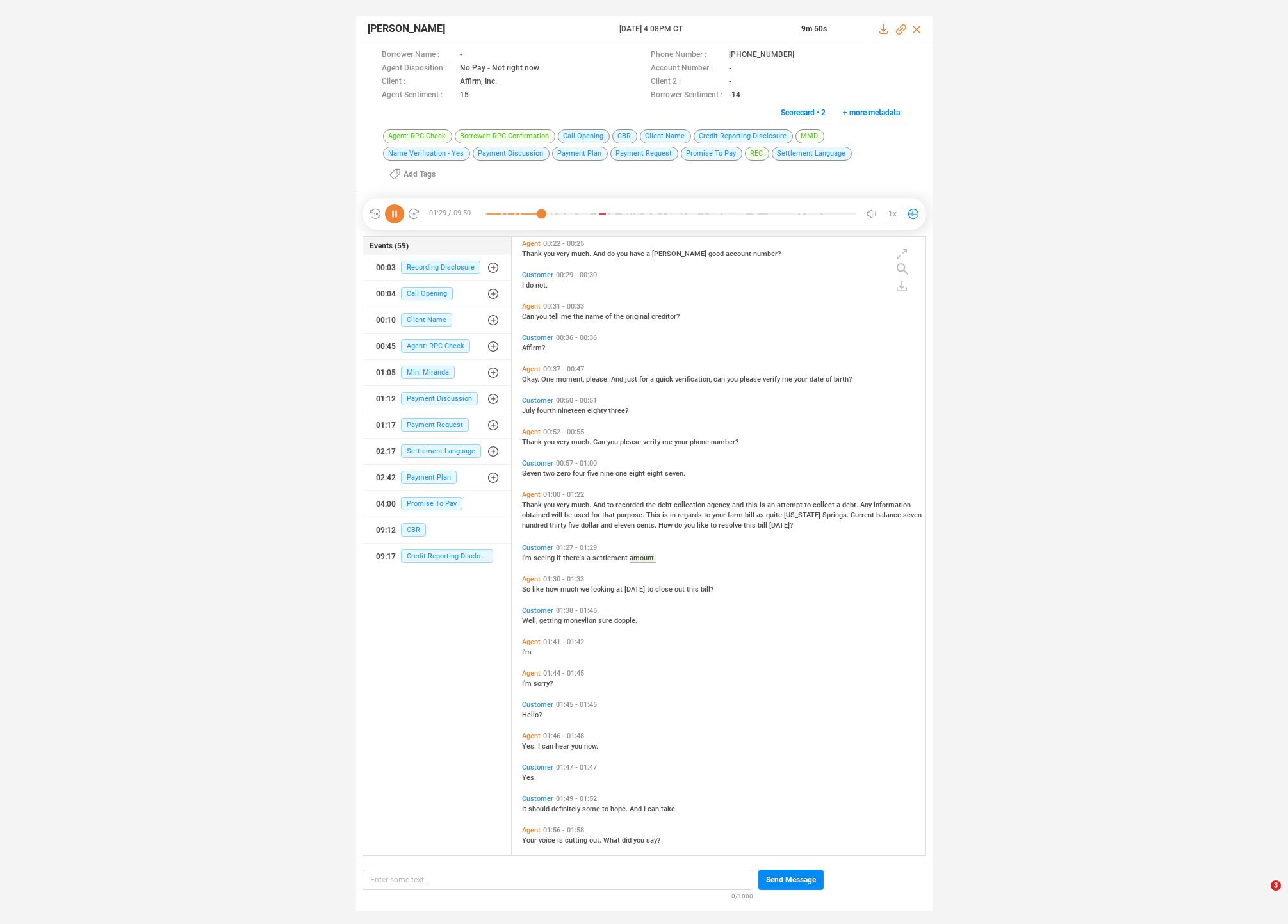
click at [552, 617] on span "getting" at bounding box center [551, 621] width 24 height 8
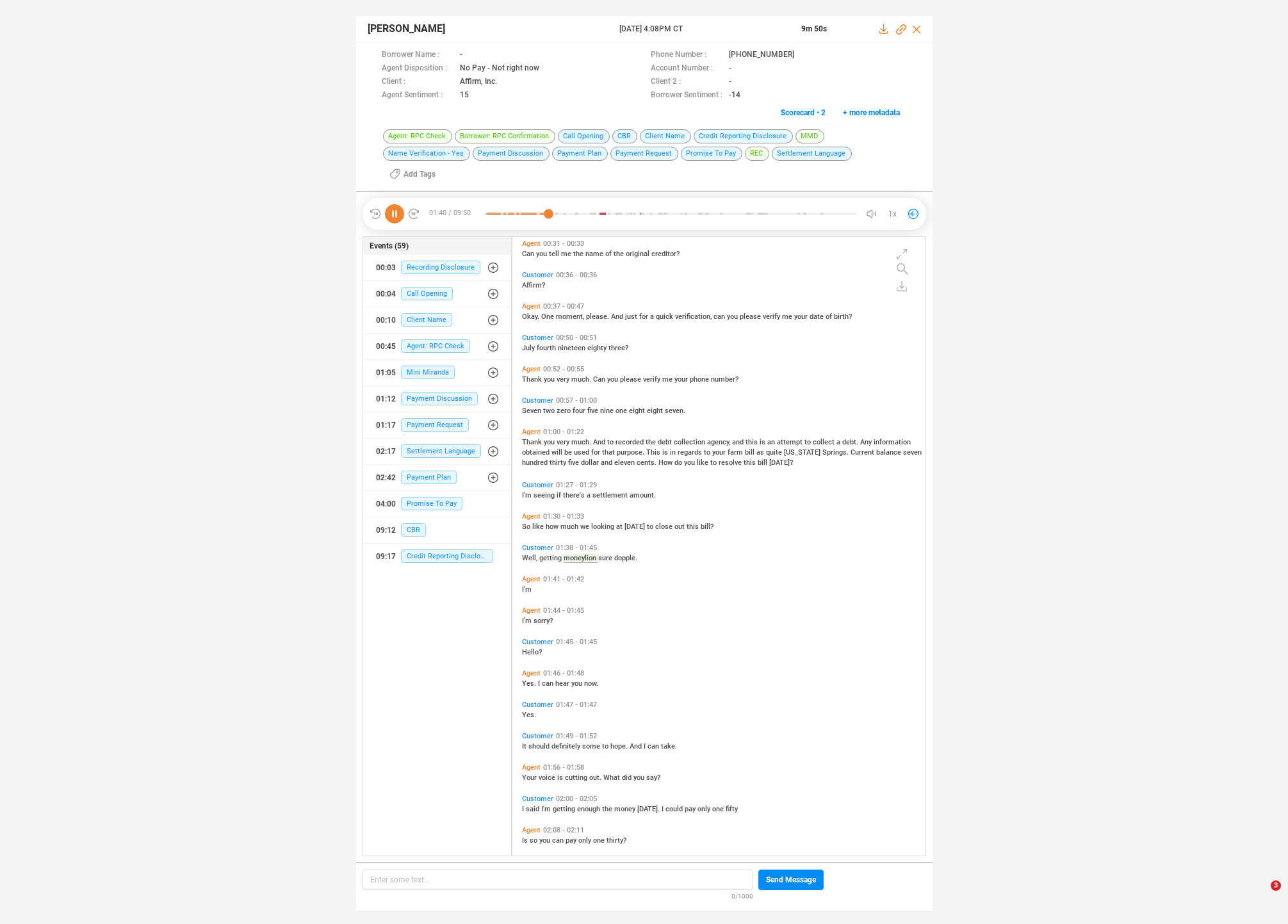
click at [544, 680] on span "can" at bounding box center [549, 684] width 14 height 8
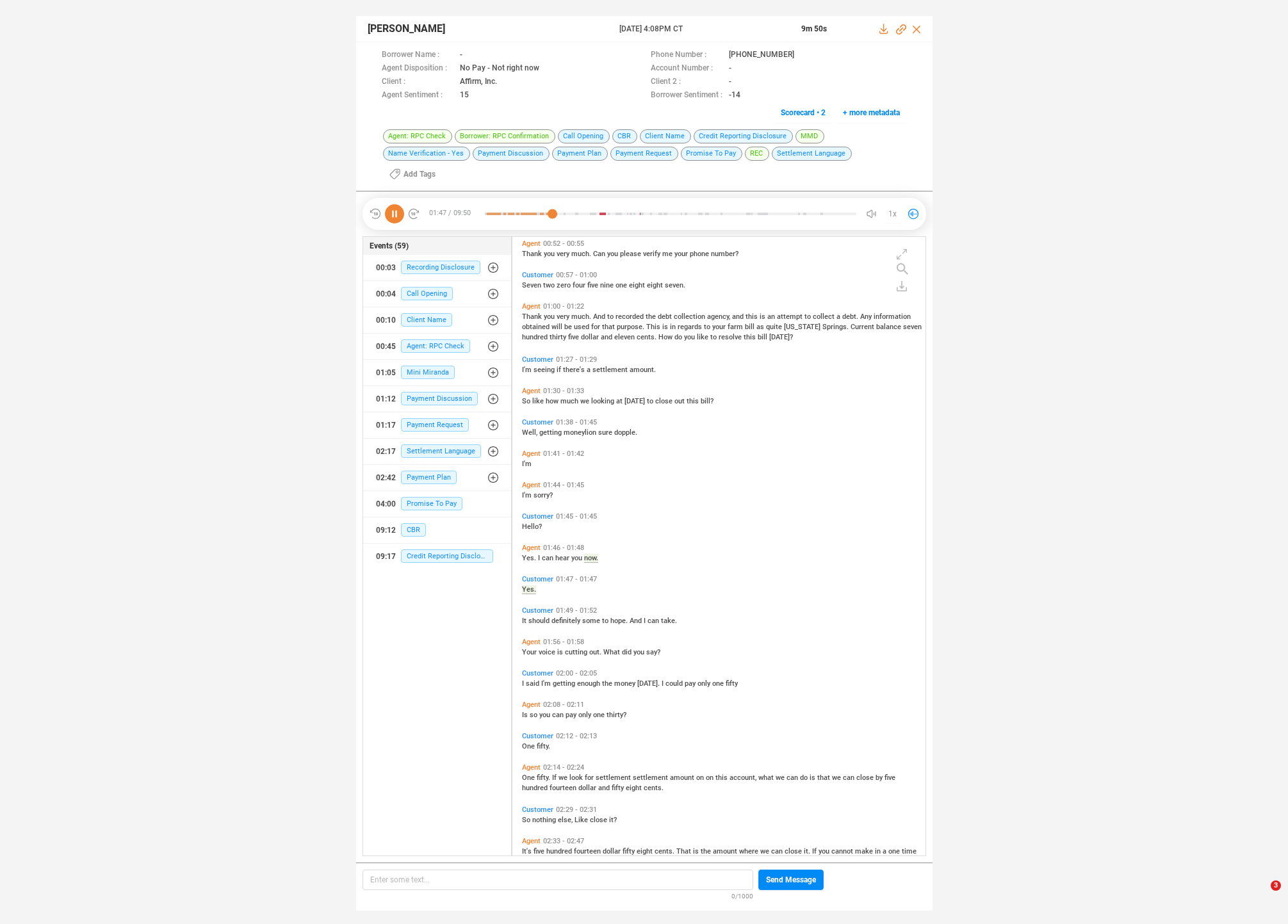
scroll to position [276, 0]
click at [545, 773] on span "fifty." at bounding box center [544, 777] width 15 height 8
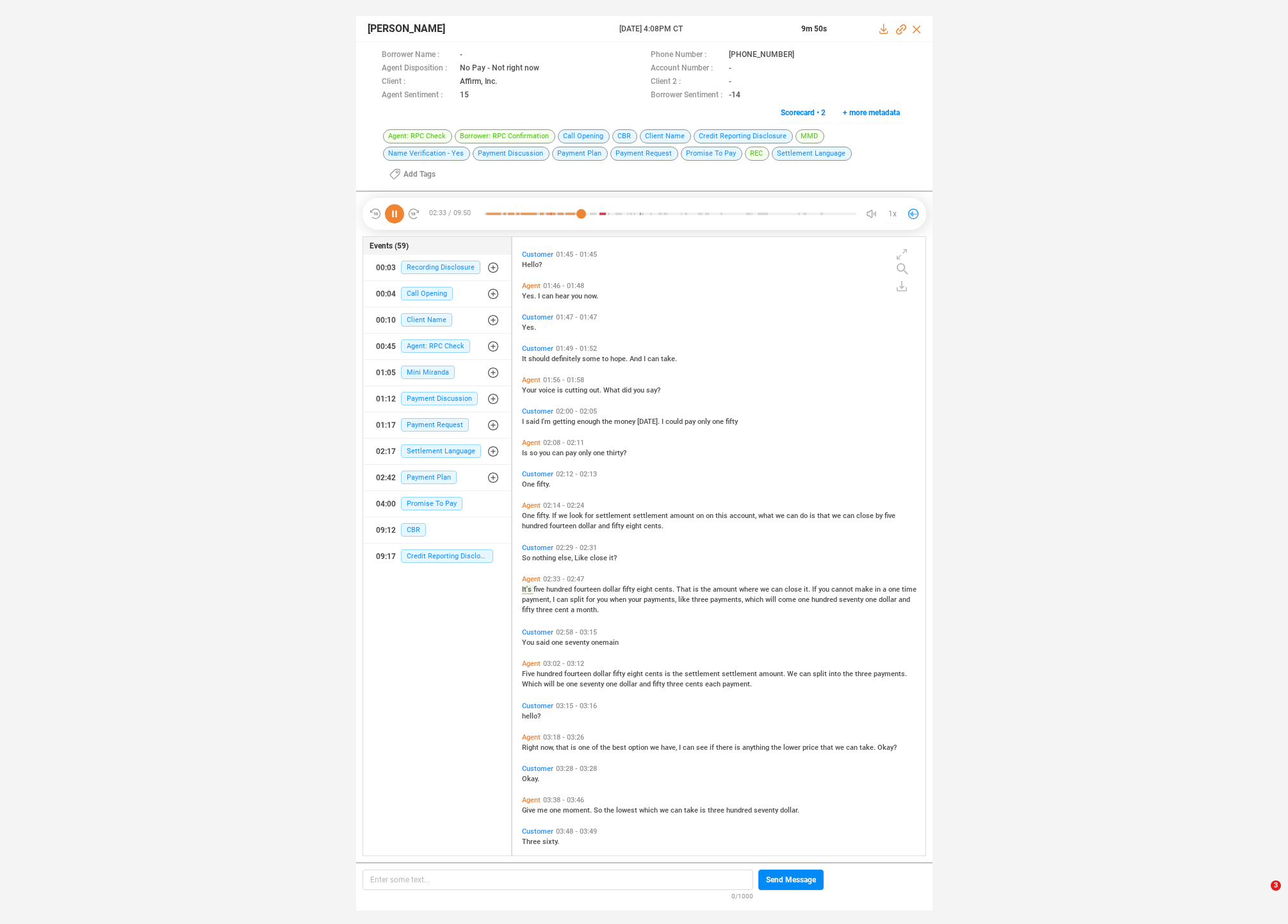
scroll to position [581, 0]
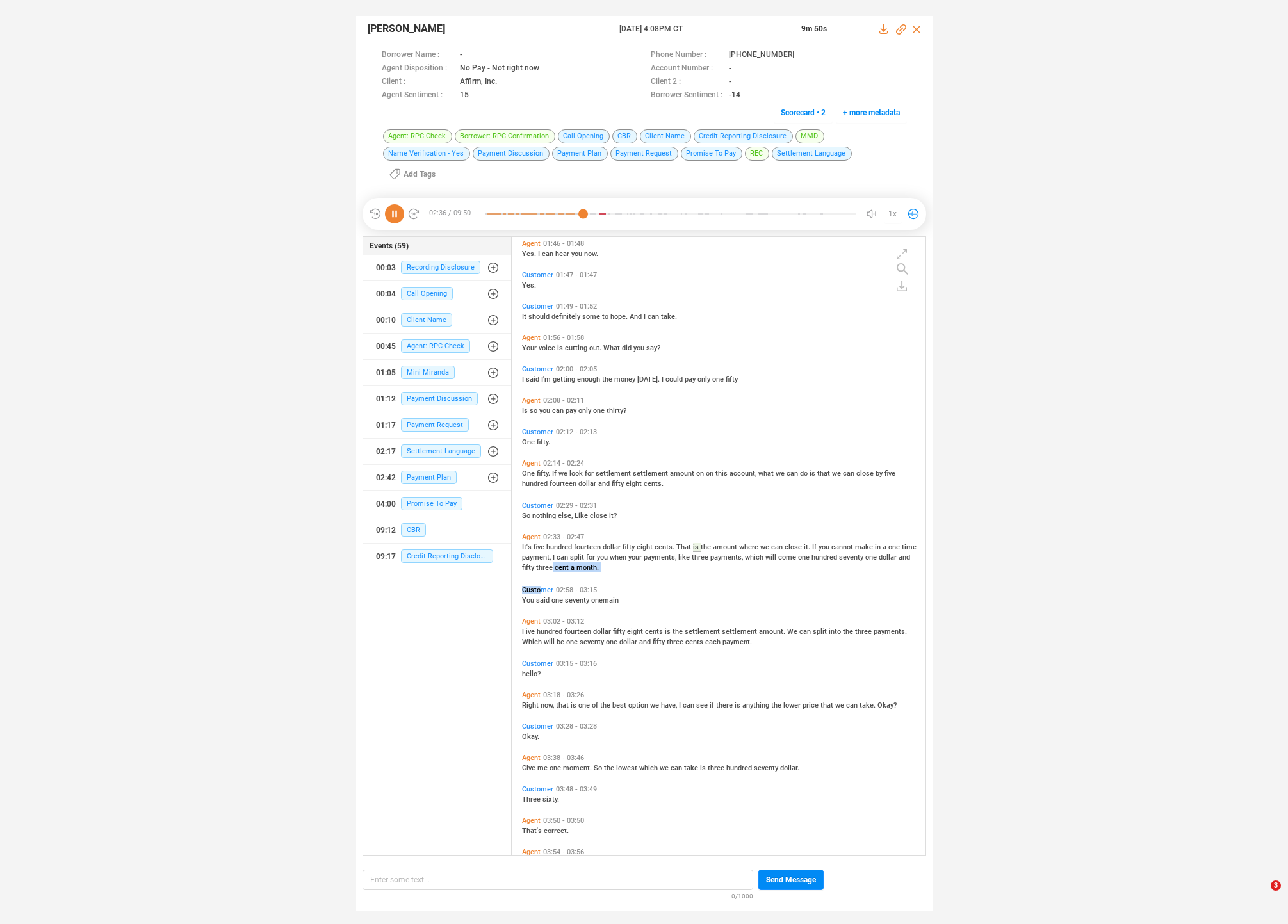
drag, startPoint x: 542, startPoint y: 571, endPoint x: 552, endPoint y: 549, distance: 24.2
click at [552, 549] on div "Customer 01:45 - 01:45 Hello? Agent 01:46 - 01:48 Yes. I can hear you now. Cust…" at bounding box center [722, 651] width 407 height 1983
click at [578, 553] on span "split" at bounding box center [578, 557] width 16 height 8
click at [560, 564] on span "cent" at bounding box center [563, 568] width 16 height 8
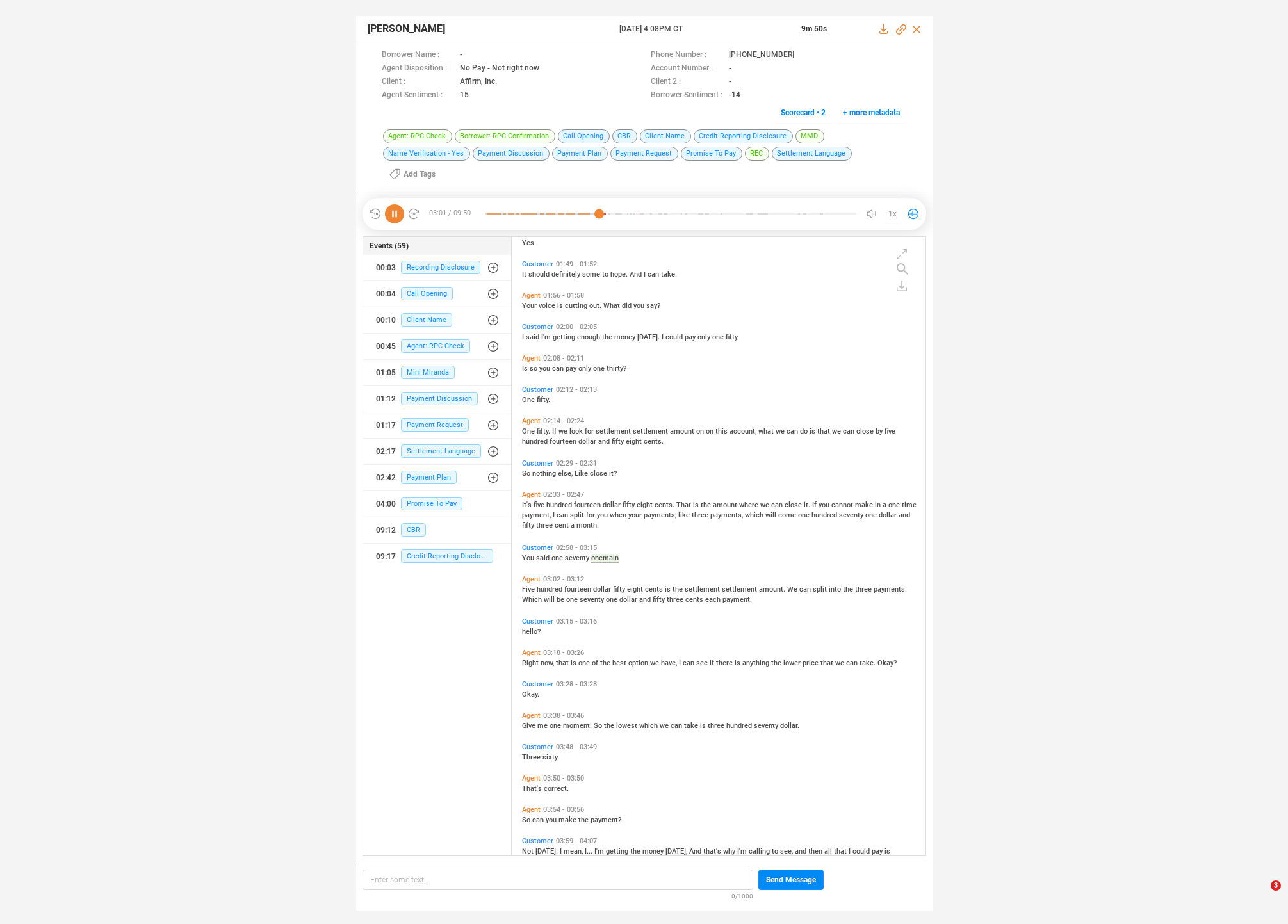
click at [534, 585] on span "Five" at bounding box center [529, 589] width 14 height 8
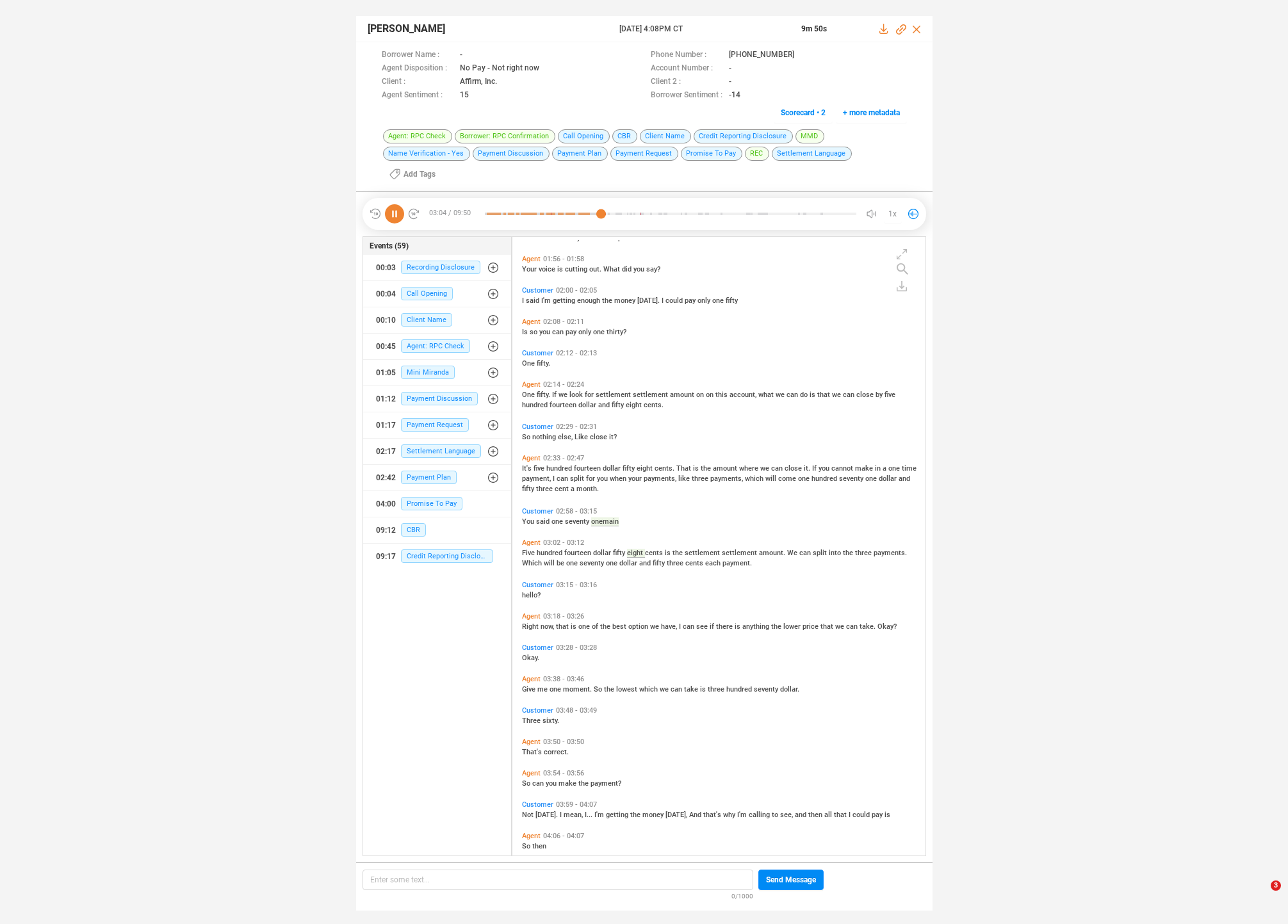
click at [539, 464] on span "five" at bounding box center [540, 468] width 13 height 8
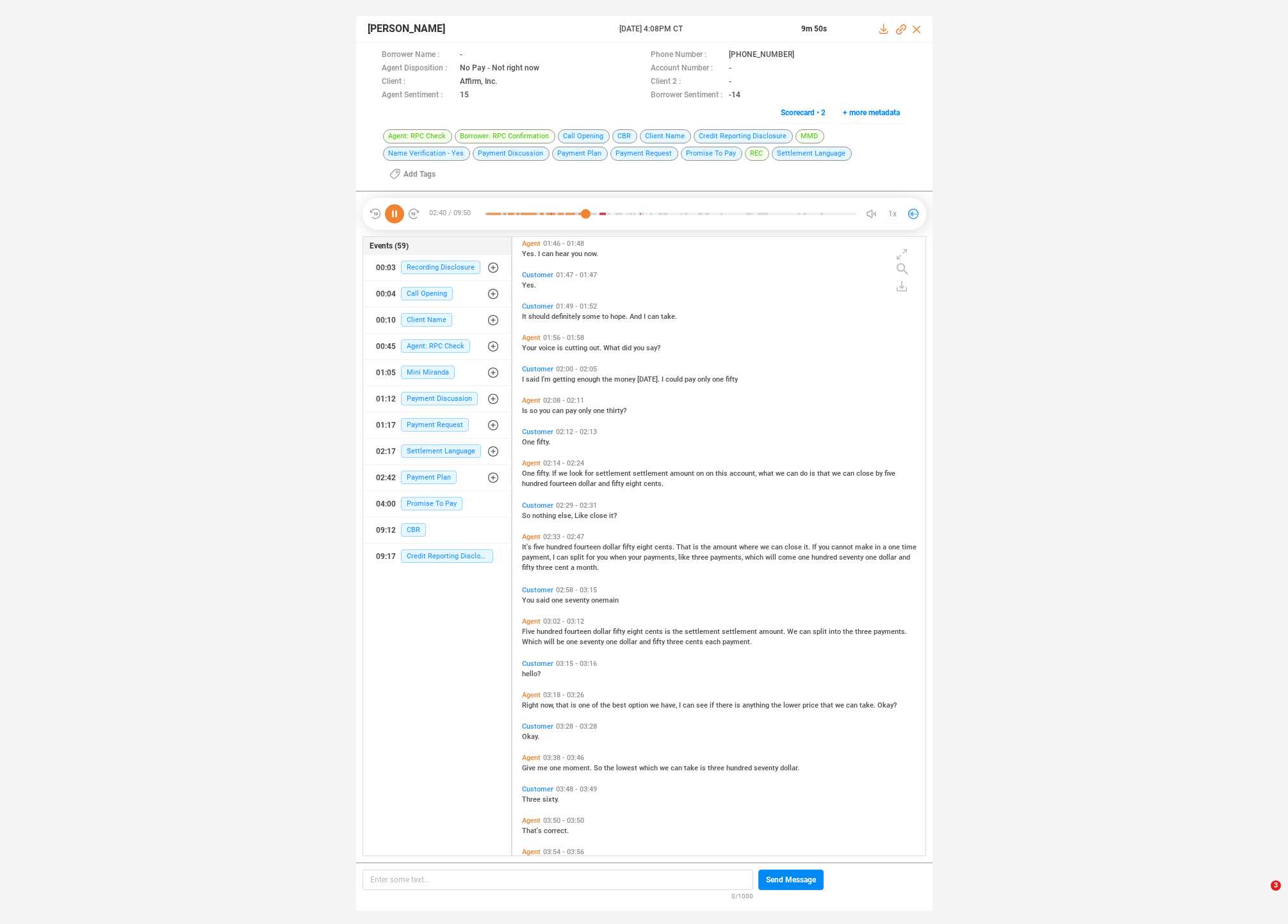
click at [565, 628] on span "fourteen" at bounding box center [579, 632] width 29 height 8
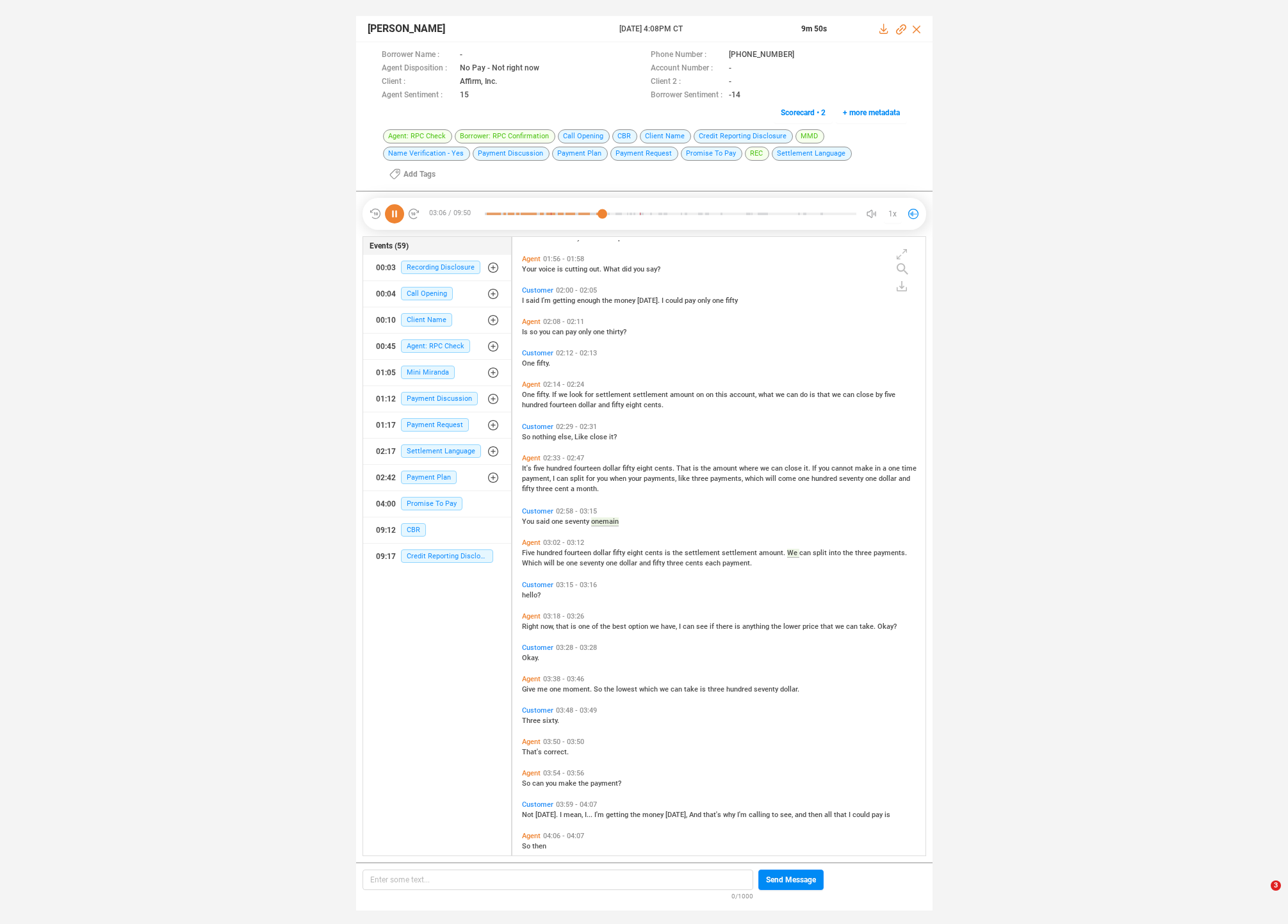
click at [542, 622] on span "now," at bounding box center [548, 626] width 15 height 8
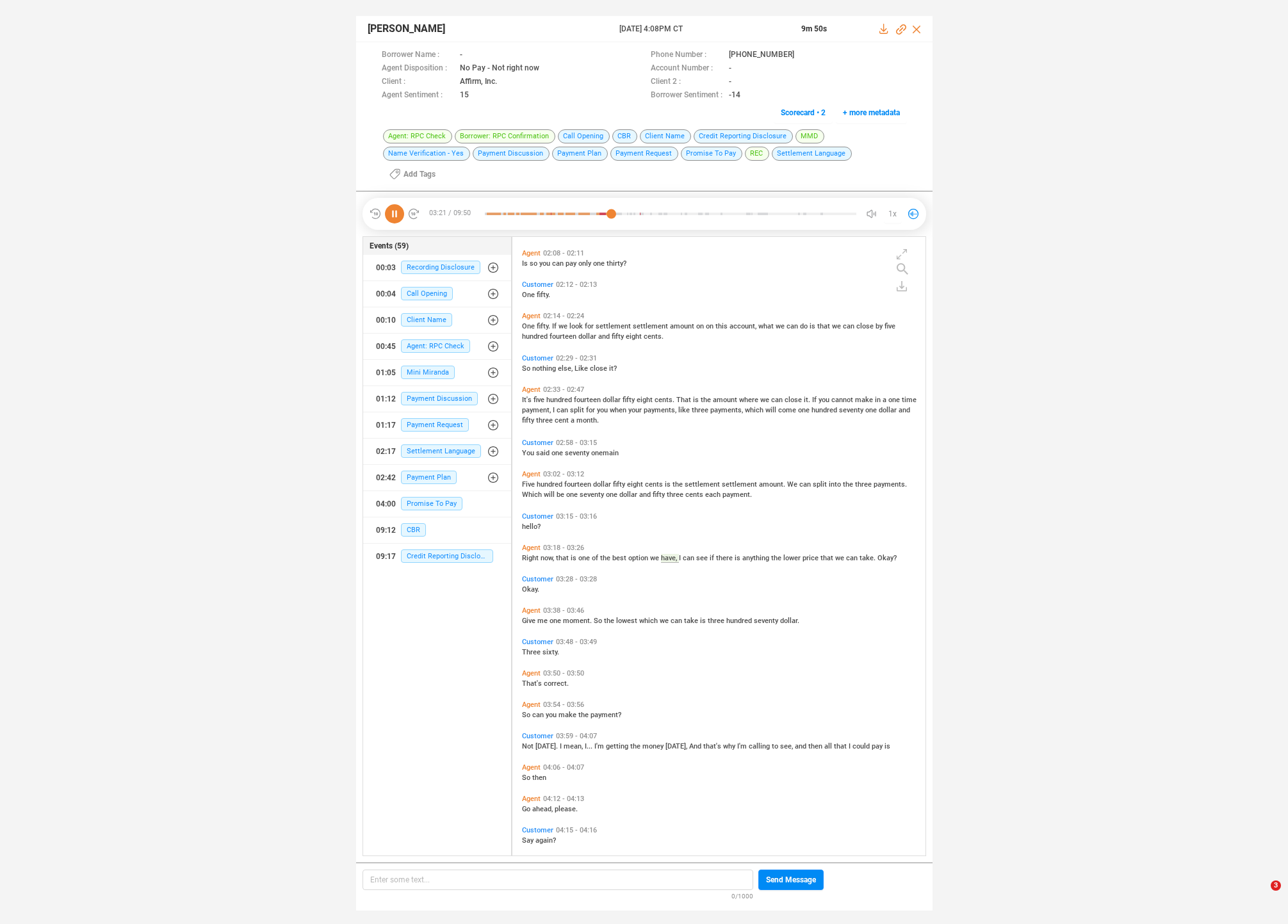
click at [548, 617] on span "me" at bounding box center [543, 621] width 12 height 8
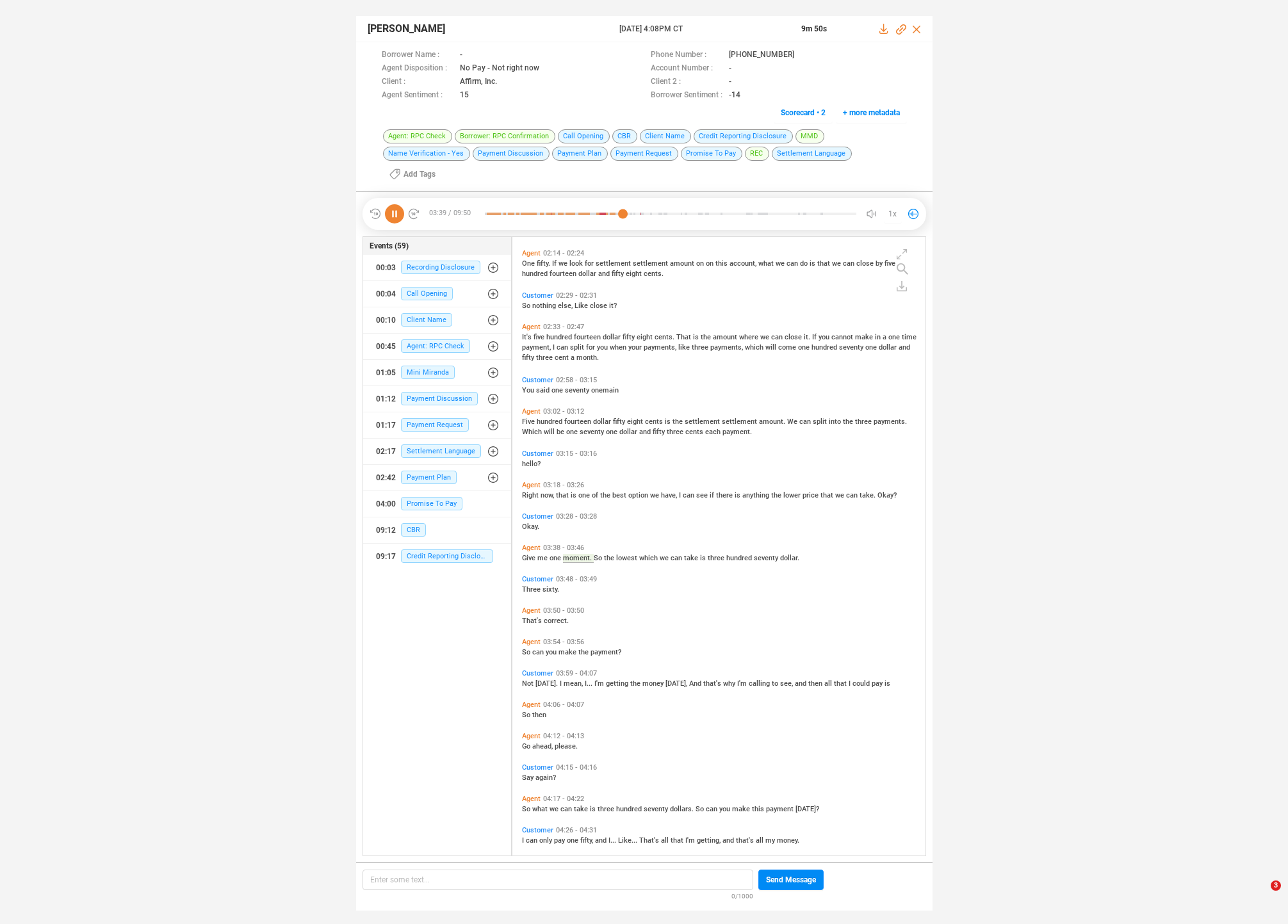
click at [548, 617] on span "correct." at bounding box center [556, 621] width 25 height 8
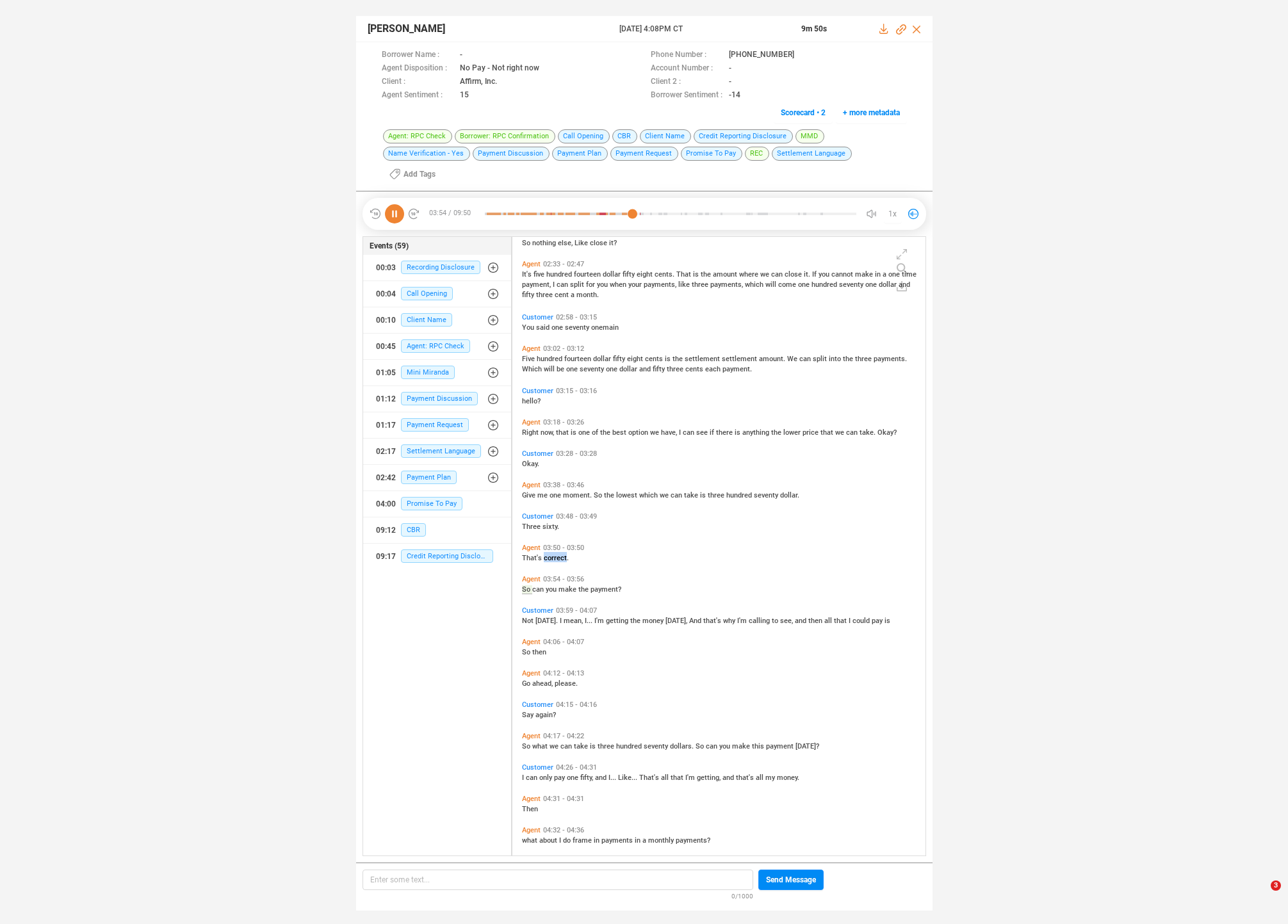
scroll to position [885, 0]
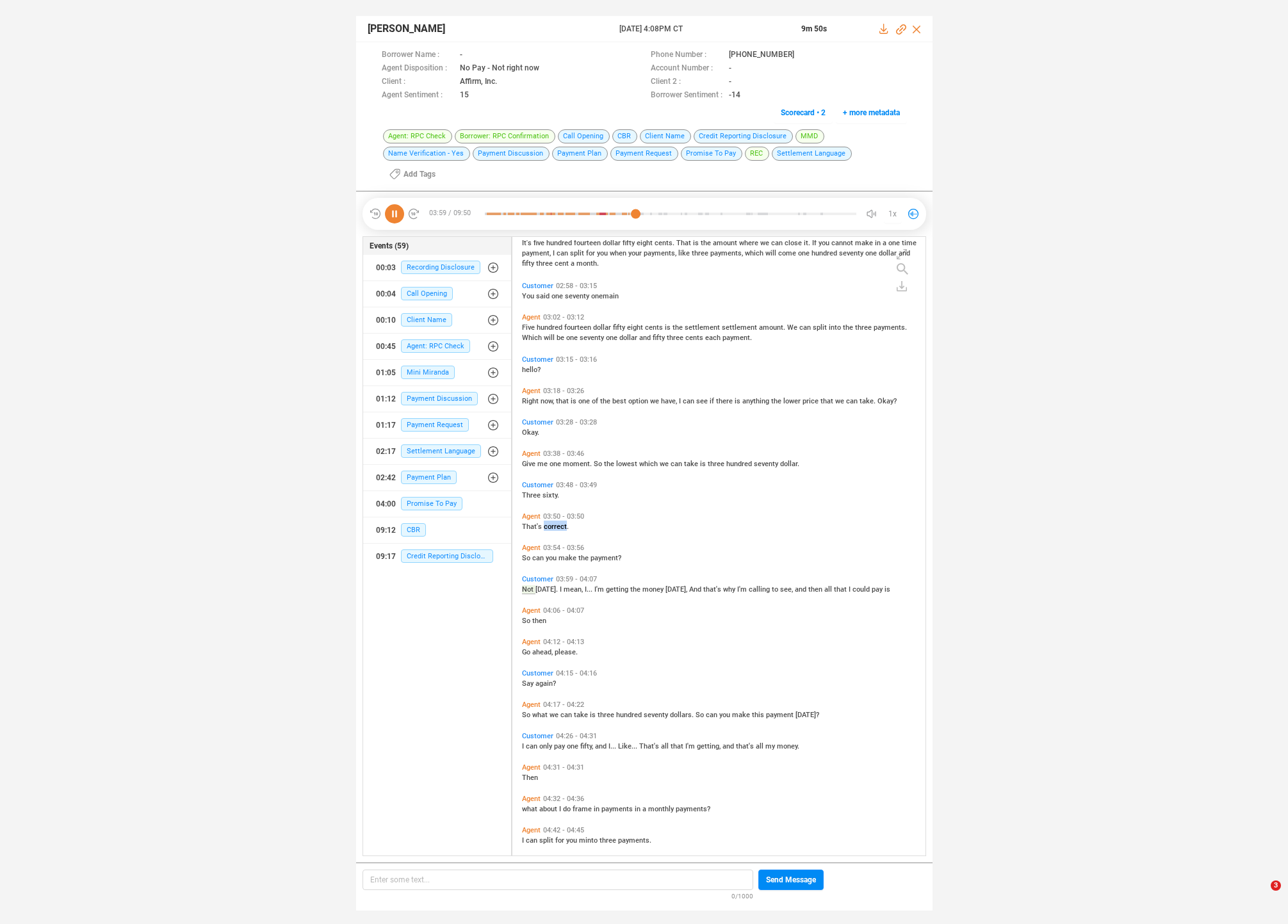
click at [561, 615] on div "So then" at bounding box center [722, 620] width 400 height 10
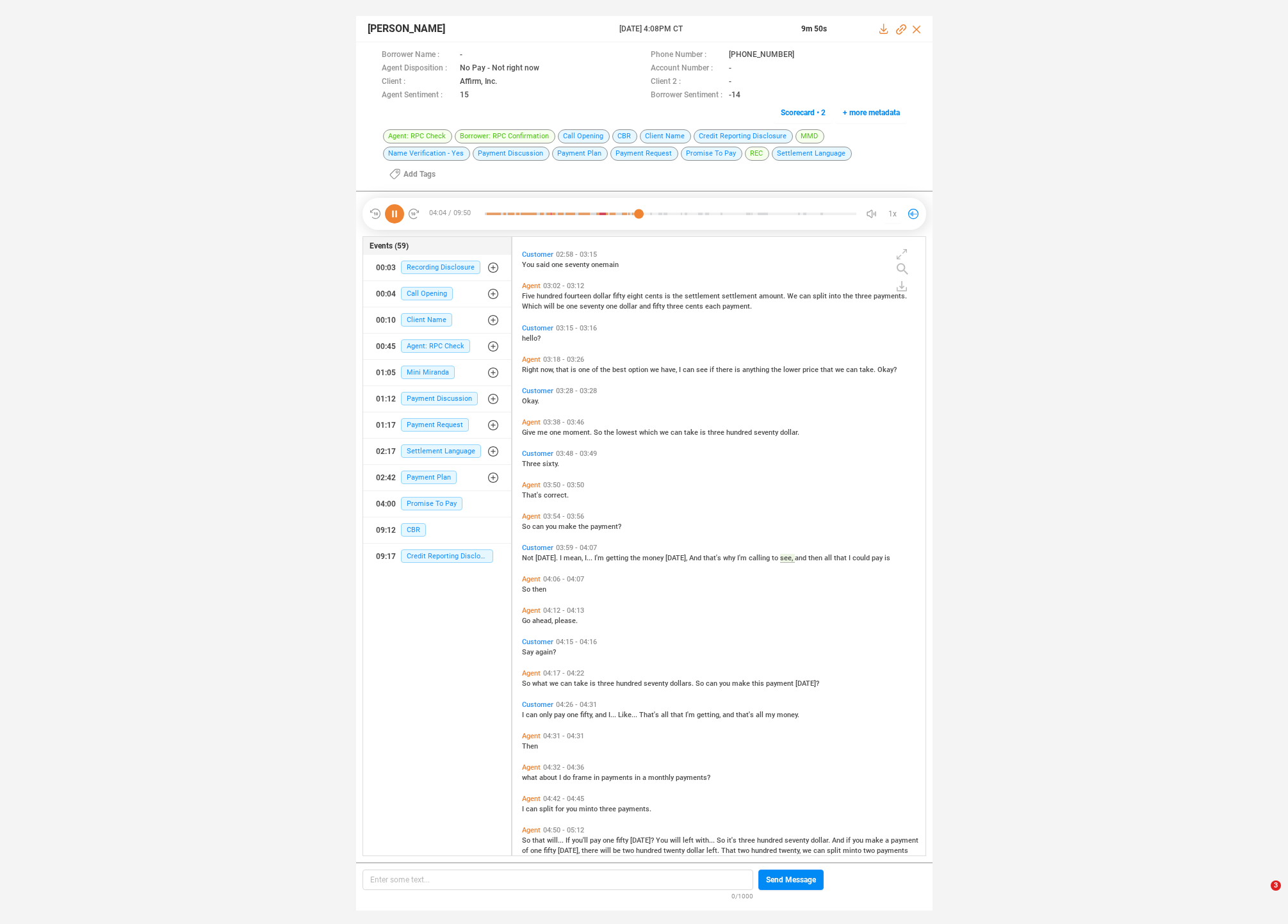
click at [539, 615] on div "Go ahead, please." at bounding box center [722, 620] width 400 height 10
click at [539, 617] on span "ahead," at bounding box center [544, 621] width 22 height 8
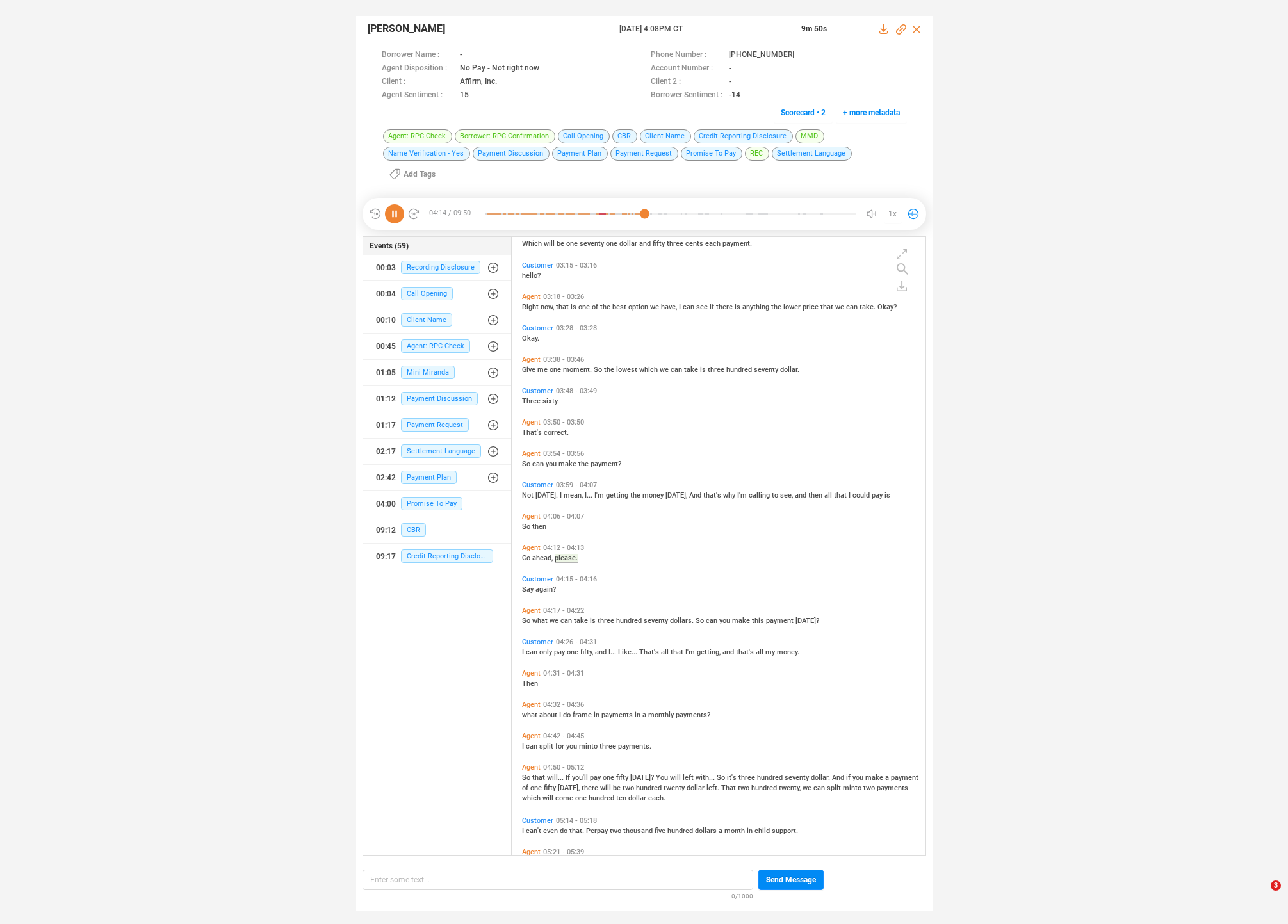
click at [539, 617] on span "what" at bounding box center [541, 621] width 18 height 8
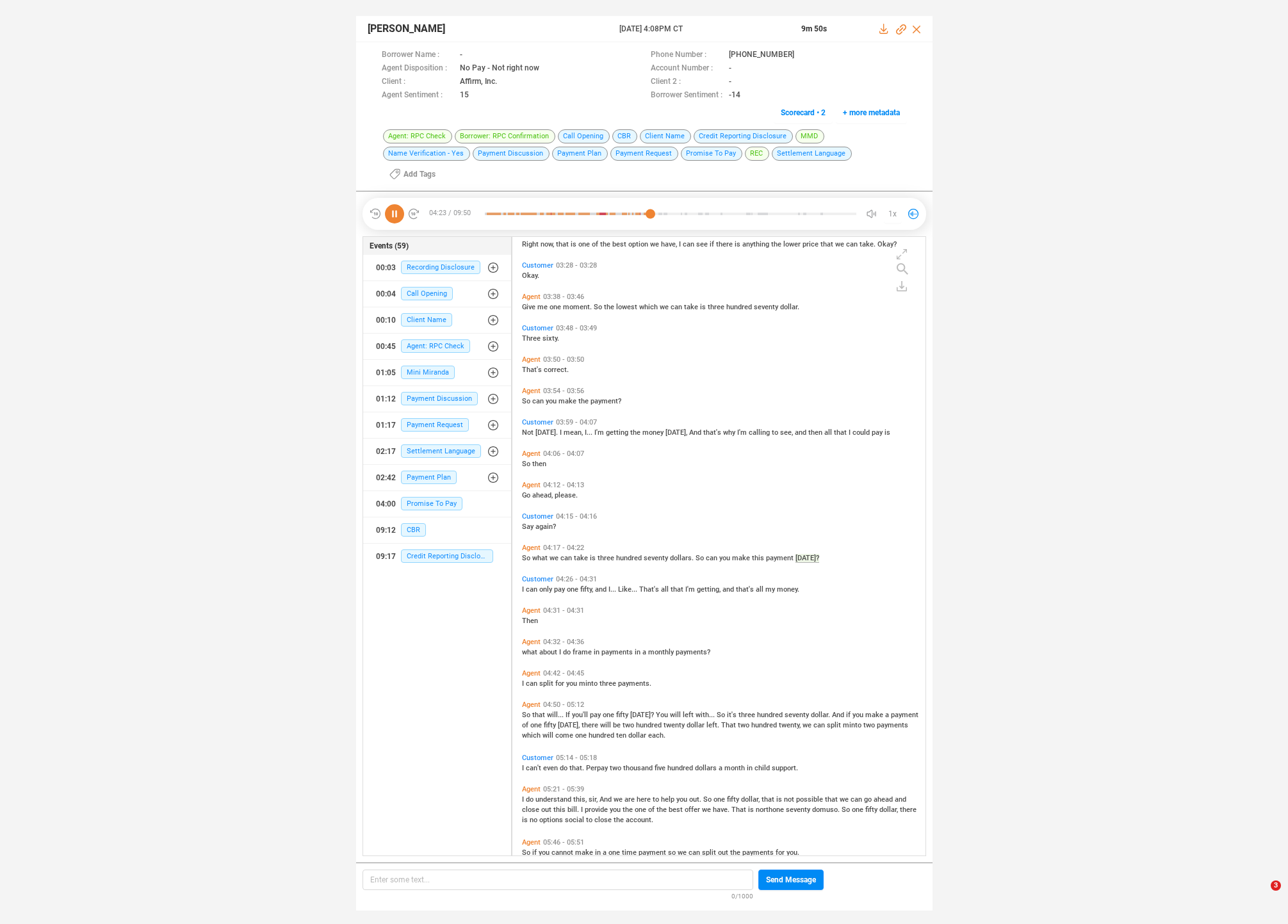
click at [545, 585] on span "only" at bounding box center [546, 589] width 14 height 8
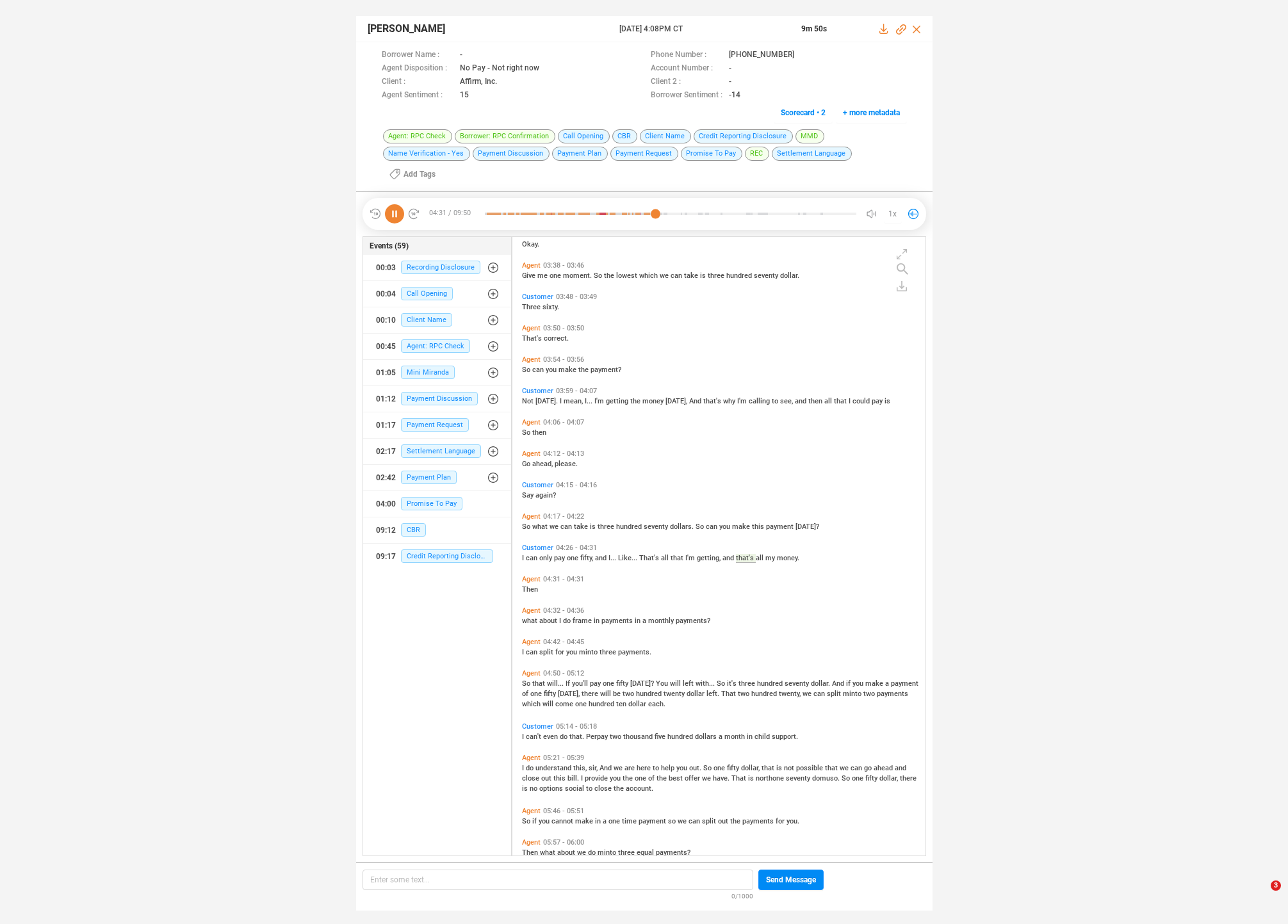
click at [529, 617] on span "what" at bounding box center [531, 621] width 18 height 8
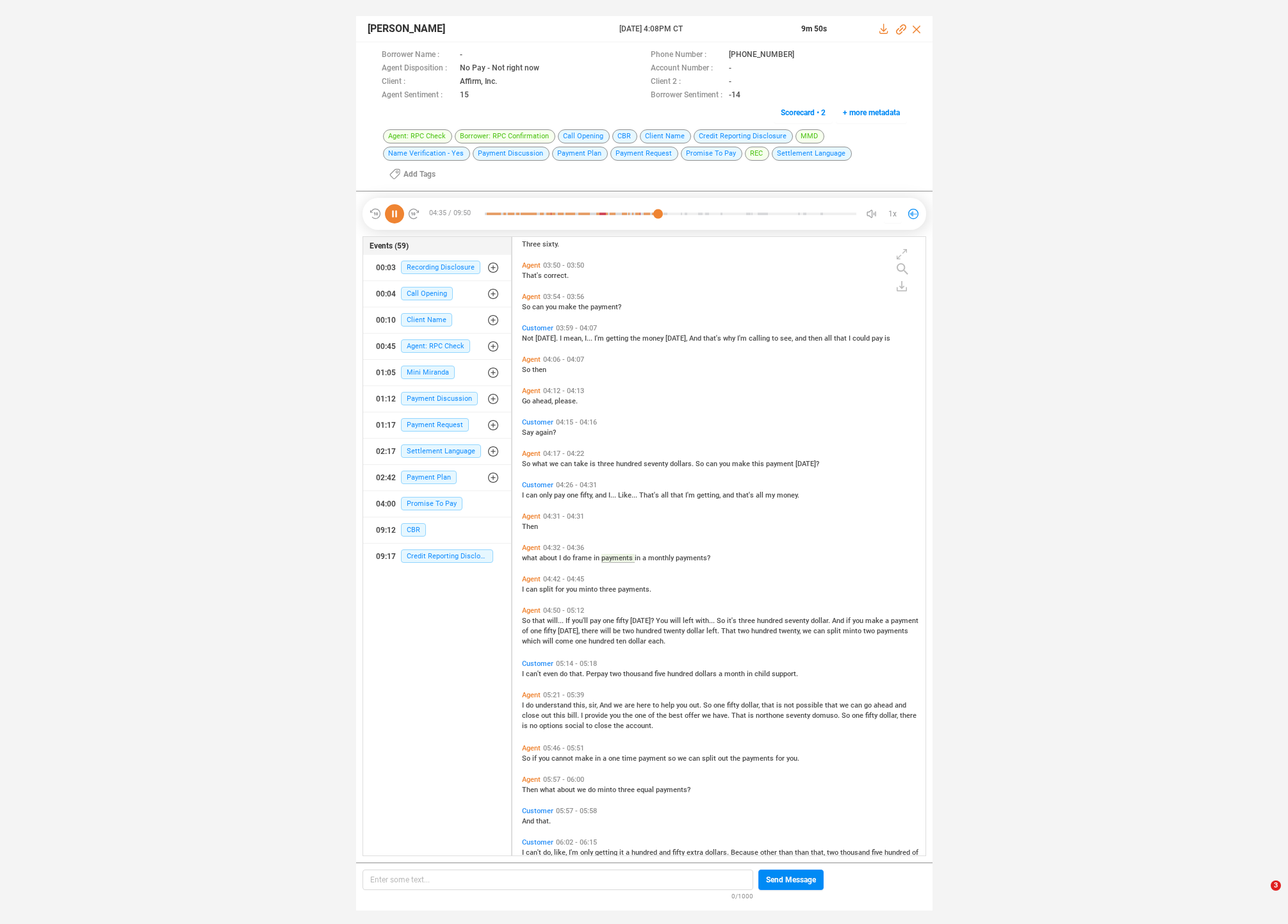
click at [542, 585] on span "split" at bounding box center [547, 589] width 16 height 8
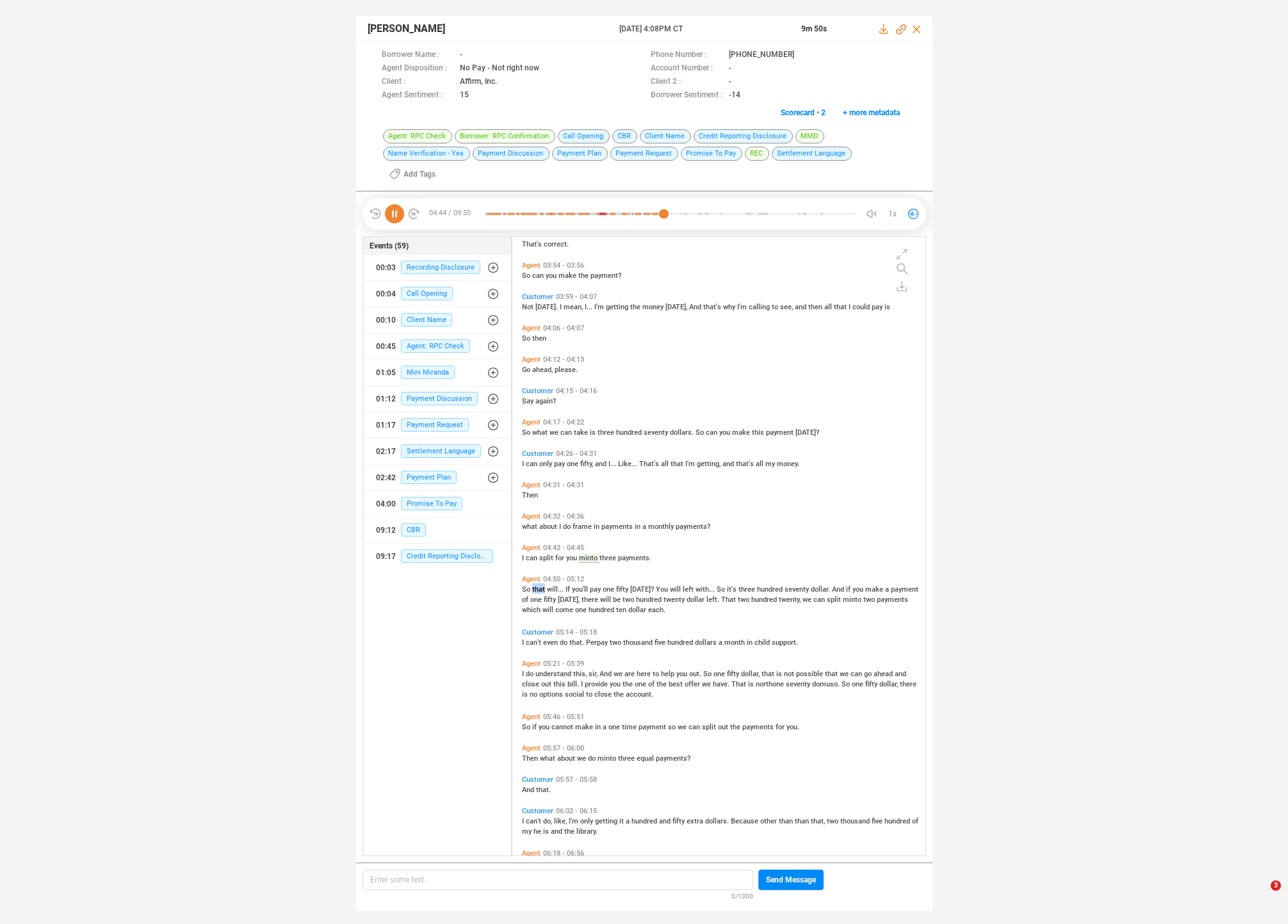
click at [542, 585] on span "that" at bounding box center [540, 589] width 14 height 8
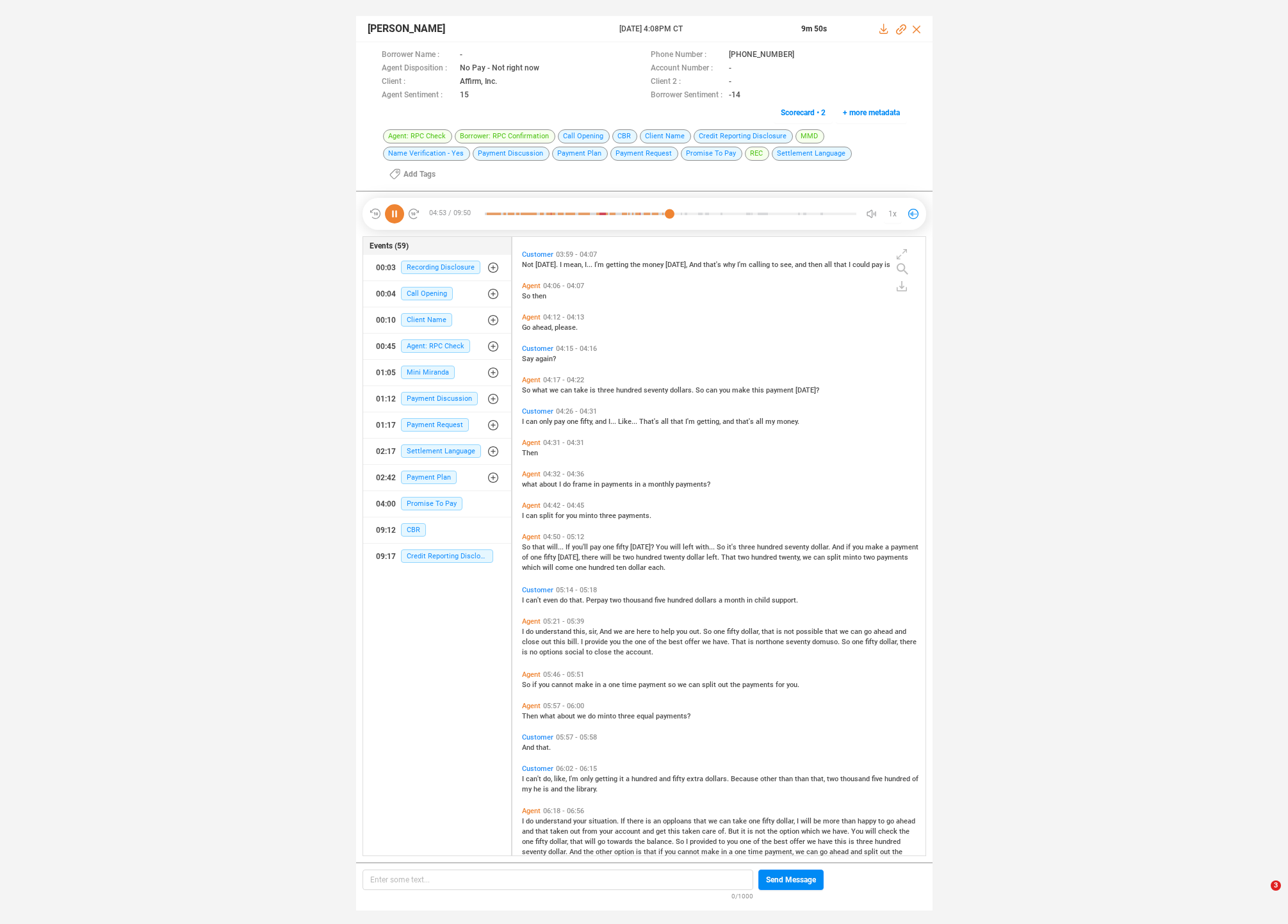
click at [558, 553] on span "fifty" at bounding box center [551, 557] width 14 height 8
click at [545, 628] on span "understand" at bounding box center [554, 632] width 38 height 8
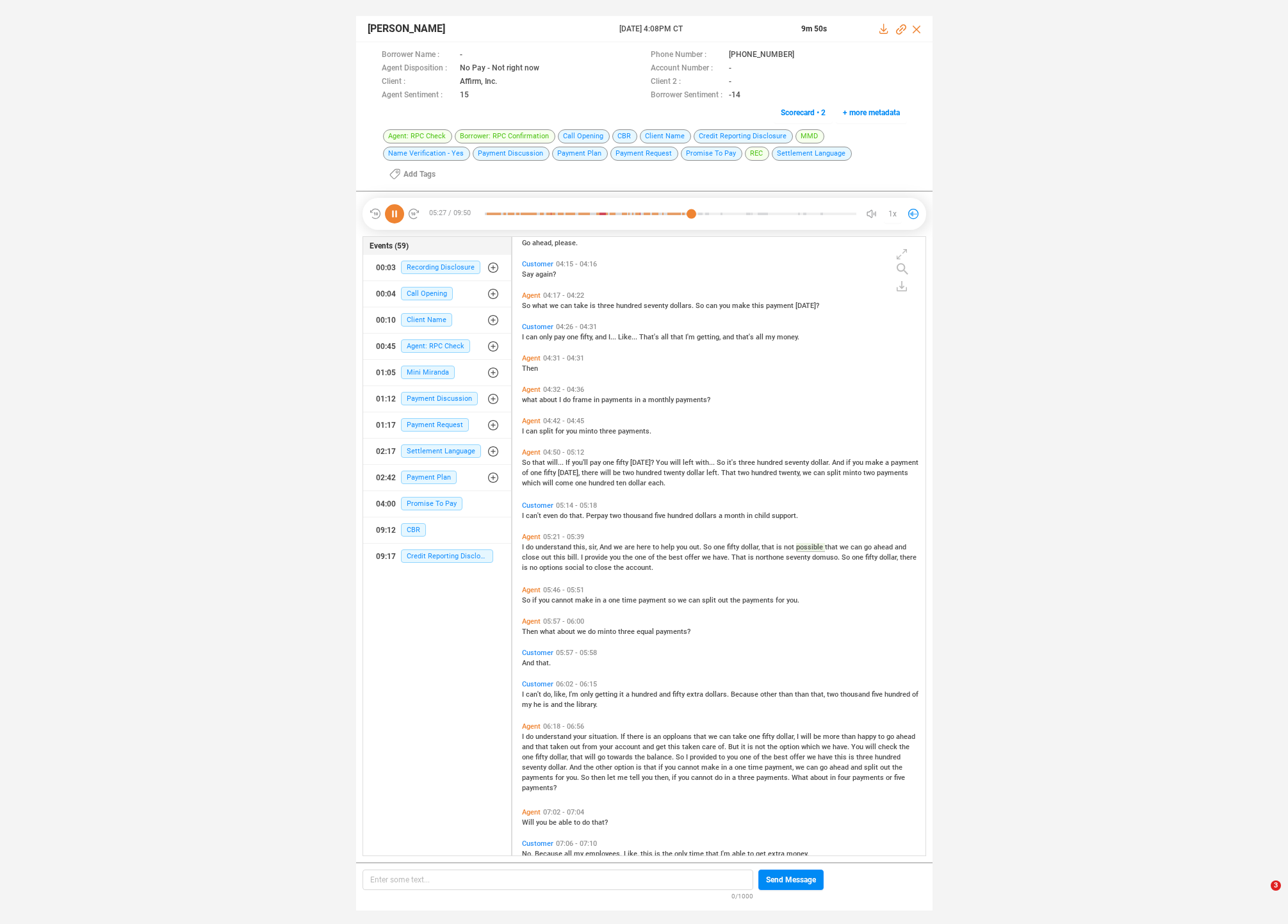
click at [603, 553] on span "provide" at bounding box center [597, 557] width 25 height 8
drag, startPoint x: 600, startPoint y: 553, endPoint x: 592, endPoint y: 556, distance: 8.5
click at [593, 556] on div "Agent 05:21 - 05:39 I do understand this, sir, And we are here to help you out.…" at bounding box center [722, 552] width 407 height 46
click at [564, 597] on span "cannot" at bounding box center [564, 601] width 24 height 8
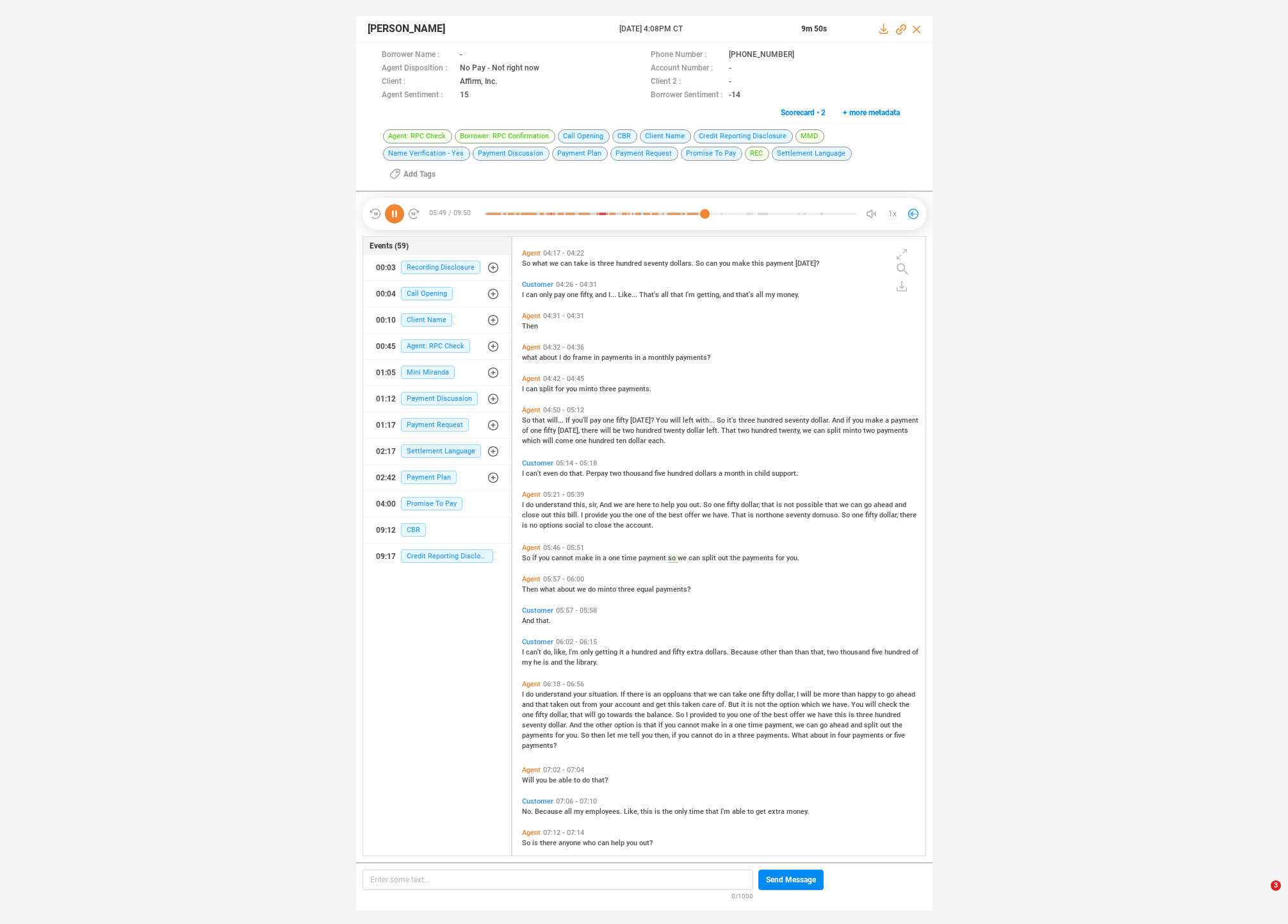
click at [554, 585] on span "what" at bounding box center [549, 589] width 18 height 8
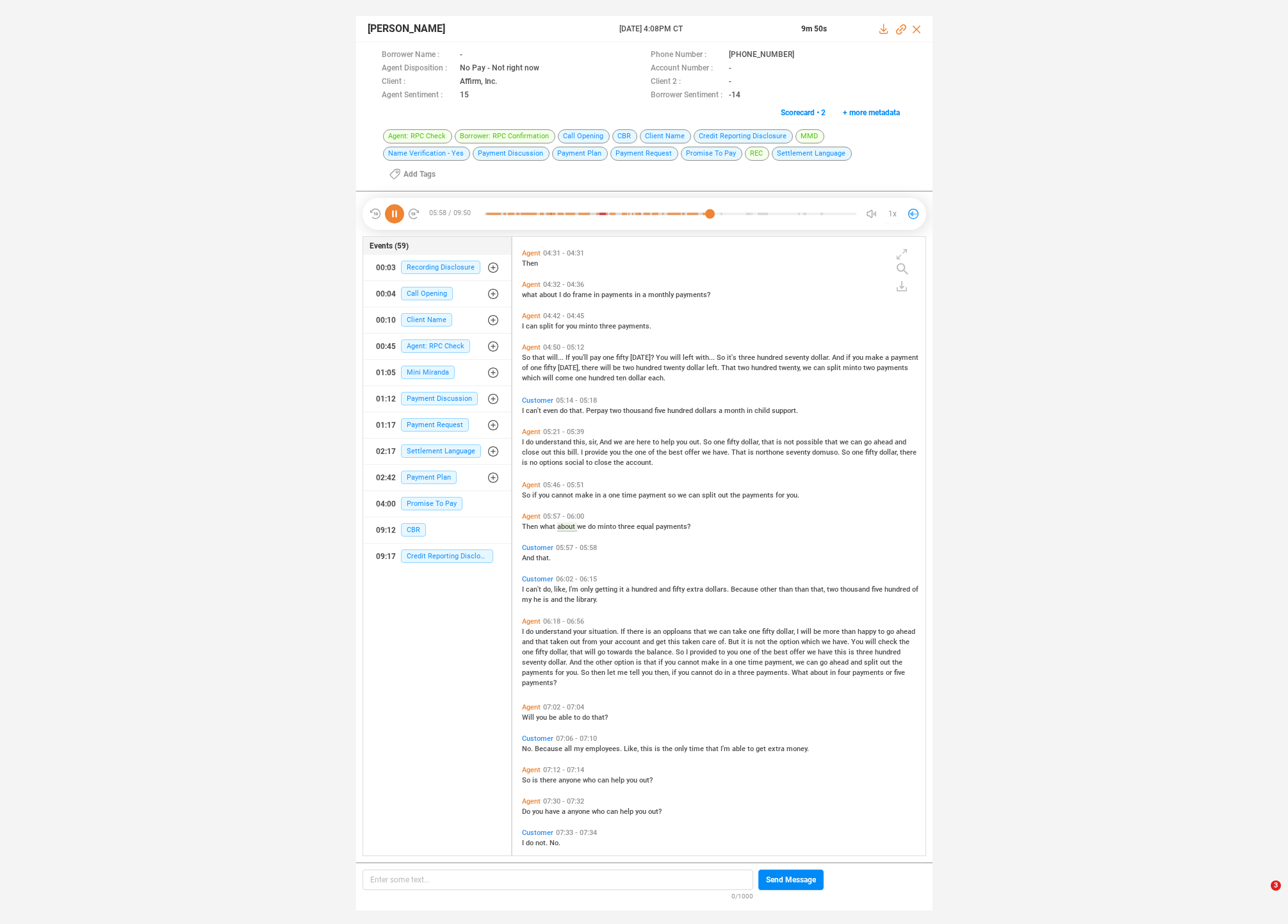
scroll to position [1368, 0]
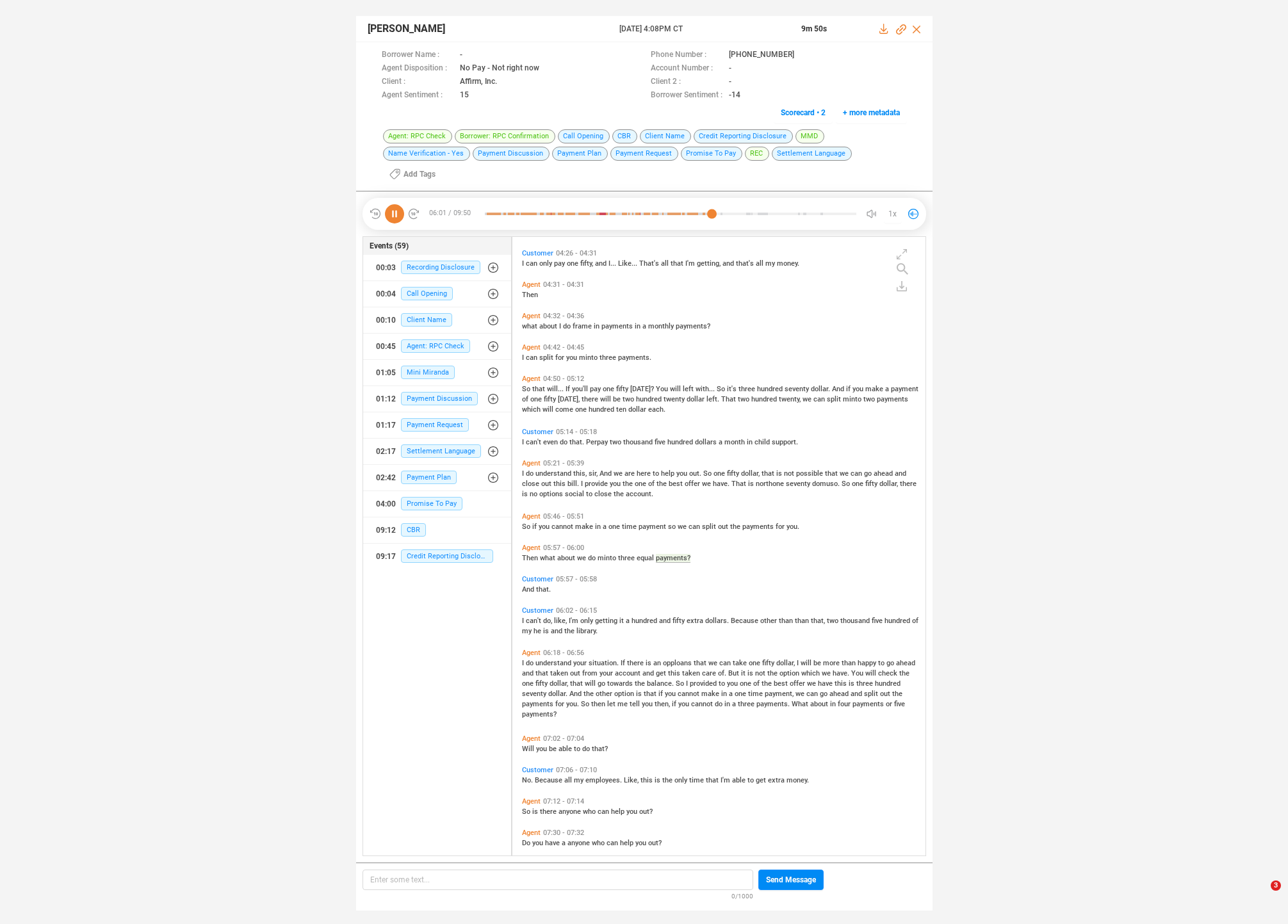
click at [550, 659] on span "understand" at bounding box center [554, 663] width 38 height 8
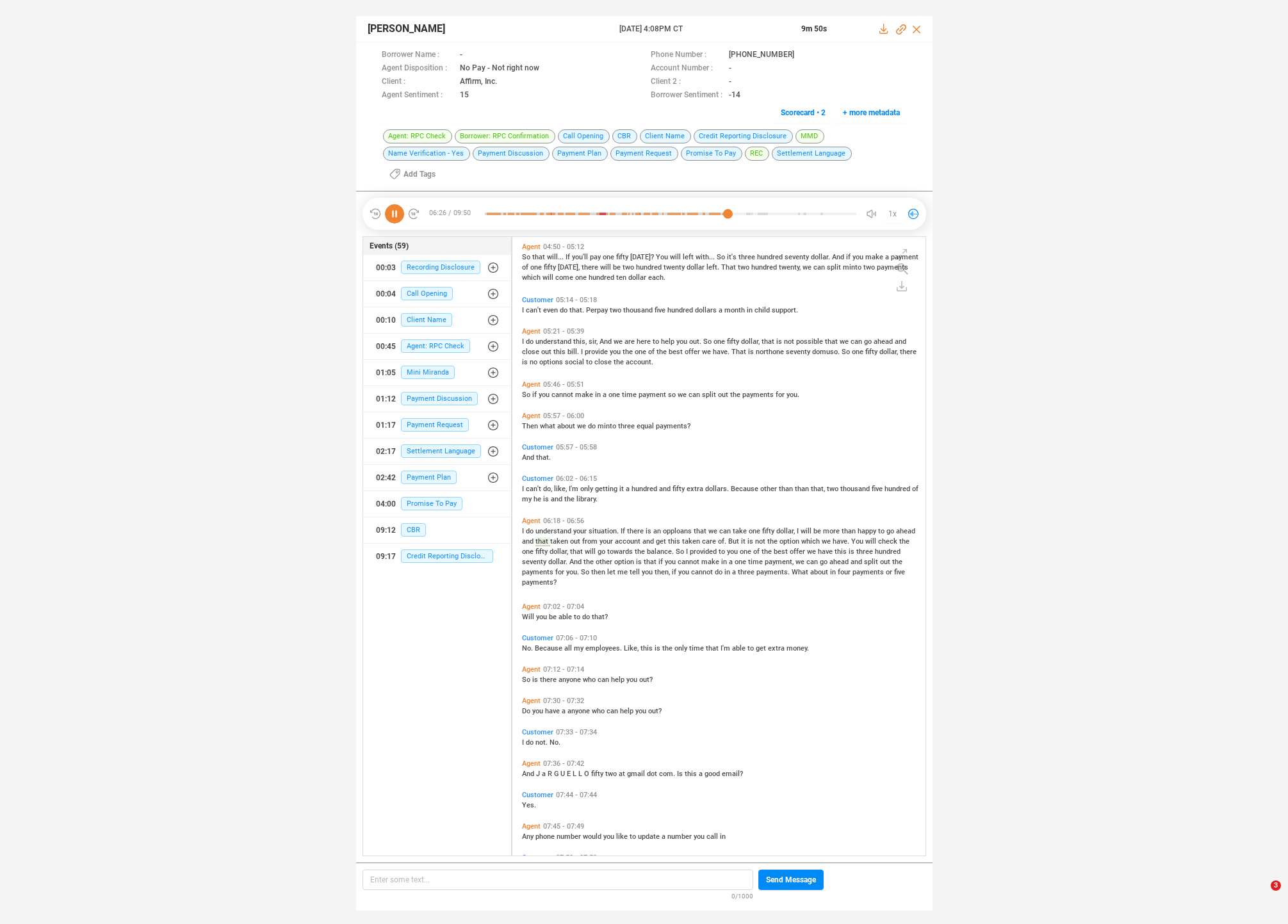
click at [619, 537] on span "account" at bounding box center [629, 541] width 27 height 8
click at [690, 548] on span "provided" at bounding box center [704, 552] width 29 height 8
click at [678, 558] on span "cannot" at bounding box center [690, 562] width 24 height 8
click at [691, 568] on span "cannot" at bounding box center [703, 572] width 24 height 8
click at [549, 645] on span "Because" at bounding box center [549, 649] width 30 height 8
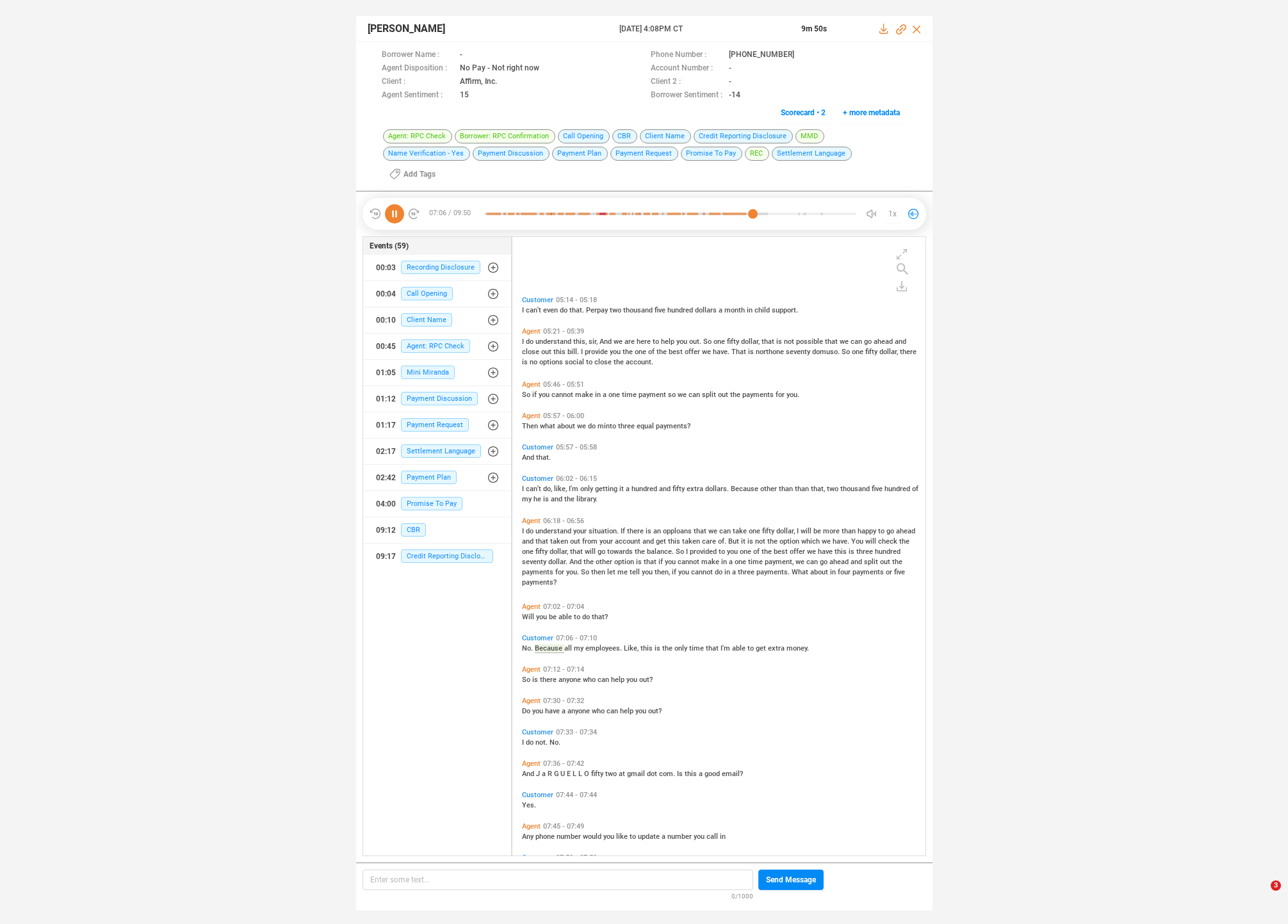
scroll to position [1590, 0]
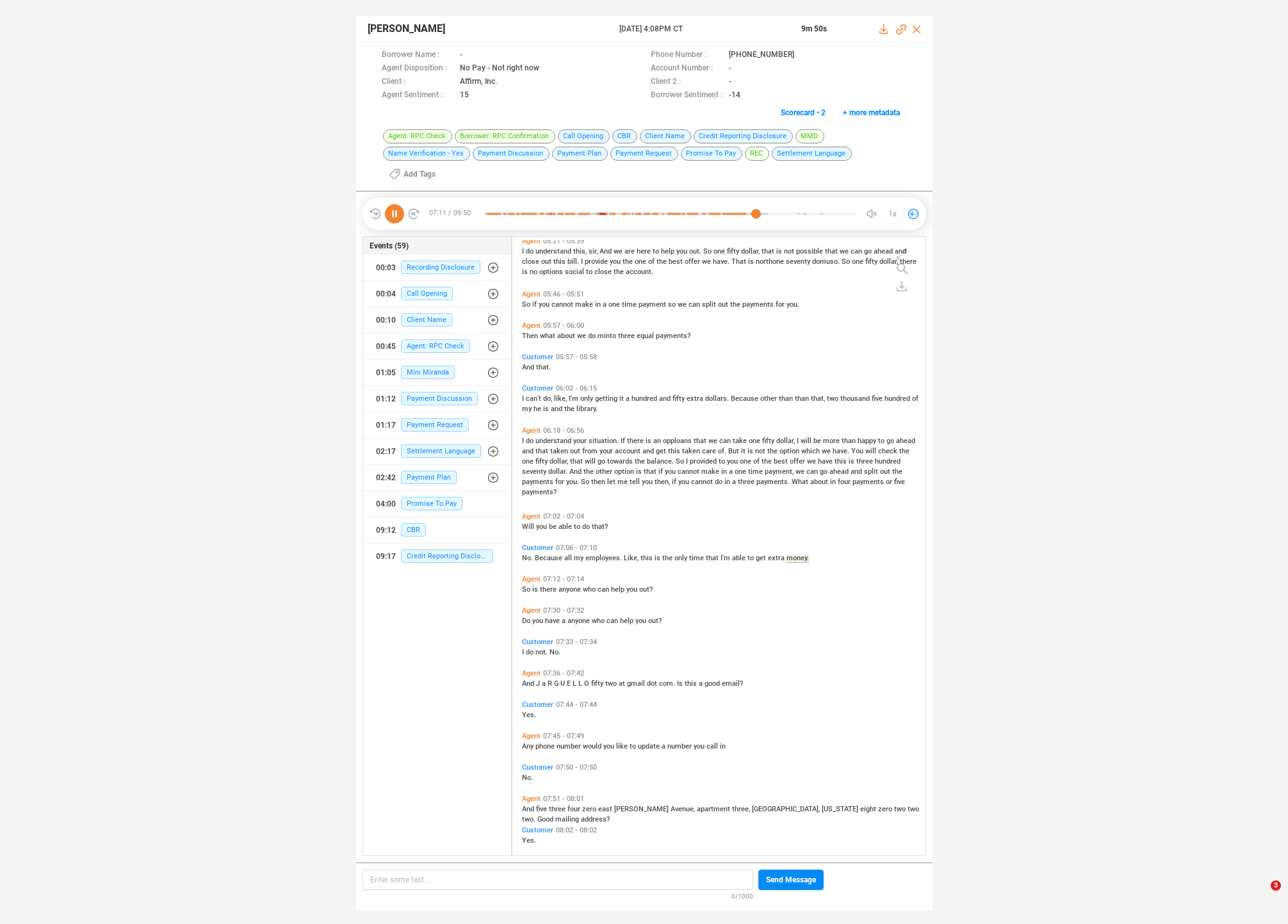
click at [550, 585] on span "there" at bounding box center [549, 589] width 18 height 8
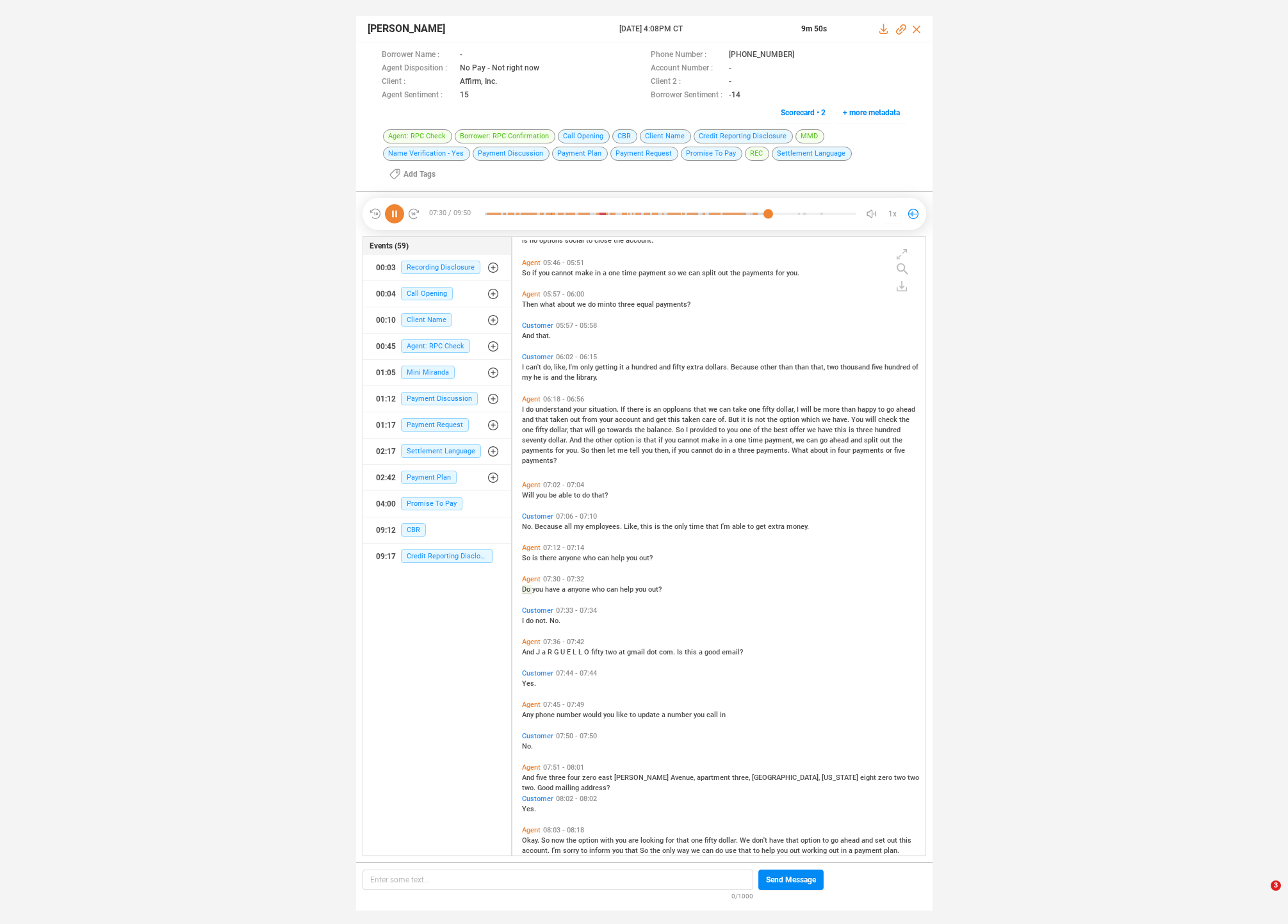
scroll to position [1653, 0]
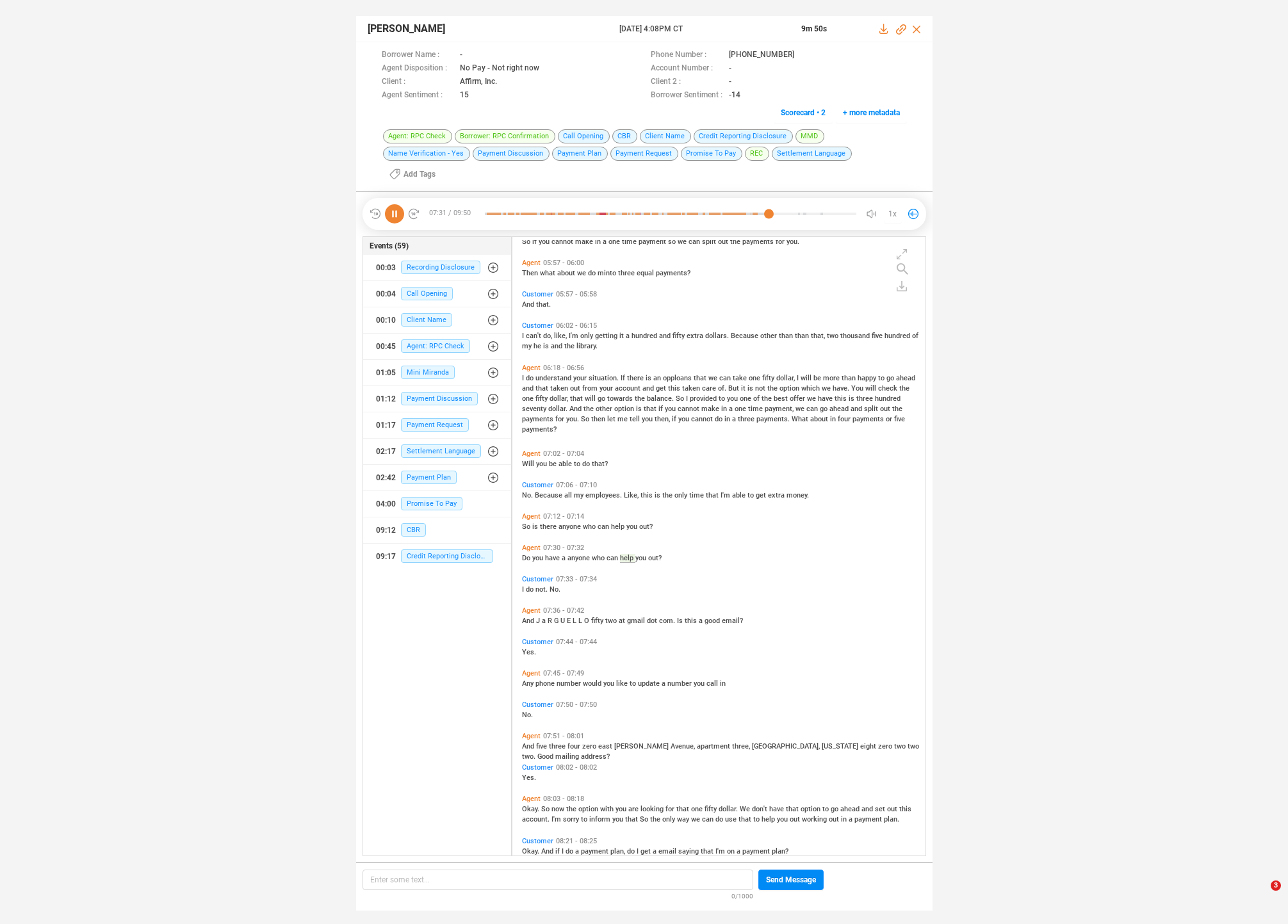
click at [540, 680] on span "phone" at bounding box center [546, 684] width 21 height 8
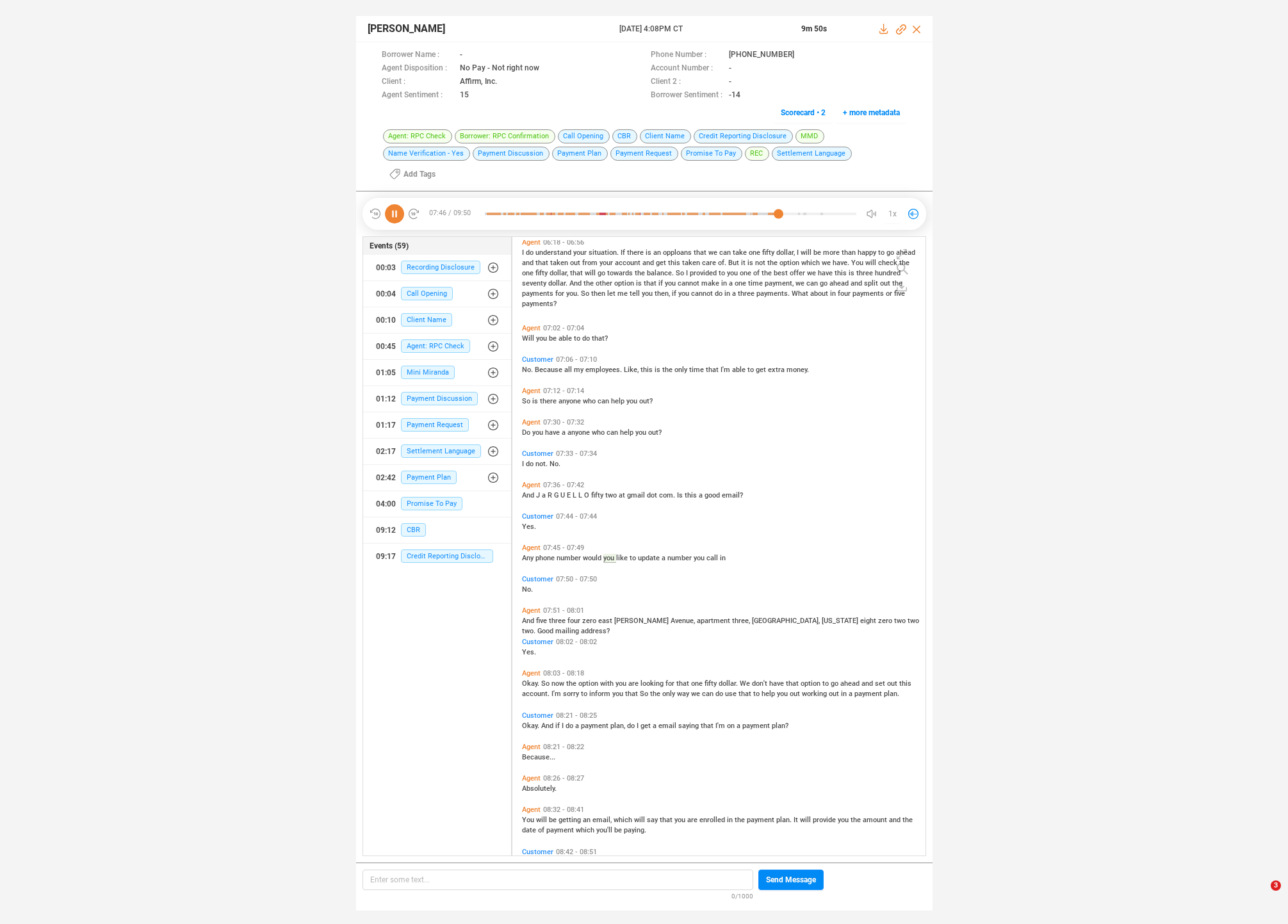
click at [556, 680] on span "now" at bounding box center [559, 684] width 14 height 8
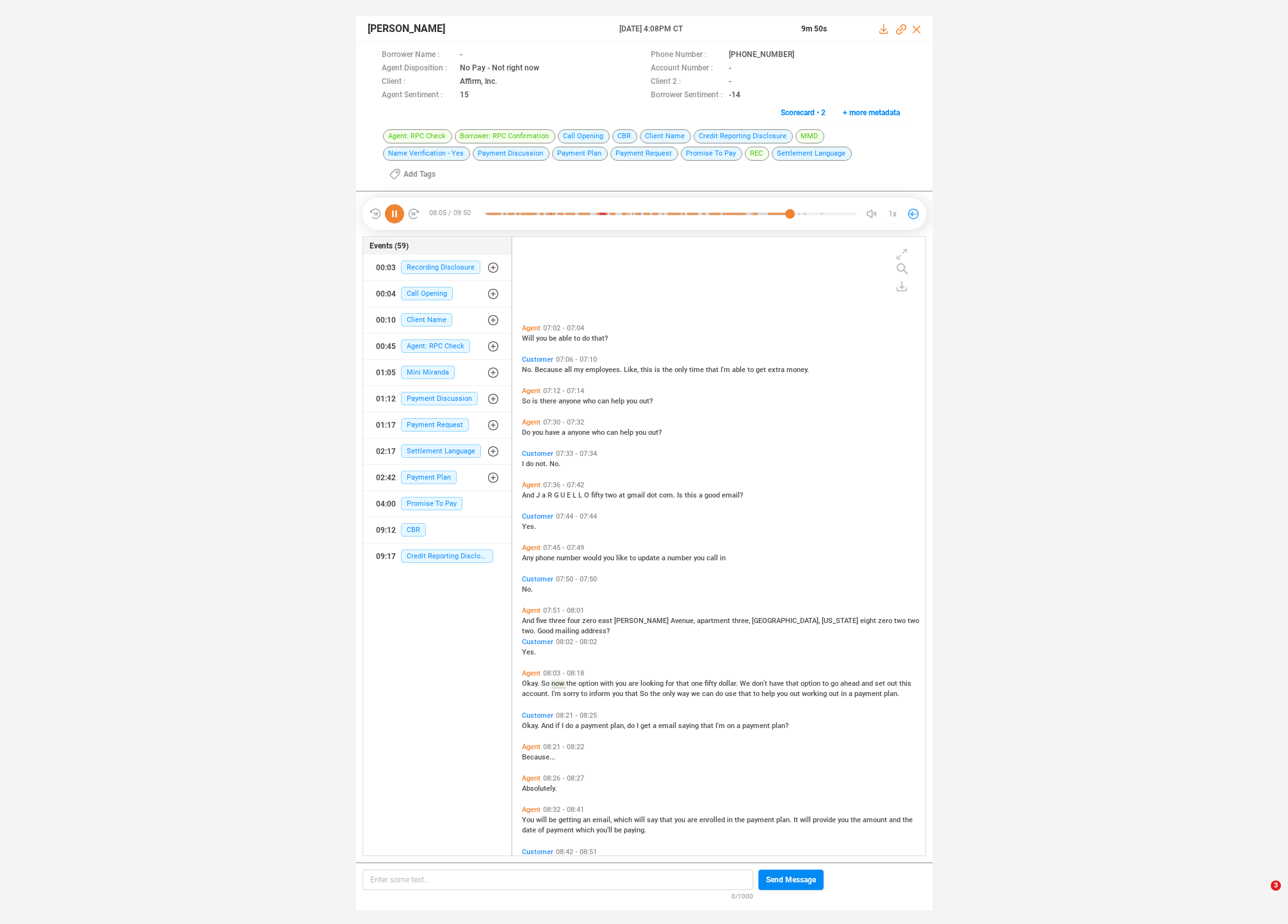
scroll to position [1909, 0]
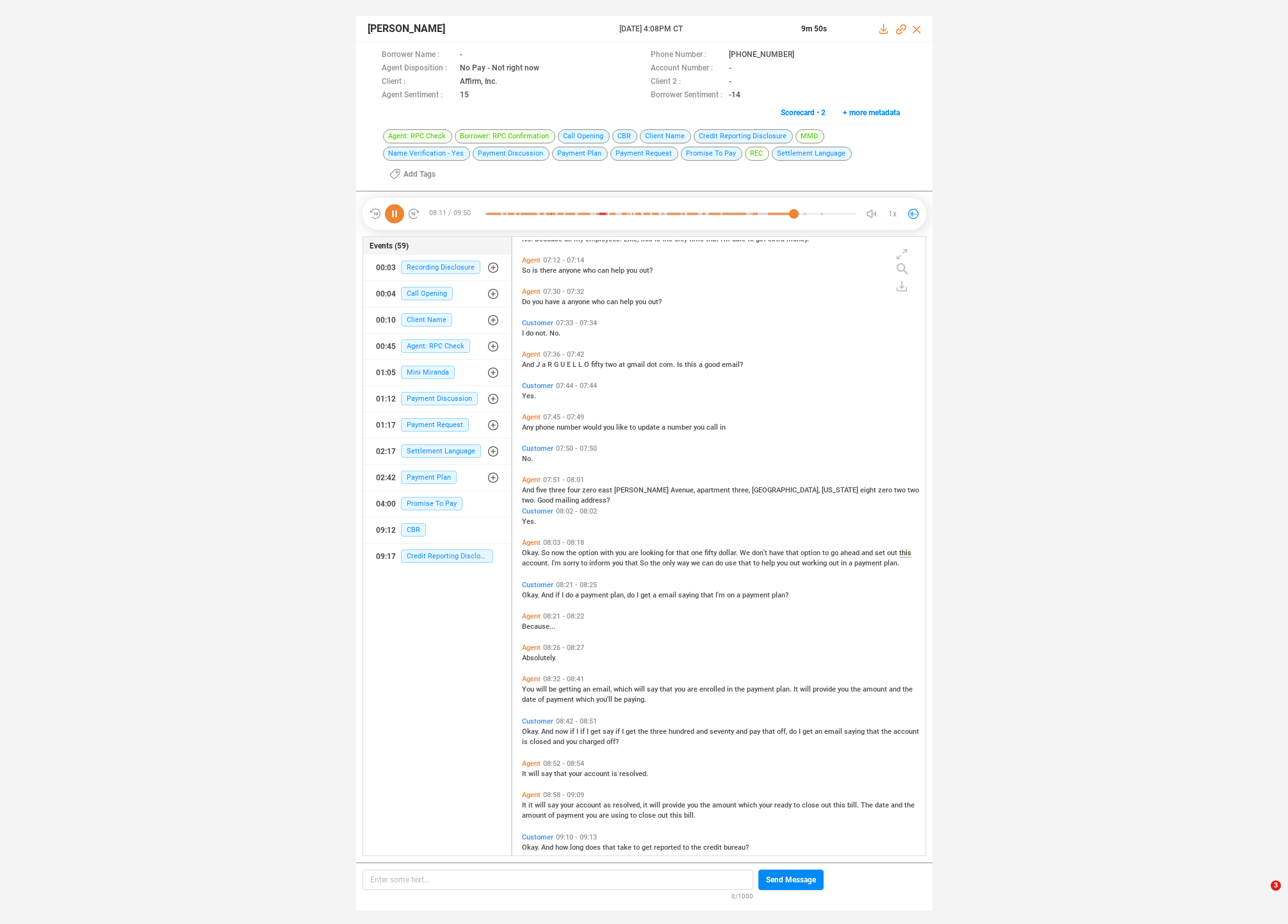
click at [593, 591] on span "payment" at bounding box center [595, 595] width 30 height 8
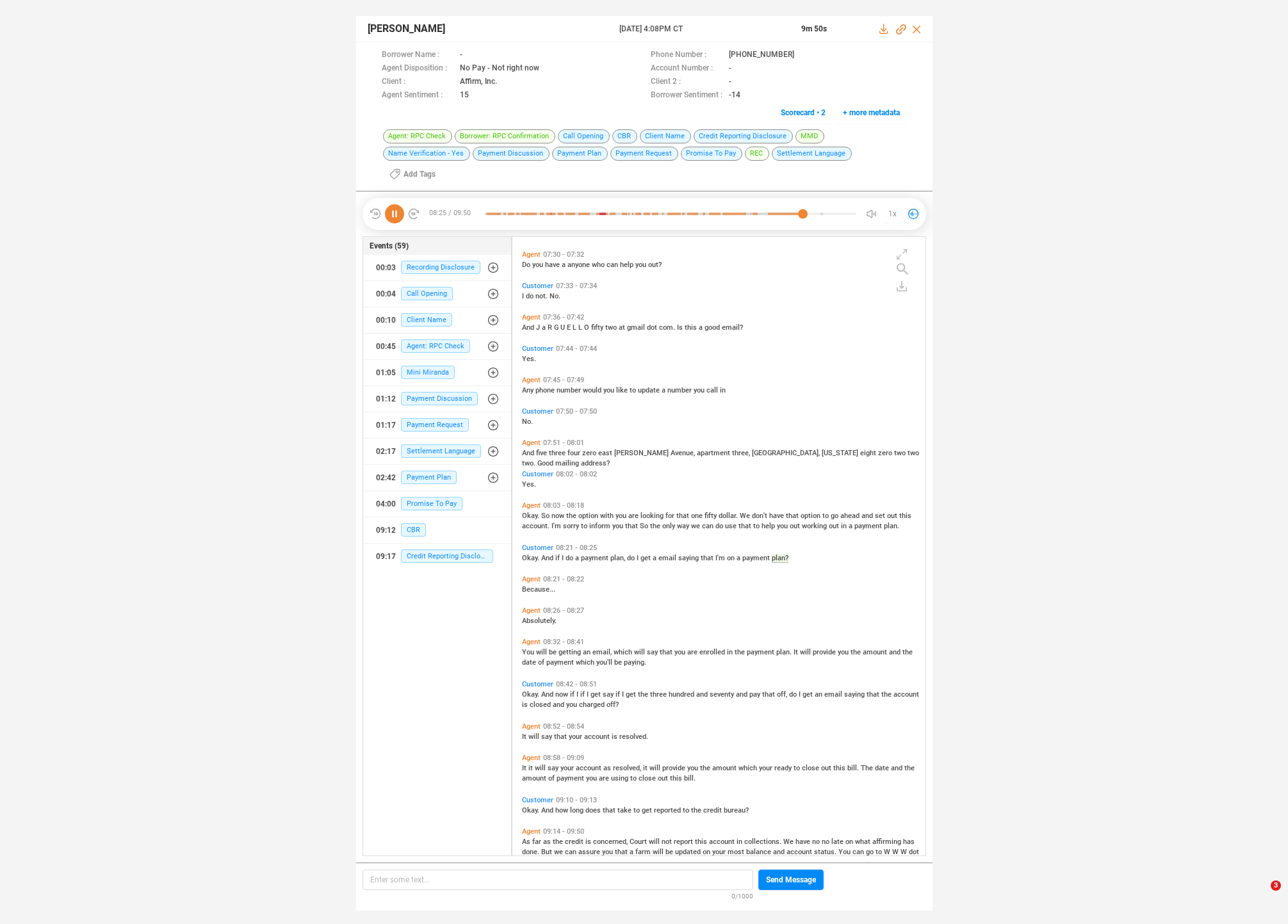
click at [569, 648] on span "getting" at bounding box center [570, 652] width 24 height 8
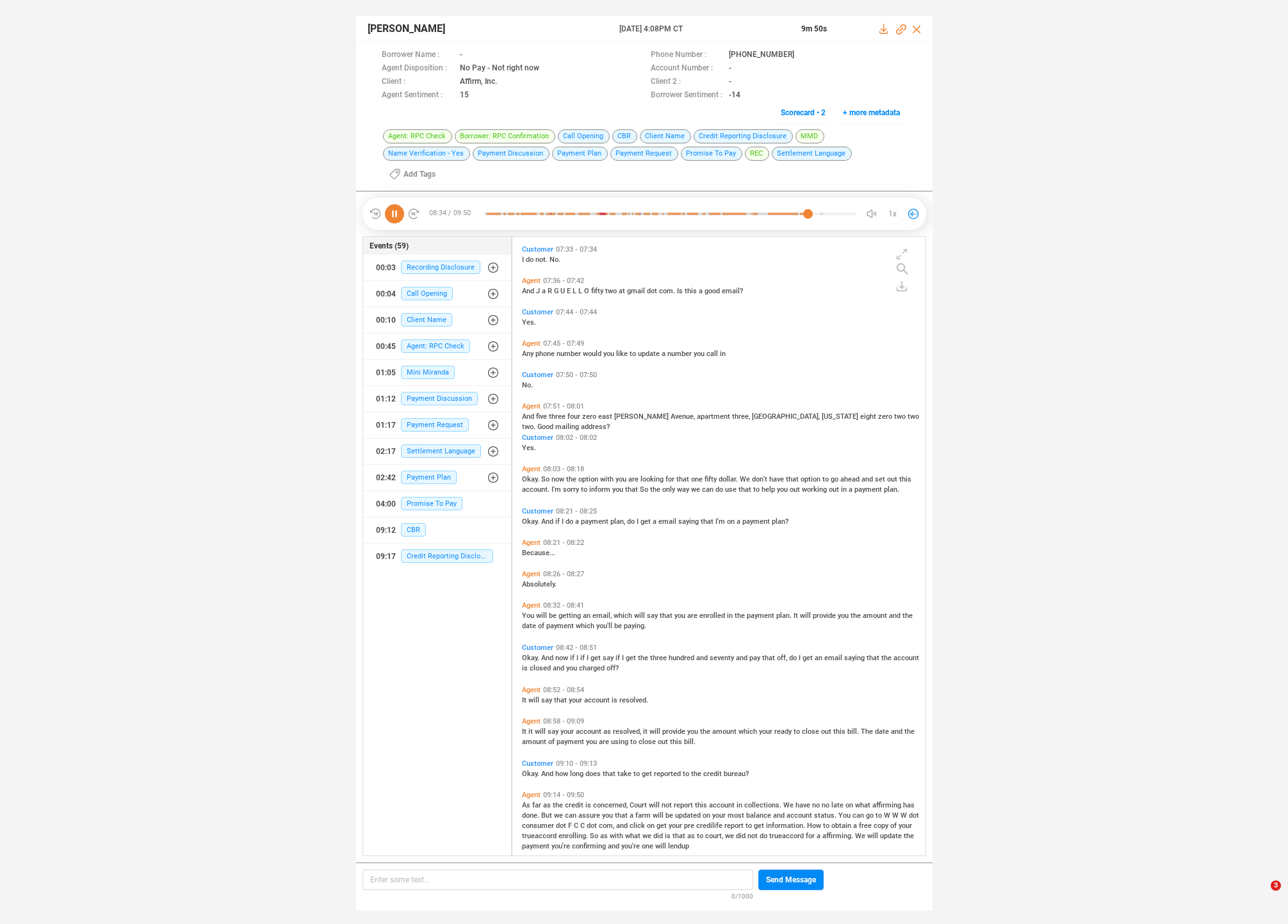
click at [559, 654] on span "now" at bounding box center [562, 658] width 14 height 8
click at [536, 727] on span "will" at bounding box center [541, 731] width 13 height 8
click at [571, 737] on span "payment" at bounding box center [571, 741] width 30 height 8
click at [563, 769] on span "how" at bounding box center [562, 773] width 14 height 8
click at [625, 822] on span "and" at bounding box center [622, 826] width 14 height 8
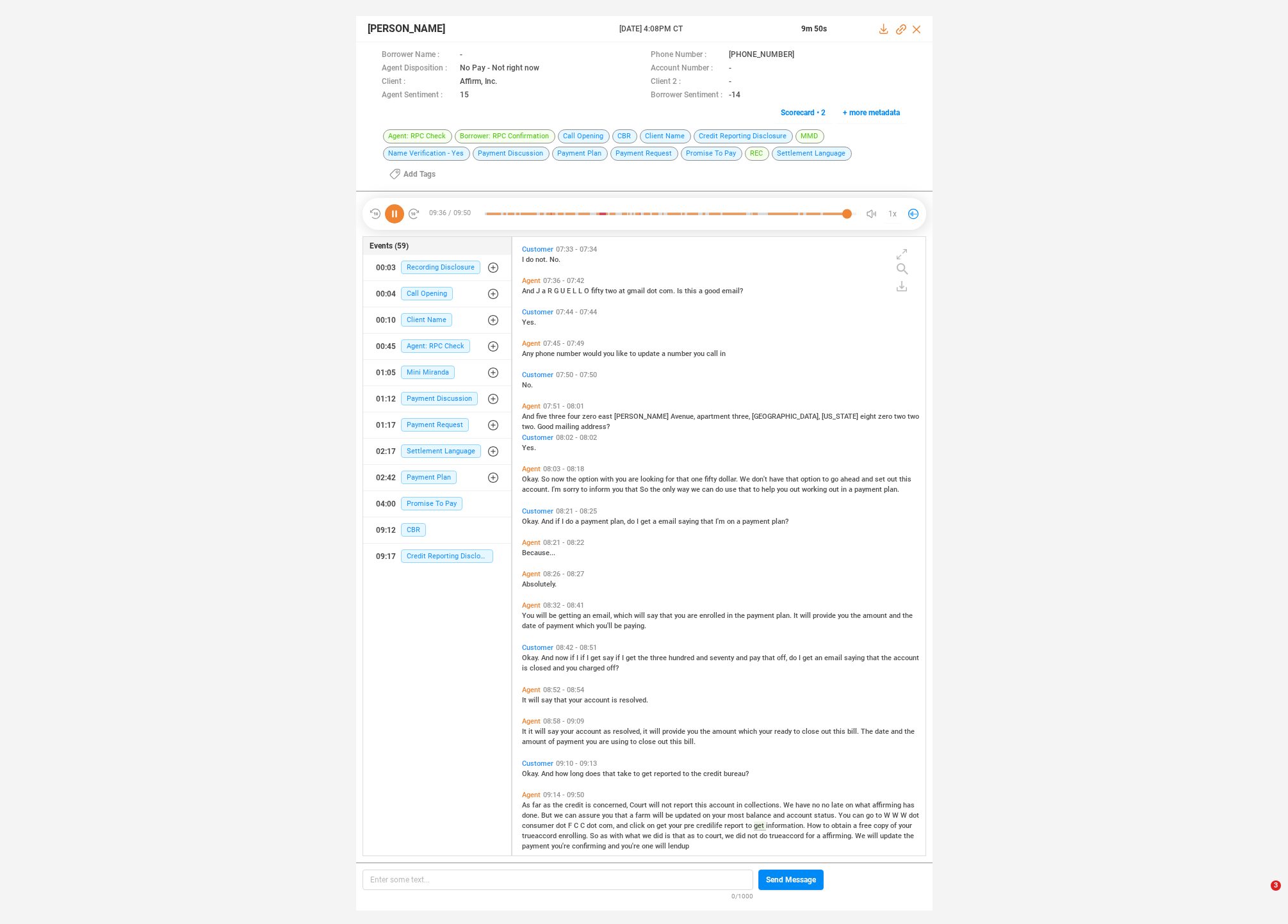
click at [783, 801] on span "We" at bounding box center [789, 805] width 12 height 8
click at [392, 204] on icon at bounding box center [395, 214] width 19 height 19
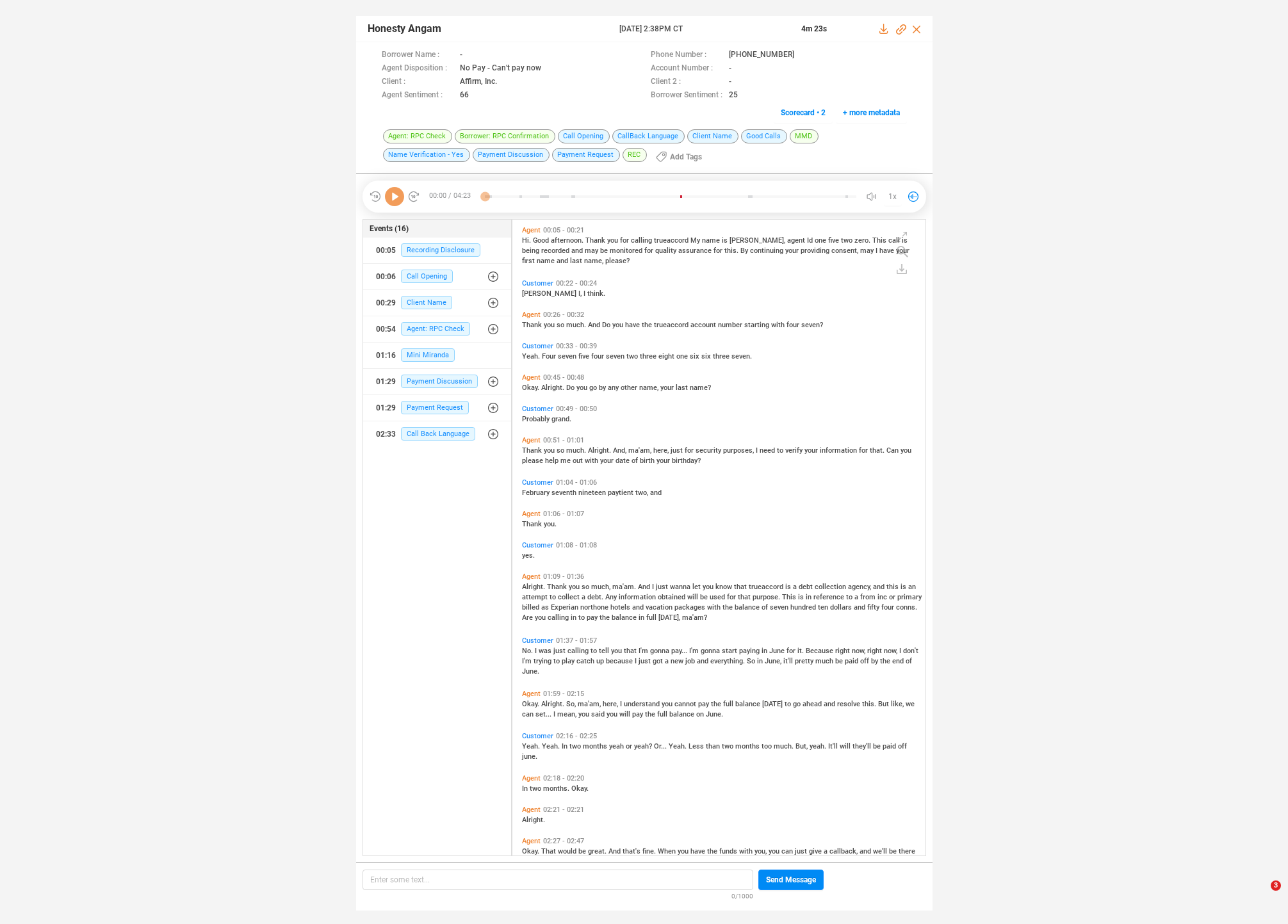
scroll to position [633, 407]
click at [396, 197] on icon at bounding box center [395, 197] width 19 height 19
click at [542, 456] on div "Thank you so much. Alright. And, ma'am, here, just for security purposes, I nee…" at bounding box center [722, 455] width 400 height 21
click at [552, 587] on span "Thank" at bounding box center [557, 587] width 22 height 8
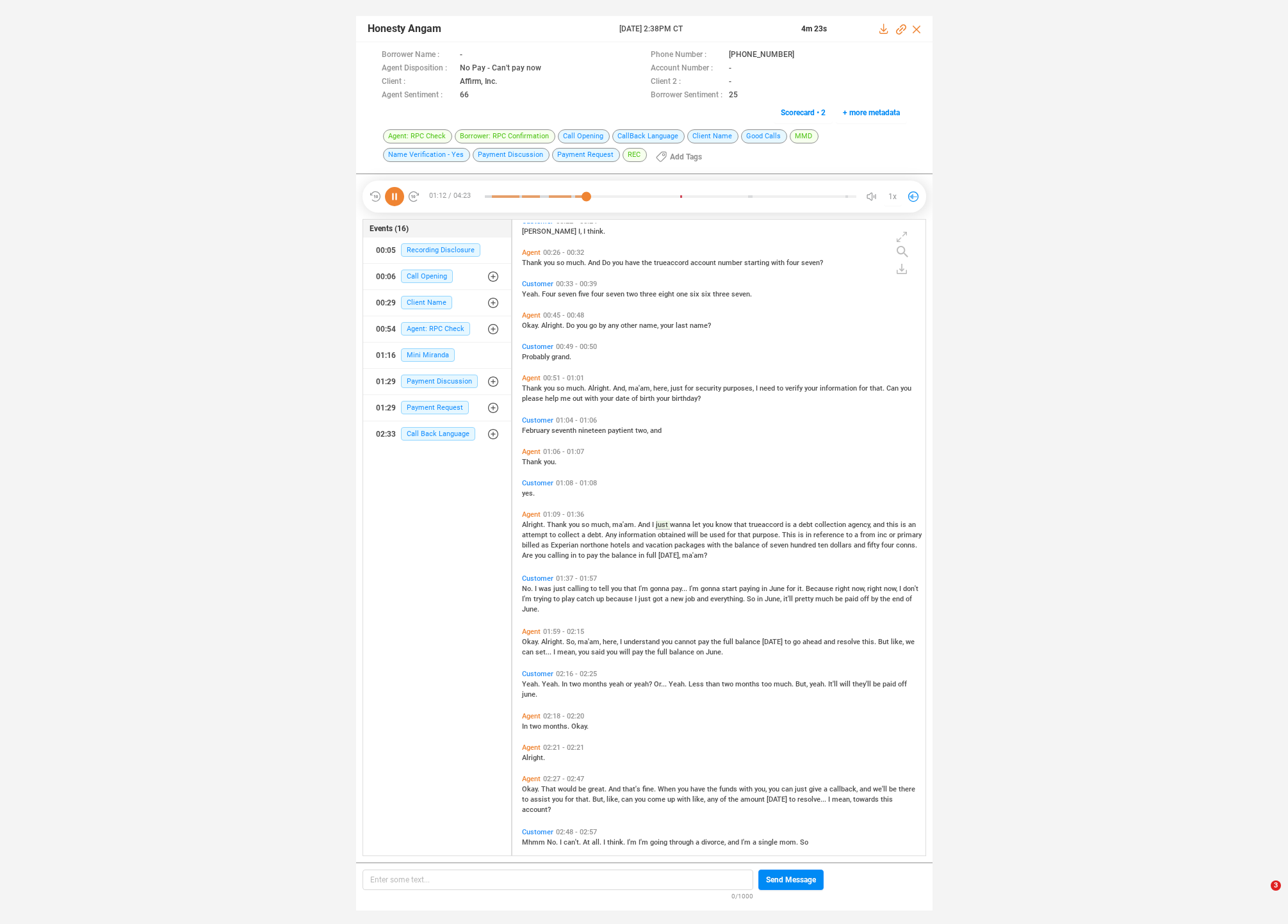
click at [625, 531] on span "information" at bounding box center [638, 535] width 39 height 8
click at [590, 544] on span "northone" at bounding box center [596, 545] width 30 height 8
click at [559, 589] on span "just" at bounding box center [561, 589] width 14 height 8
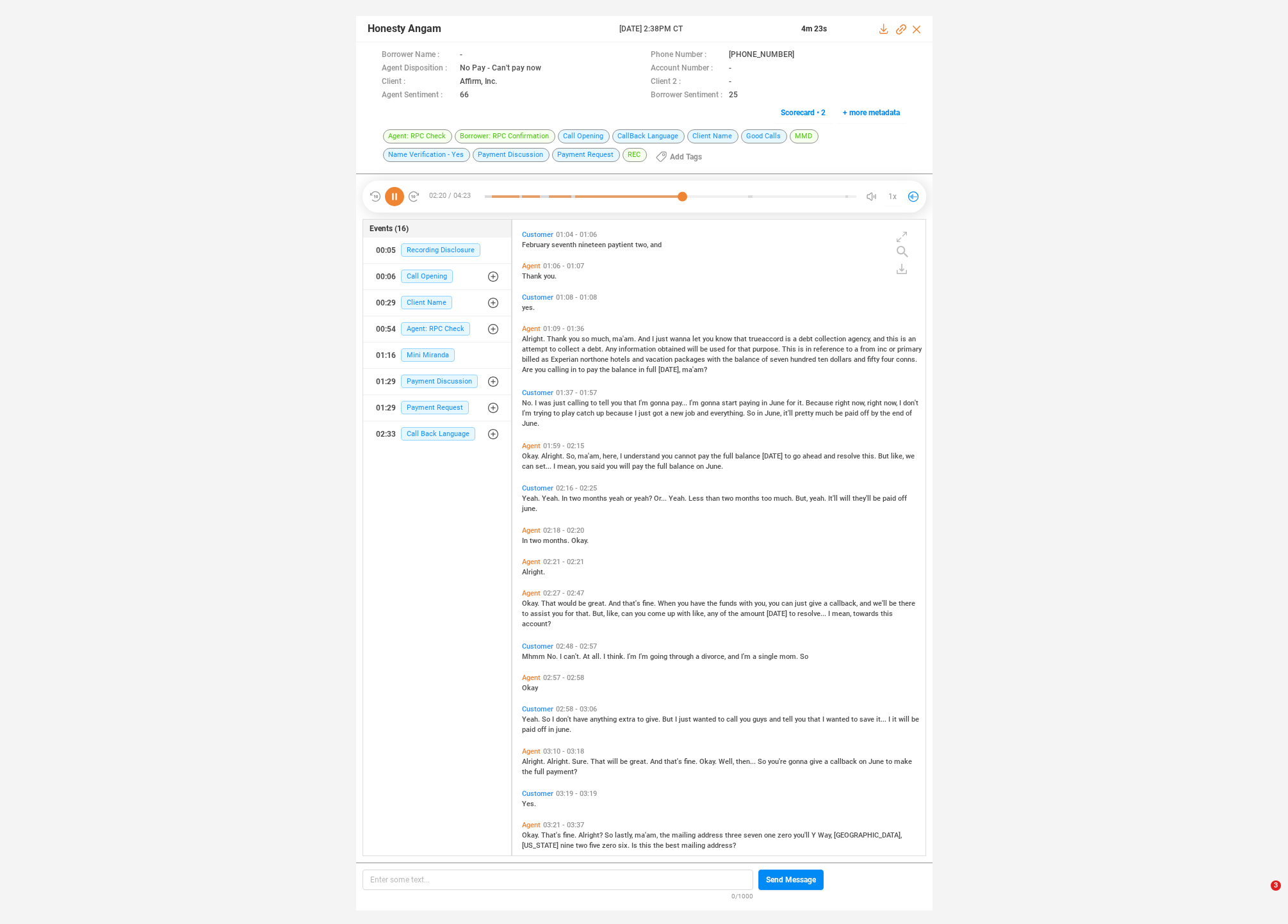
scroll to position [211, 0]
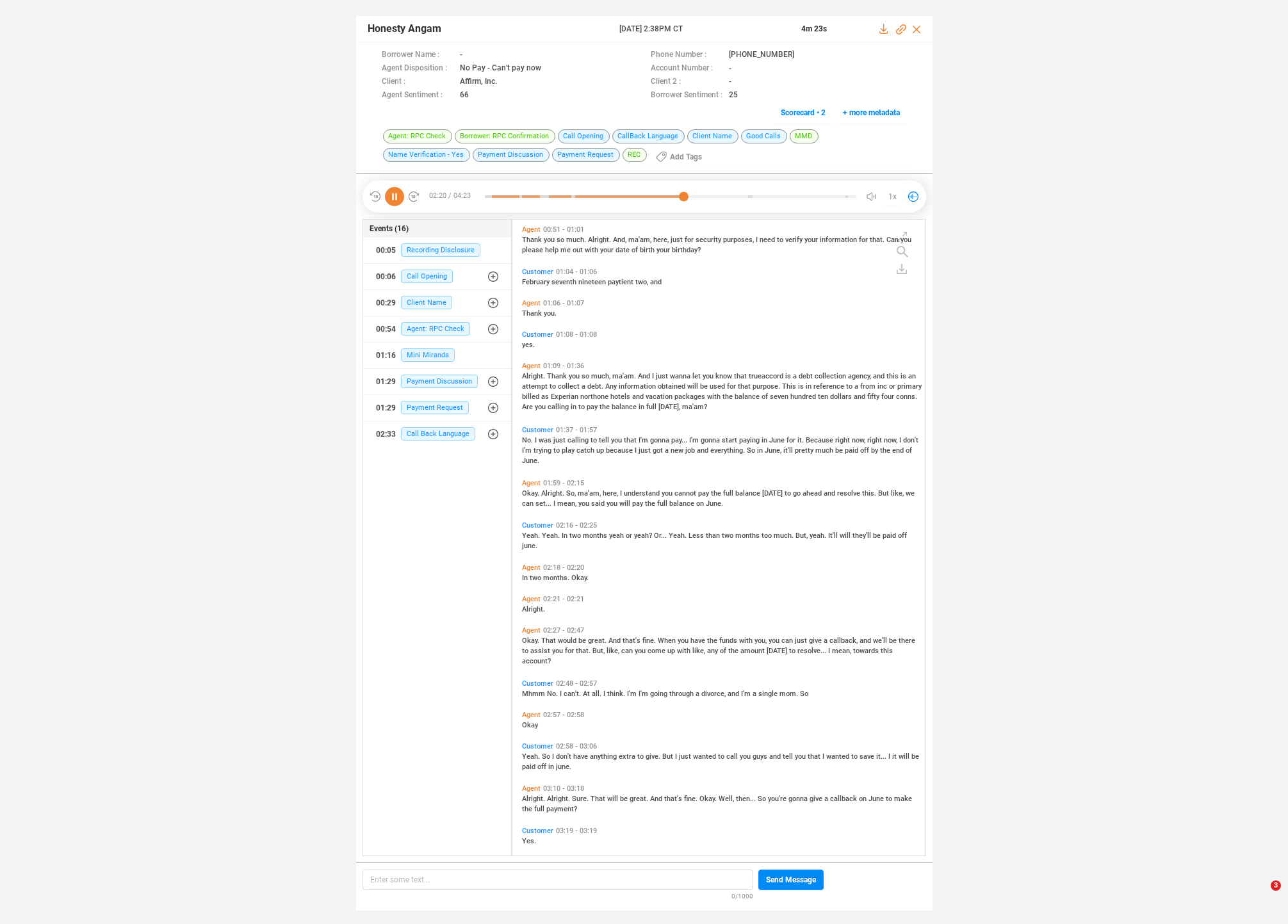
click at [610, 400] on div "Alright. Thank you so much, ma'am. And I just wanna let you know that trueaccor…" at bounding box center [722, 390] width 400 height 41
click at [634, 443] on div "No. I was just calling to tell you that I'm gonna pay... I'm gonna start paying…" at bounding box center [722, 449] width 400 height 30
click at [642, 438] on span "I'm" at bounding box center [644, 440] width 11 height 8
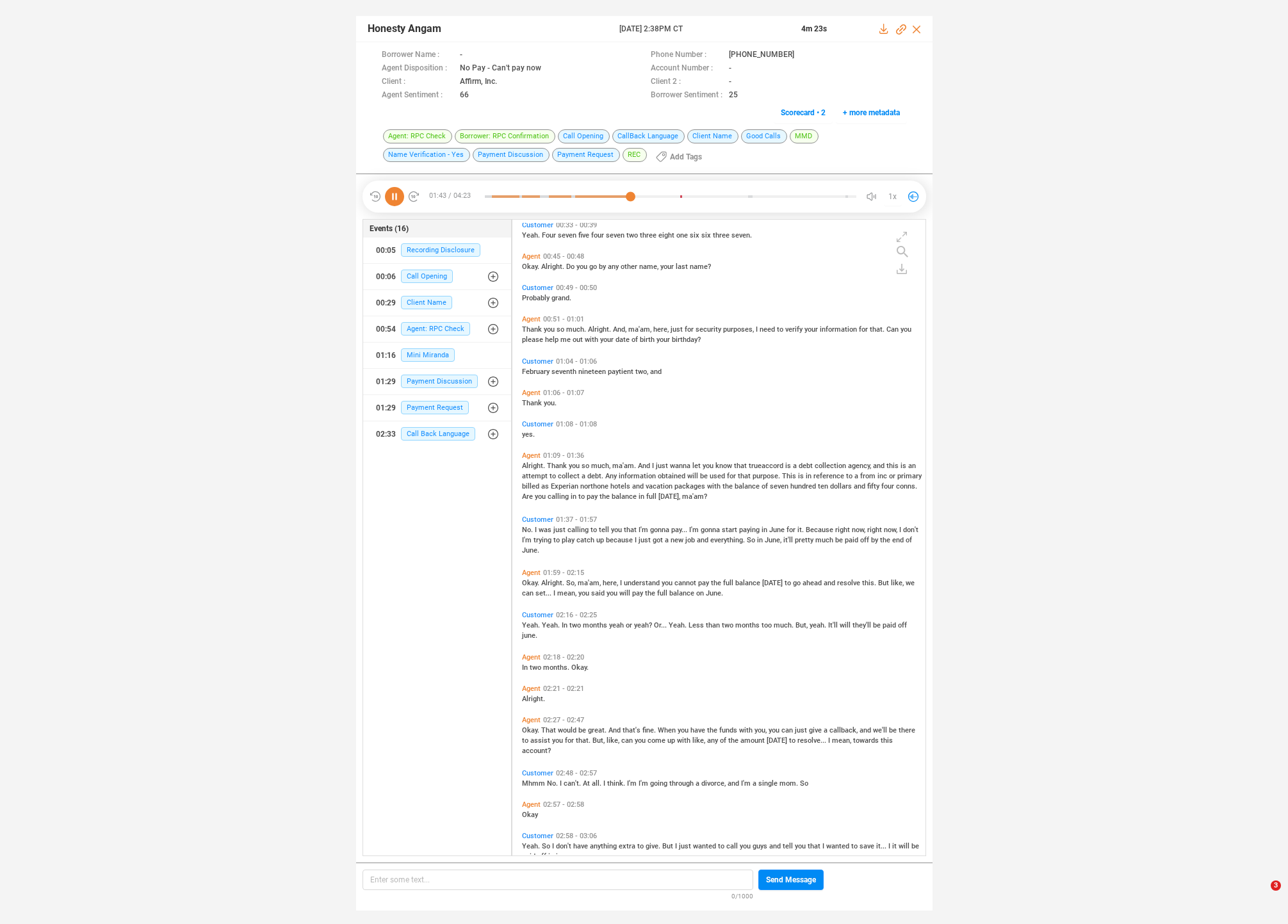
click at [839, 529] on span "right" at bounding box center [843, 530] width 17 height 8
click at [593, 539] on span "catch" at bounding box center [586, 540] width 20 height 8
click at [559, 583] on span "Alright." at bounding box center [553, 583] width 25 height 8
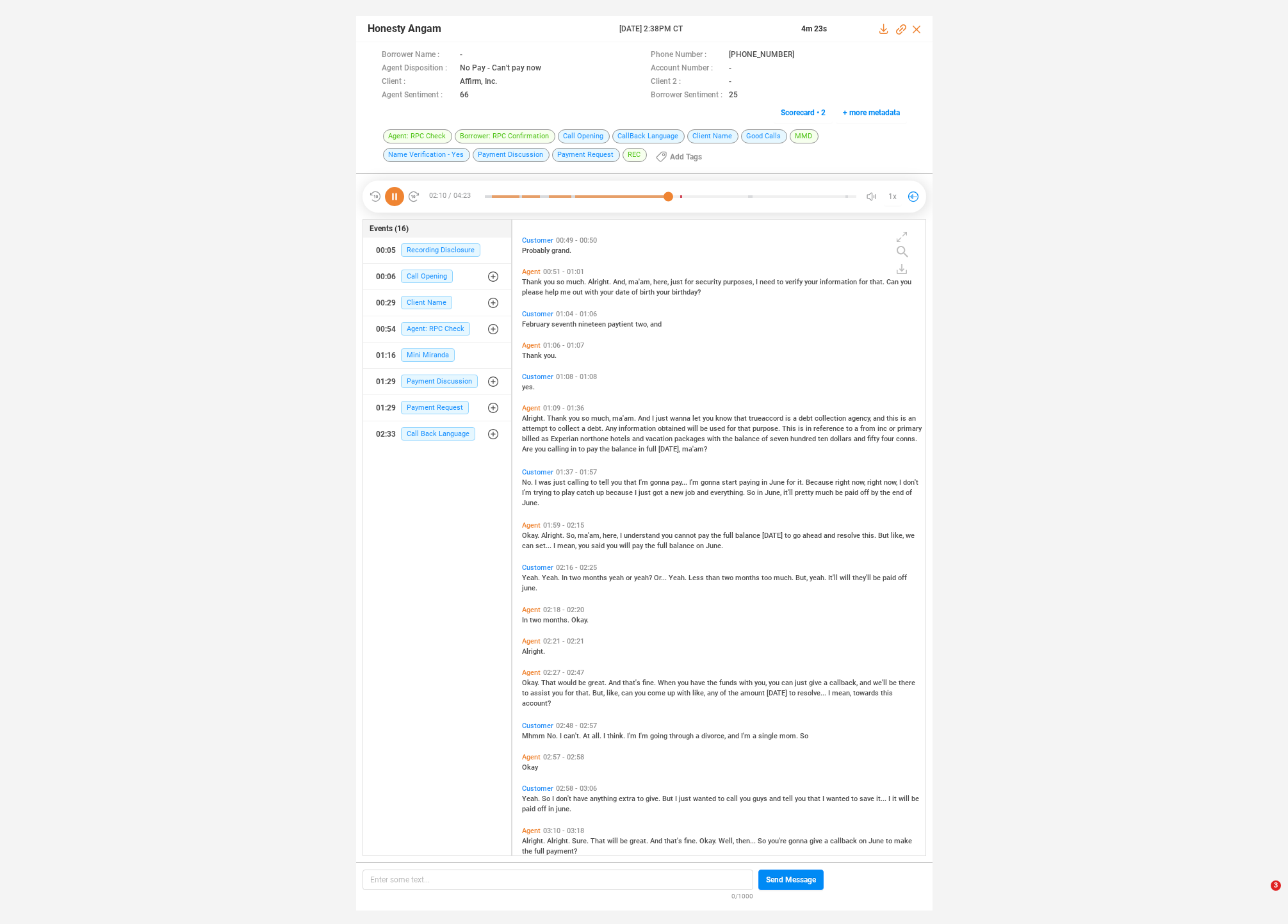
click at [550, 575] on span "Yeah." at bounding box center [552, 578] width 20 height 8
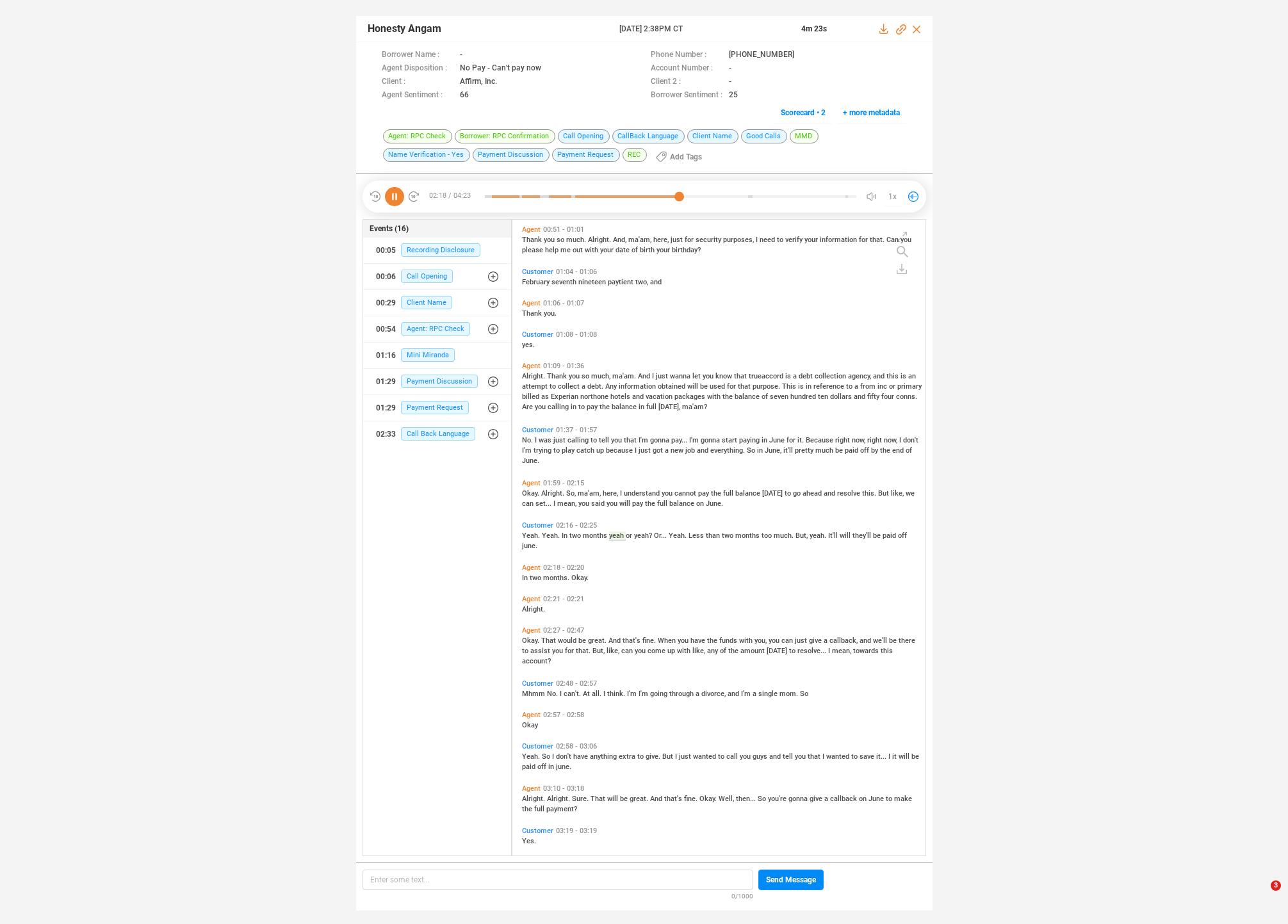
click at [548, 640] on span "That" at bounding box center [549, 641] width 17 height 8
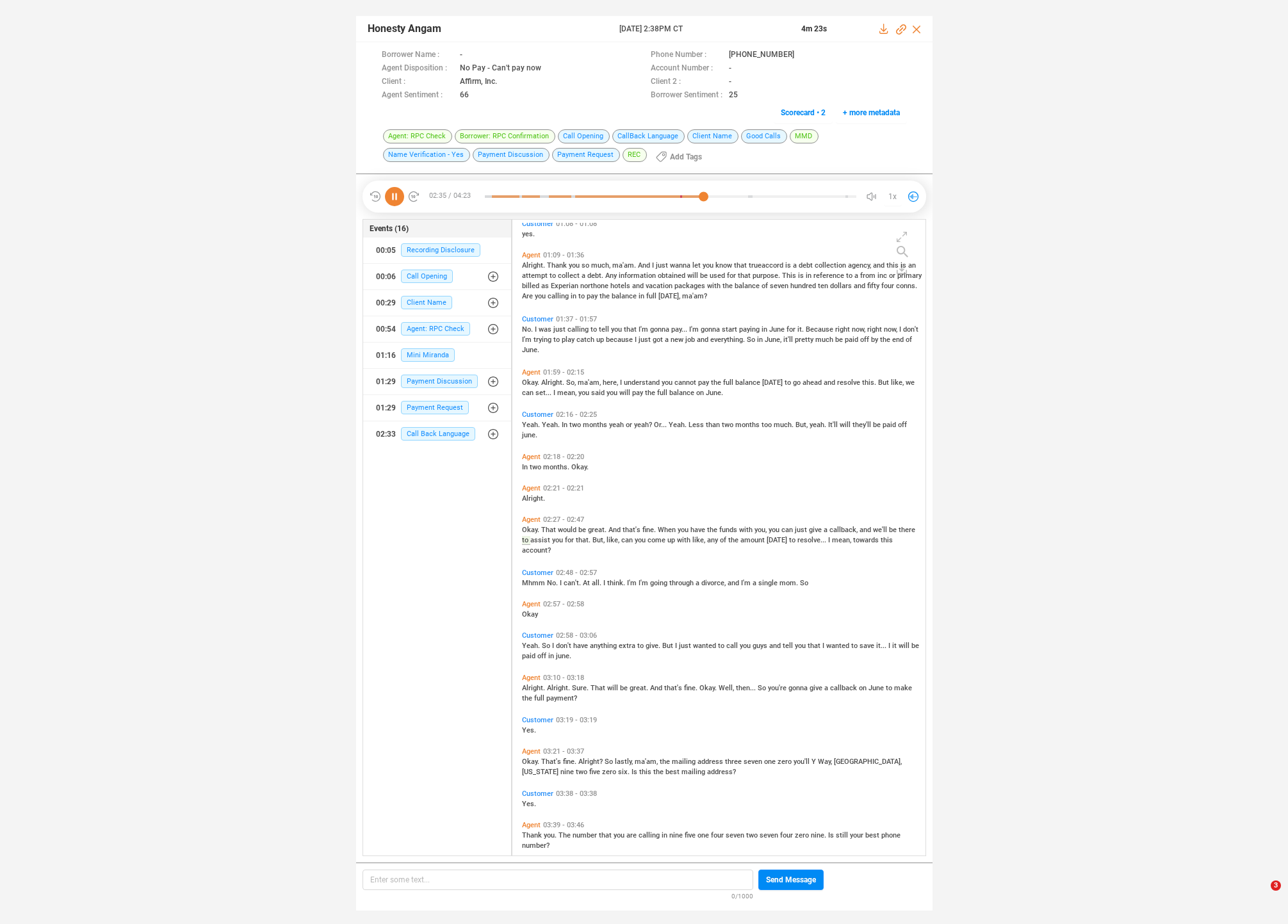
click at [629, 586] on div "Mhmm No. I can't. At all. I think. I'm I'm going through a divorce, and I'm a s…" at bounding box center [722, 582] width 400 height 10
click at [629, 644] on span "extra" at bounding box center [628, 645] width 18 height 8
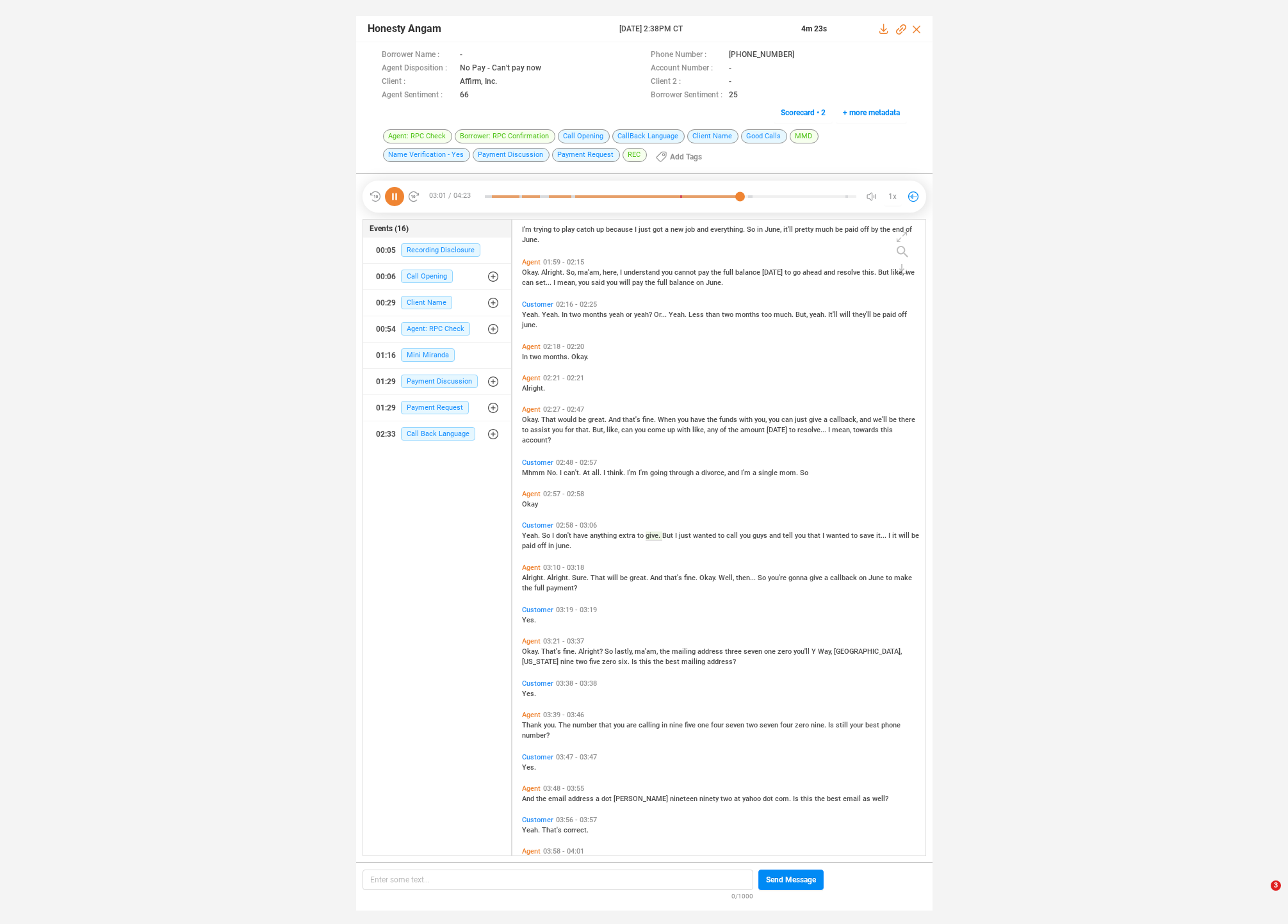
click at [626, 652] on span "lastly," at bounding box center [625, 652] width 20 height 8
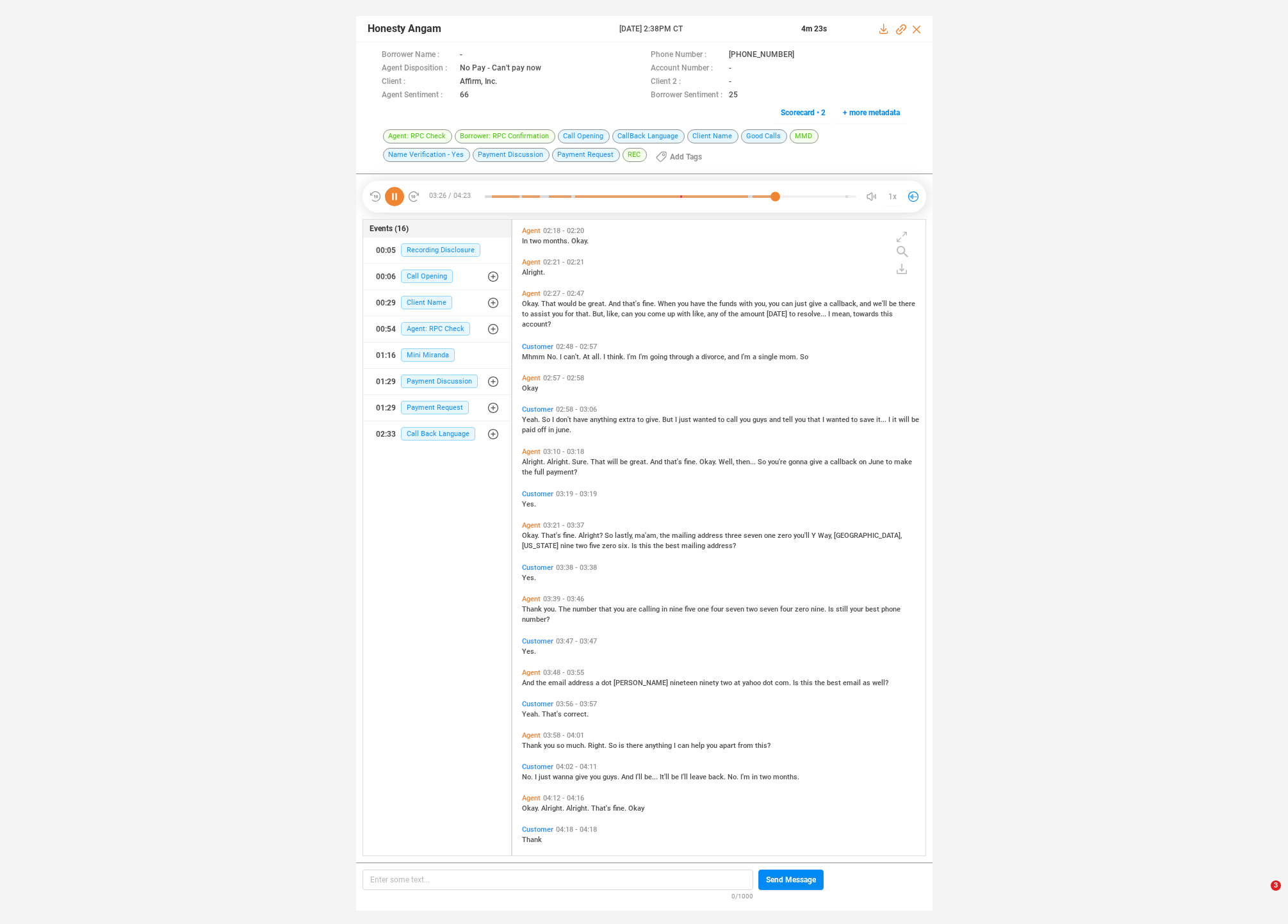
click at [629, 680] on span "[PERSON_NAME]" at bounding box center [642, 683] width 56 height 8
